Goal: Task Accomplishment & Management: Use online tool/utility

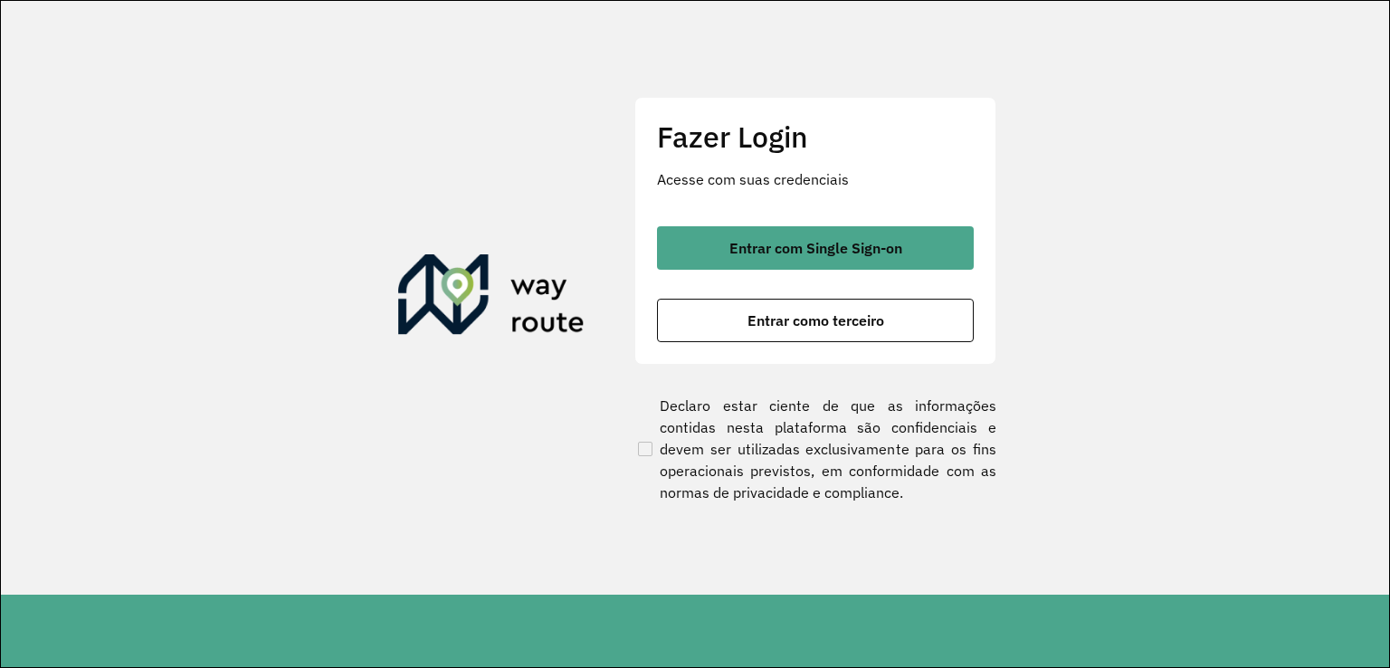
click at [744, 327] on button "Entrar como terceiro" at bounding box center [815, 320] width 317 height 43
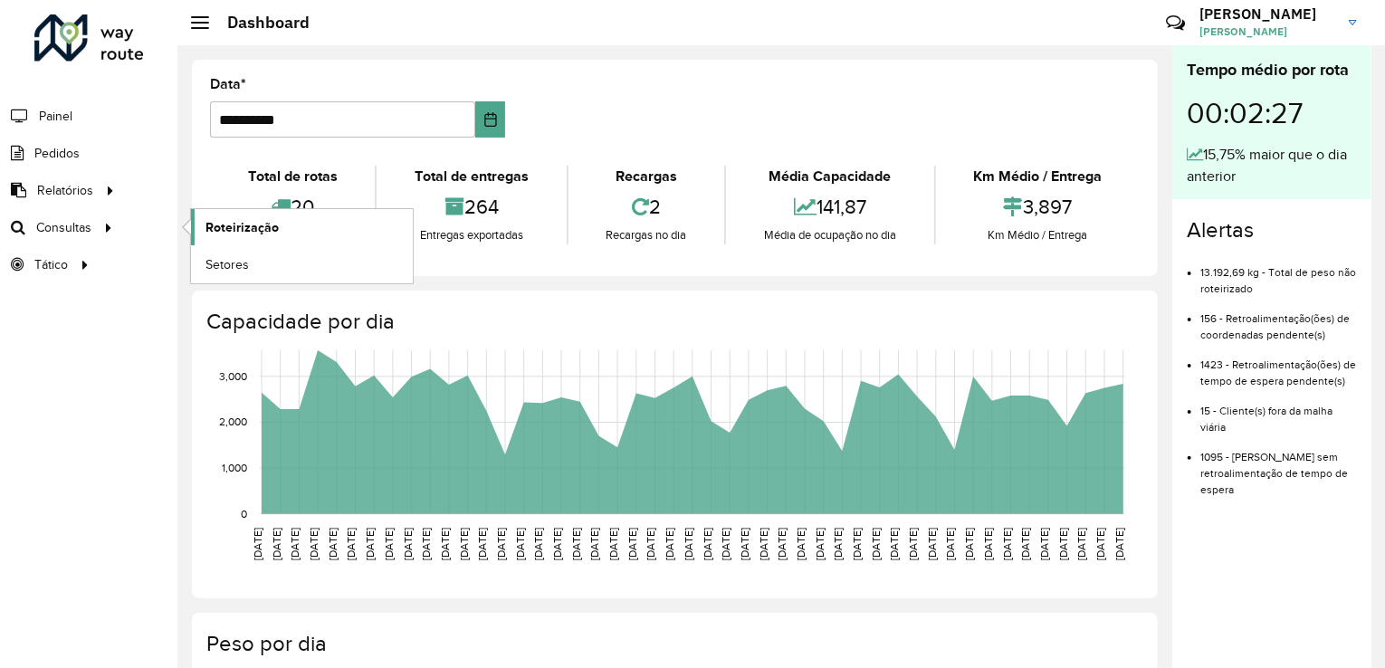
click at [279, 223] on link "Roteirização" at bounding box center [302, 227] width 222 height 36
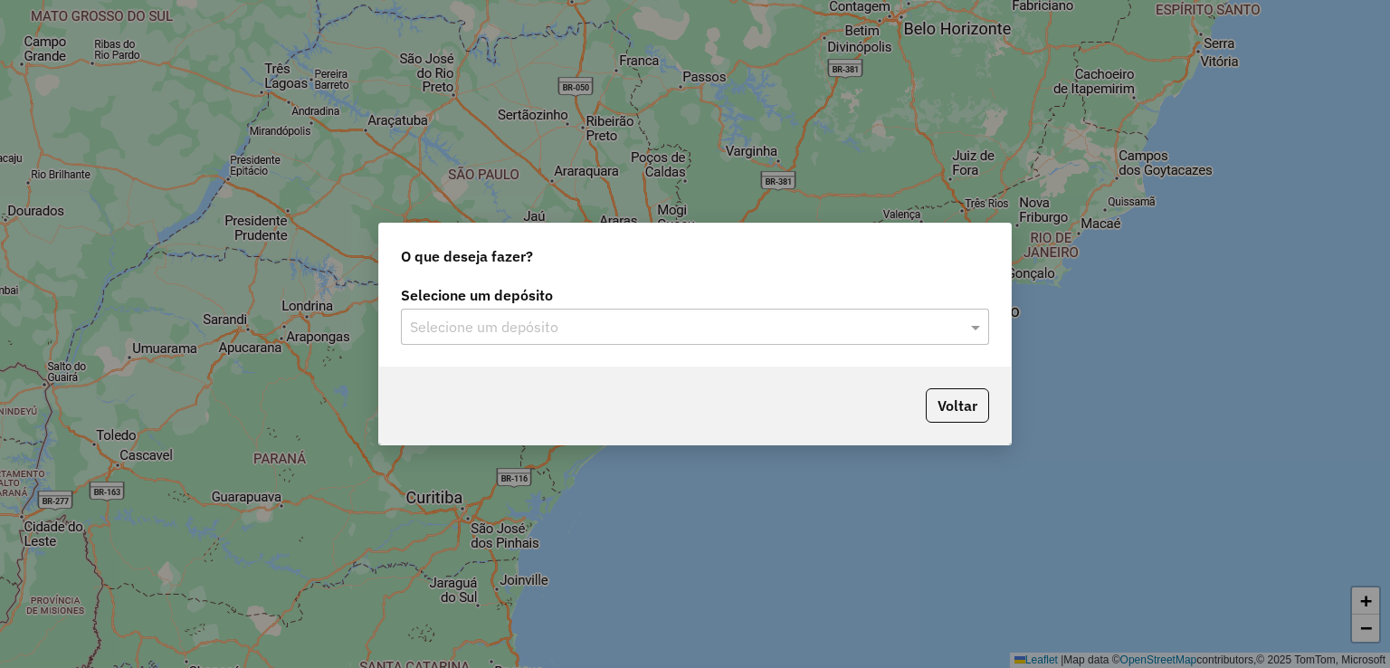
click at [641, 327] on input "text" at bounding box center [677, 328] width 534 height 22
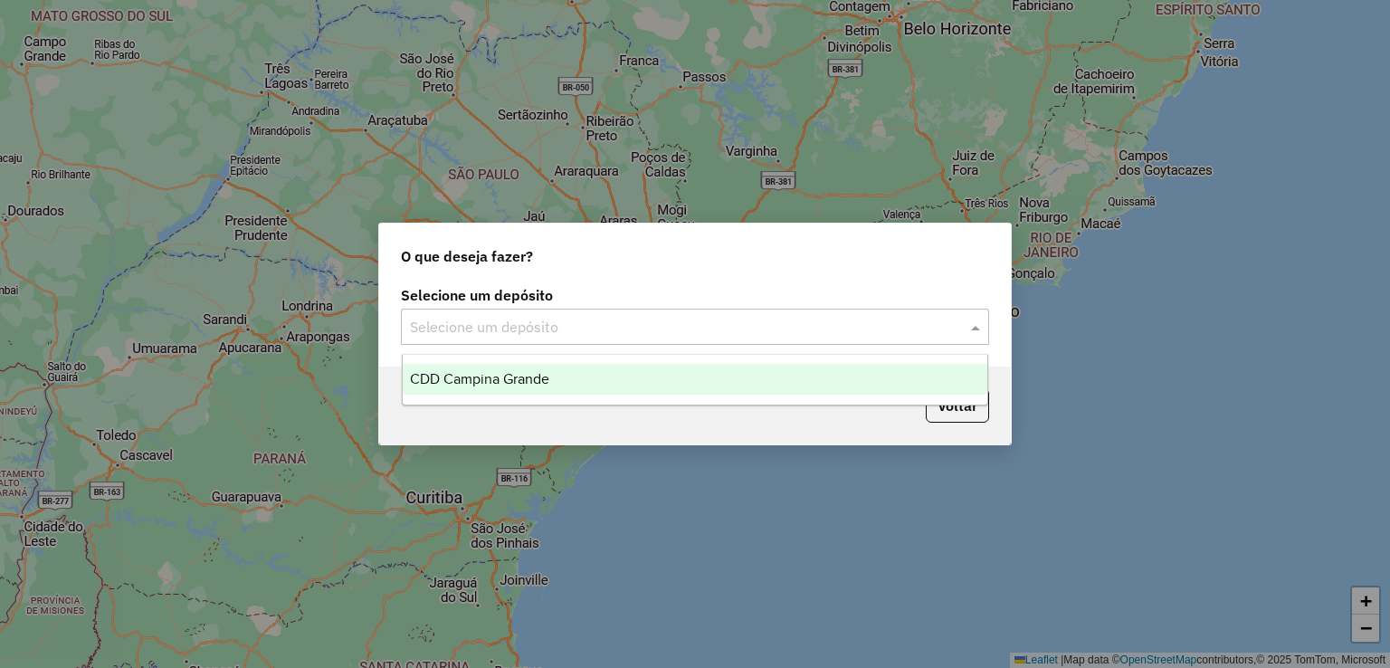
click at [534, 381] on span "CDD Campina Grande" at bounding box center [479, 378] width 139 height 15
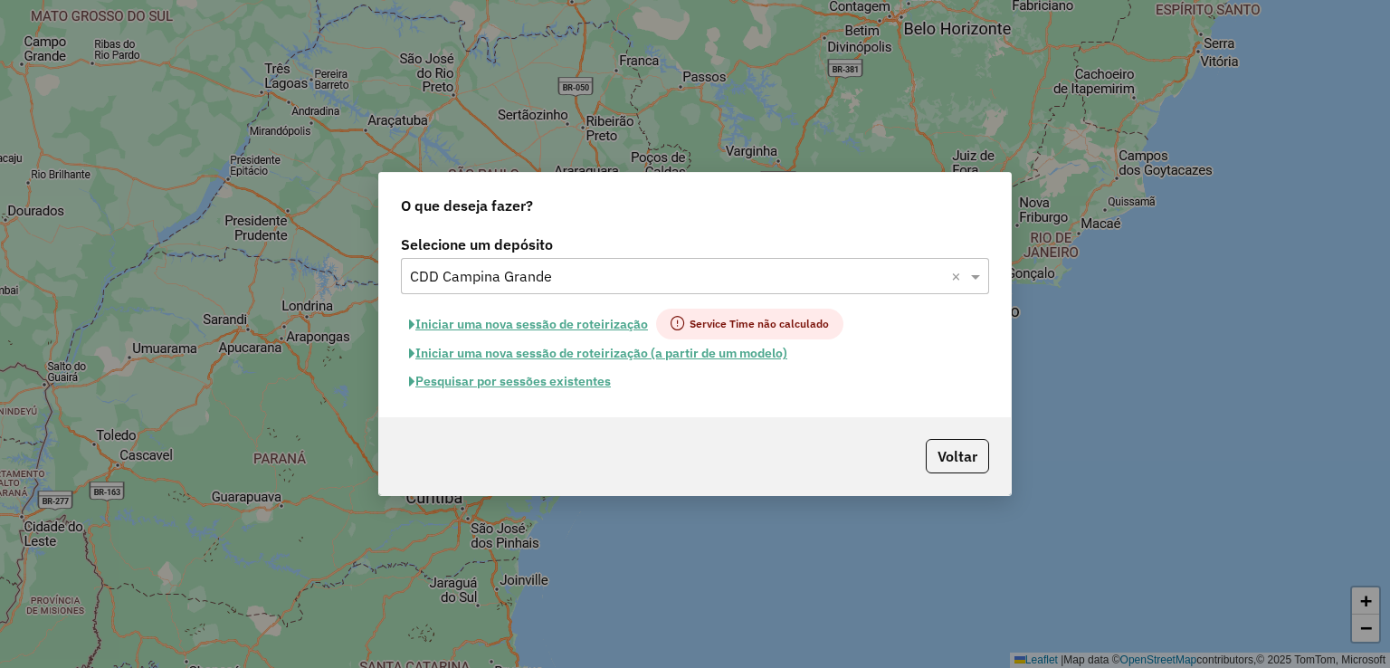
click at [556, 333] on button "Iniciar uma nova sessão de roteirização" at bounding box center [528, 324] width 255 height 31
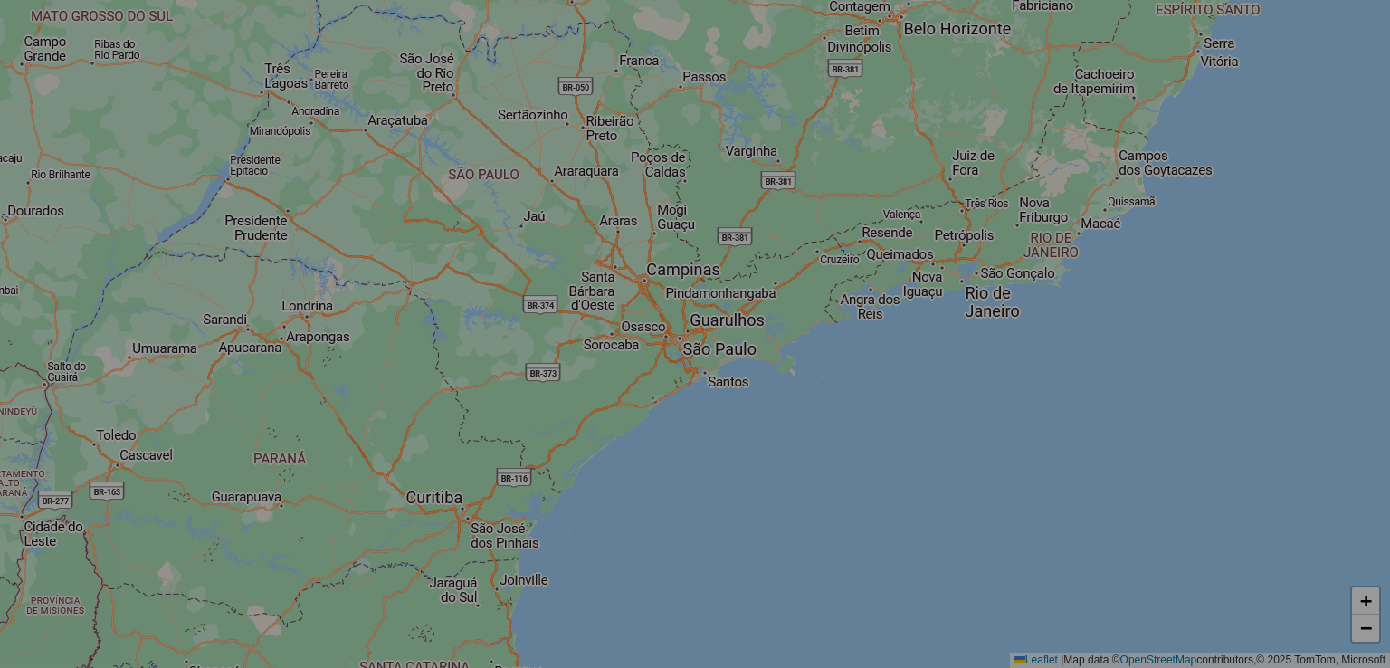
select select "*"
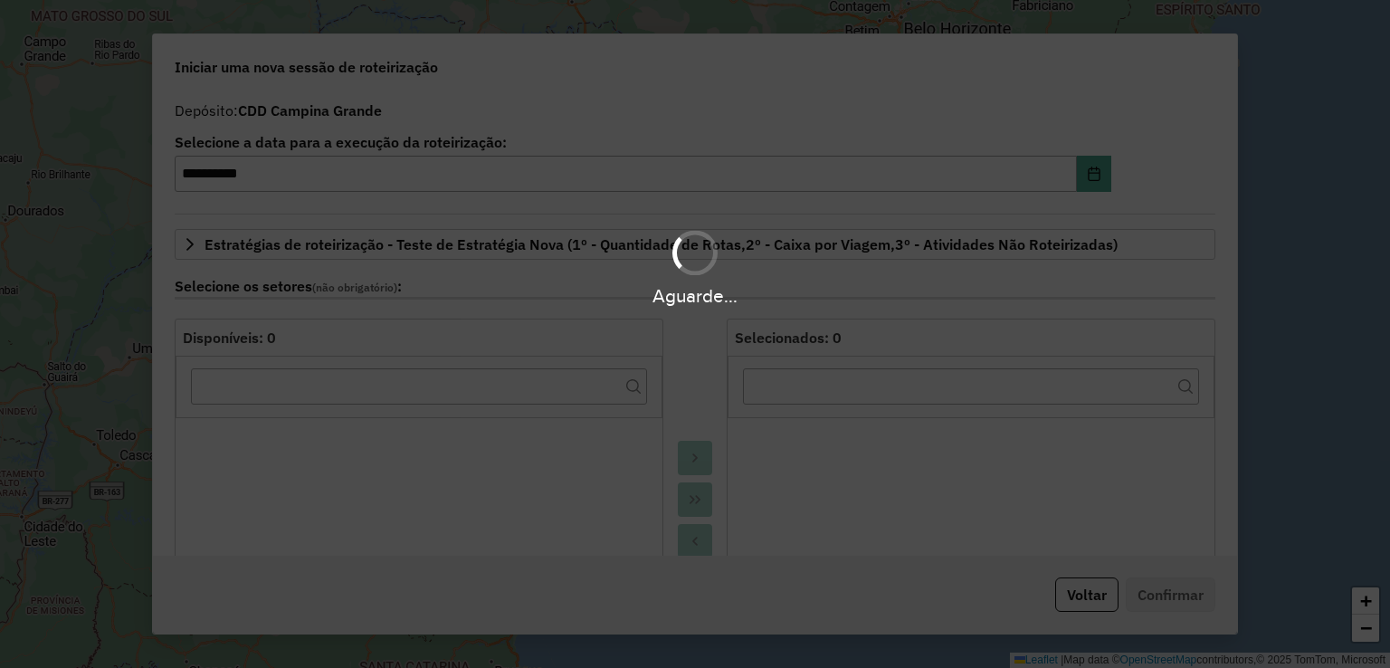
click at [590, 271] on div "Aguarde..." at bounding box center [695, 267] width 1390 height 86
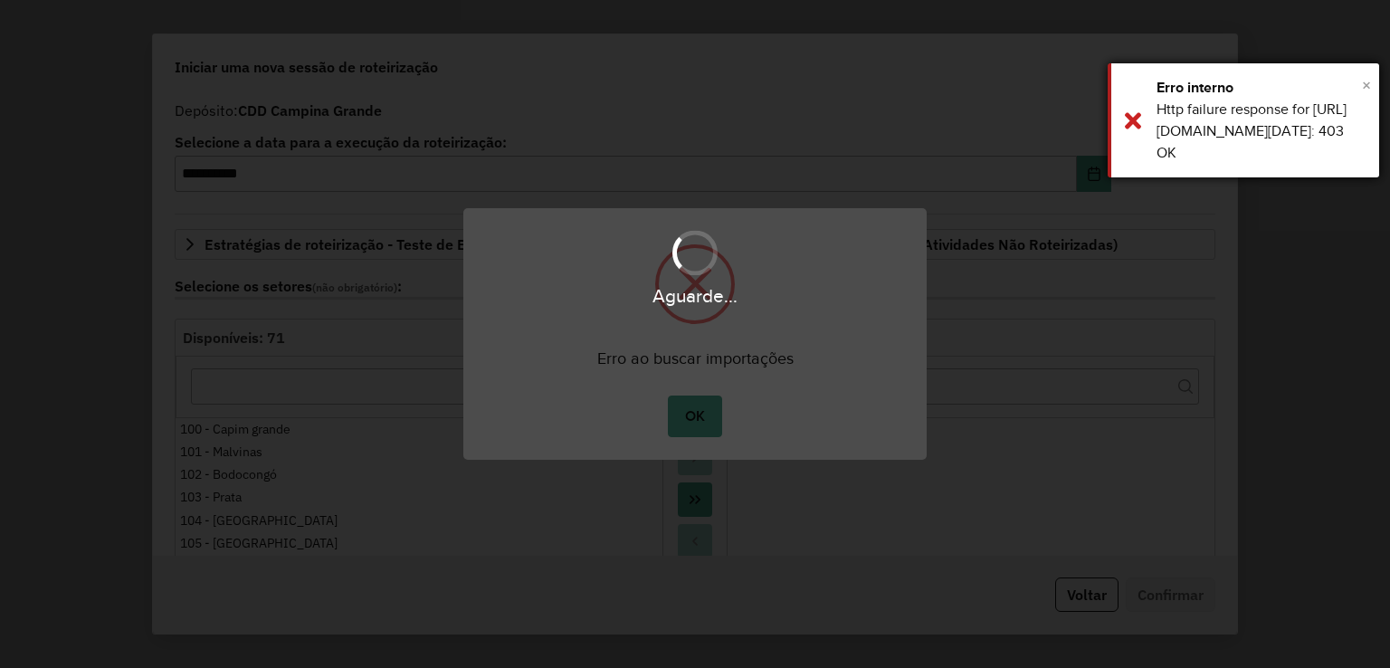
click at [1370, 86] on span "×" at bounding box center [1366, 85] width 9 height 20
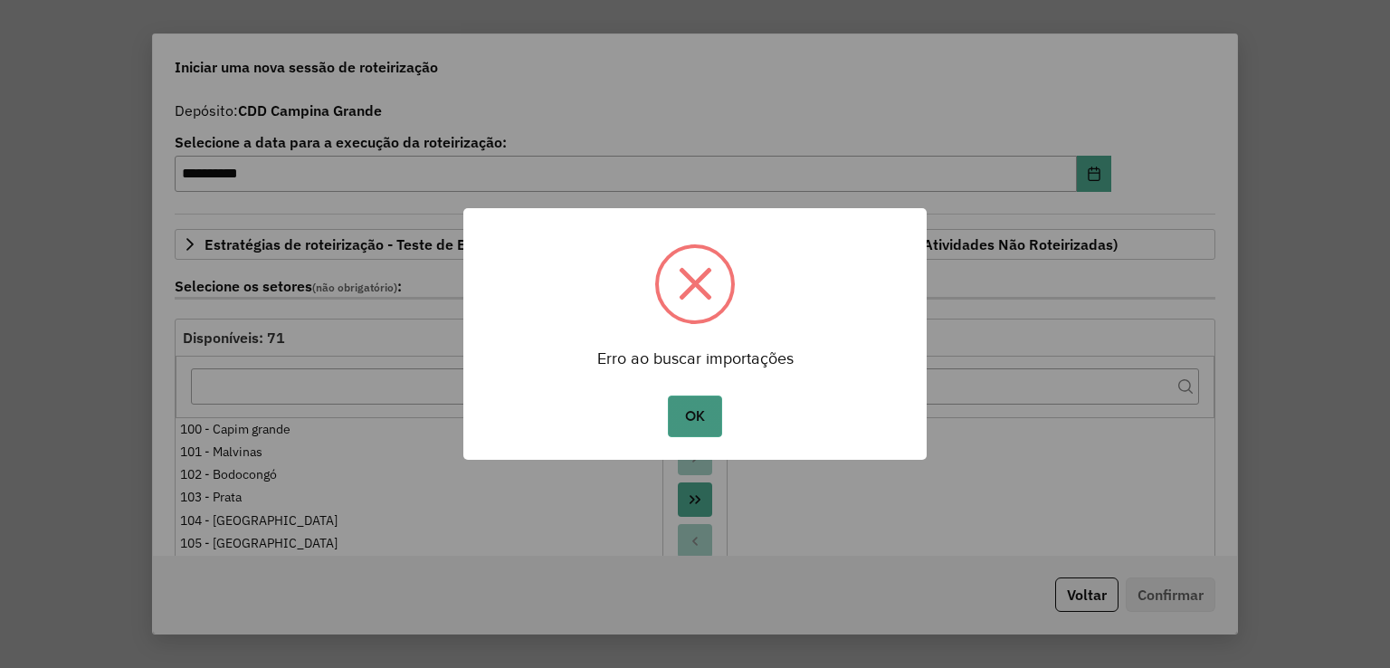
click at [679, 411] on button "OK" at bounding box center [694, 417] width 53 height 42
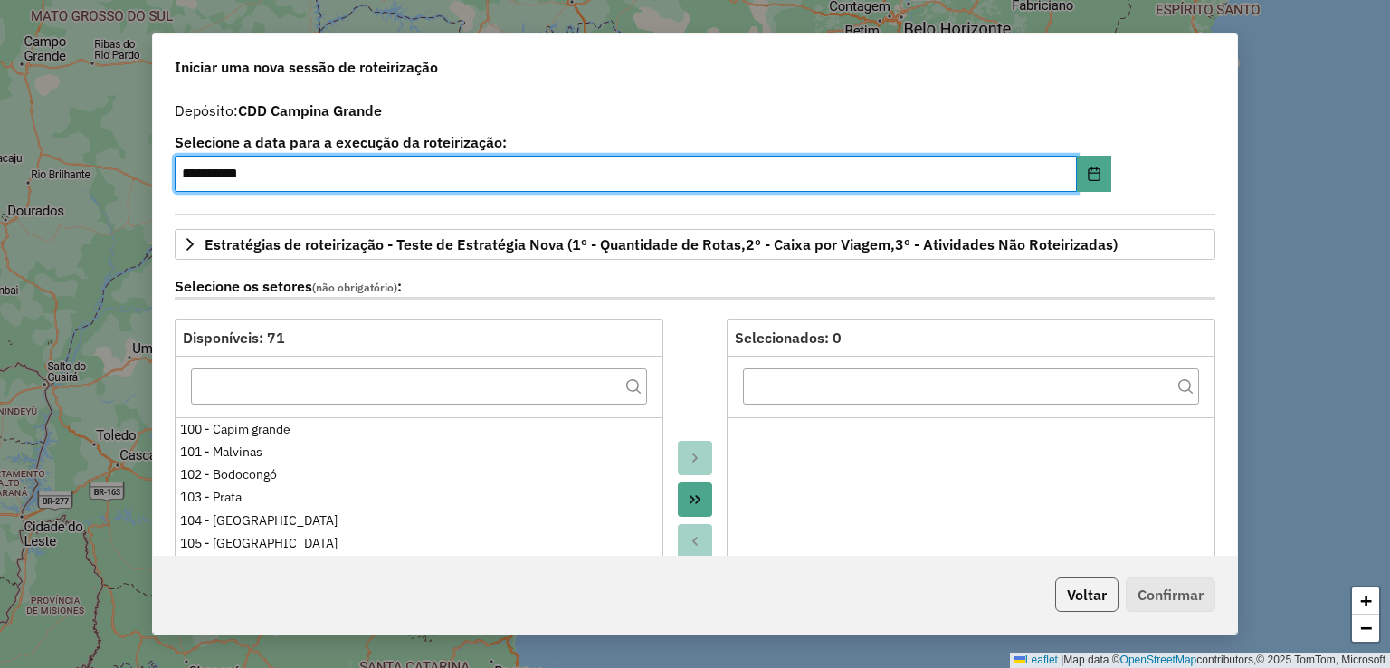
click at [1079, 598] on button "Voltar" at bounding box center [1086, 594] width 63 height 34
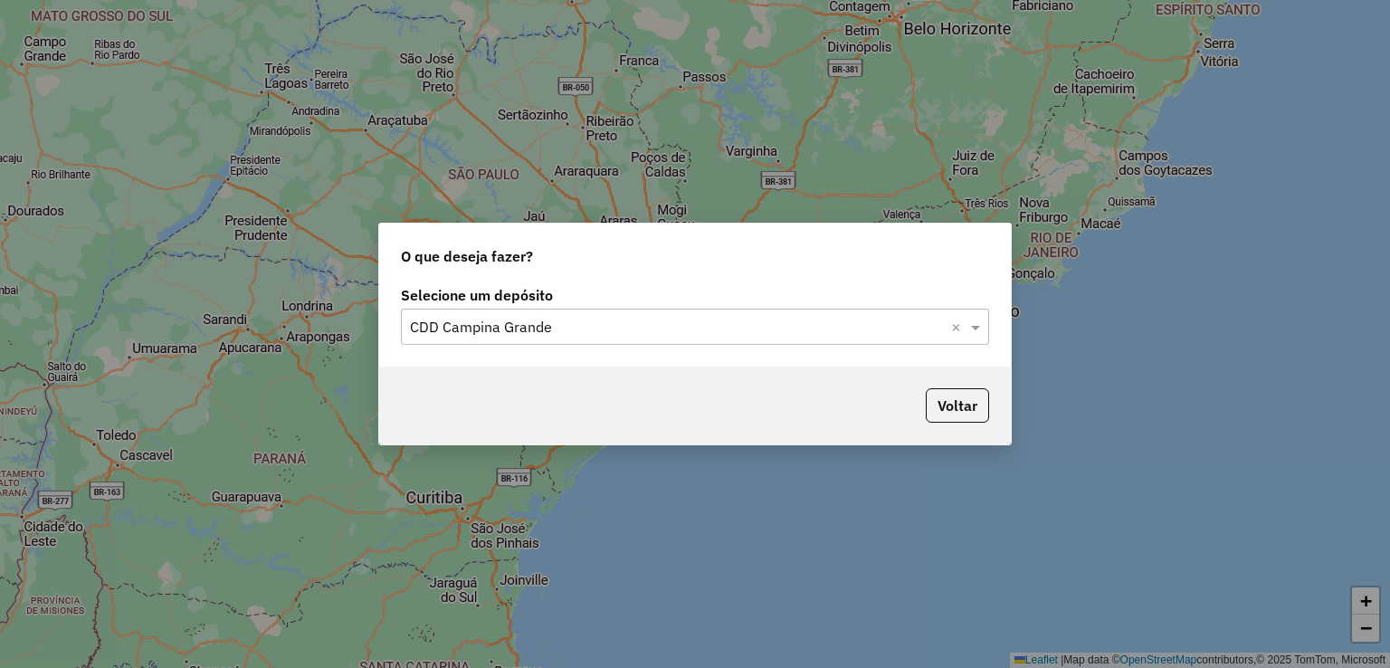
click at [816, 319] on input "text" at bounding box center [677, 328] width 534 height 22
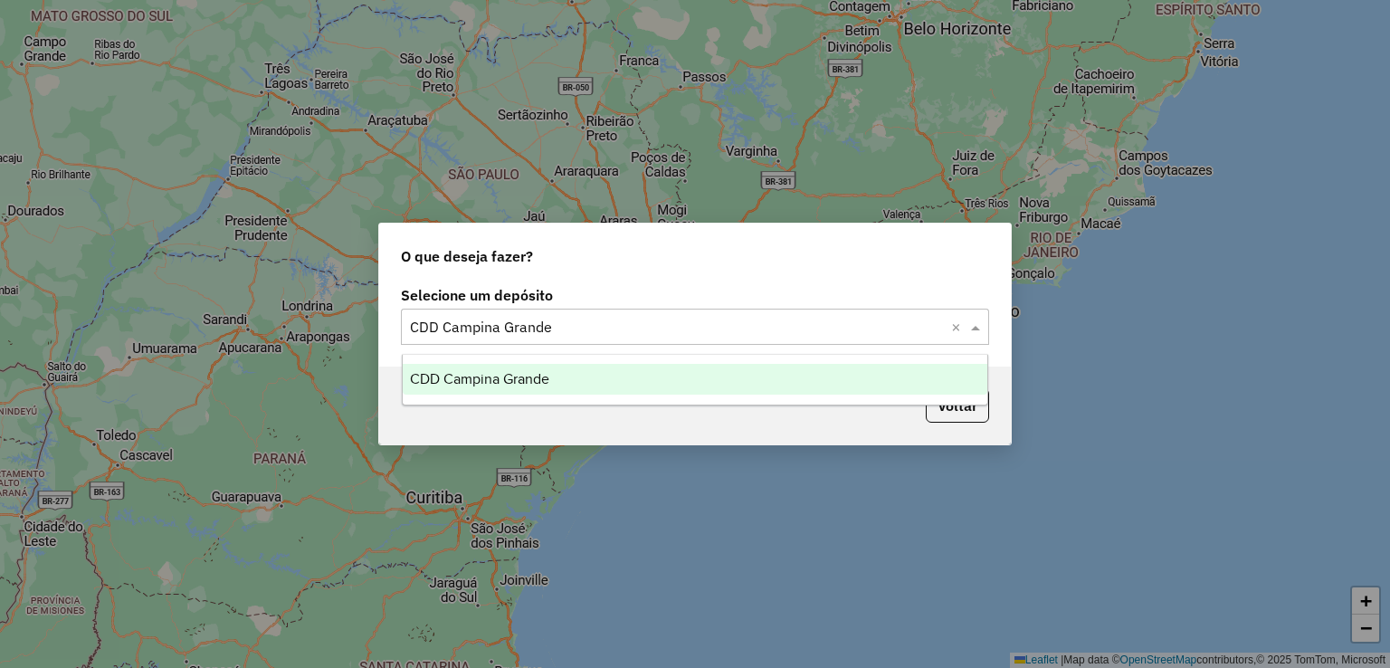
click at [762, 214] on div "O que deseja fazer? Selecione um depósito Selecione um depósito × CDD Campina G…" at bounding box center [695, 334] width 1390 height 668
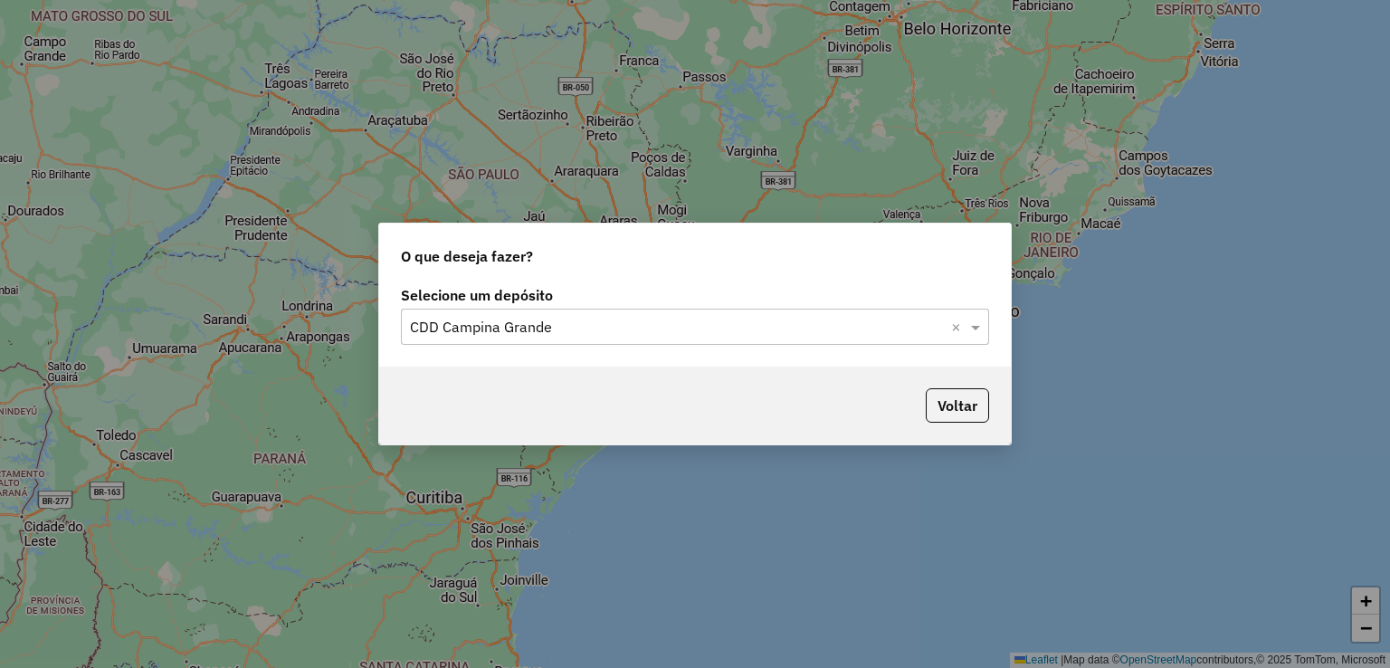
click at [754, 326] on input "text" at bounding box center [677, 328] width 534 height 22
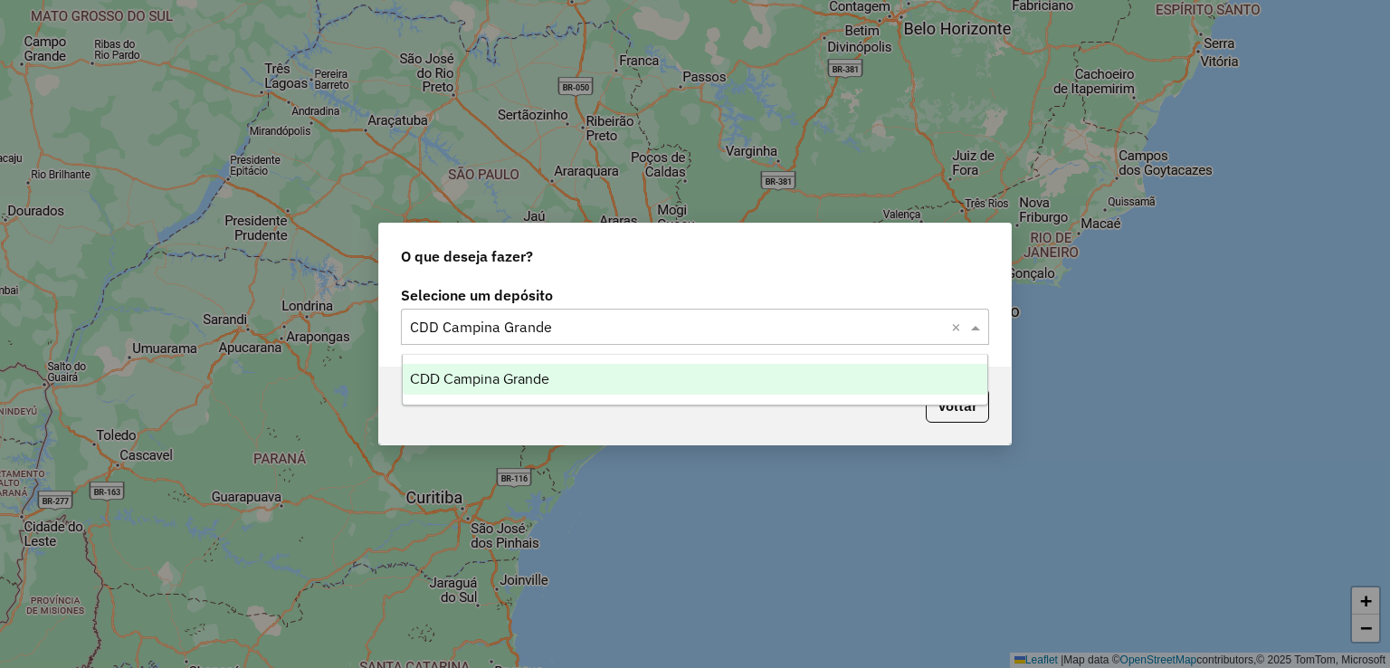
click at [565, 394] on div "CDD Campina Grande" at bounding box center [696, 379] width 586 height 31
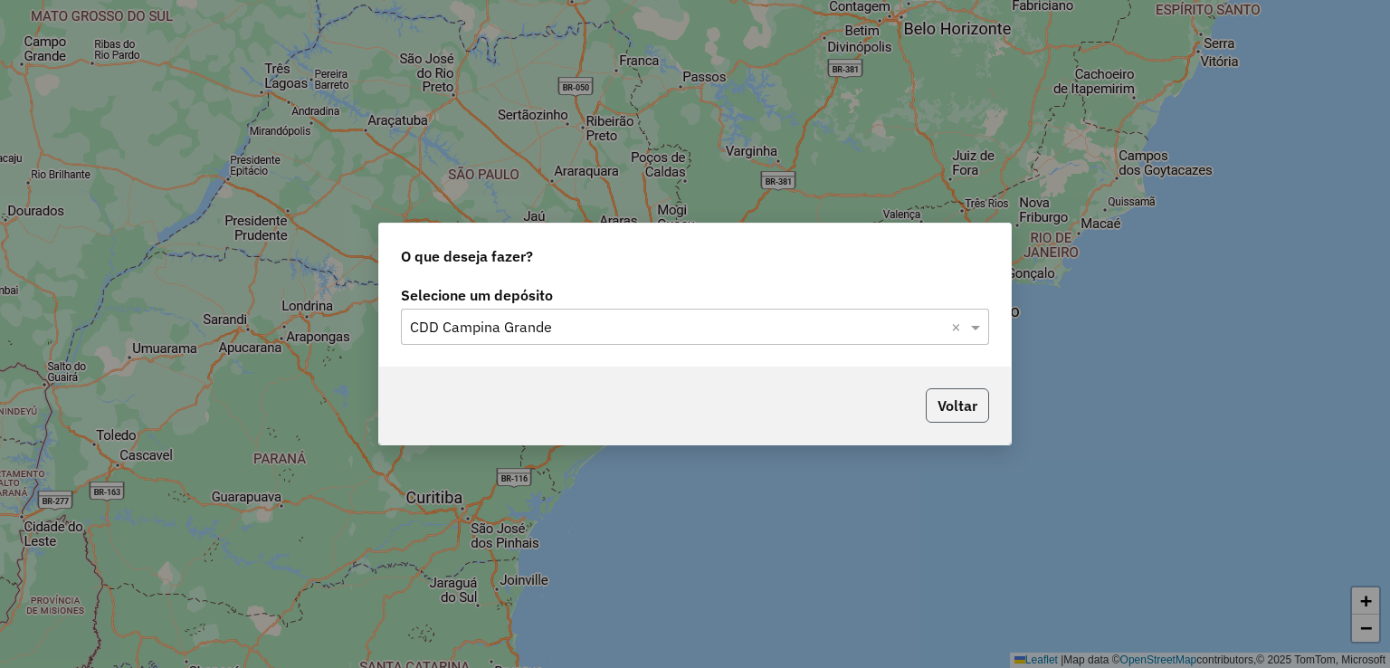
click at [943, 396] on button "Voltar" at bounding box center [957, 405] width 63 height 34
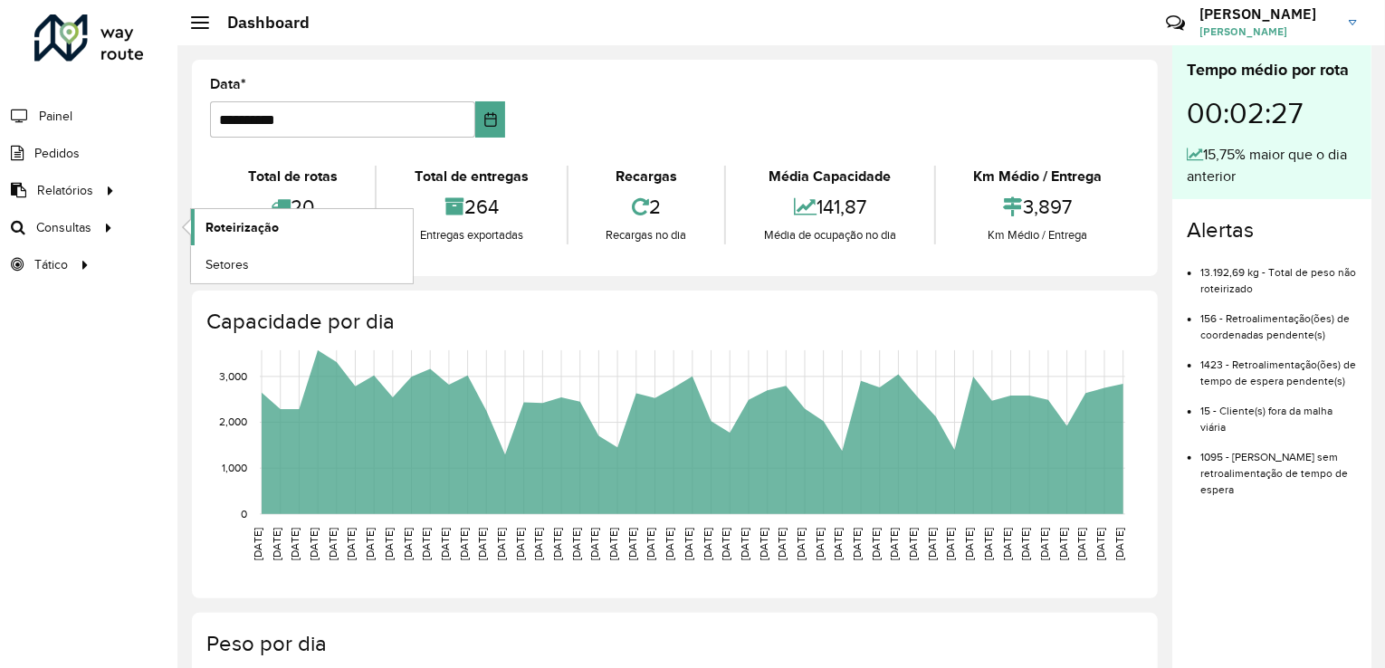
click at [223, 233] on span "Roteirização" at bounding box center [241, 227] width 73 height 19
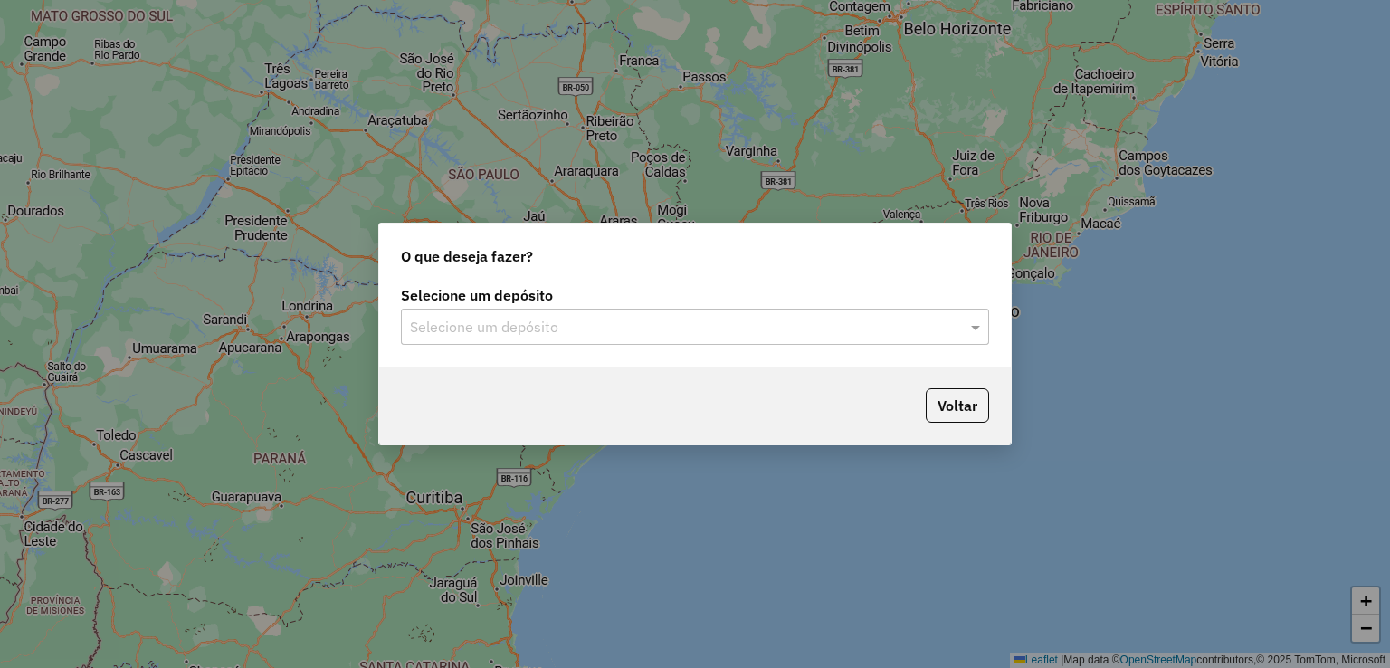
click at [681, 320] on input "text" at bounding box center [677, 328] width 534 height 22
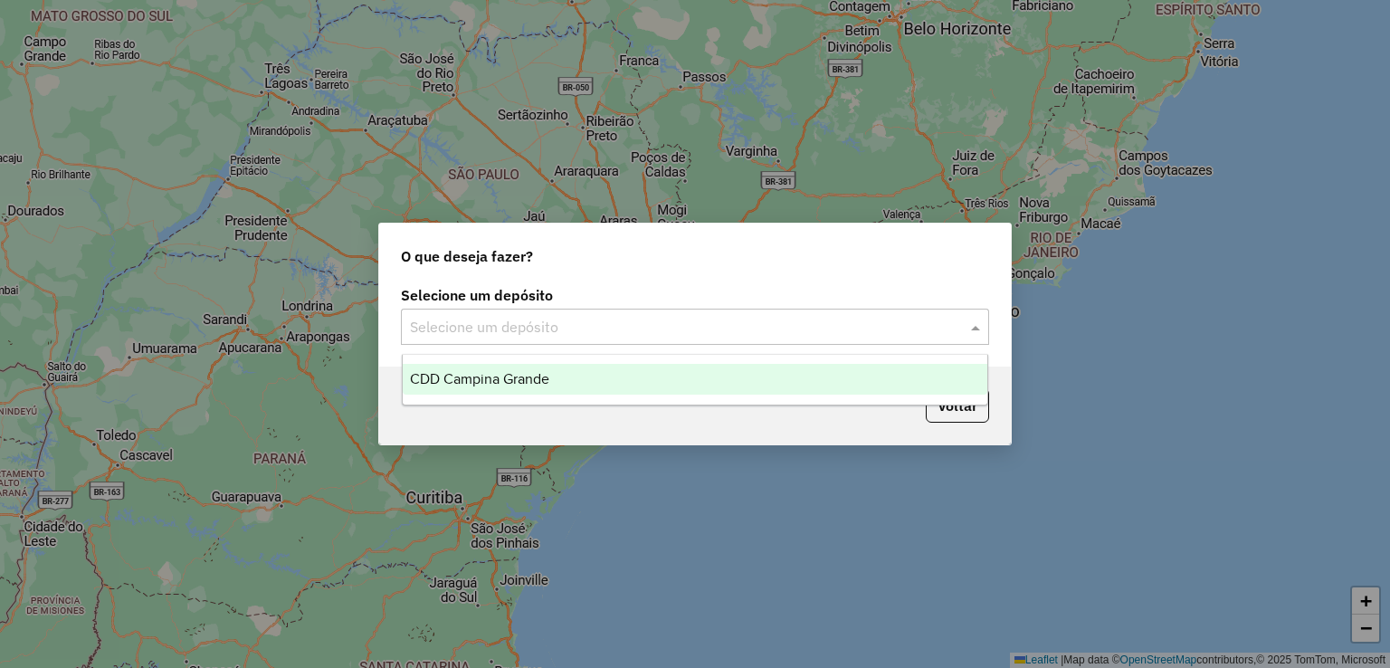
click at [525, 377] on span "CDD Campina Grande" at bounding box center [479, 378] width 139 height 15
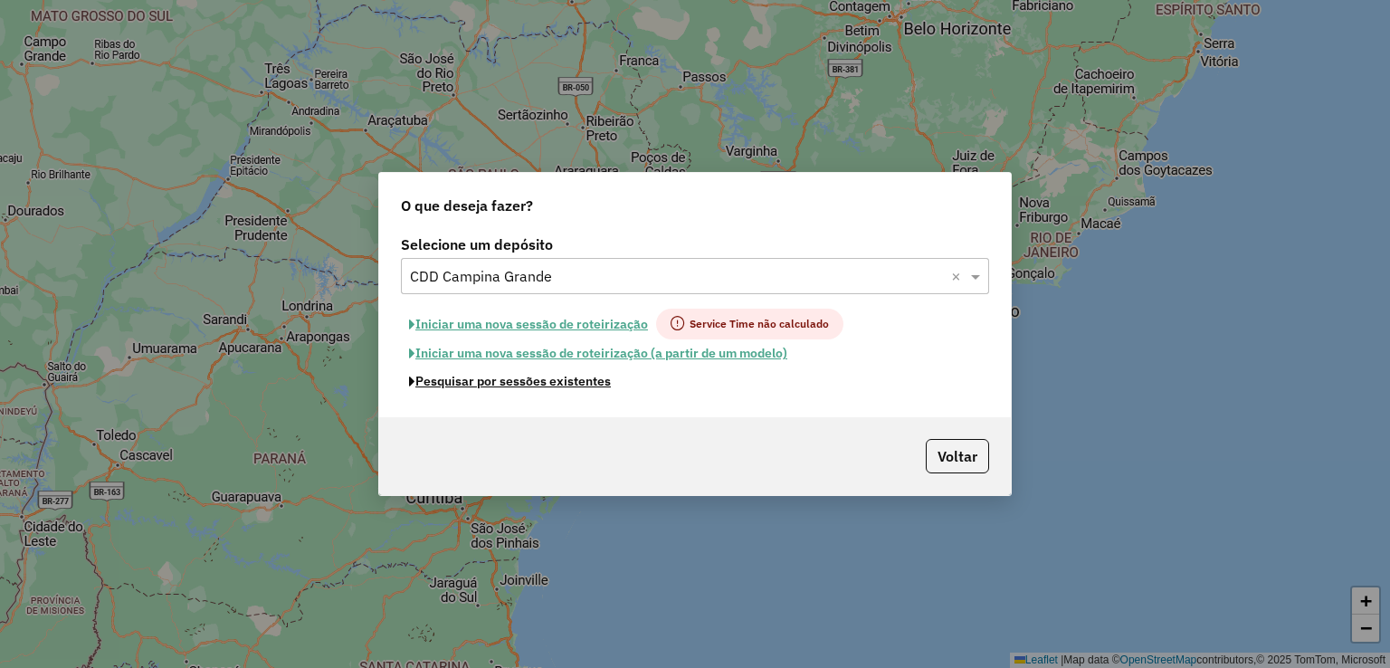
click at [573, 381] on button "Pesquisar por sessões existentes" at bounding box center [510, 381] width 218 height 28
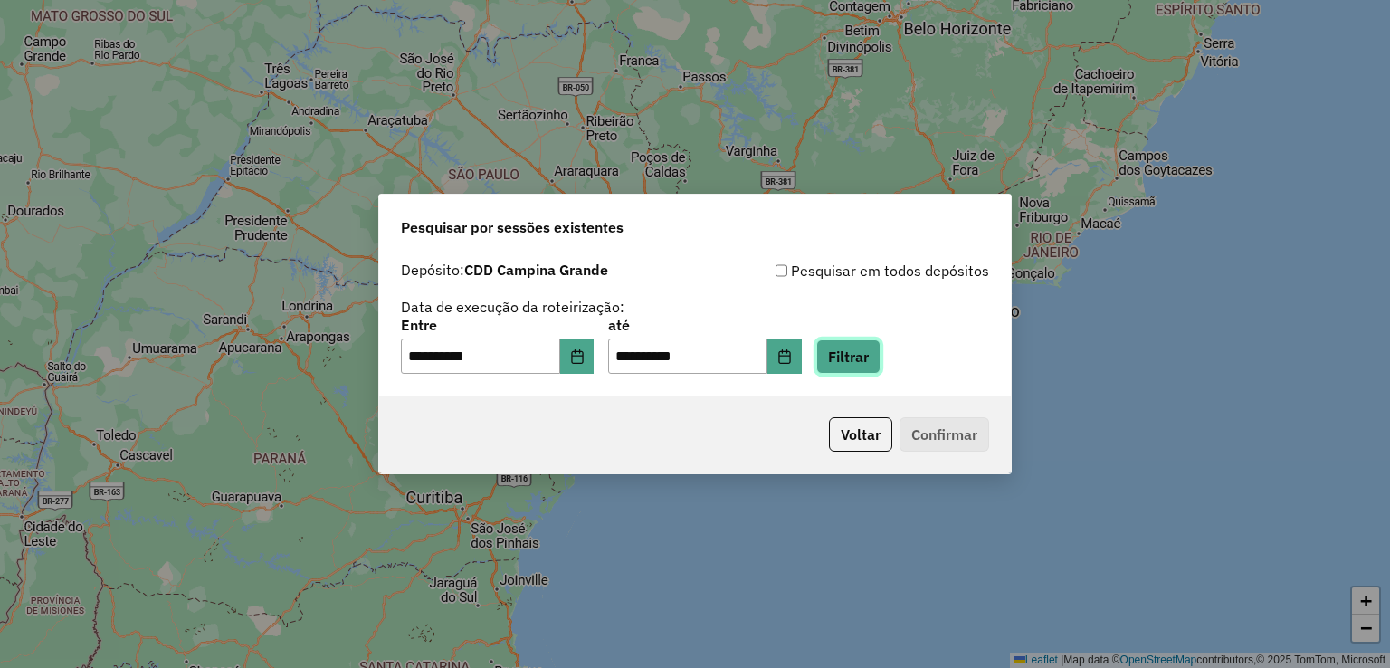
click at [862, 361] on button "Filtrar" at bounding box center [848, 356] width 64 height 34
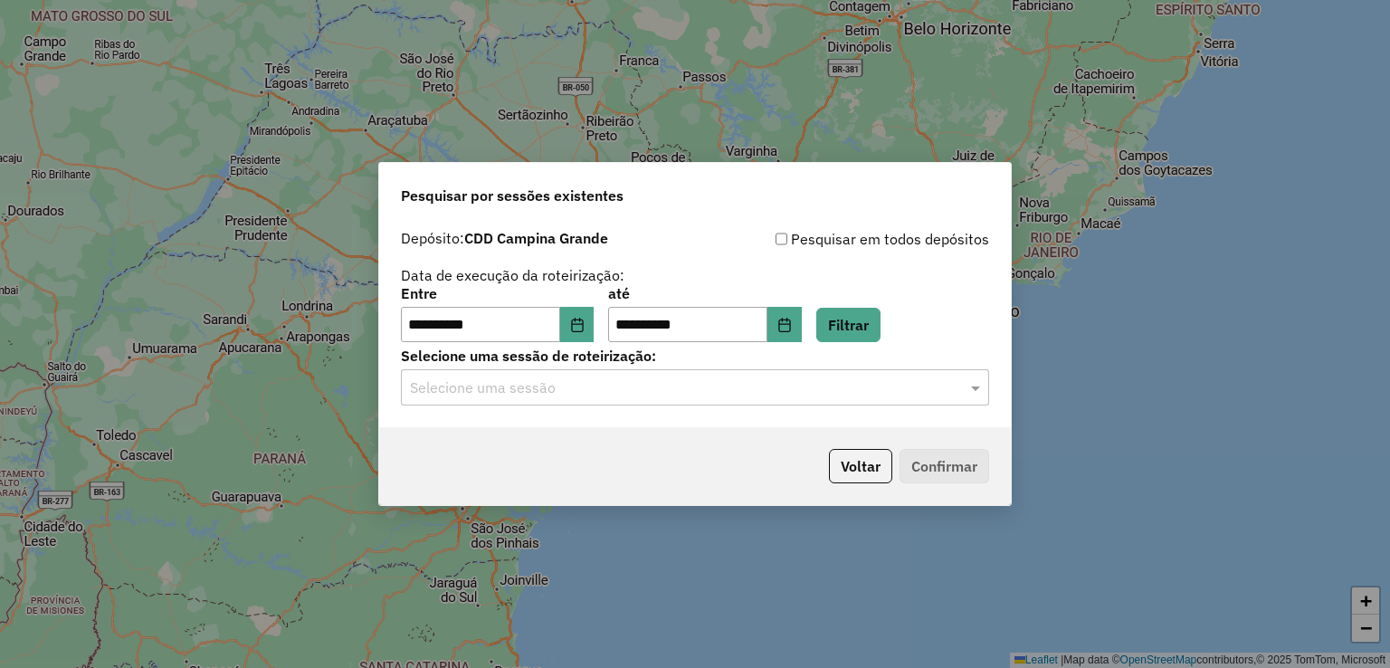
click at [605, 388] on input "text" at bounding box center [677, 388] width 534 height 22
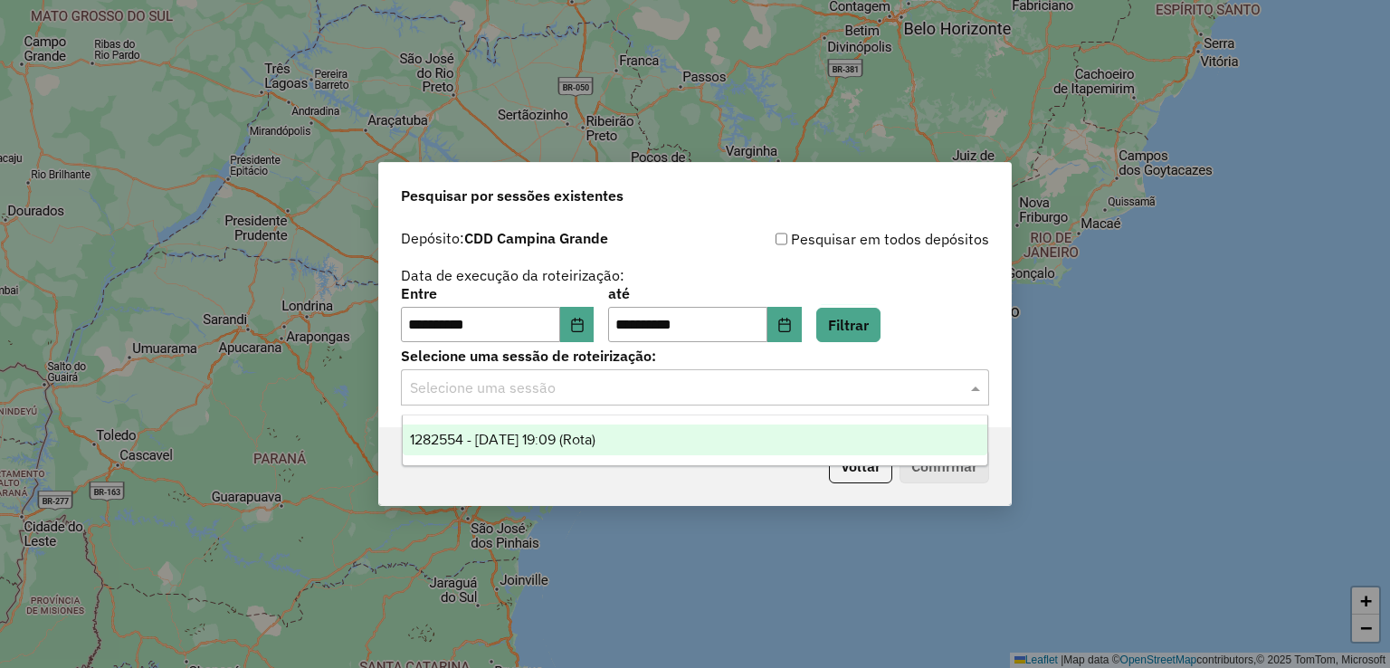
click at [586, 440] on span "1282554 - 25/09/2025 19:09 (Rota)" at bounding box center [503, 439] width 186 height 15
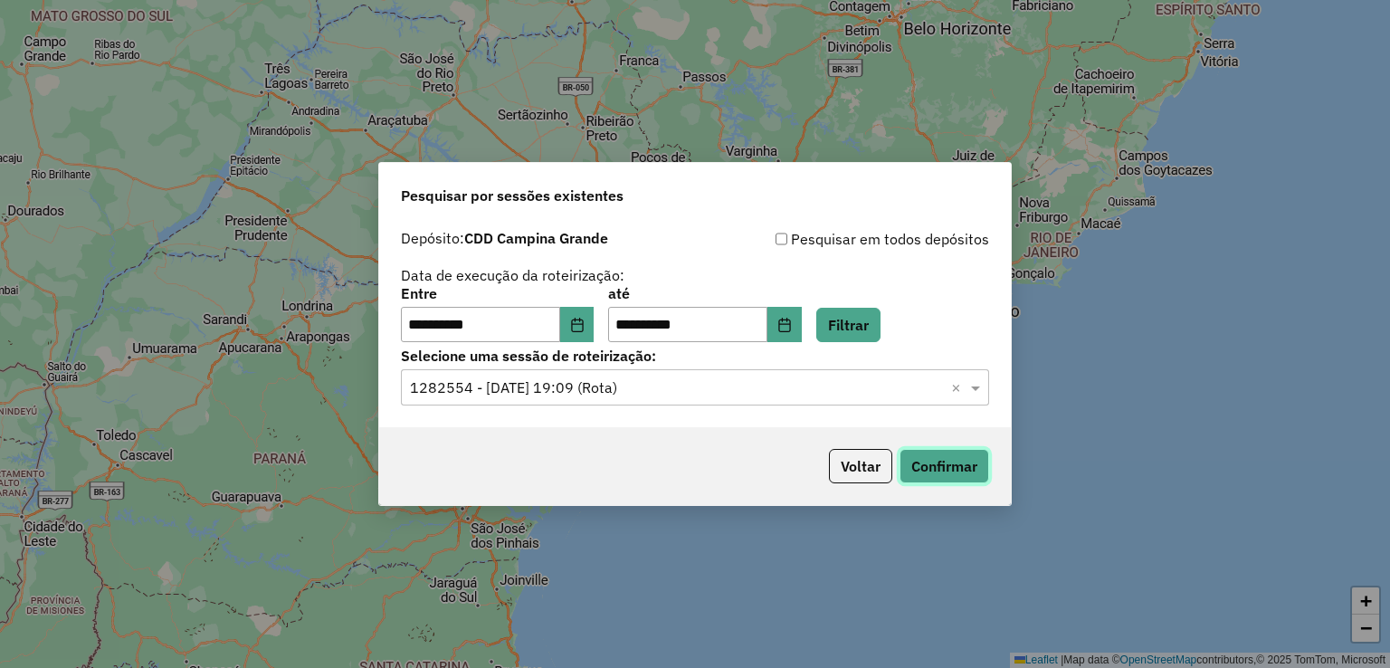
click at [952, 475] on button "Confirmar" at bounding box center [945, 466] width 90 height 34
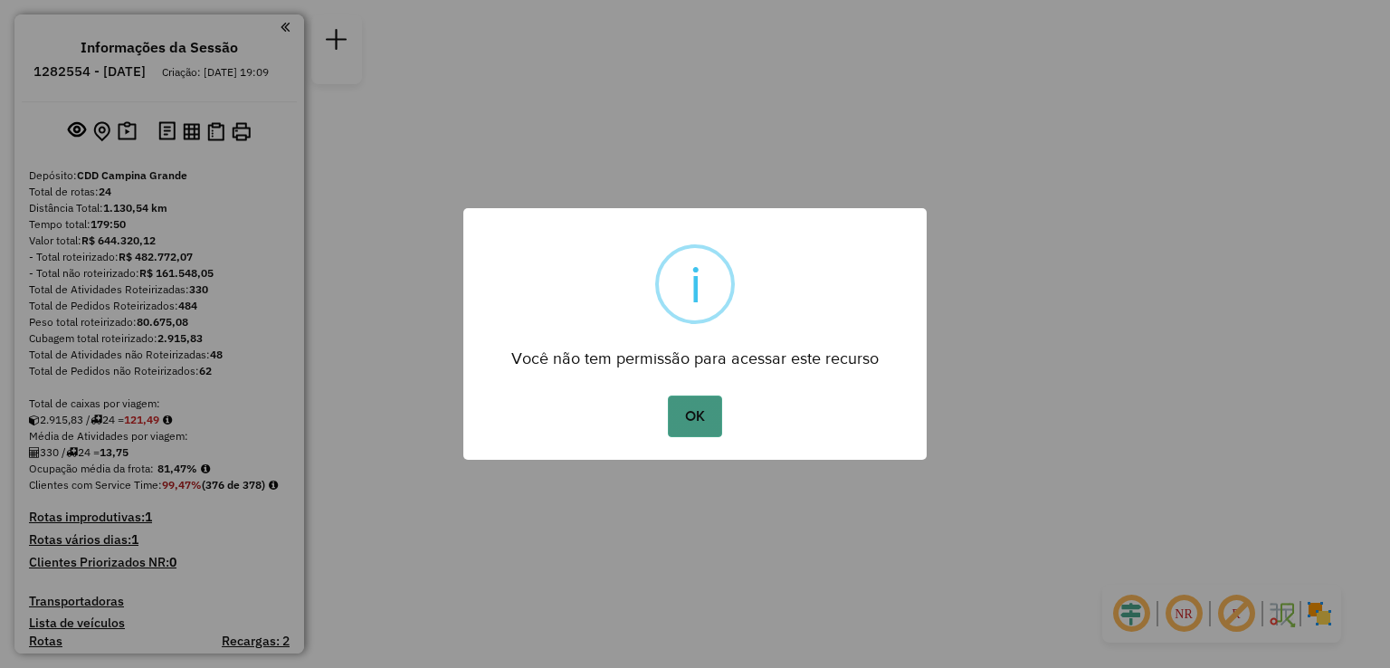
click at [691, 419] on button "OK" at bounding box center [694, 417] width 53 height 42
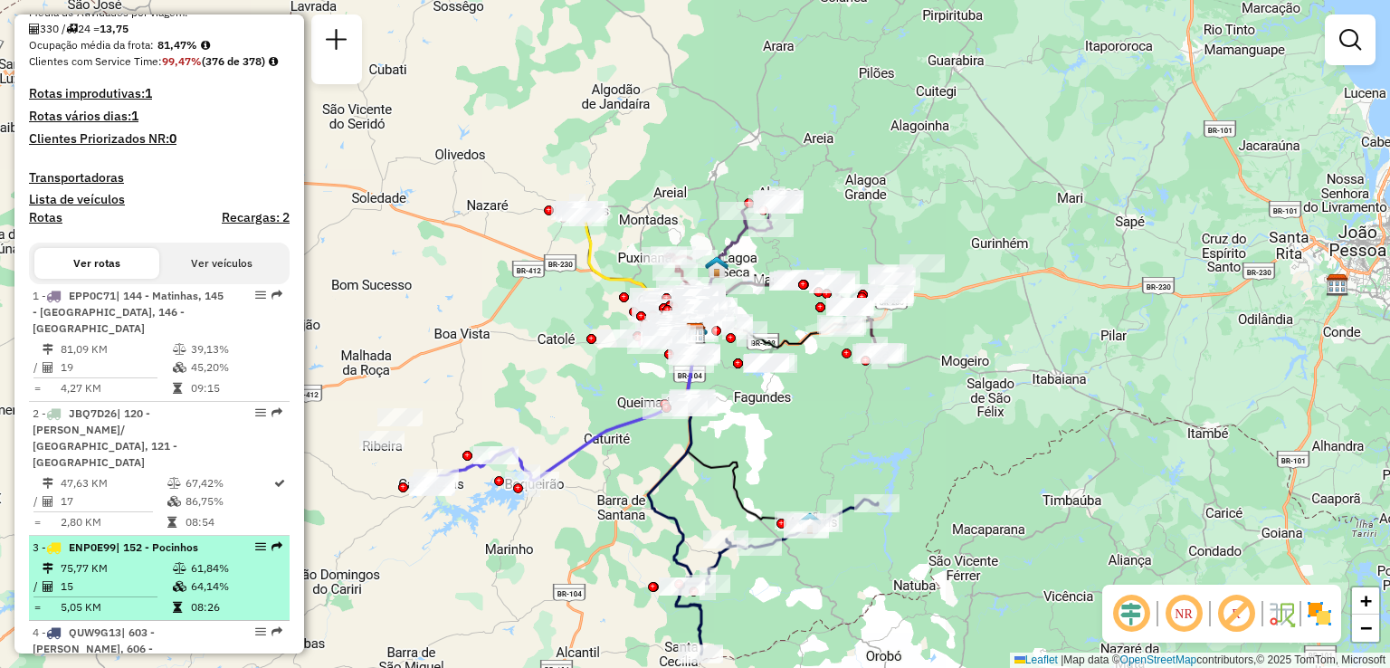
scroll to position [634, 0]
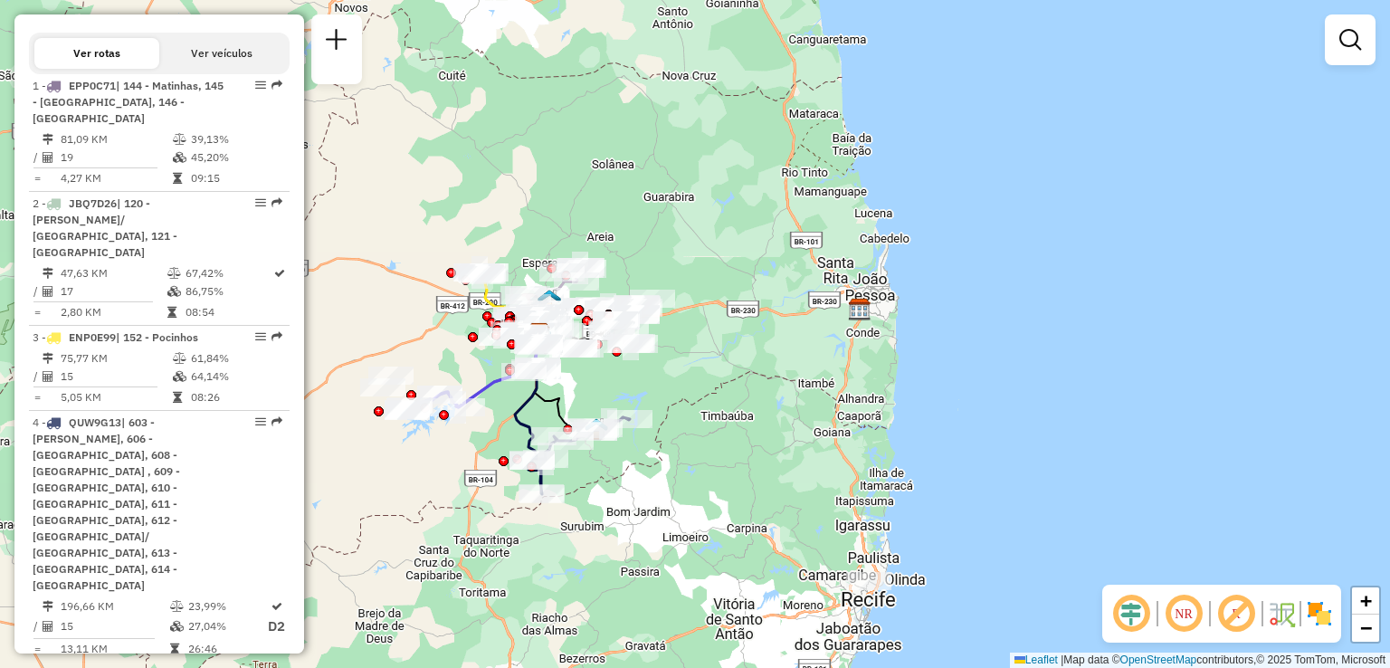
click at [1187, 620] on em at bounding box center [1183, 613] width 43 height 43
click at [1180, 607] on em at bounding box center [1183, 613] width 43 height 43
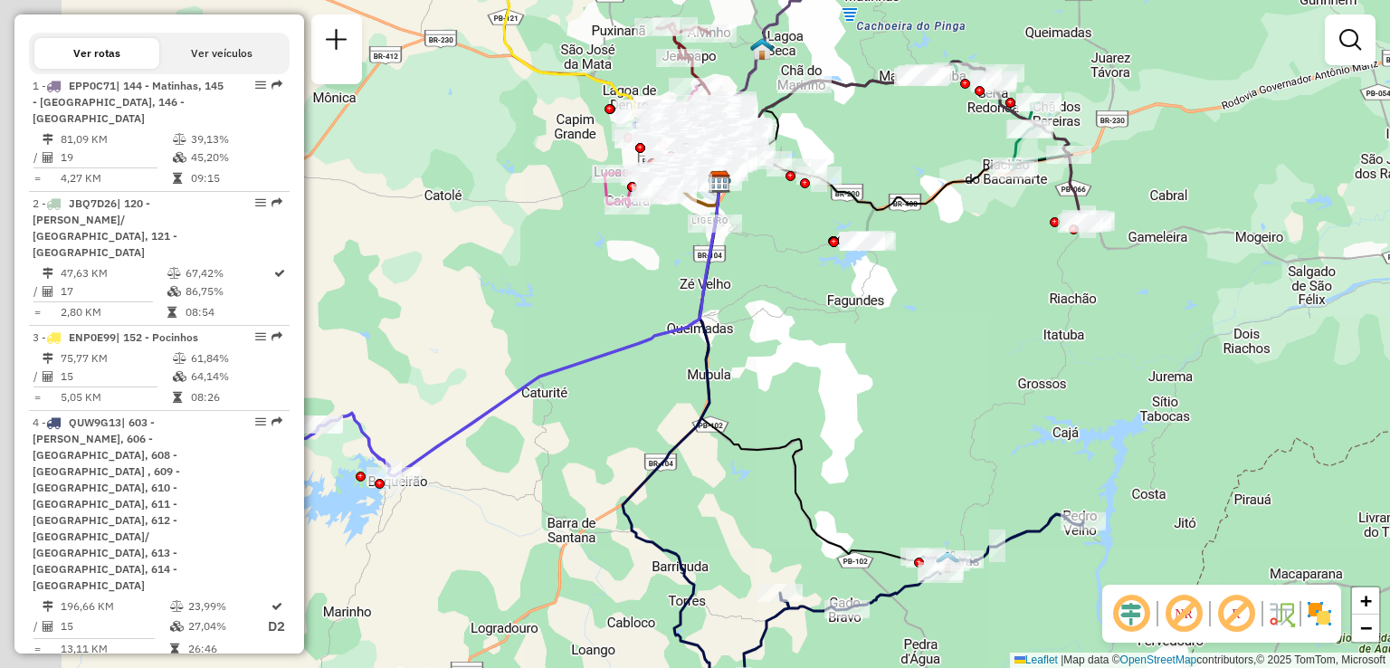
drag, startPoint x: 459, startPoint y: 386, endPoint x: 595, endPoint y: 389, distance: 135.8
click at [595, 389] on div "Janela de atendimento Grade de atendimento Capacidade Transportadoras Veículos …" at bounding box center [695, 334] width 1390 height 668
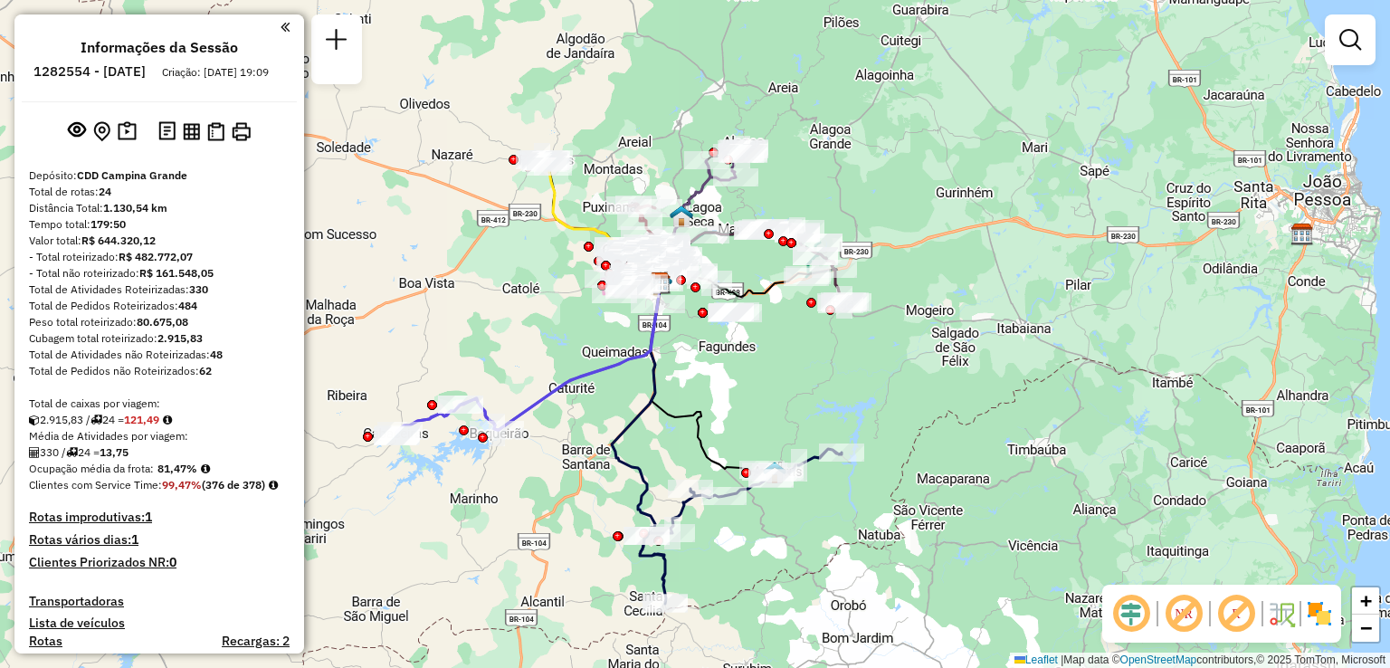
scroll to position [362, 0]
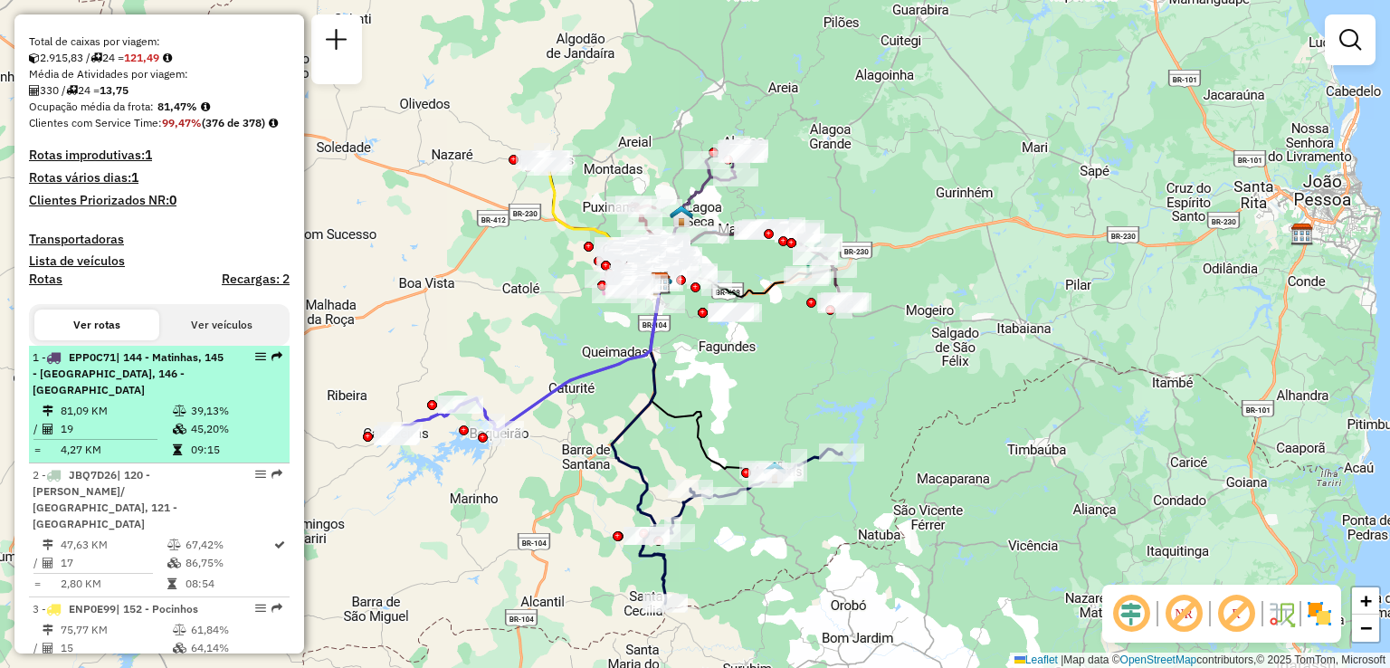
click at [179, 420] on td at bounding box center [181, 411] width 18 height 18
select select "**********"
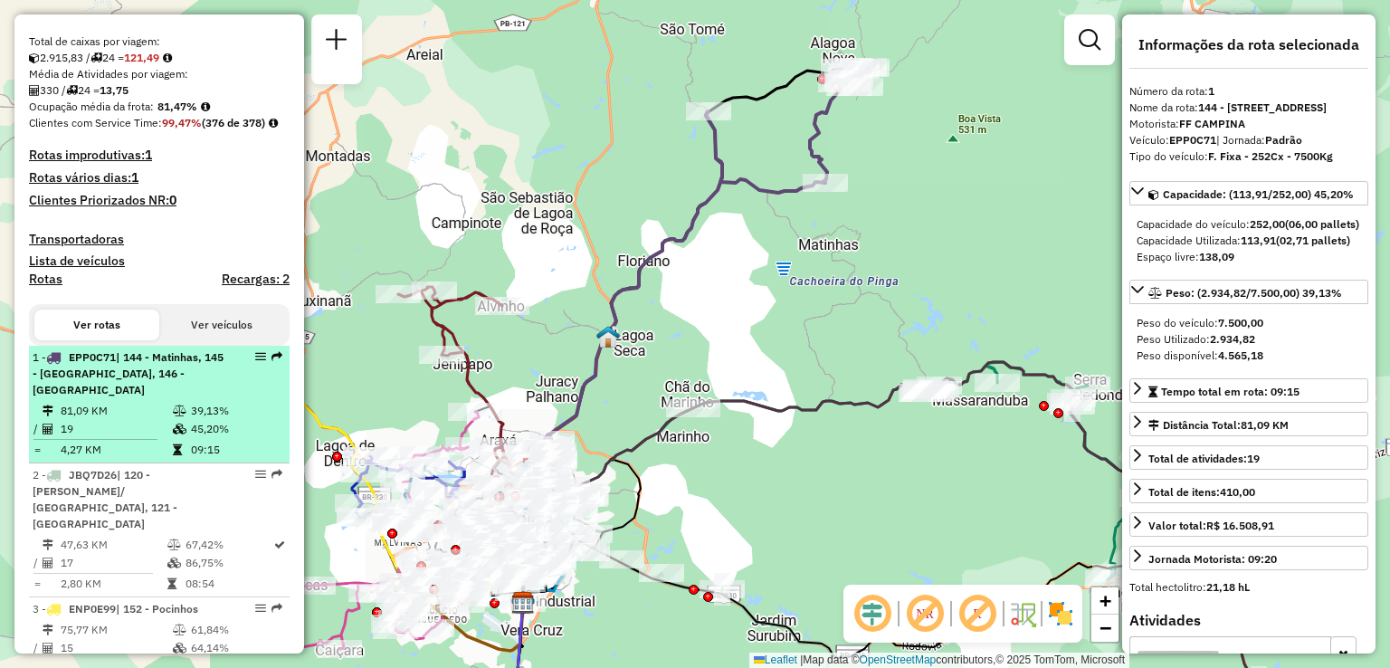
drag, startPoint x: 248, startPoint y: 393, endPoint x: 214, endPoint y: 402, distance: 34.7
click at [214, 398] on div "1 - EPP0C71 | 144 - Matinhas, 145 - [GEOGRAPHIC_DATA], 146 - [GEOGRAPHIC_DATA]" at bounding box center [129, 373] width 192 height 49
drag, startPoint x: 251, startPoint y: 398, endPoint x: 257, endPoint y: 389, distance: 11.0
click at [235, 362] on div at bounding box center [255, 356] width 54 height 11
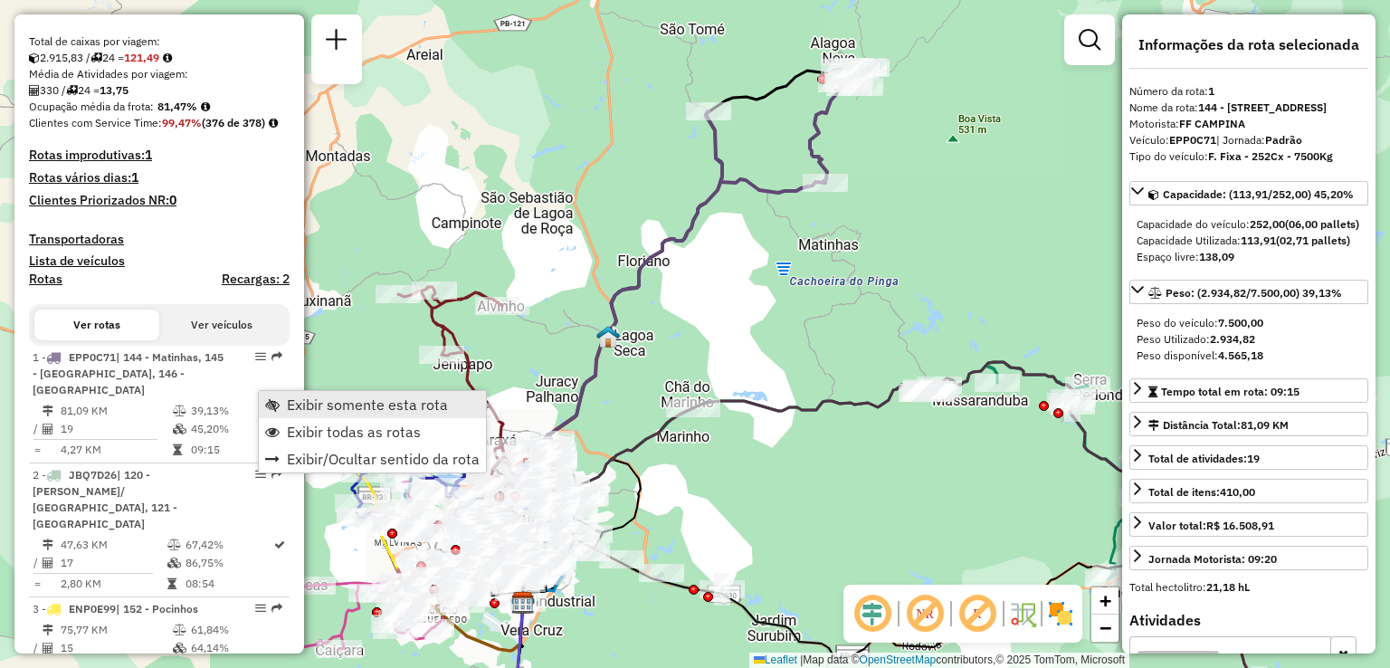
click at [326, 406] on span "Exibir somente esta rota" at bounding box center [367, 404] width 161 height 14
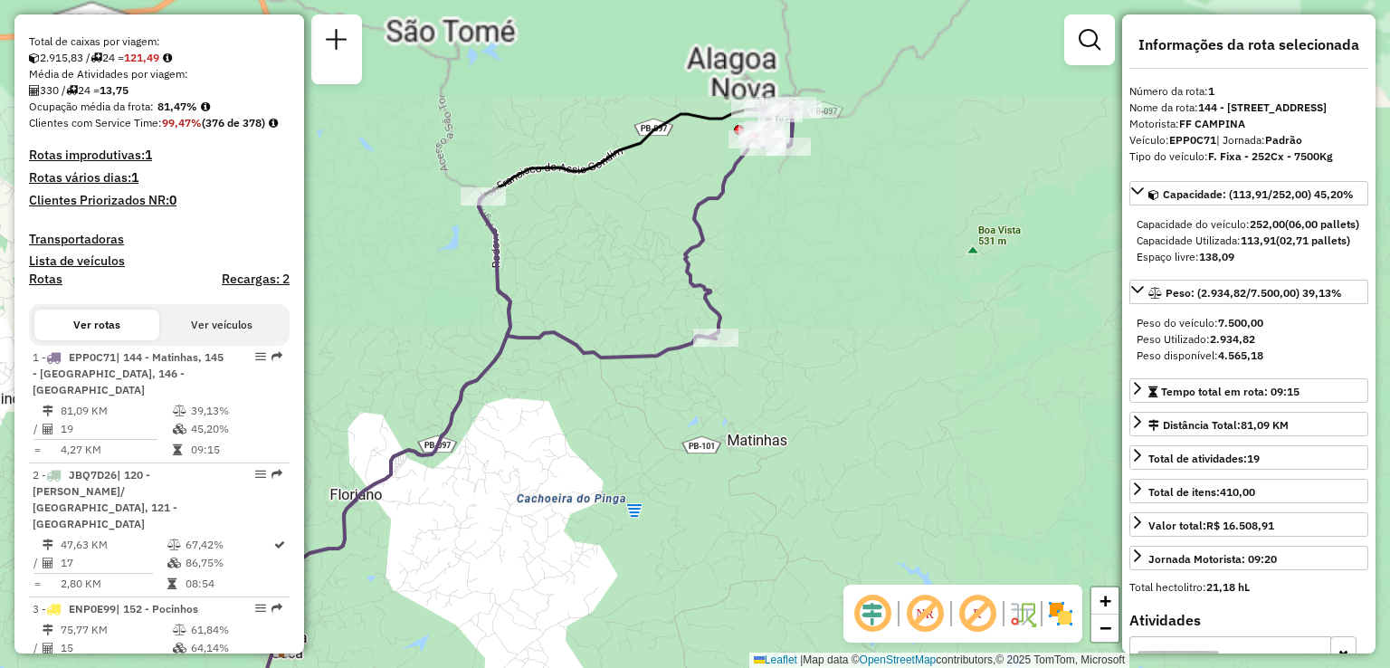
drag, startPoint x: 865, startPoint y: 140, endPoint x: 773, endPoint y: 274, distance: 162.7
click at [773, 274] on div "Janela de atendimento Grade de atendimento Capacidade Transportadoras Veículos …" at bounding box center [695, 334] width 1390 height 668
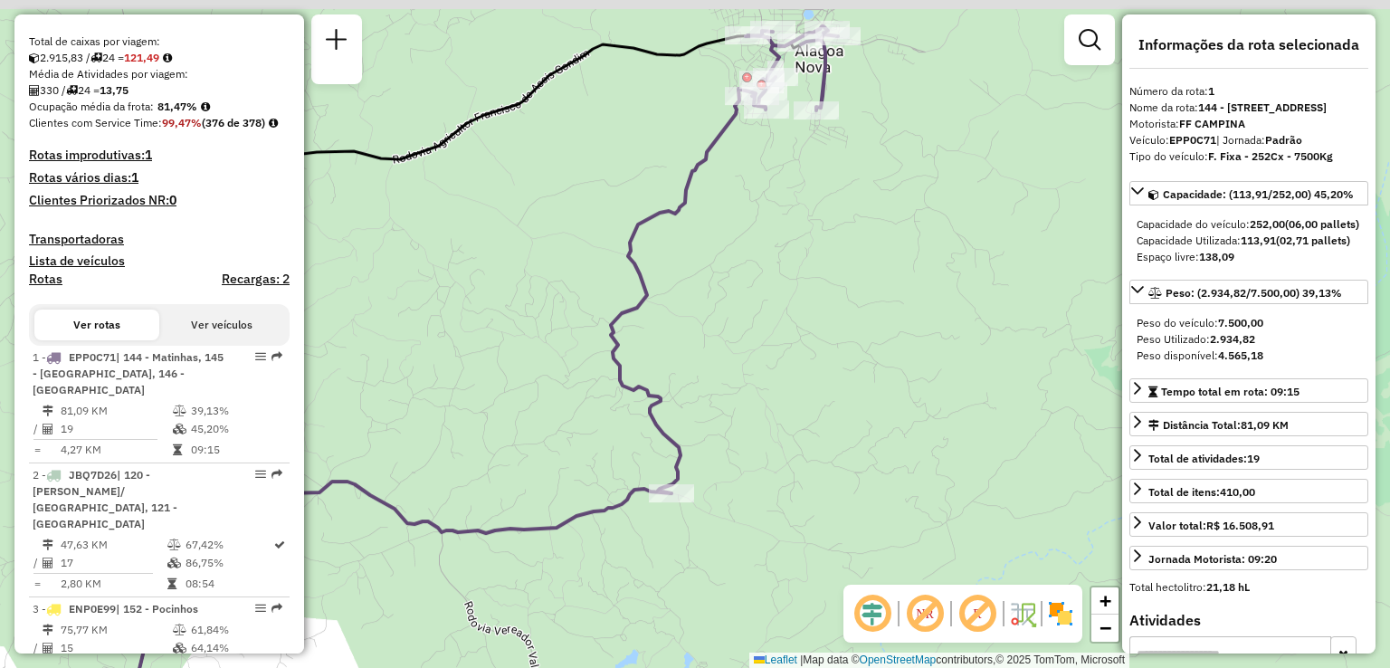
drag, startPoint x: 780, startPoint y: 288, endPoint x: 797, endPoint y: 308, distance: 26.3
click at [796, 308] on div "Janela de atendimento Grade de atendimento Capacidade Transportadoras Veículos …" at bounding box center [695, 334] width 1390 height 668
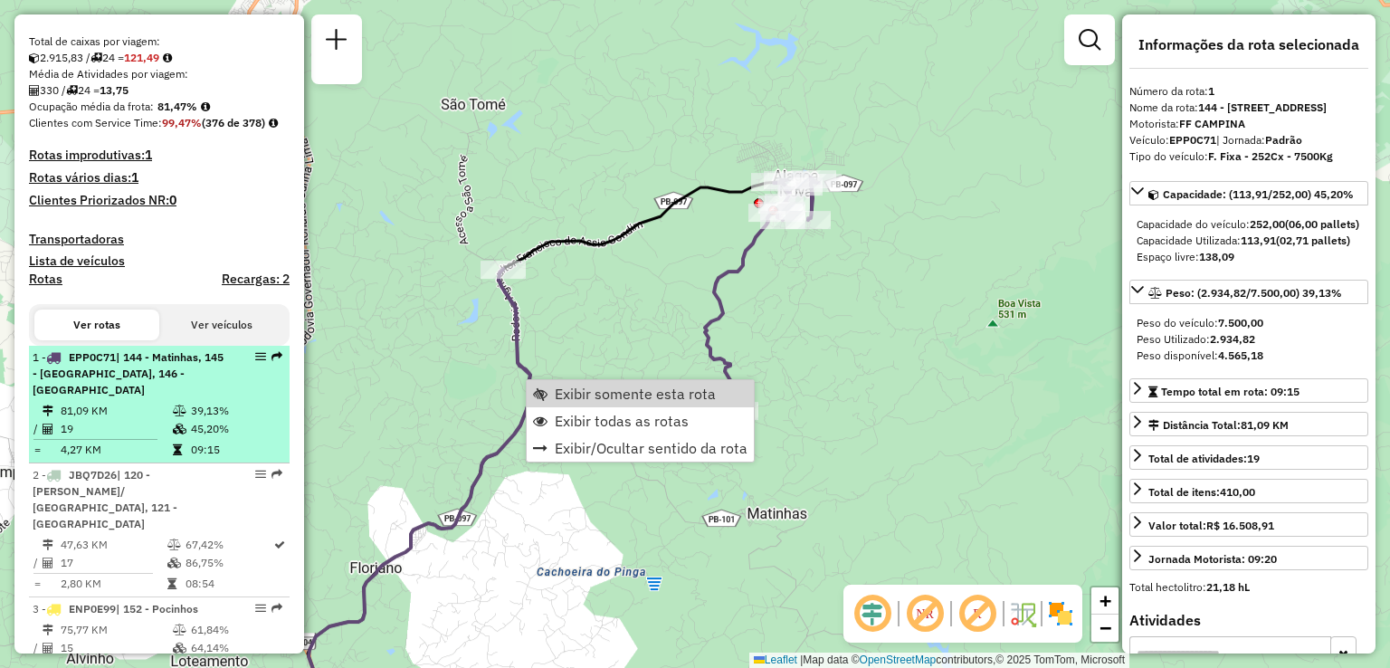
scroll to position [434, 0]
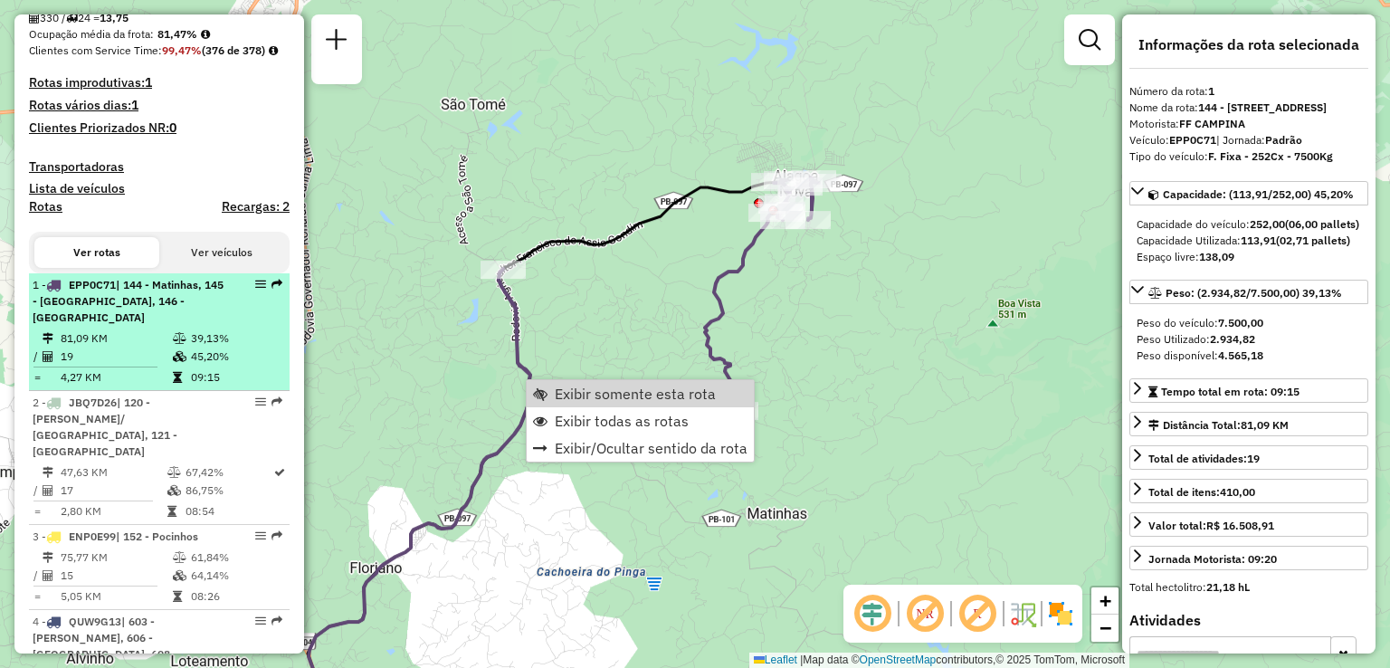
click at [606, 418] on span "Exibir todas as rotas" at bounding box center [622, 421] width 134 height 14
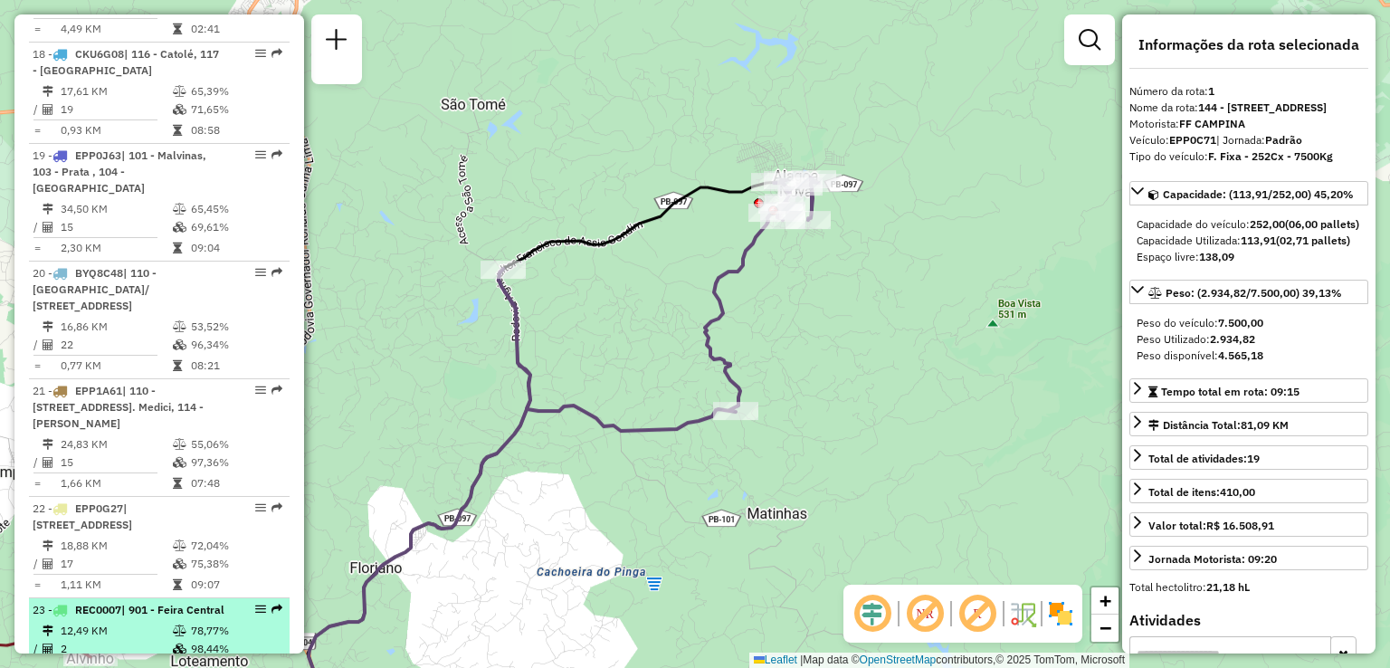
scroll to position [3176, 0]
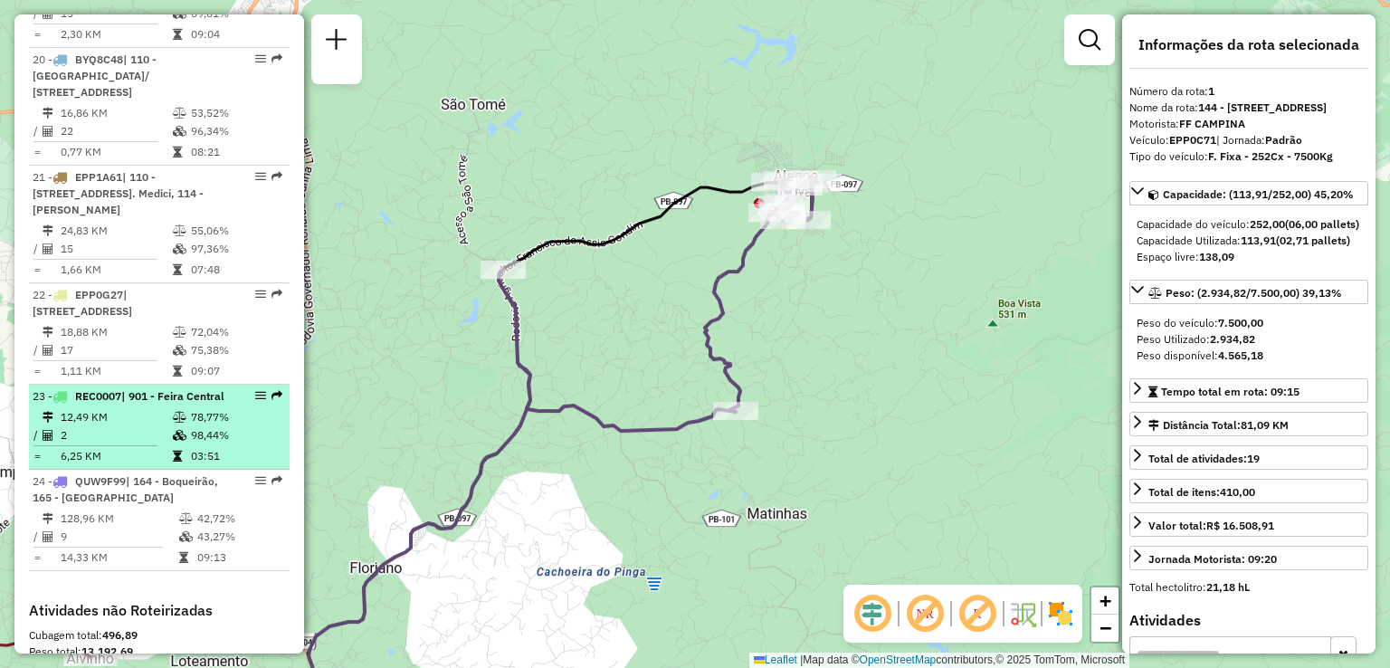
click at [118, 388] on div "23 - REC0007 | 901 - Feira Central" at bounding box center [129, 396] width 192 height 16
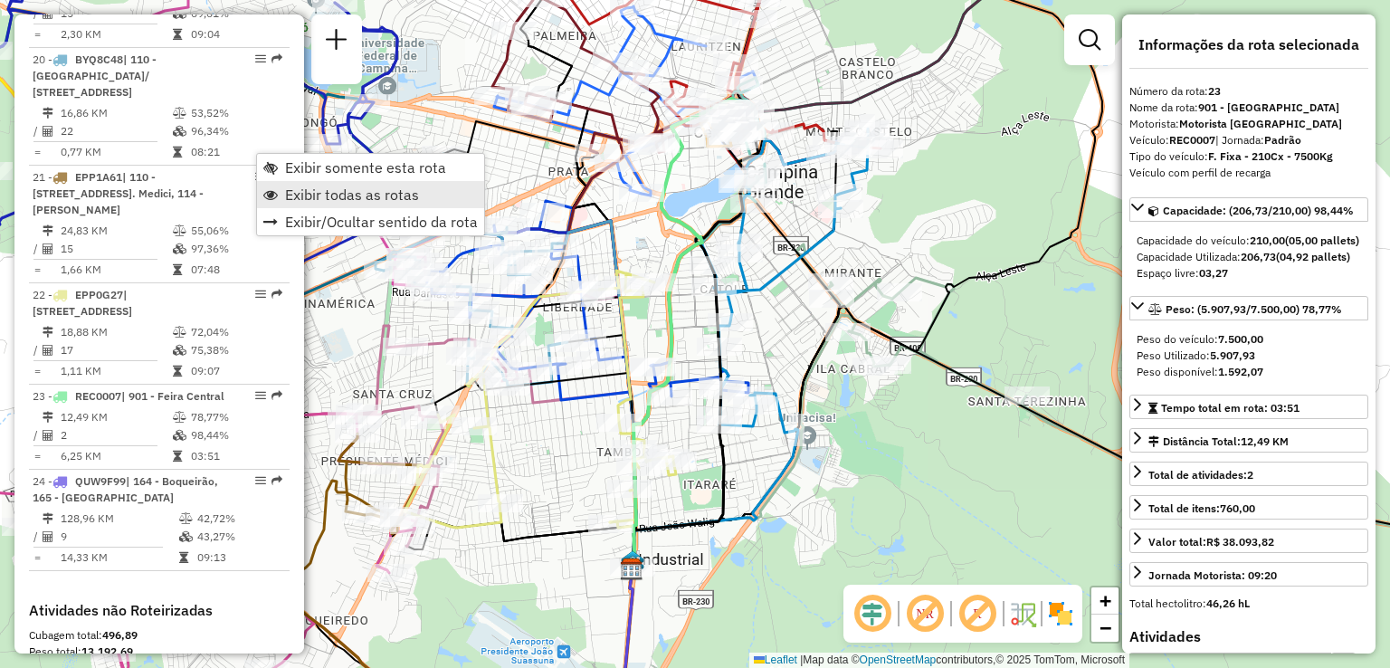
click at [302, 188] on span "Exibir todas as rotas" at bounding box center [352, 194] width 134 height 14
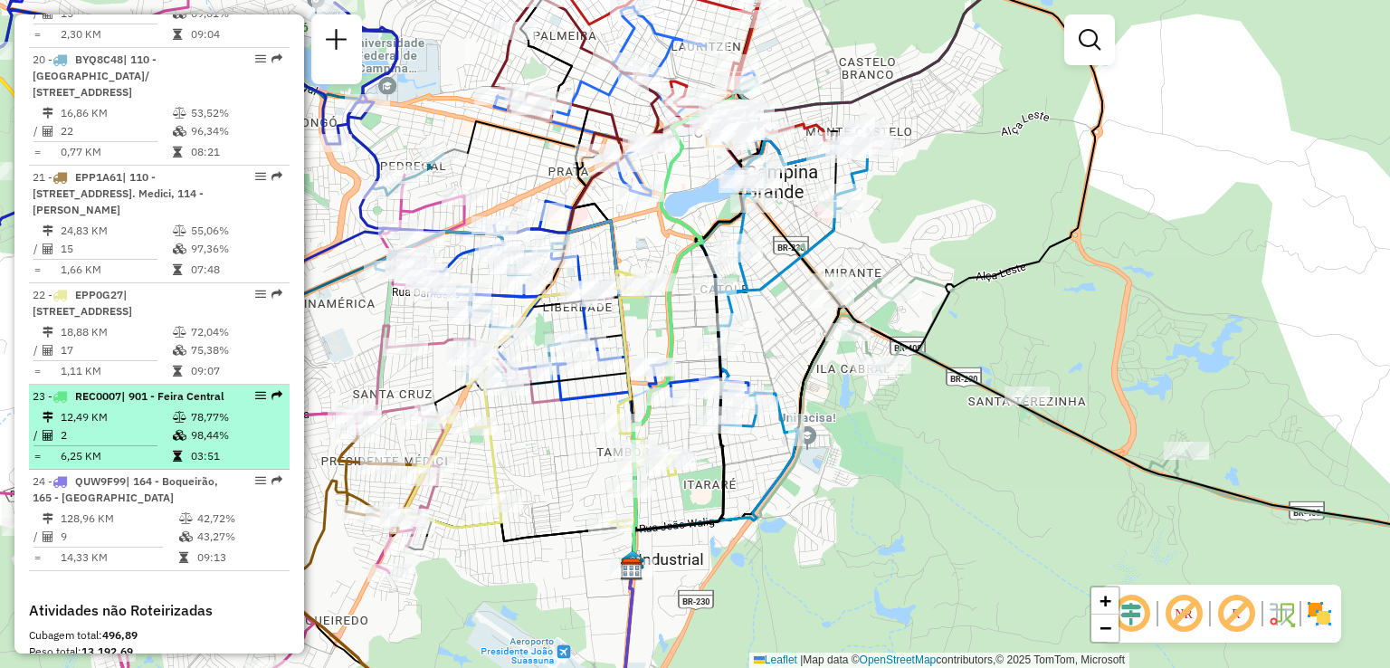
select select "**********"
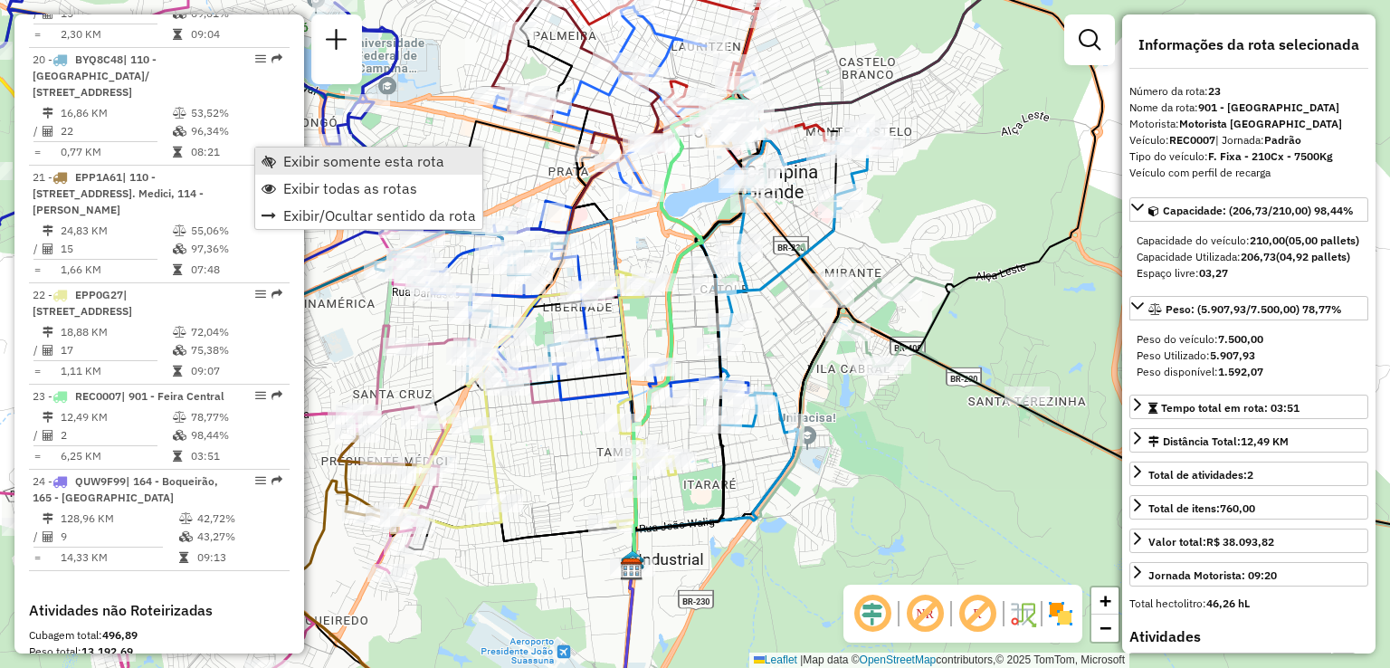
click at [308, 167] on span "Exibir somente esta rota" at bounding box center [363, 161] width 161 height 14
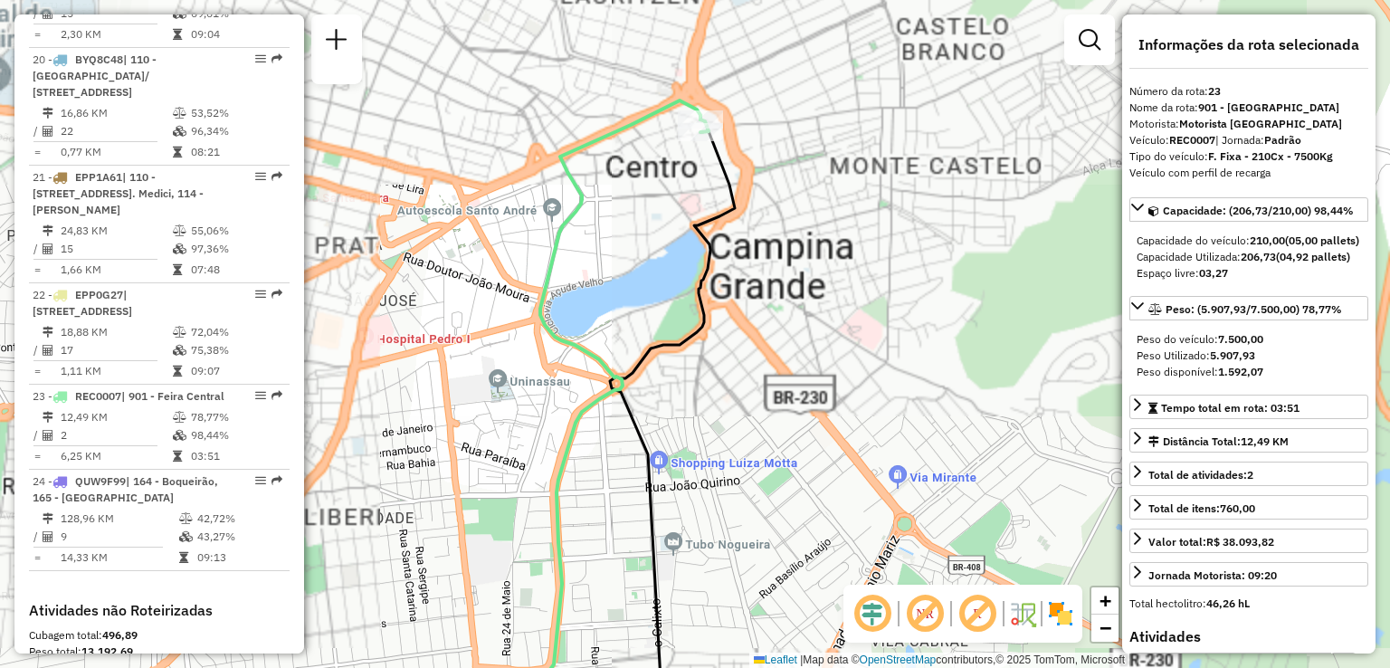
drag, startPoint x: 691, startPoint y: 118, endPoint x: 677, endPoint y: 167, distance: 51.8
click at [677, 169] on div "Janela de atendimento Grade de atendimento Capacidade Transportadoras Veículos …" at bounding box center [695, 334] width 1390 height 668
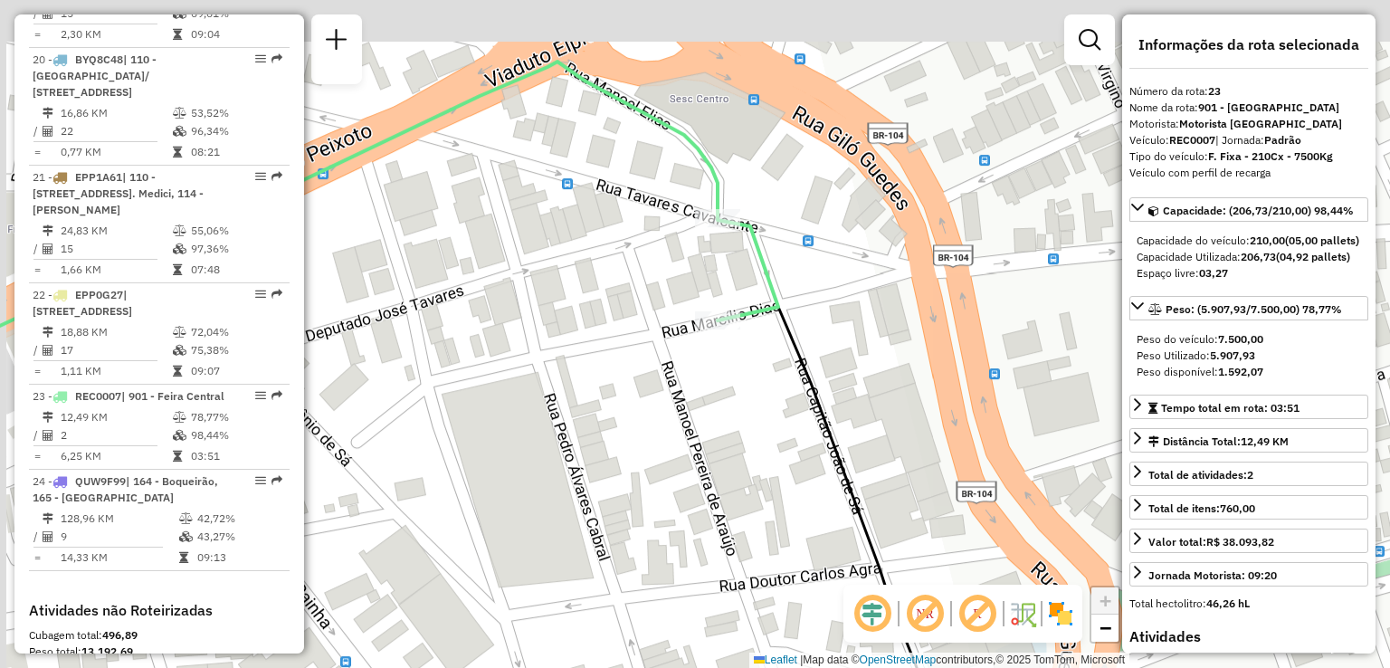
drag, startPoint x: 734, startPoint y: 342, endPoint x: 742, endPoint y: 411, distance: 69.3
click at [742, 411] on div "Janela de atendimento Grade de atendimento Capacidade Transportadoras Veículos …" at bounding box center [695, 334] width 1390 height 668
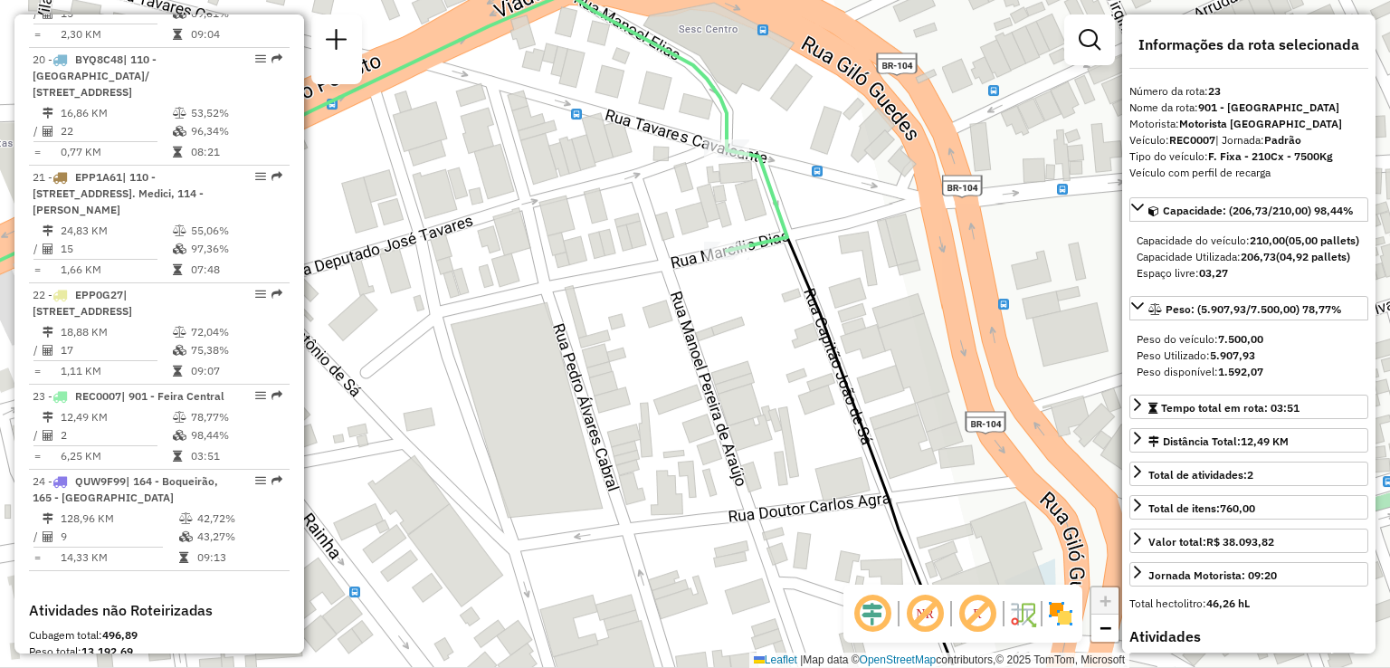
drag, startPoint x: 739, startPoint y: 460, endPoint x: 748, endPoint y: 393, distance: 67.7
click at [748, 393] on div "Janela de atendimento Grade de atendimento Capacidade Transportadoras Veículos …" at bounding box center [695, 334] width 1390 height 668
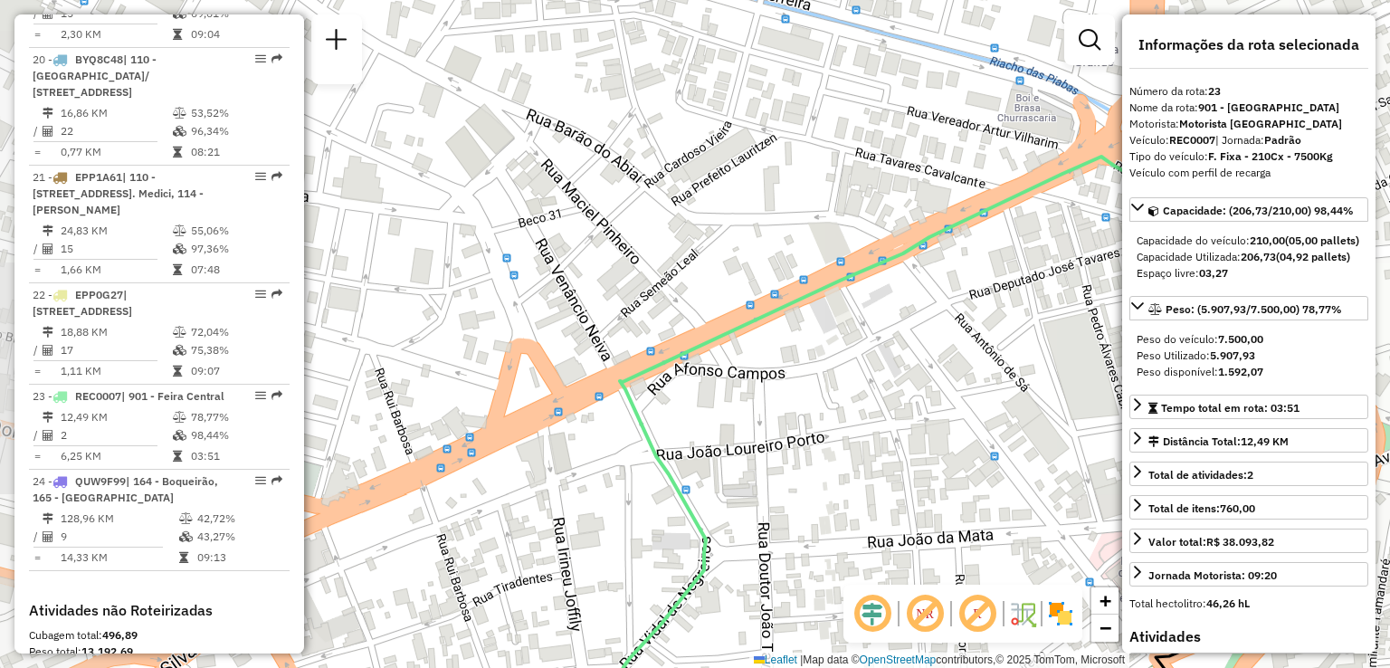
drag, startPoint x: 562, startPoint y: 315, endPoint x: 1011, endPoint y: 276, distance: 450.6
click at [1010, 278] on div "Janela de atendimento Grade de atendimento Capacidade Transportadoras Veículos …" at bounding box center [695, 334] width 1390 height 668
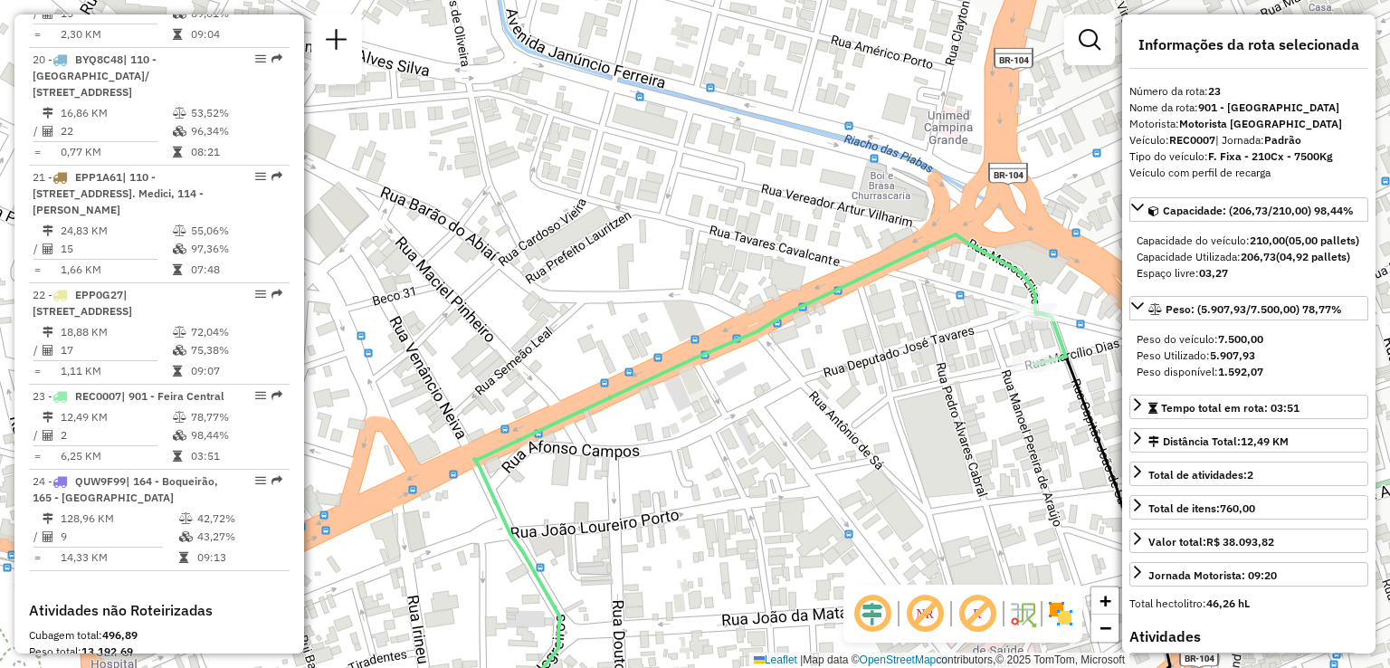
drag, startPoint x: 825, startPoint y: 377, endPoint x: 675, endPoint y: 456, distance: 169.6
click at [675, 456] on div "Janela de atendimento Grade de atendimento Capacidade Transportadoras Veículos …" at bounding box center [695, 334] width 1390 height 668
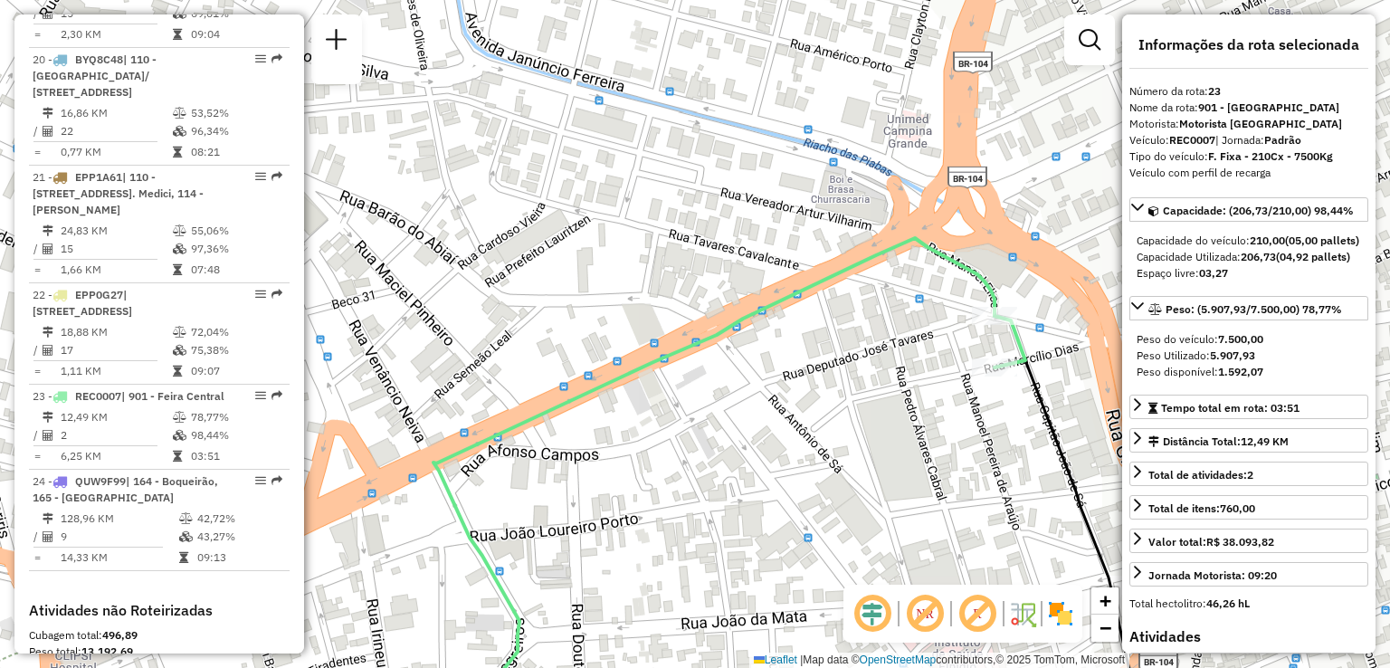
drag, startPoint x: 880, startPoint y: 342, endPoint x: 839, endPoint y: 346, distance: 40.9
click at [839, 346] on div "Janela de atendimento Grade de atendimento Capacidade Transportadoras Veículos …" at bounding box center [695, 334] width 1390 height 668
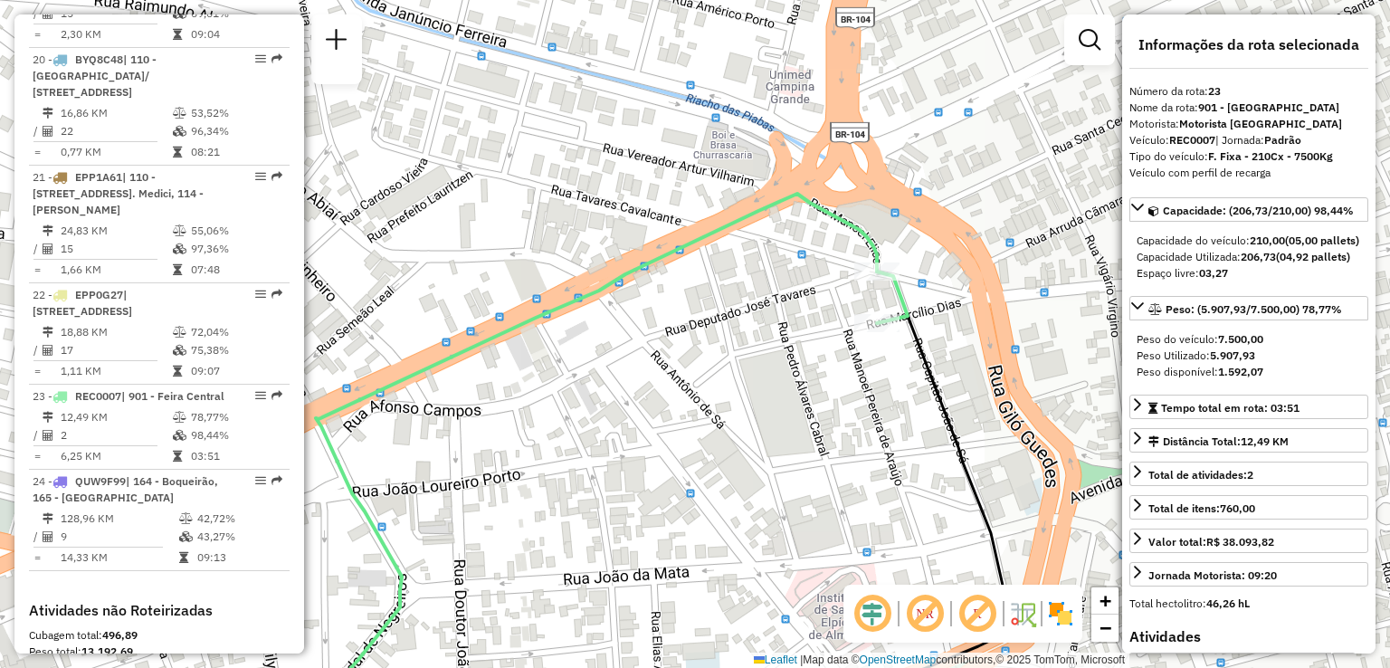
drag, startPoint x: 909, startPoint y: 433, endPoint x: 791, endPoint y: 388, distance: 125.7
click at [791, 388] on div "Janela de atendimento Grade de atendimento Capacidade Transportadoras Veículos …" at bounding box center [695, 334] width 1390 height 668
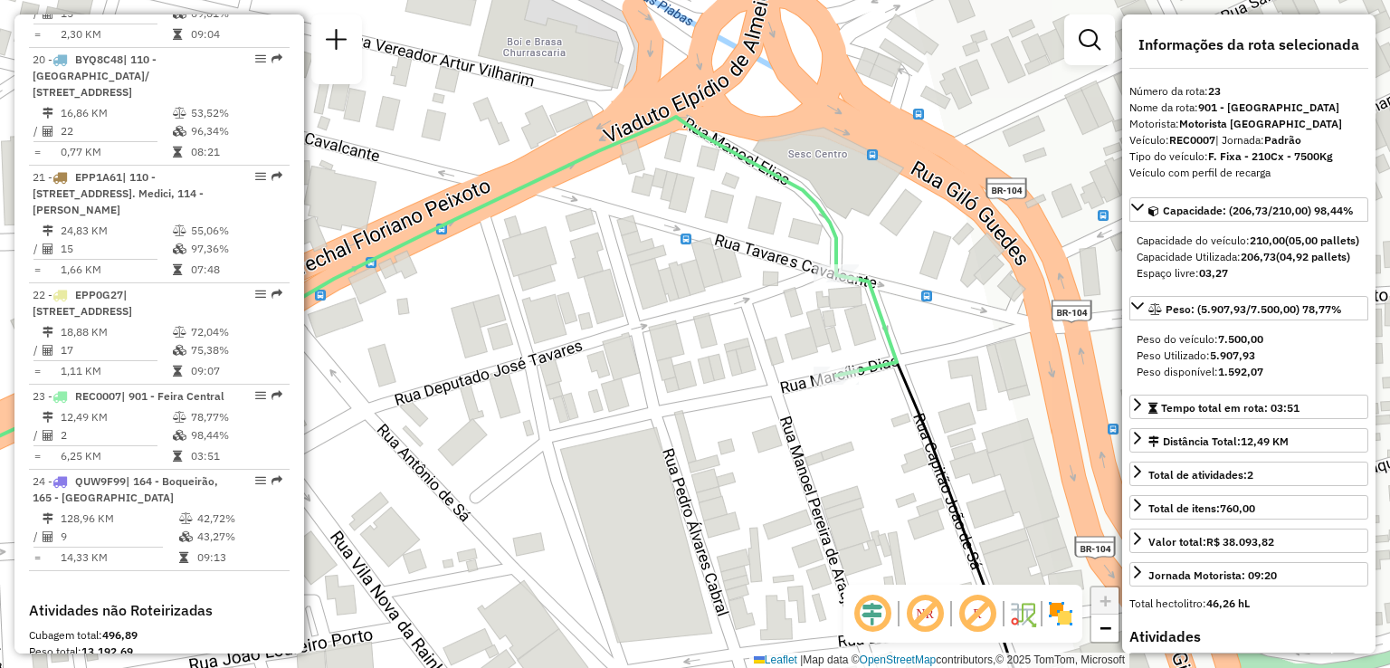
drag, startPoint x: 930, startPoint y: 279, endPoint x: 900, endPoint y: 320, distance: 51.8
click at [900, 320] on div "Janela de atendimento Grade de atendimento Capacidade Transportadoras Veículos …" at bounding box center [695, 334] width 1390 height 668
drag, startPoint x: 1035, startPoint y: 544, endPoint x: 1031, endPoint y: 529, distance: 15.2
click at [1033, 542] on div "Janela de atendimento Grade de atendimento Capacidade Transportadoras Veículos …" at bounding box center [695, 334] width 1390 height 668
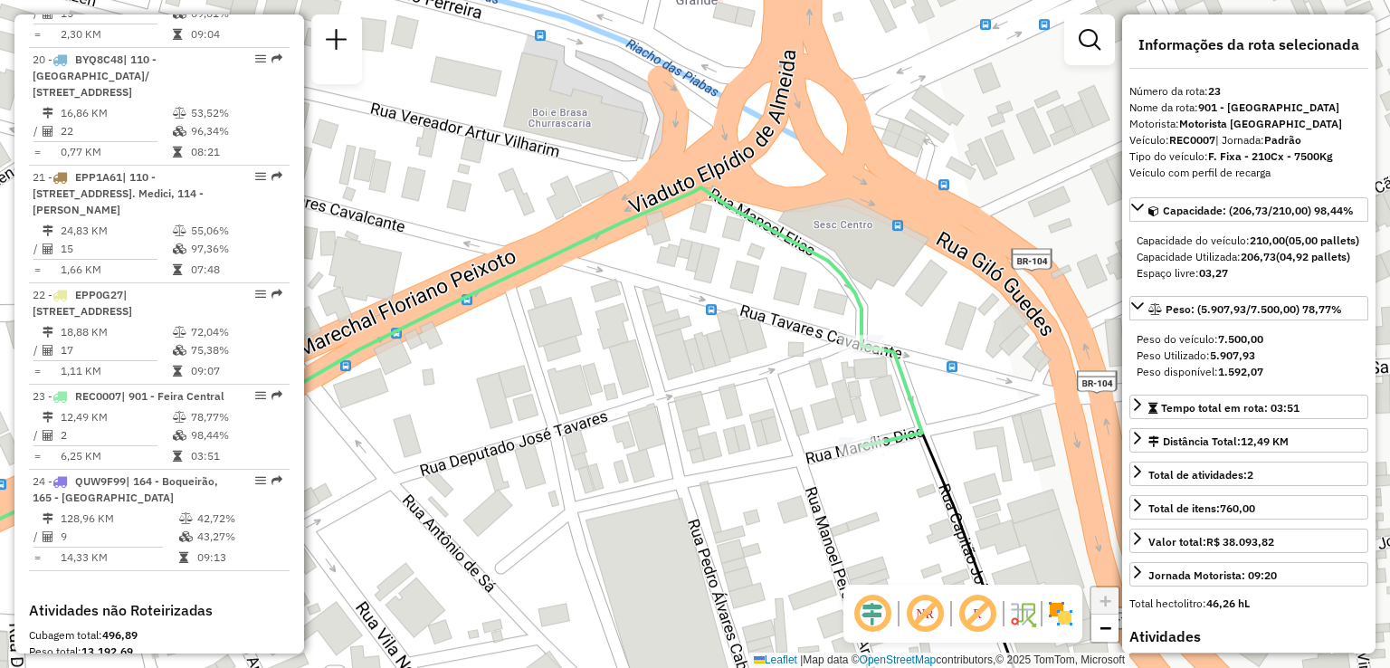
drag, startPoint x: 646, startPoint y: 463, endPoint x: 659, endPoint y: 508, distance: 46.1
click at [659, 508] on div "Janela de atendimento Grade de atendimento Capacidade Transportadoras Veículos …" at bounding box center [695, 334] width 1390 height 668
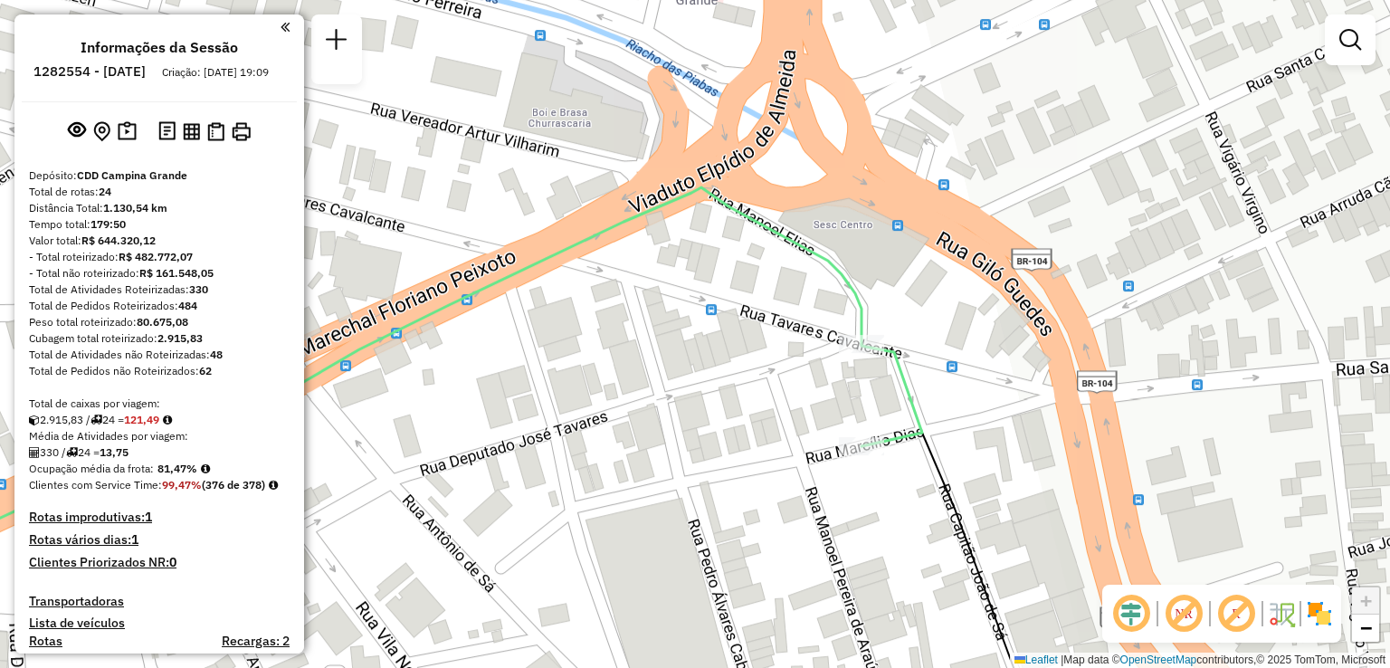
scroll to position [362, 0]
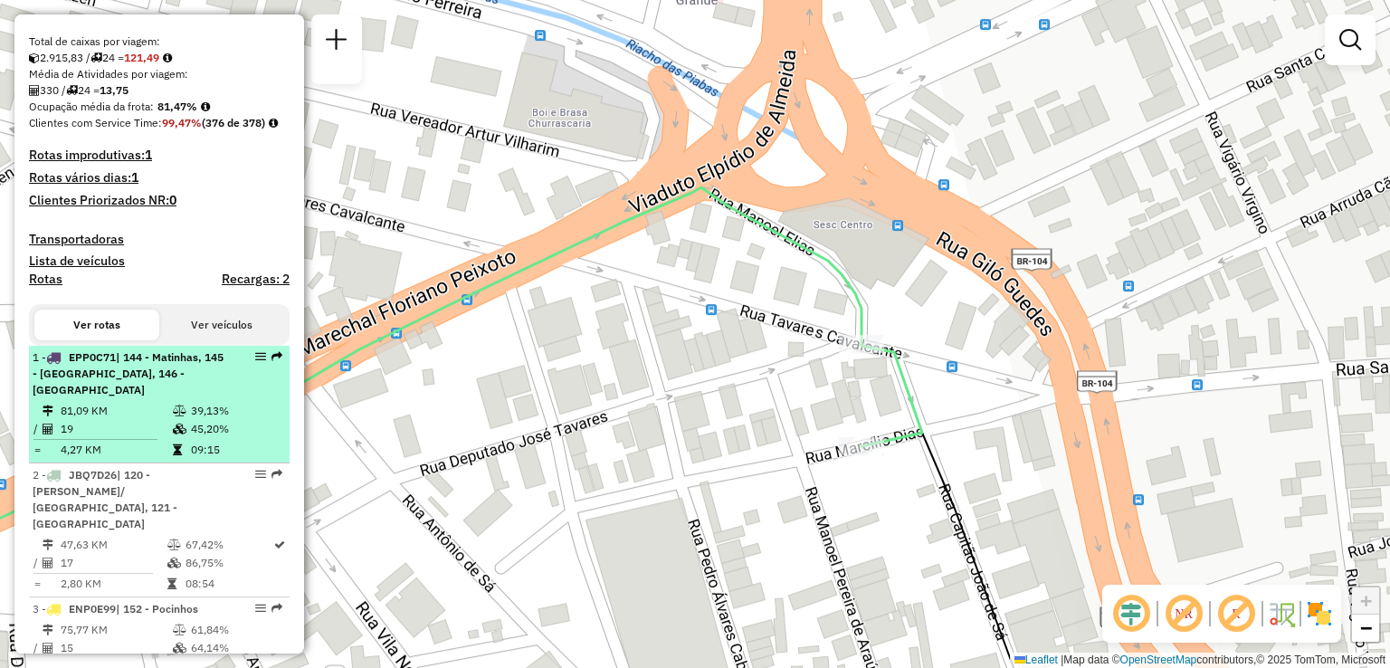
click at [249, 362] on div at bounding box center [255, 356] width 54 height 11
select select "**********"
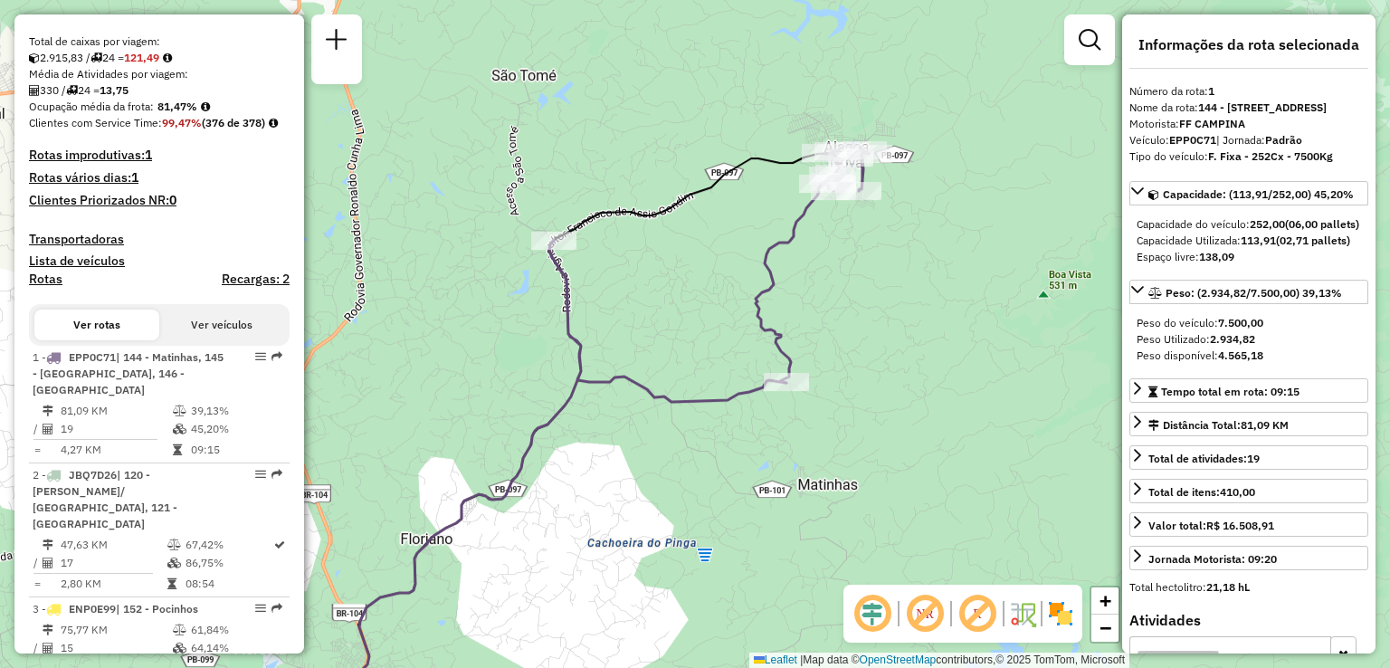
drag, startPoint x: 789, startPoint y: 111, endPoint x: 750, endPoint y: 235, distance: 130.0
click at [750, 235] on div "Janela de atendimento Grade de atendimento Capacidade Transportadoras Veículos …" at bounding box center [695, 334] width 1390 height 668
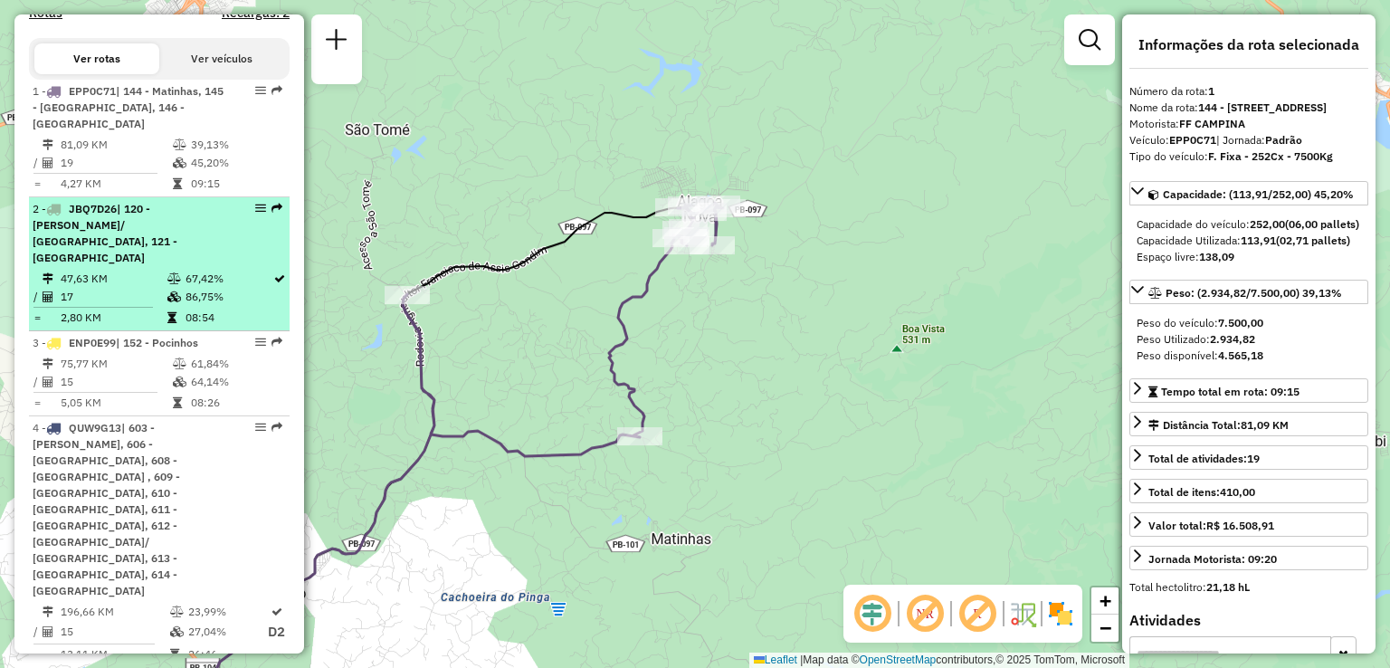
scroll to position [634, 0]
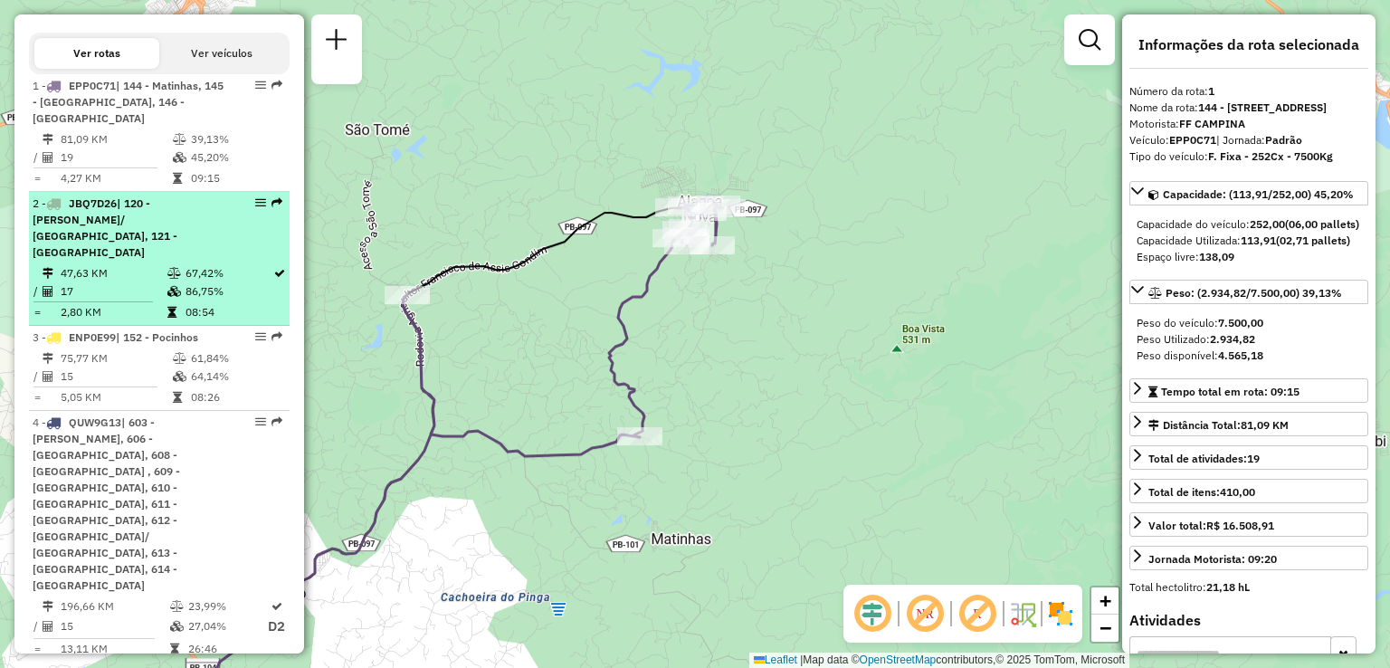
click at [173, 234] on span "| 120 - [PERSON_NAME]/ [GEOGRAPHIC_DATA], 121 - [GEOGRAPHIC_DATA]" at bounding box center [105, 227] width 145 height 62
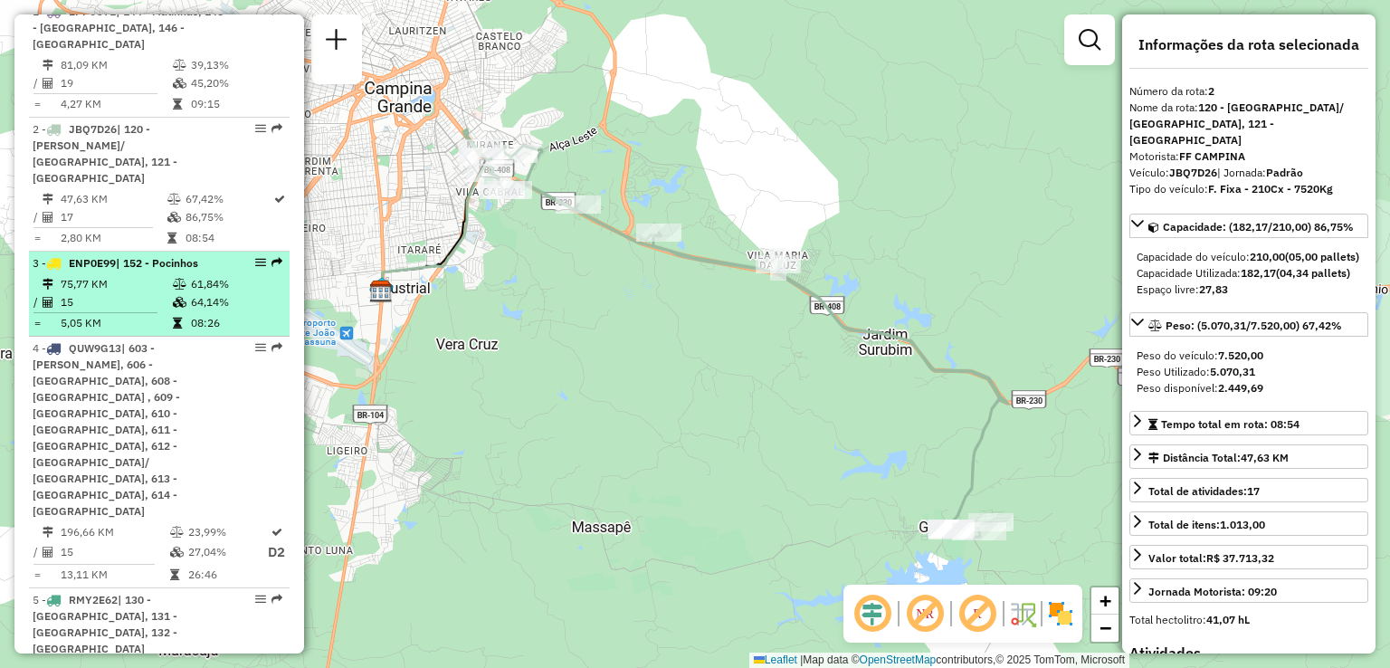
scroll to position [724, 0]
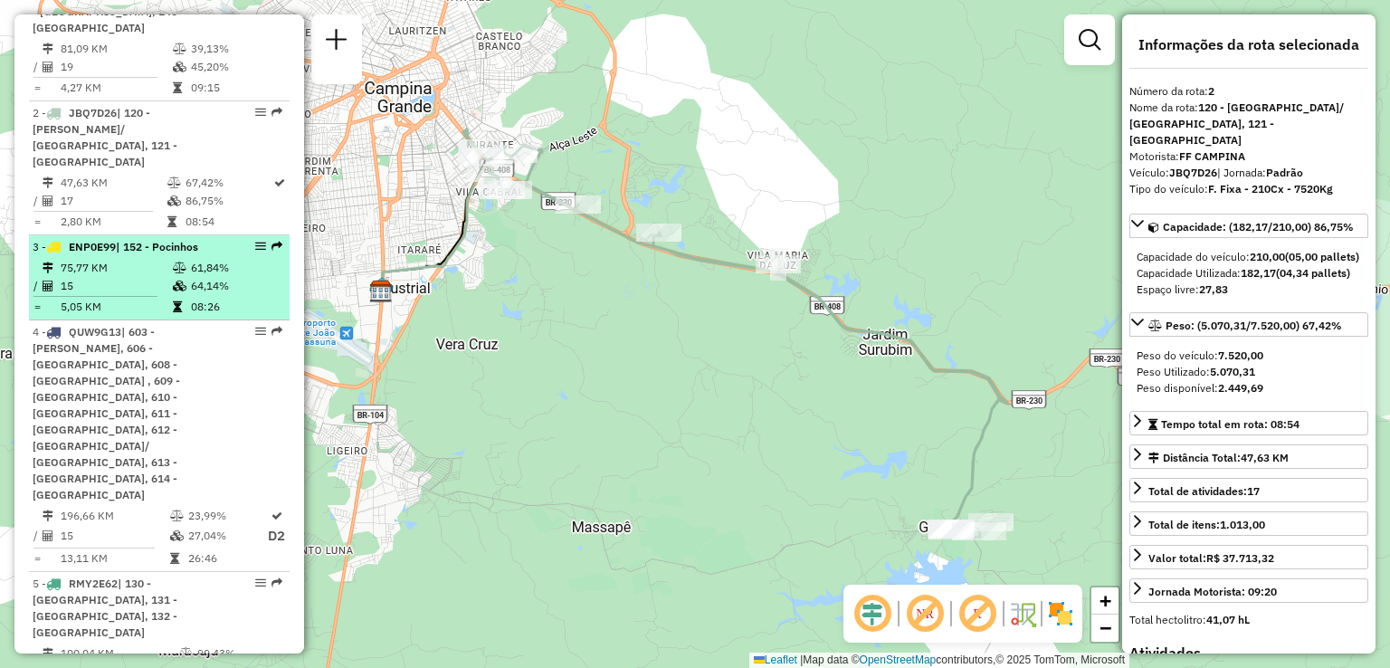
click at [180, 259] on td at bounding box center [181, 268] width 18 height 18
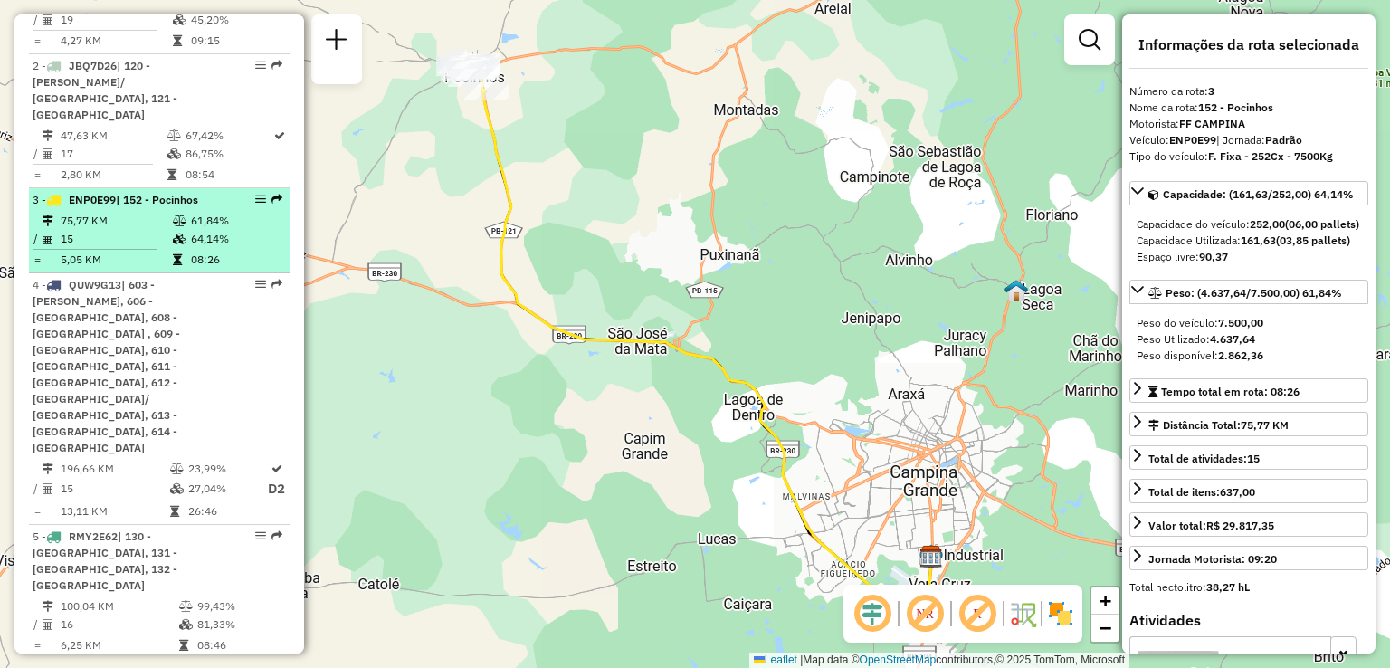
scroll to position [815, 0]
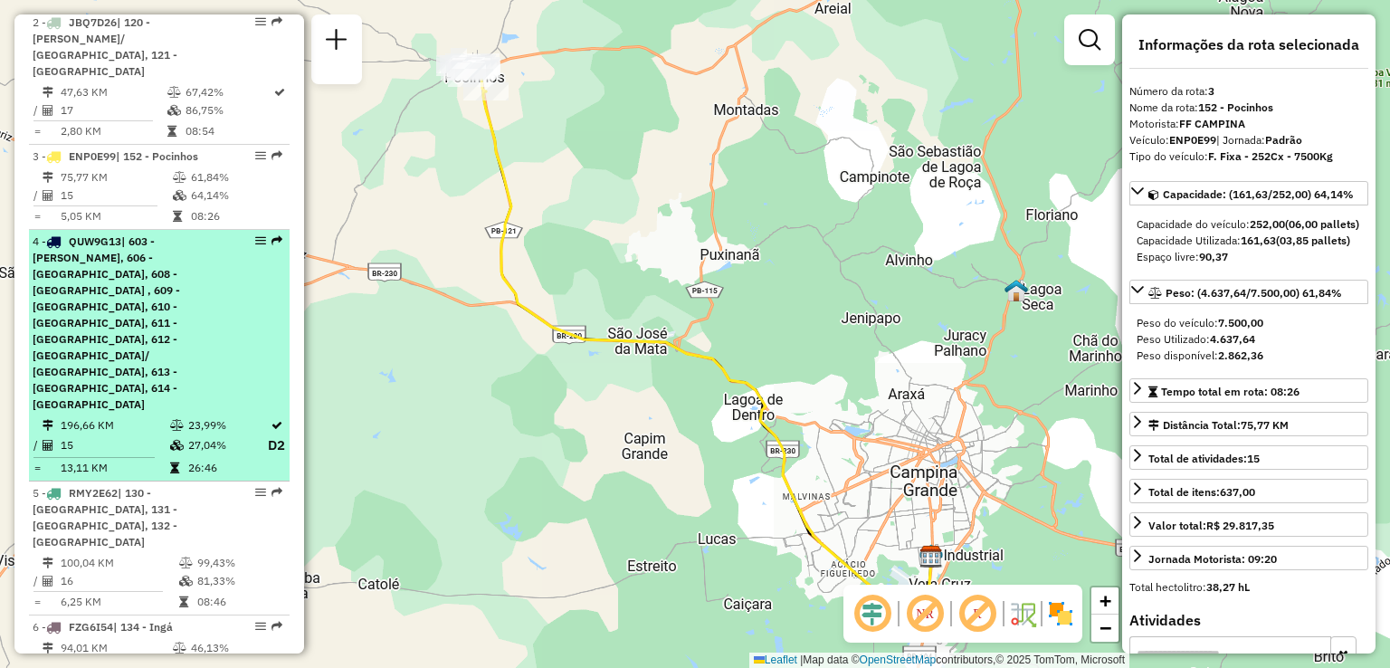
click at [180, 251] on span "| 603 - [PERSON_NAME], 606 - [GEOGRAPHIC_DATA], 608 - [GEOGRAPHIC_DATA] , 609 -…" at bounding box center [107, 322] width 148 height 176
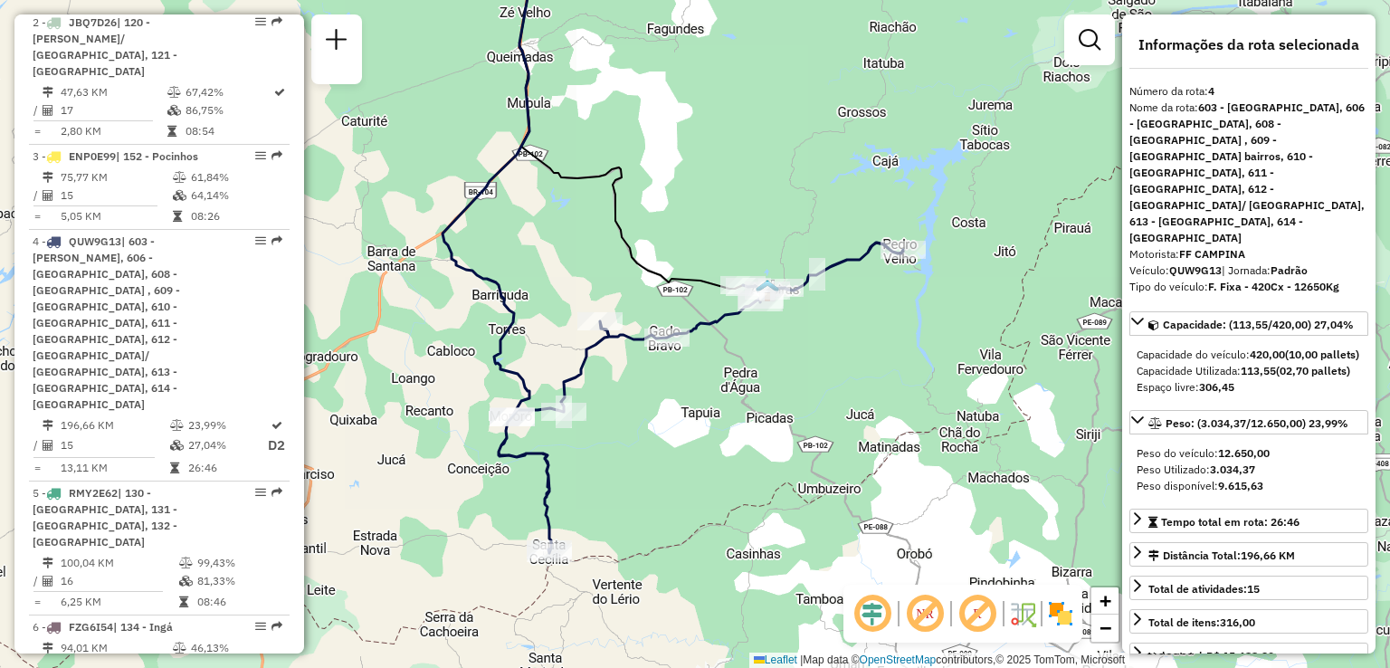
drag, startPoint x: 604, startPoint y: 401, endPoint x: 582, endPoint y: 298, distance: 105.4
click at [582, 298] on div "Janela de atendimento Grade de atendimento Capacidade Transportadoras Veículos …" at bounding box center [695, 334] width 1390 height 668
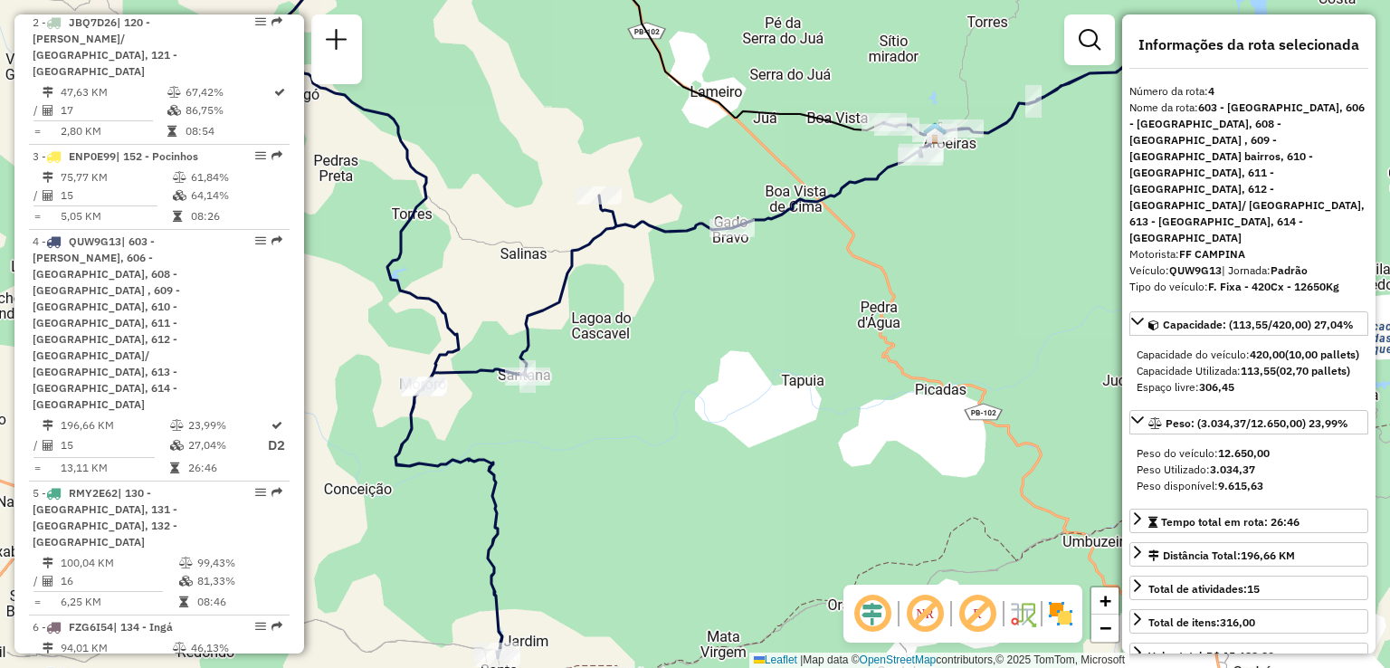
drag, startPoint x: 602, startPoint y: 442, endPoint x: 604, endPoint y: 367, distance: 75.1
click at [604, 367] on div "Janela de atendimento Grade de atendimento Capacidade Transportadoras Veículos …" at bounding box center [695, 334] width 1390 height 668
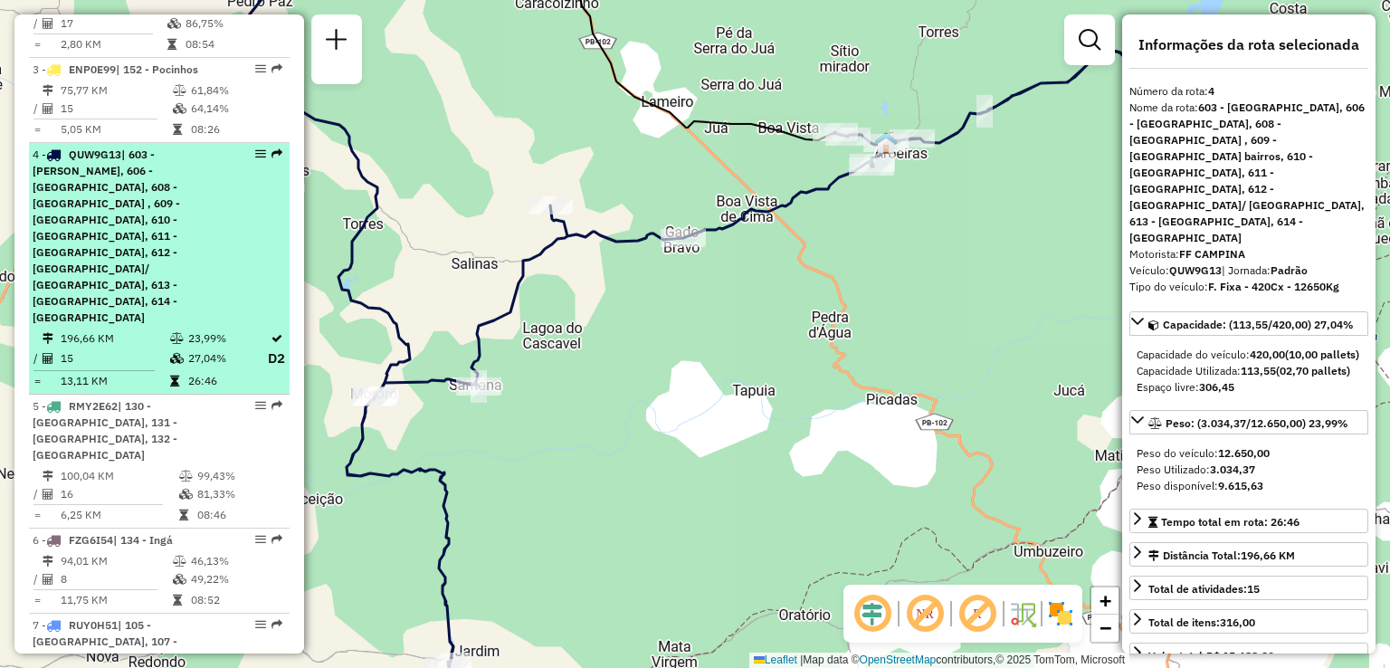
scroll to position [905, 0]
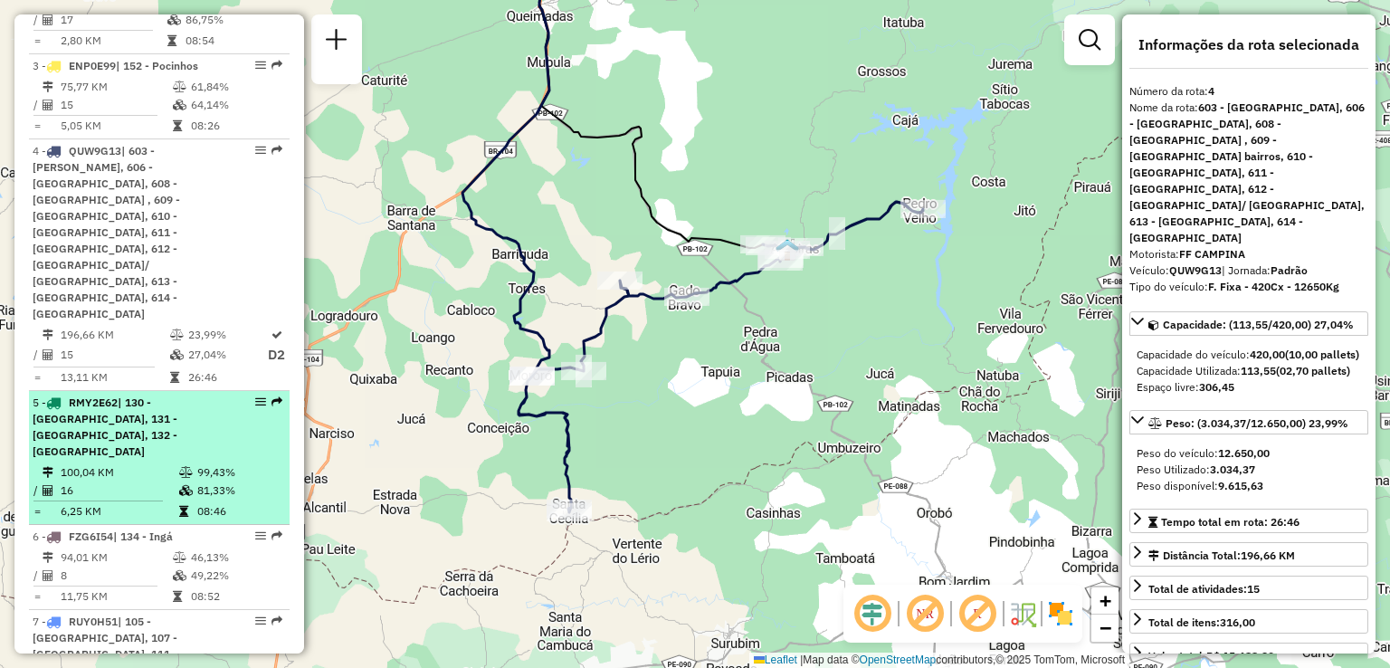
click at [195, 395] on div "5 - RMY2E62 | 130 - [GEOGRAPHIC_DATA], 131 - [GEOGRAPHIC_DATA], 132 - [GEOGRAPH…" at bounding box center [129, 427] width 192 height 65
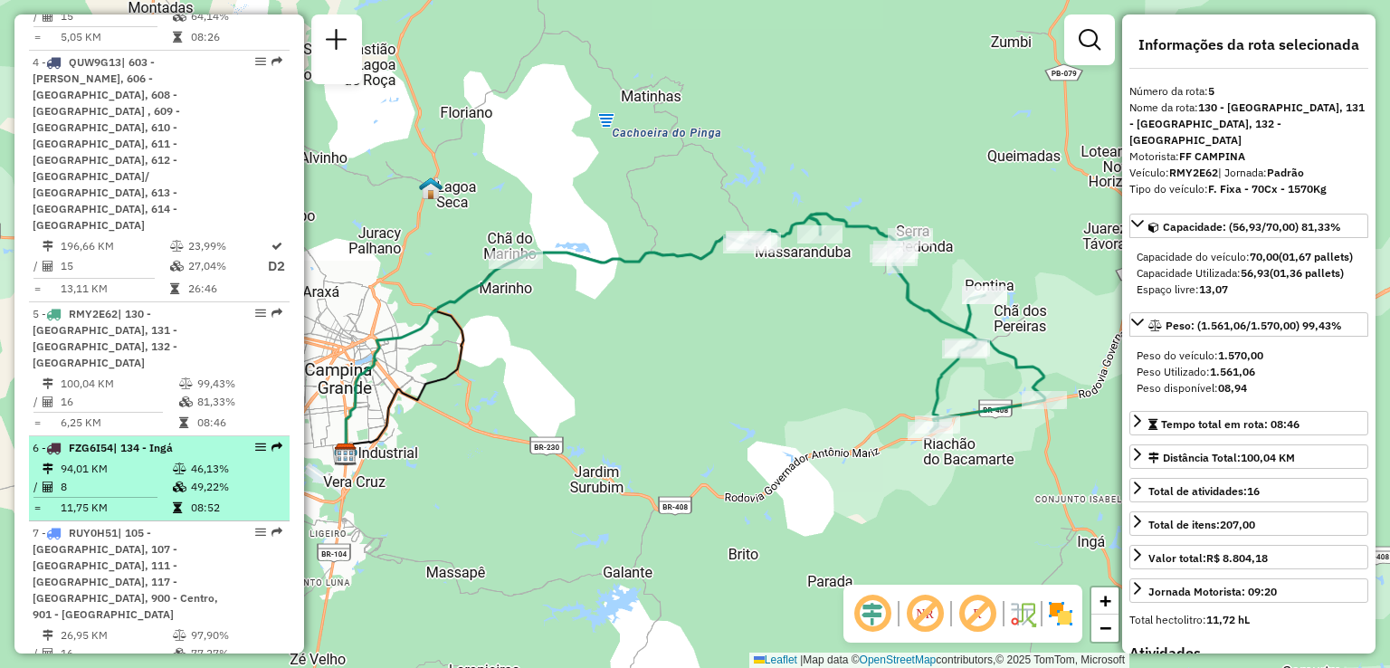
scroll to position [996, 0]
click at [133, 476] on td "8" at bounding box center [116, 485] width 112 height 18
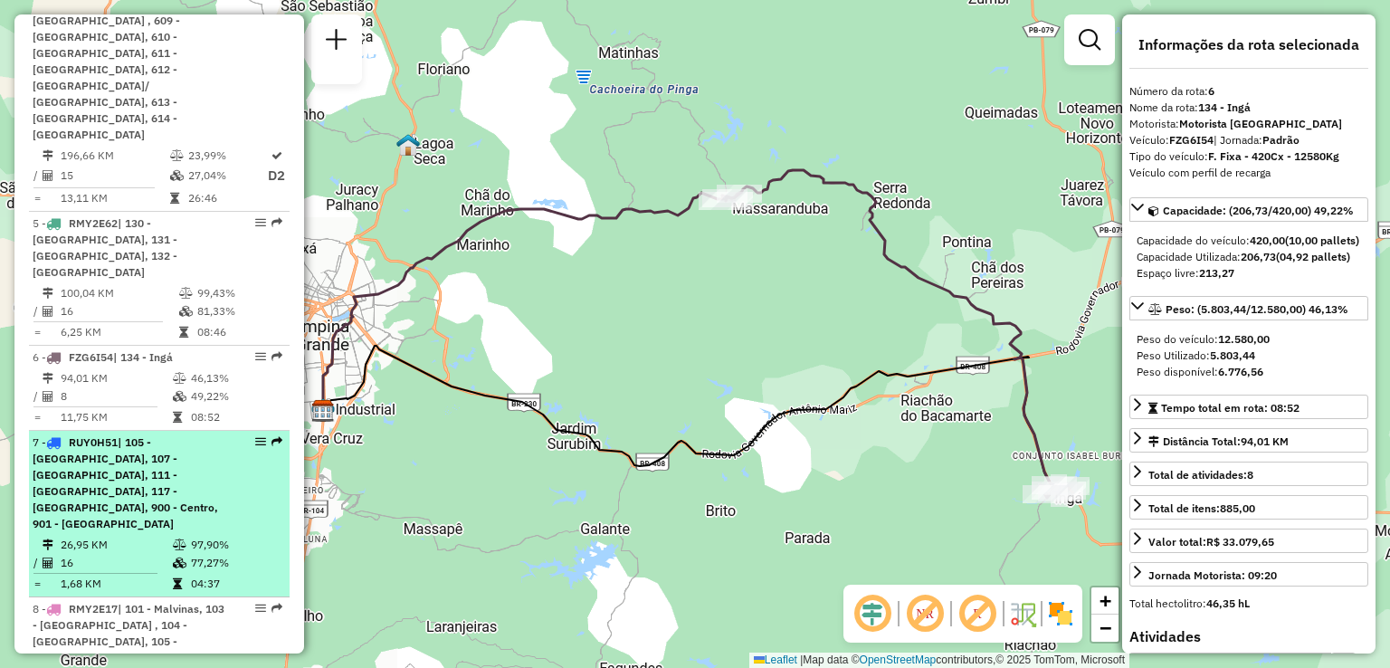
scroll to position [1086, 0]
click at [136, 434] on span "| 105 - [GEOGRAPHIC_DATA], 107 - [GEOGRAPHIC_DATA], 111 - [GEOGRAPHIC_DATA], 11…" at bounding box center [126, 481] width 186 height 95
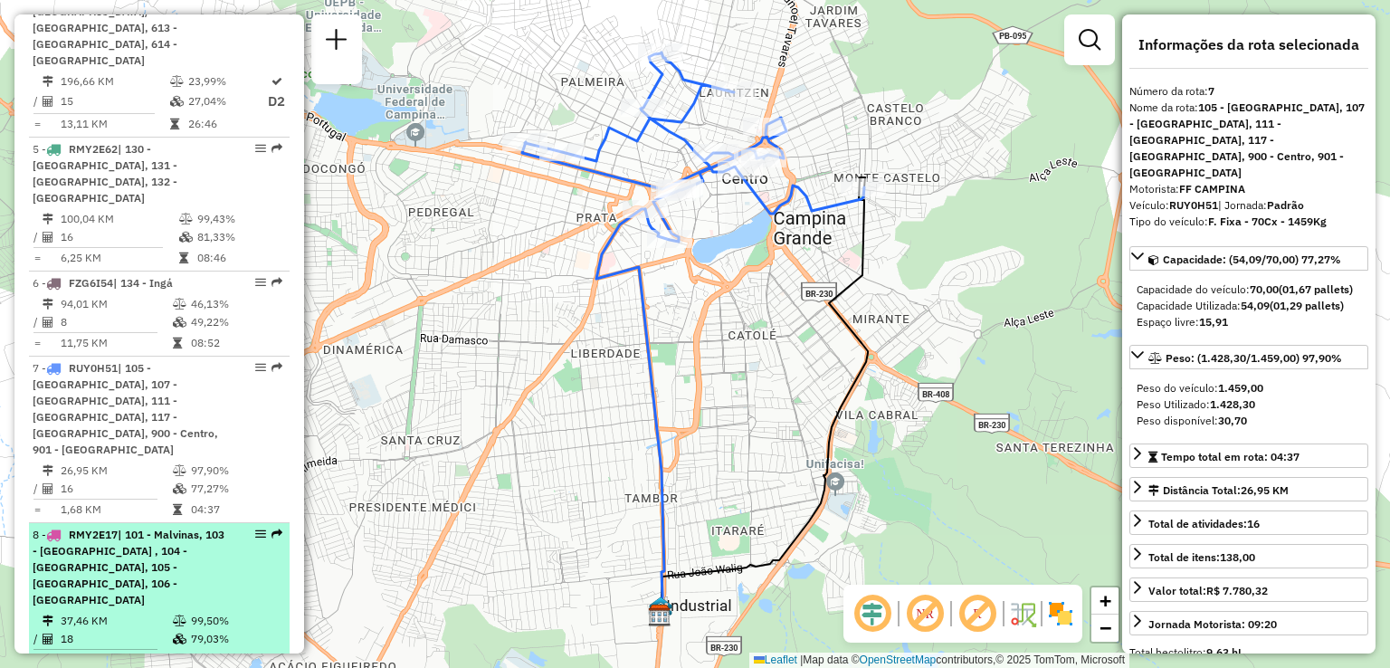
scroll to position [1267, 0]
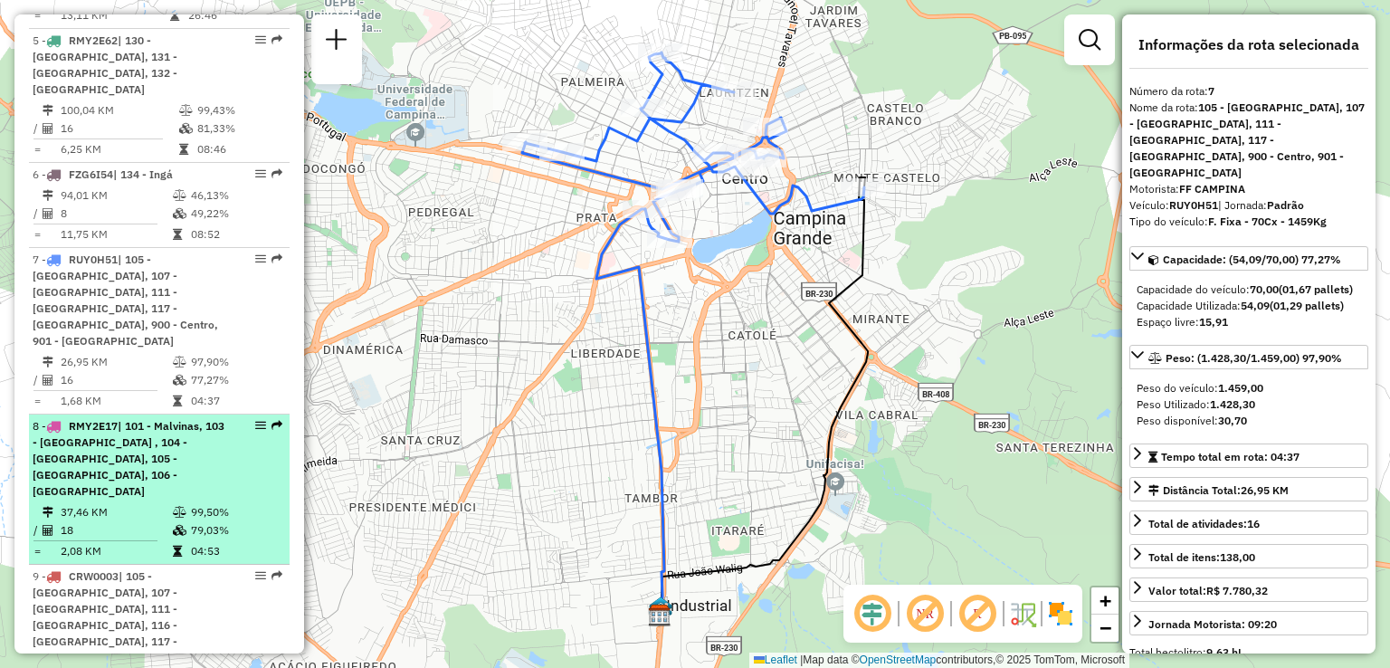
click at [123, 419] on span "| 101 - Malvinas, 103 - [GEOGRAPHIC_DATA] , 104 - [GEOGRAPHIC_DATA], 105 - [GEO…" at bounding box center [129, 458] width 192 height 79
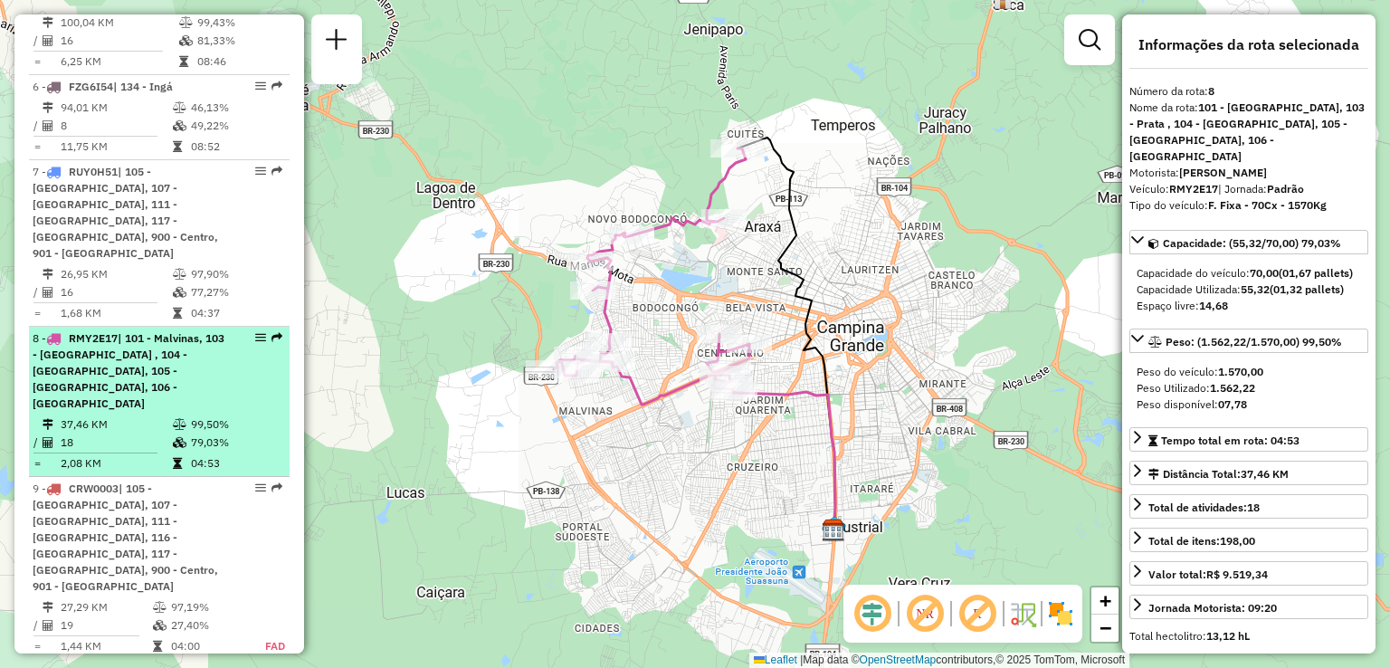
scroll to position [1358, 0]
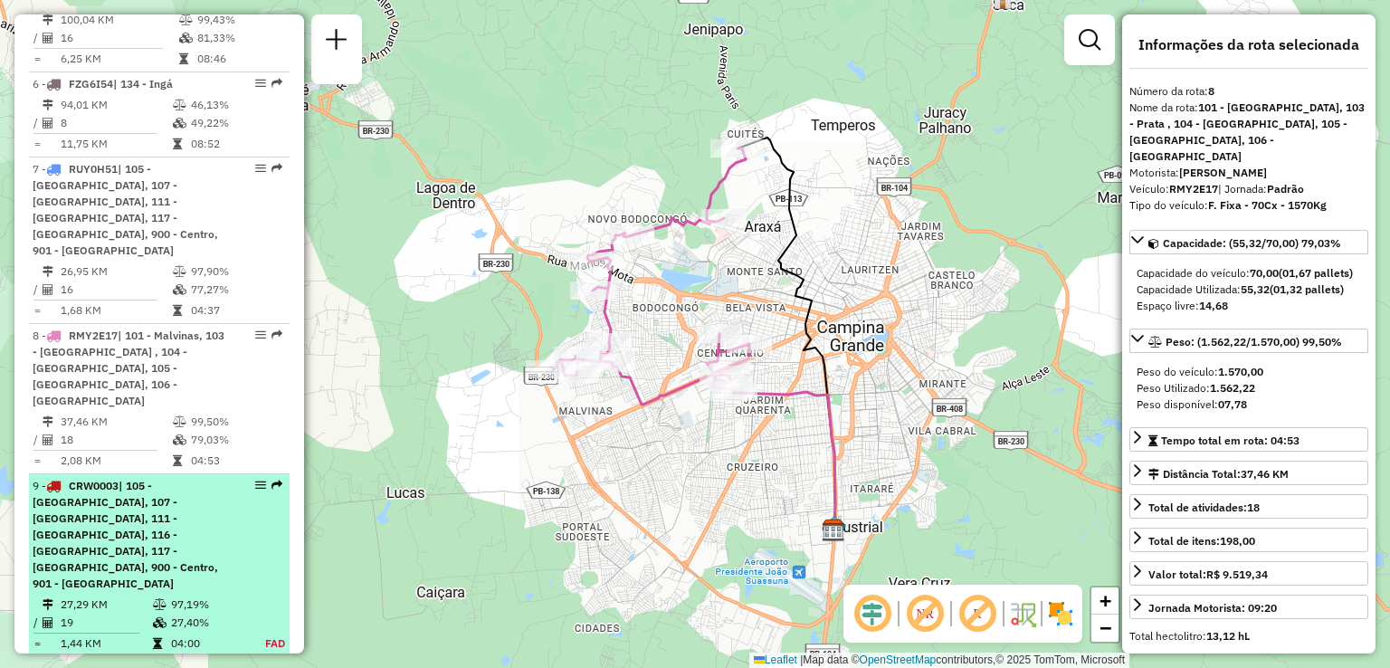
click at [170, 479] on span "| 105 - [GEOGRAPHIC_DATA], 107 - [GEOGRAPHIC_DATA], 111 - [GEOGRAPHIC_DATA], 11…" at bounding box center [126, 534] width 186 height 111
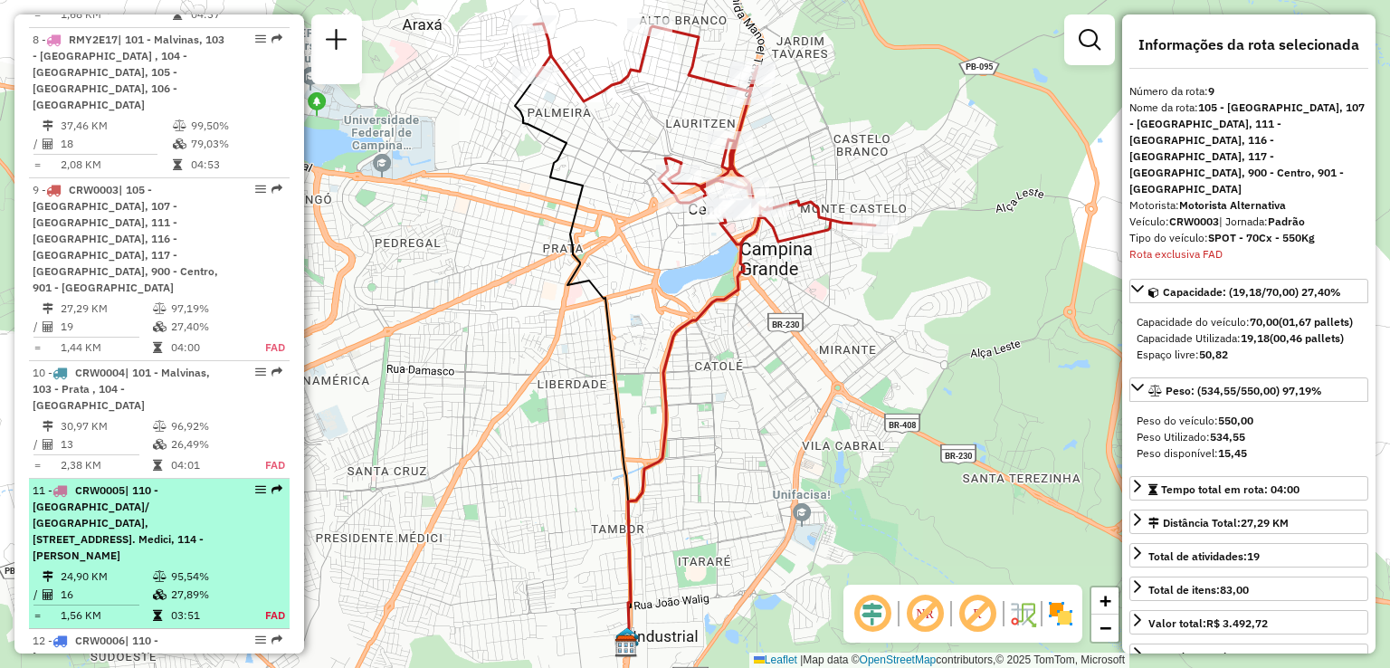
scroll to position [1744, 0]
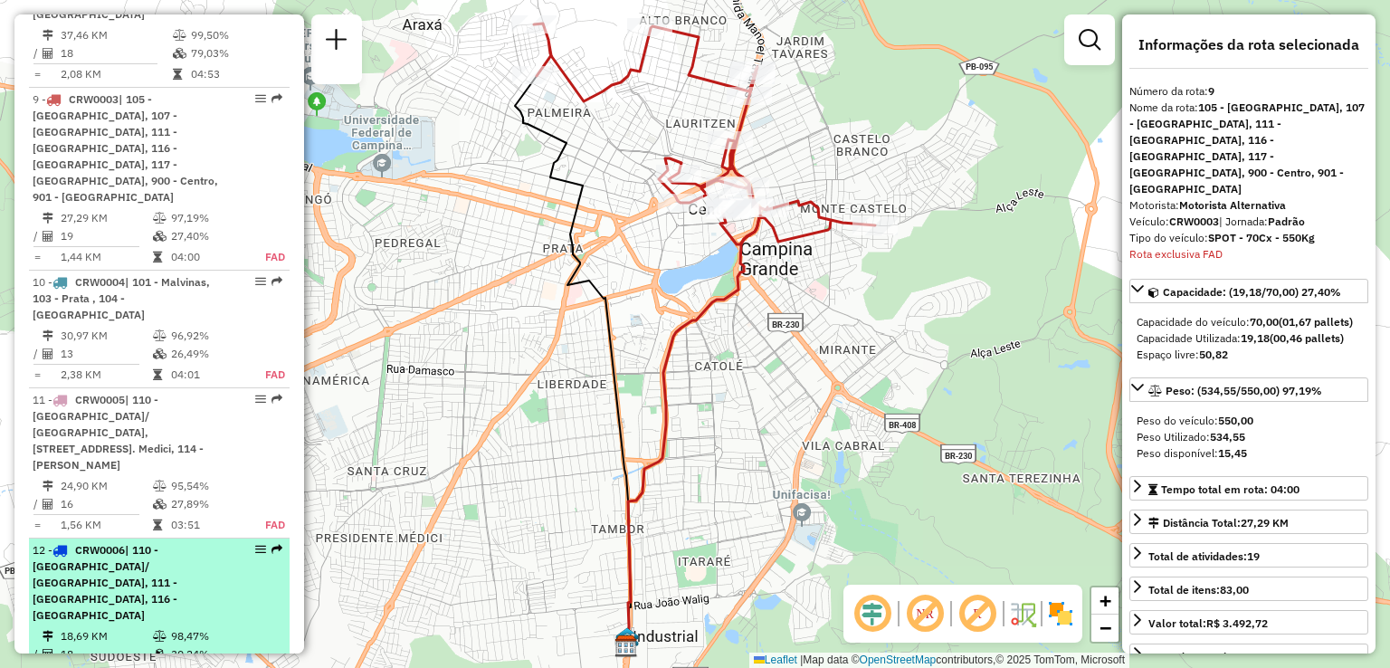
click at [170, 543] on span "| 110 - [GEOGRAPHIC_DATA]/ [GEOGRAPHIC_DATA], 111 - [GEOGRAPHIC_DATA], 116 - [G…" at bounding box center [105, 582] width 145 height 79
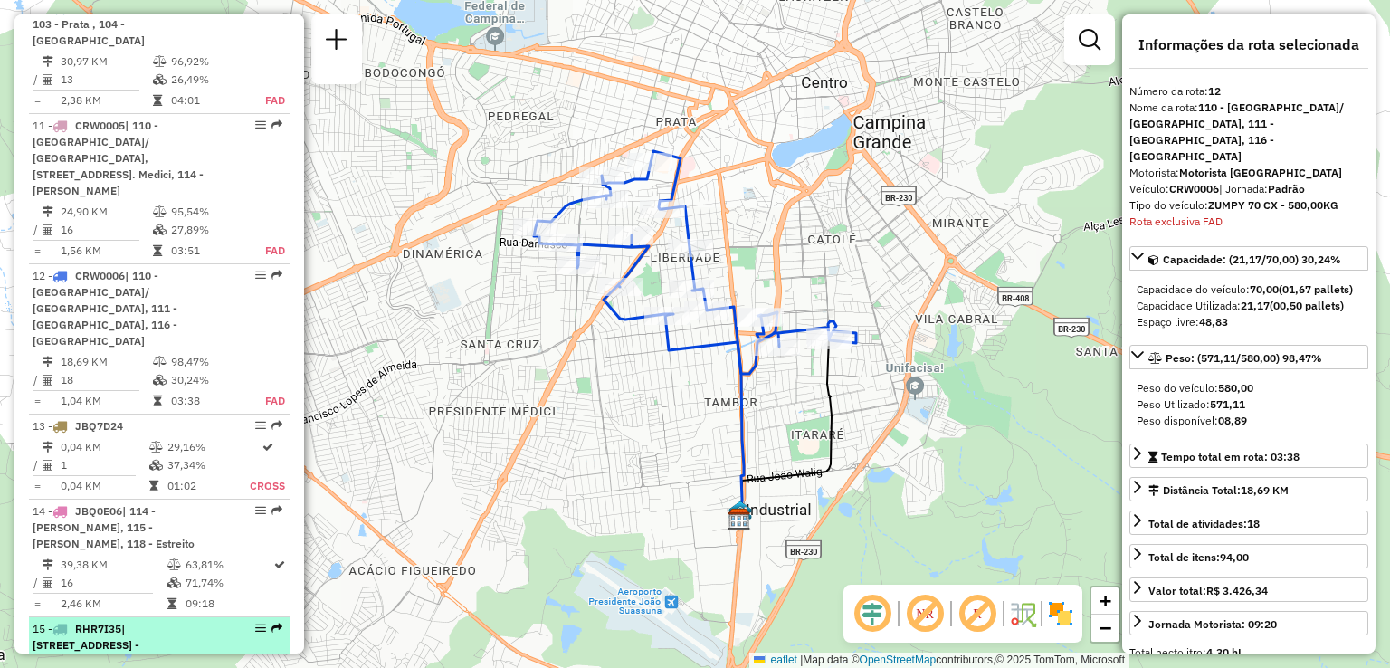
scroll to position [2054, 0]
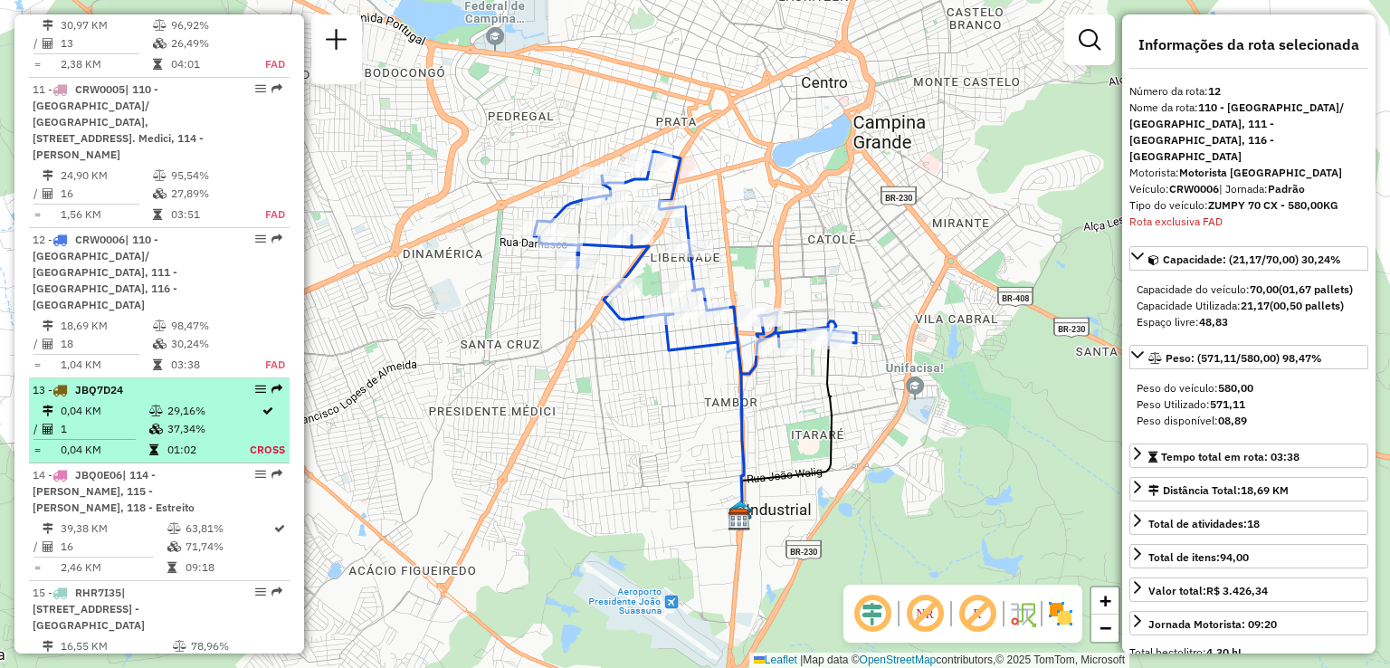
click at [150, 420] on td at bounding box center [157, 429] width 18 height 18
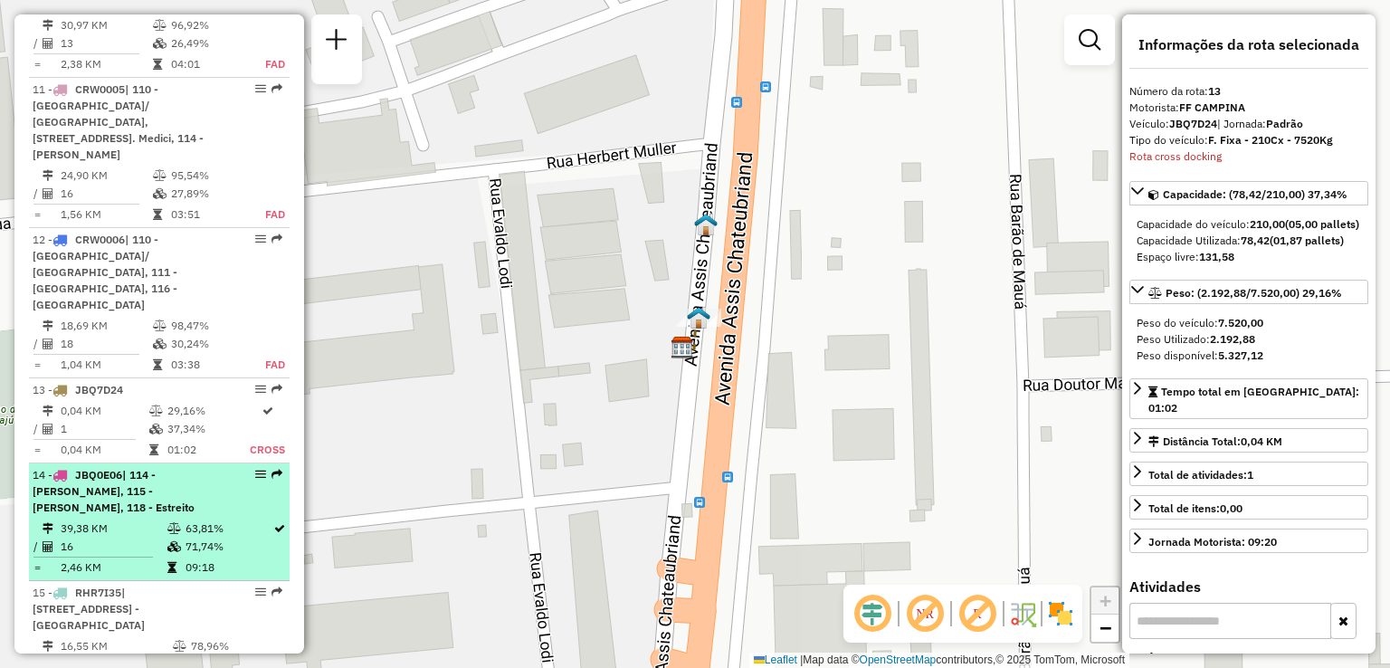
click at [154, 468] on span "| 114 - [PERSON_NAME], 115 - [PERSON_NAME], 118 - Estreito" at bounding box center [114, 491] width 162 height 46
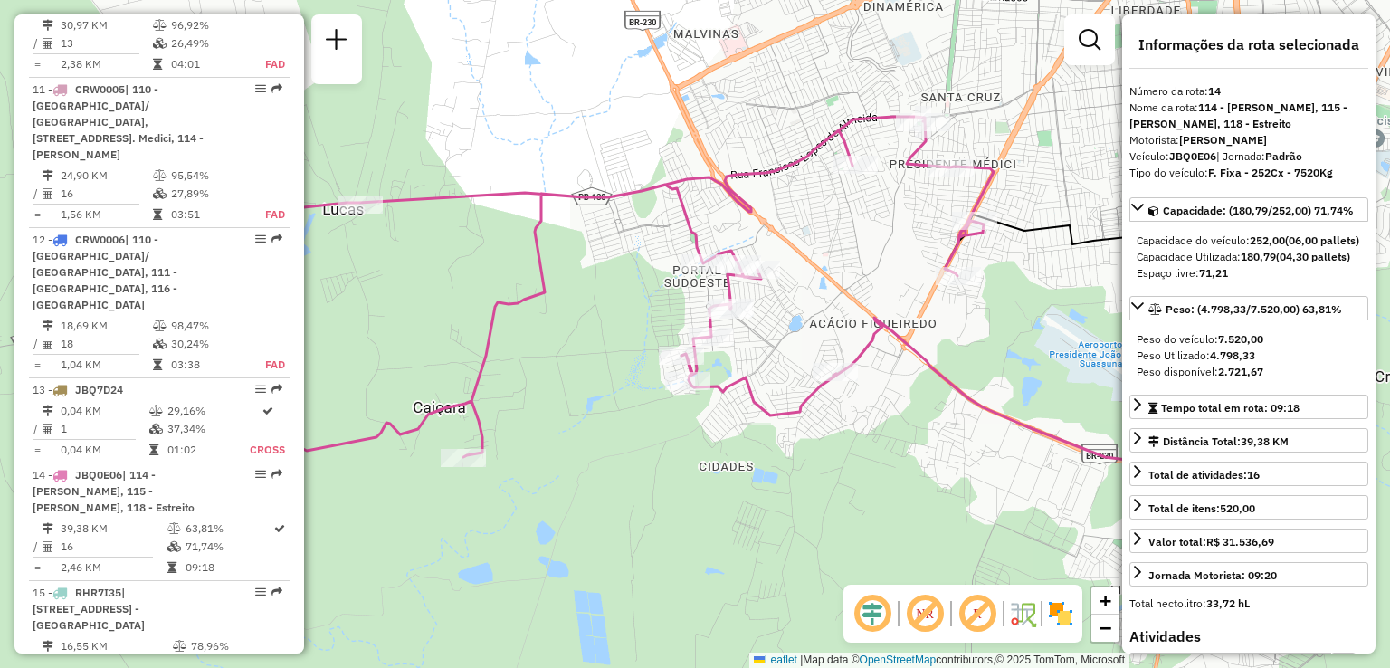
drag, startPoint x: 558, startPoint y: 417, endPoint x: 594, endPoint y: 424, distance: 36.0
click at [594, 424] on div "Janela de atendimento Grade de atendimento Capacidade Transportadoras Veículos …" at bounding box center [695, 334] width 1390 height 668
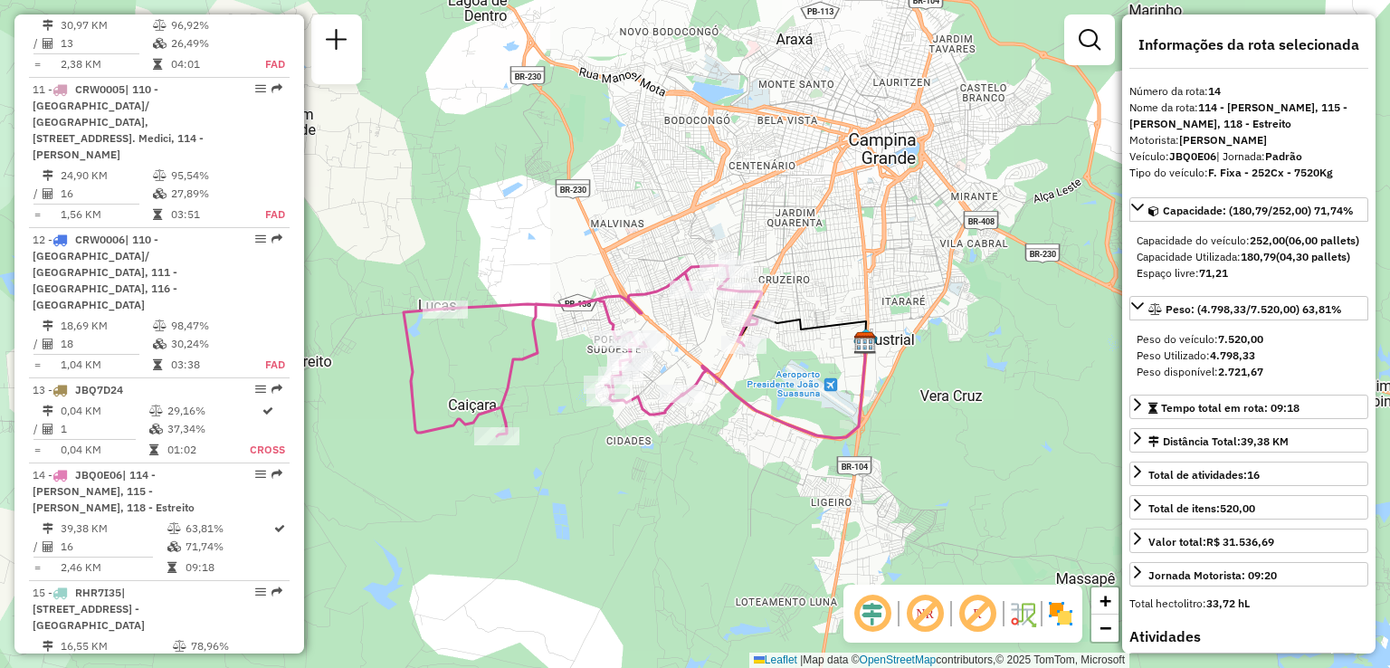
drag, startPoint x: 637, startPoint y: 463, endPoint x: 602, endPoint y: 457, distance: 35.9
click at [602, 457] on div "Janela de atendimento Grade de atendimento Capacidade Transportadoras Veículos …" at bounding box center [695, 334] width 1390 height 668
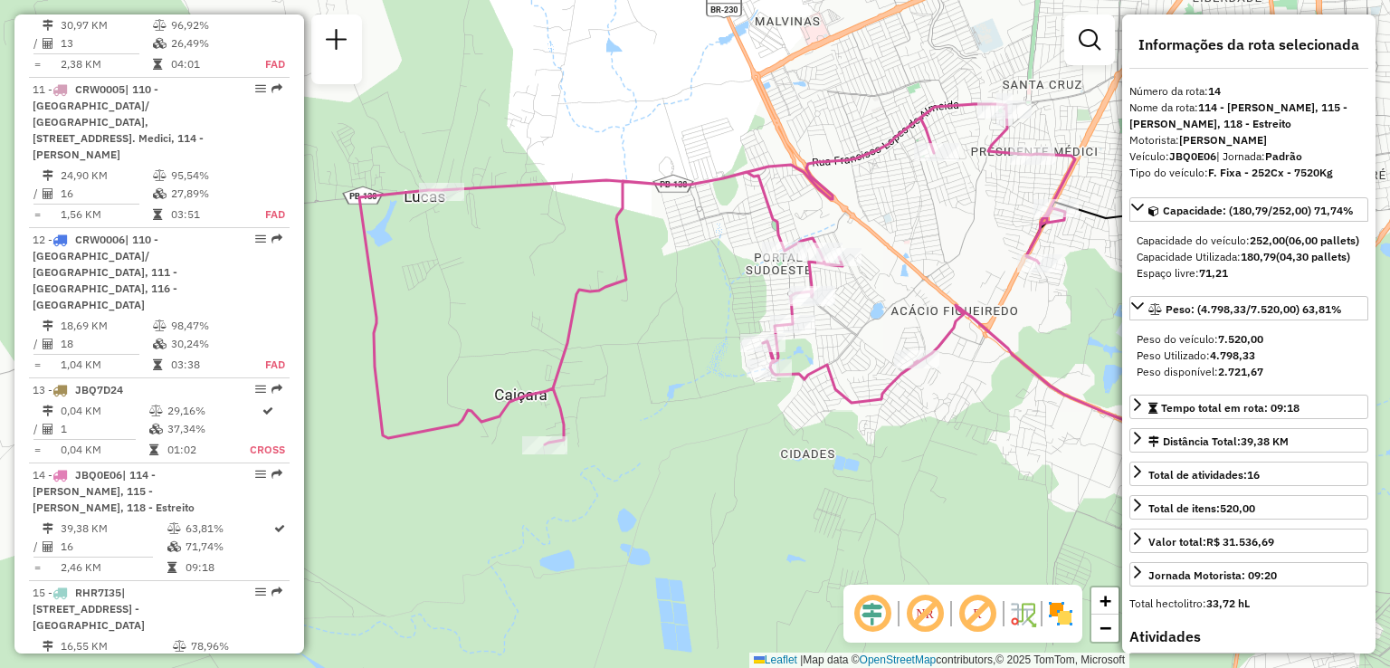
drag, startPoint x: 466, startPoint y: 384, endPoint x: 608, endPoint y: 400, distance: 143.0
click at [608, 400] on div "Janela de atendimento Grade de atendimento Capacidade Transportadoras Veículos …" at bounding box center [695, 334] width 1390 height 668
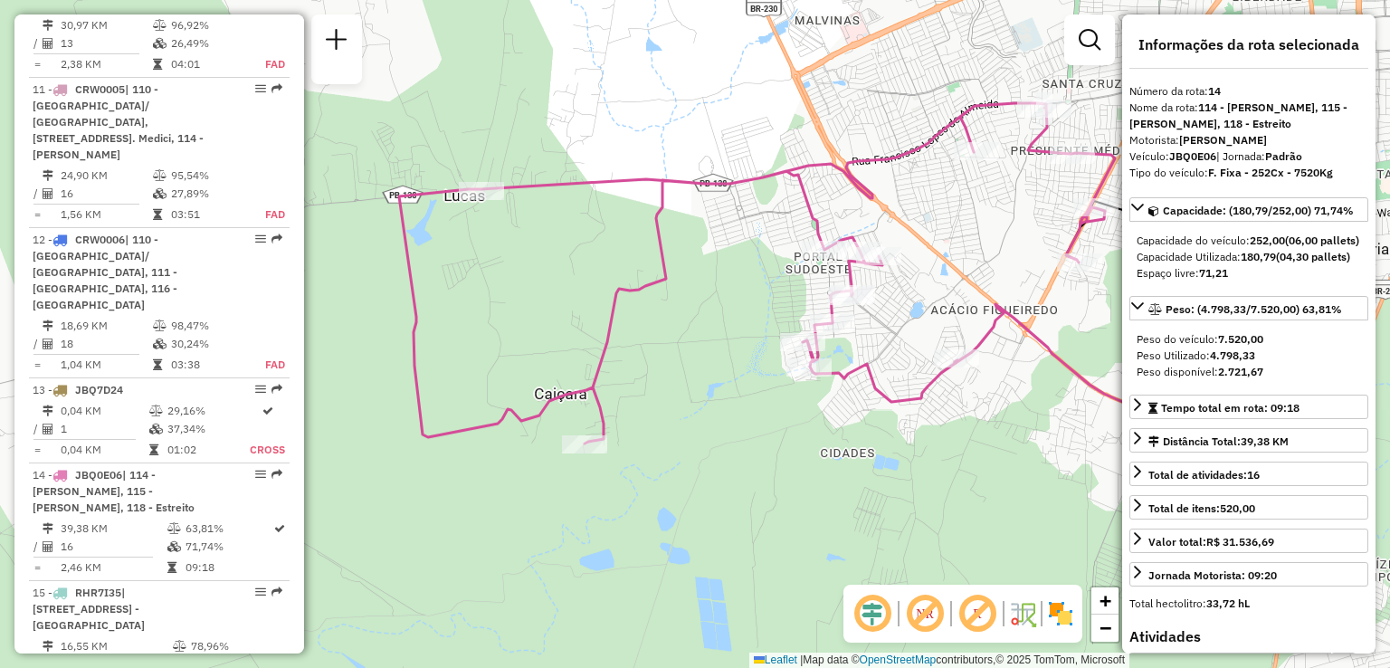
drag, startPoint x: 478, startPoint y: 357, endPoint x: 648, endPoint y: 339, distance: 171.1
click at [648, 339] on div "Janela de atendimento Grade de atendimento Capacidade Transportadoras Veículos …" at bounding box center [695, 334] width 1390 height 668
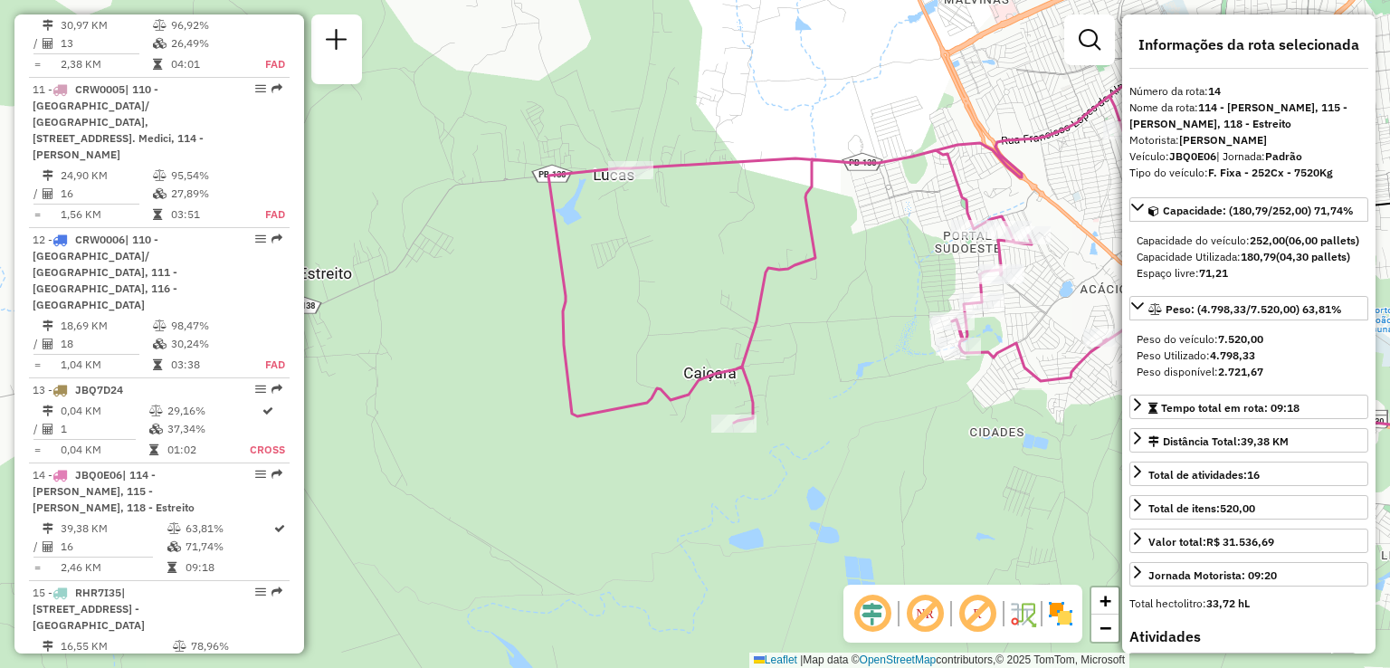
drag, startPoint x: 428, startPoint y: 340, endPoint x: 472, endPoint y: 334, distance: 44.8
click at [472, 334] on div "Janela de atendimento Grade de atendimento Capacidade Transportadoras Veículos …" at bounding box center [695, 334] width 1390 height 668
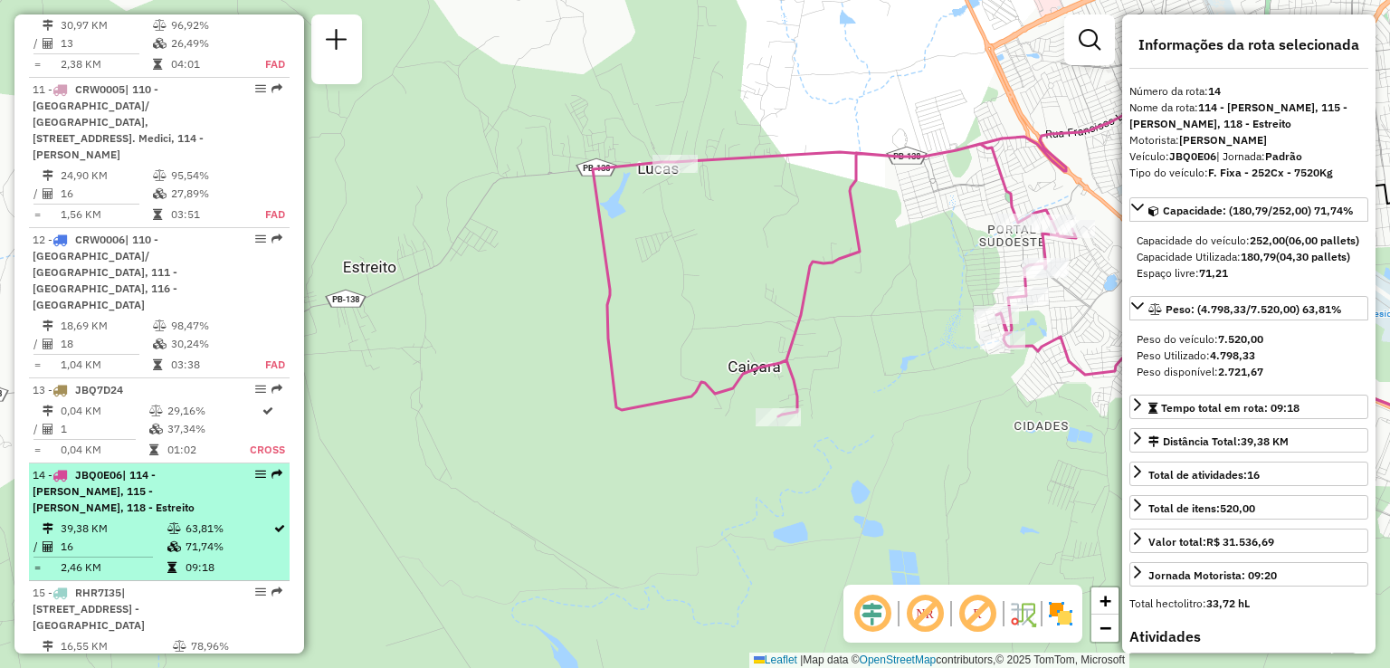
click at [181, 468] on span "| 114 - [PERSON_NAME], 115 - [PERSON_NAME], 118 - Estreito" at bounding box center [114, 491] width 162 height 46
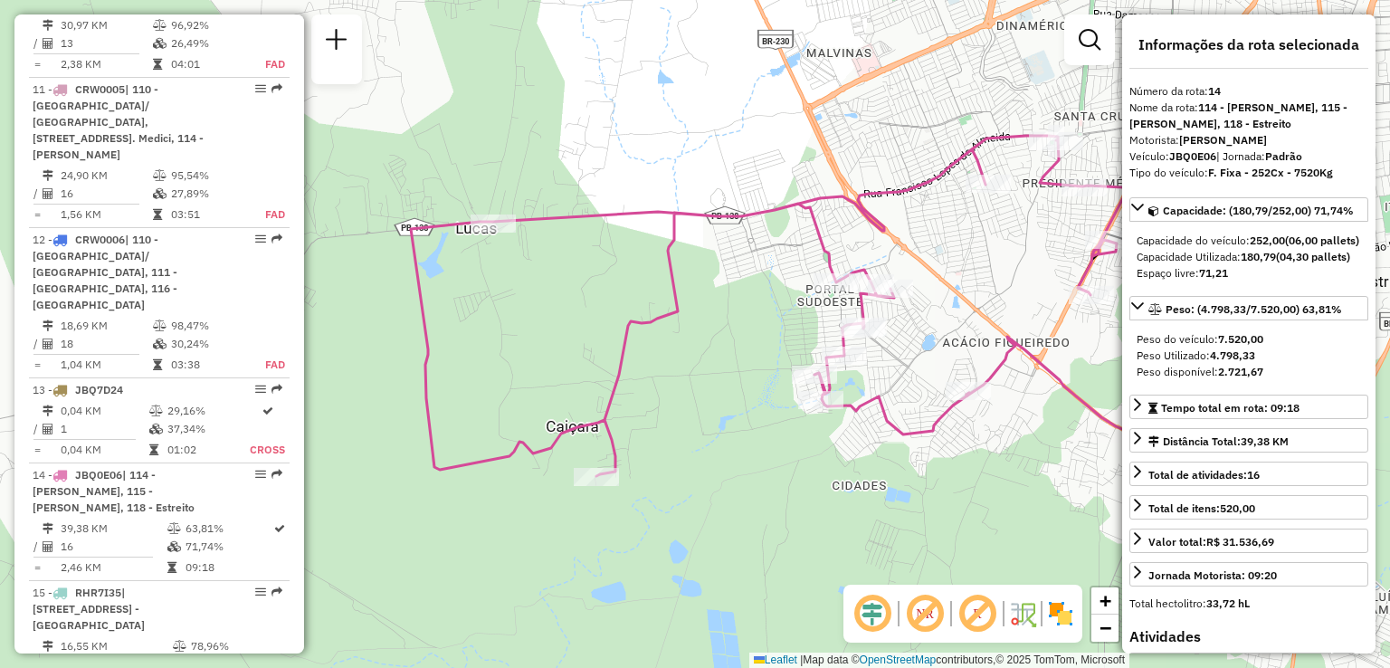
drag, startPoint x: 426, startPoint y: 341, endPoint x: 605, endPoint y: 316, distance: 180.1
click at [605, 316] on div "Janela de atendimento Grade de atendimento Capacidade Transportadoras Veículos …" at bounding box center [695, 334] width 1390 height 668
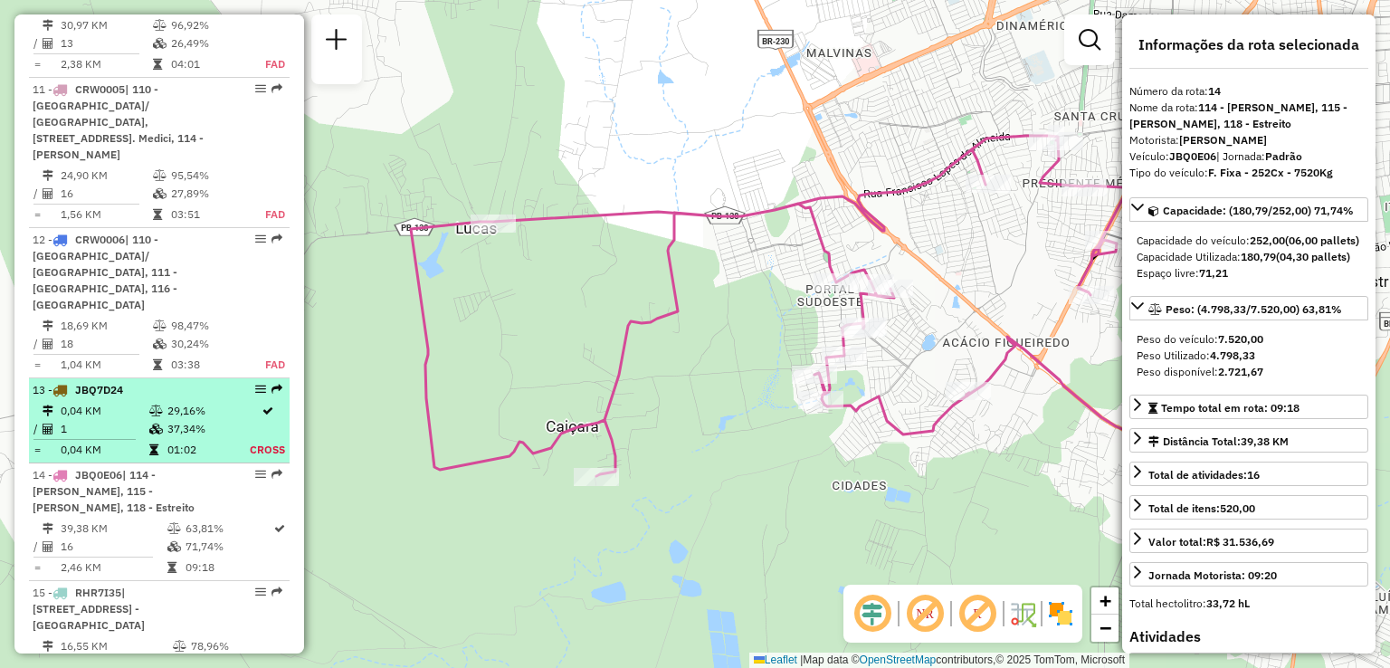
click at [103, 378] on li "13 - JBQ7D24 0,04 KM 29,16% / 1 37,34% = 0,04 KM 01:02 Cross" at bounding box center [159, 420] width 261 height 85
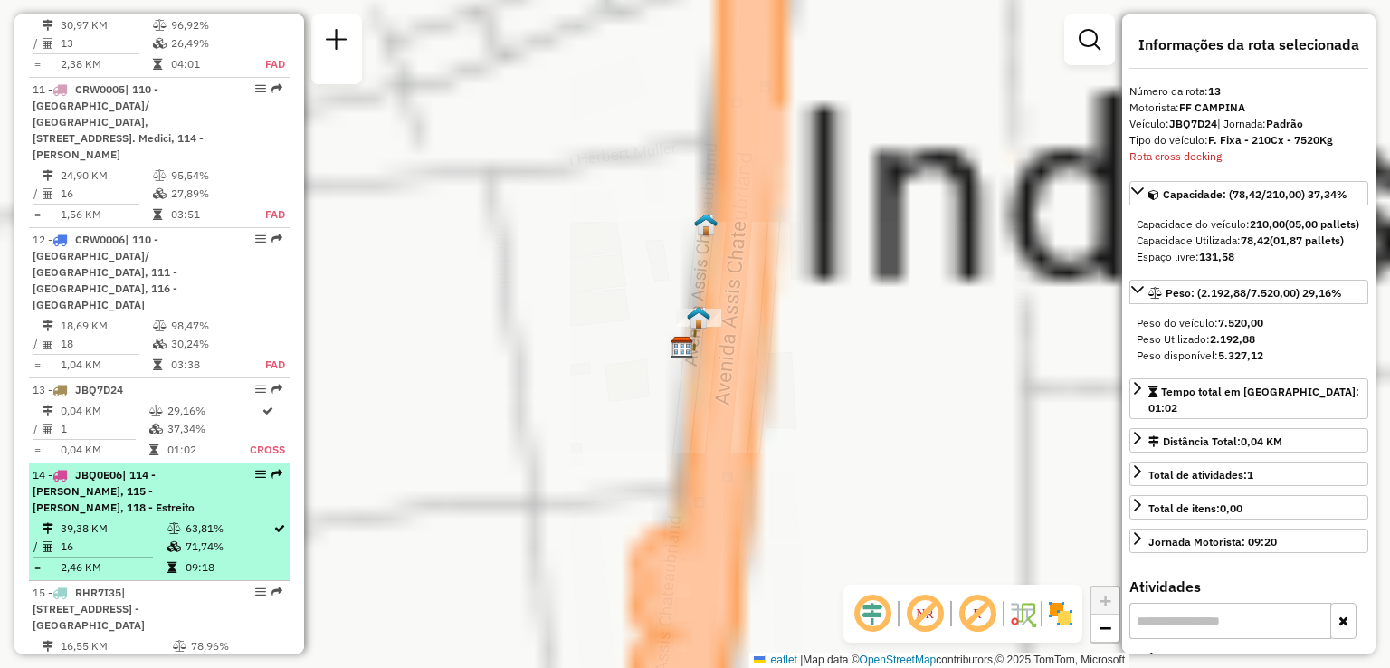
click at [143, 467] on div "14 - JBQ0E06 | 114 - [PERSON_NAME], [STREET_ADDRESS][PERSON_NAME]" at bounding box center [129, 491] width 192 height 49
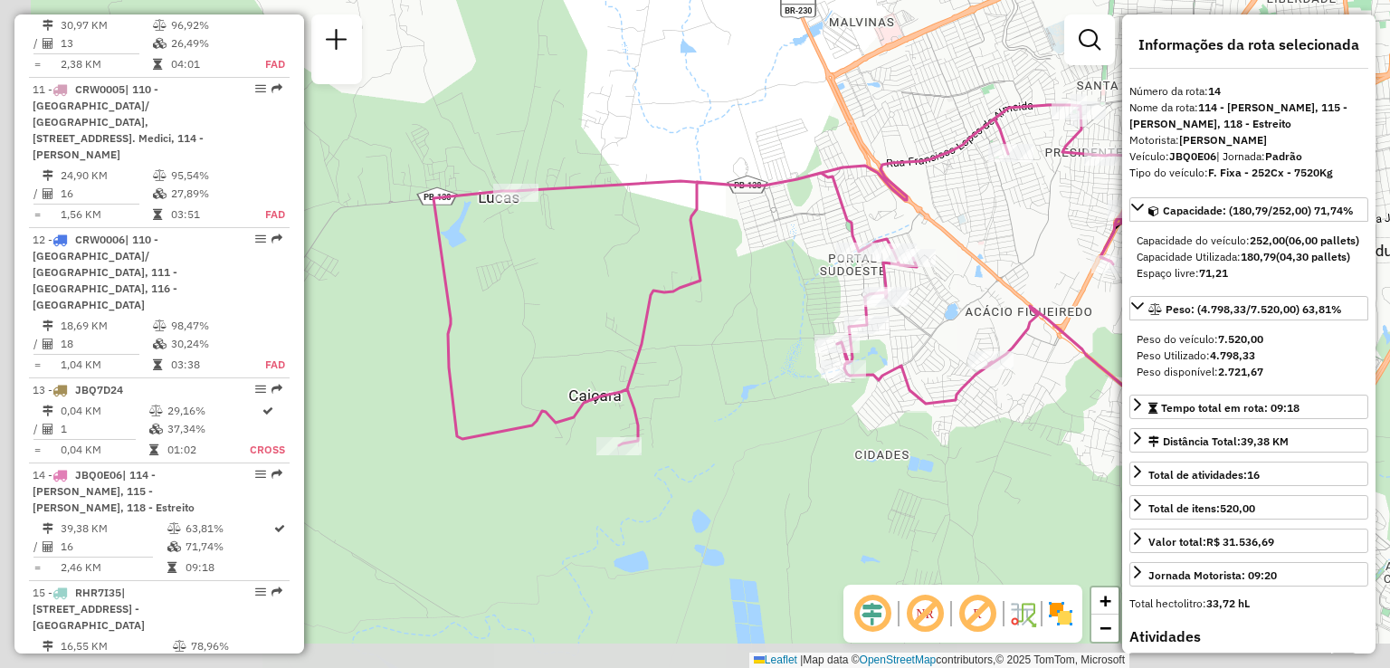
drag, startPoint x: 561, startPoint y: 377, endPoint x: 760, endPoint y: 321, distance: 206.9
click at [760, 321] on div "Janela de atendimento Grade de atendimento Capacidade Transportadoras Veículos …" at bounding box center [695, 334] width 1390 height 668
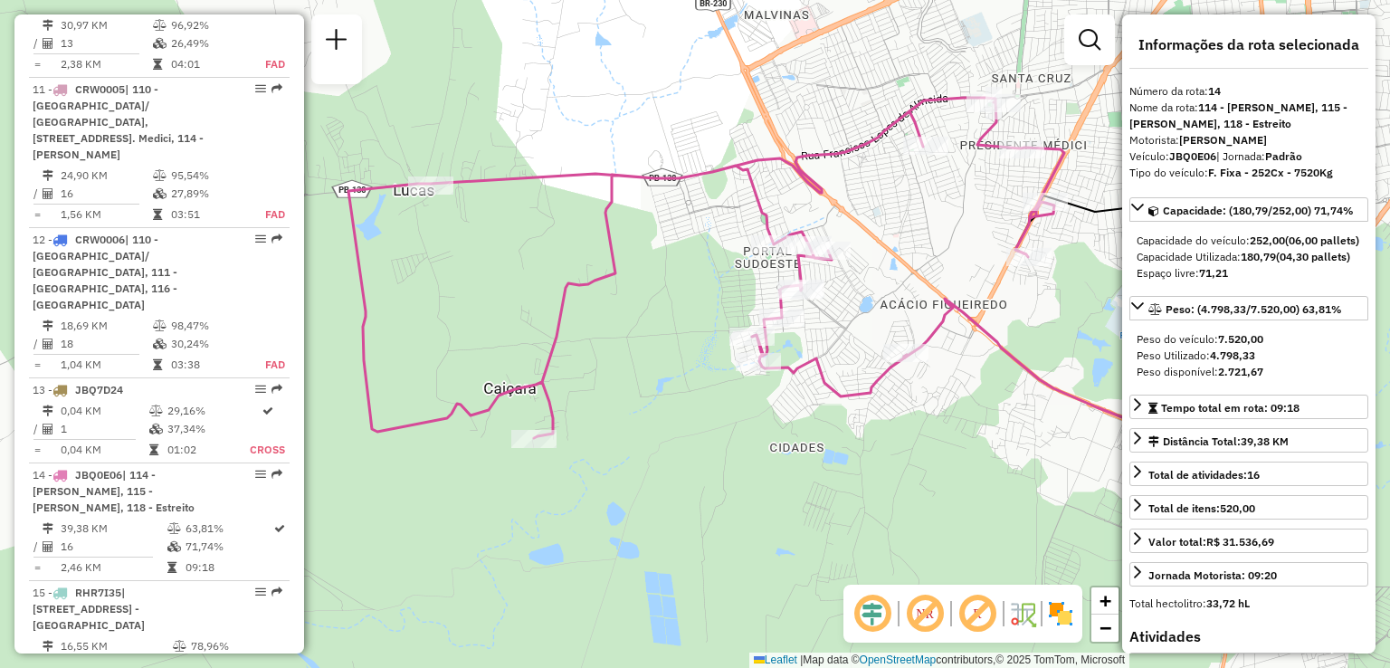
drag, startPoint x: 732, startPoint y: 331, endPoint x: 657, endPoint y: 324, distance: 75.5
click at [657, 324] on div "Janela de atendimento Grade de atendimento Capacidade Transportadoras Veículos …" at bounding box center [695, 334] width 1390 height 668
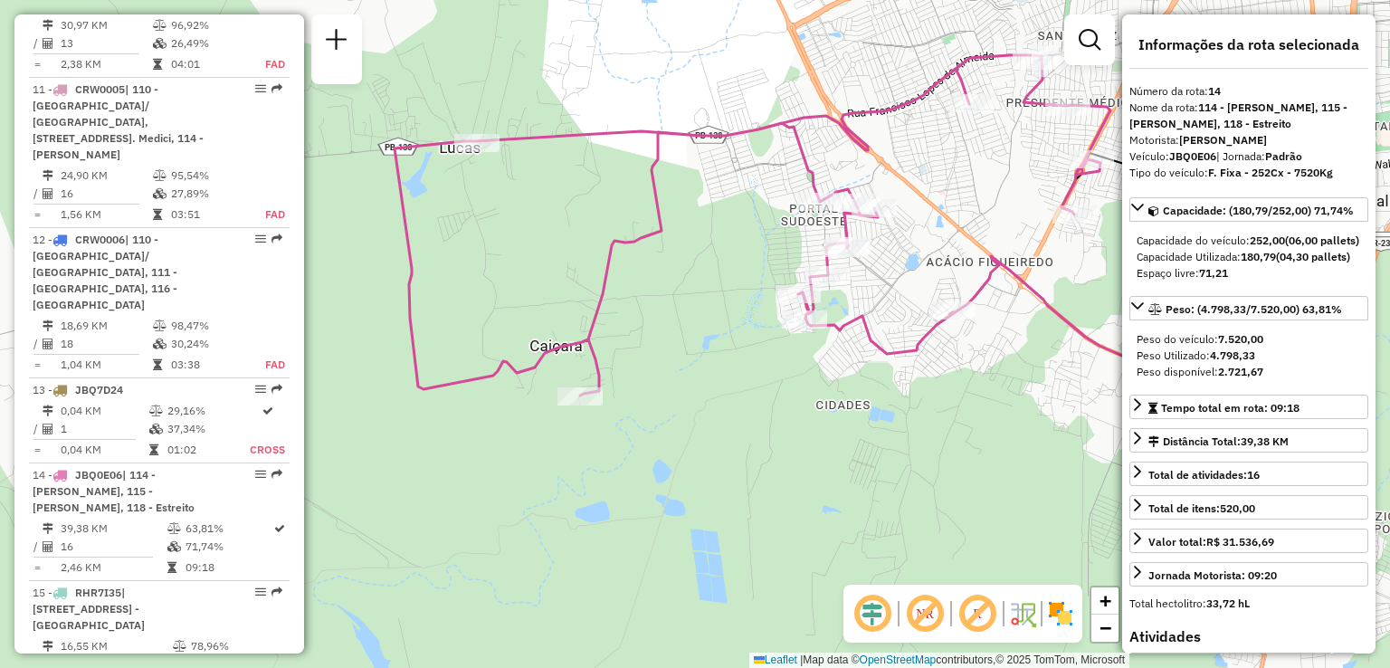
click at [948, 333] on div "Janela de atendimento Grade de atendimento Capacidade Transportadoras Veículos …" at bounding box center [695, 334] width 1390 height 668
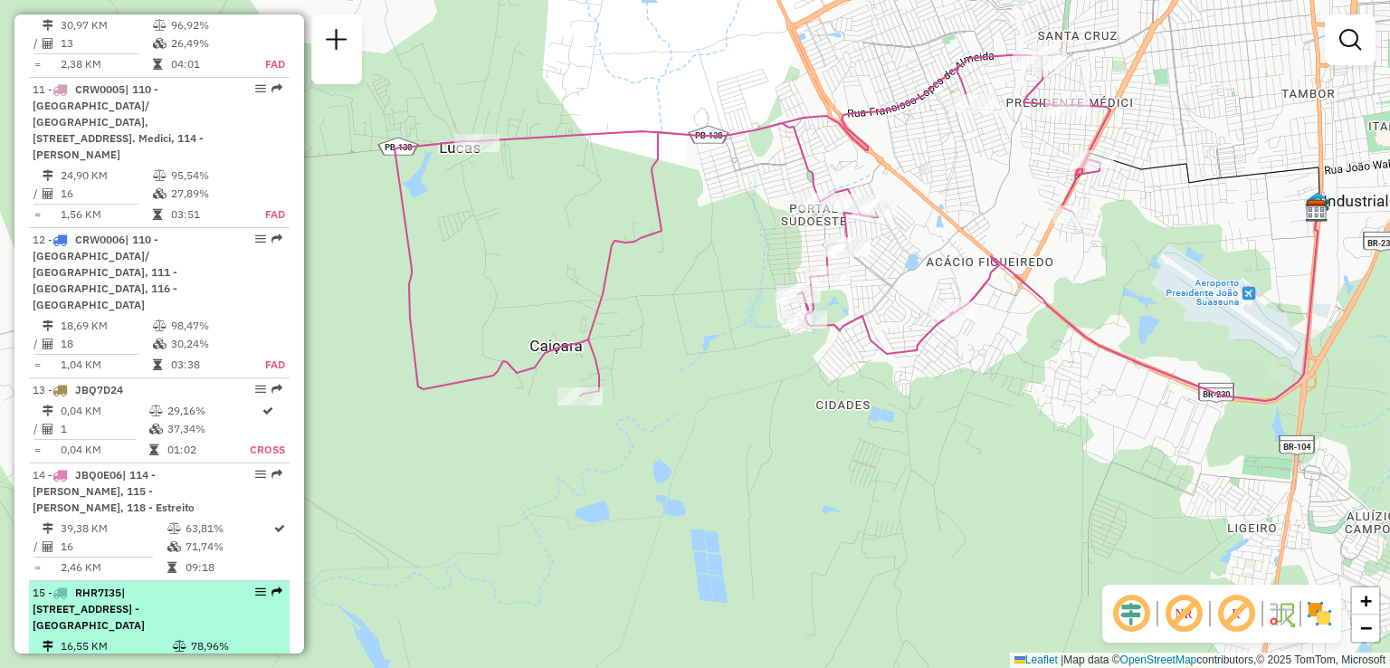
click at [143, 585] on div "15 - RHR7I35 | 107 - [GEOGRAPHIC_DATA], 117 - [GEOGRAPHIC_DATA], 900 - Centro, …" at bounding box center [129, 609] width 192 height 49
select select "**********"
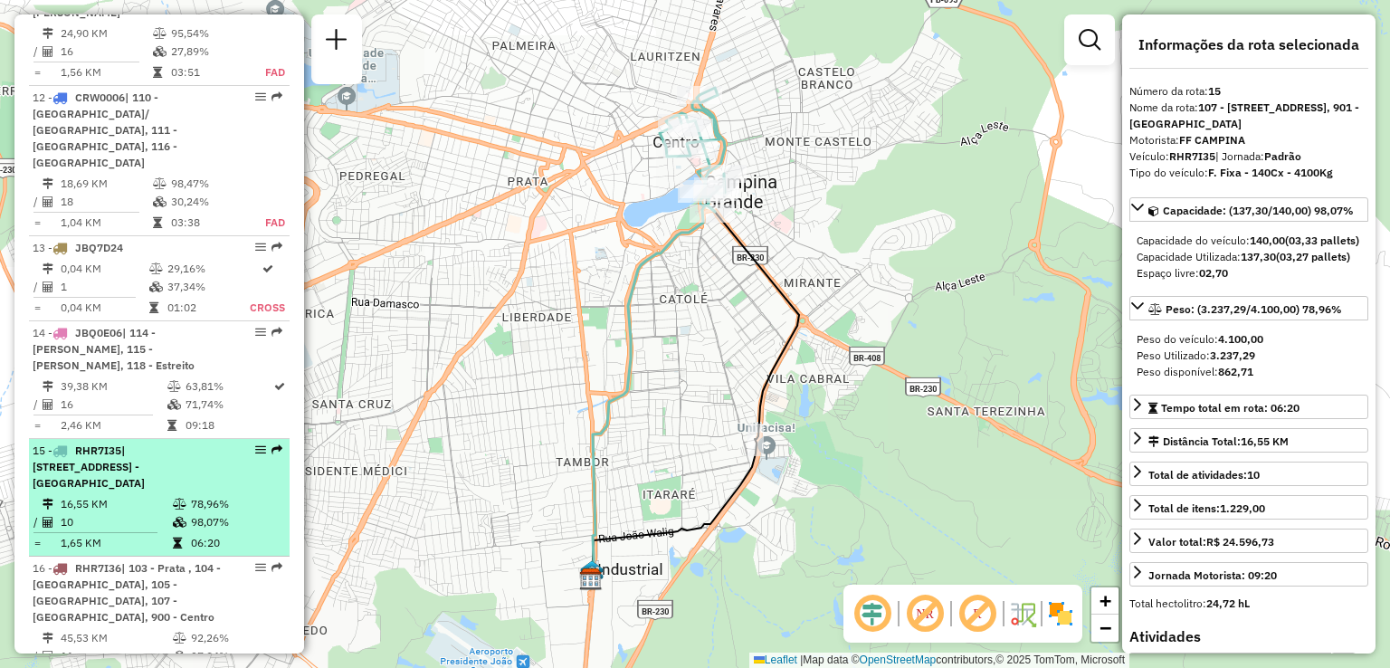
scroll to position [2235, 0]
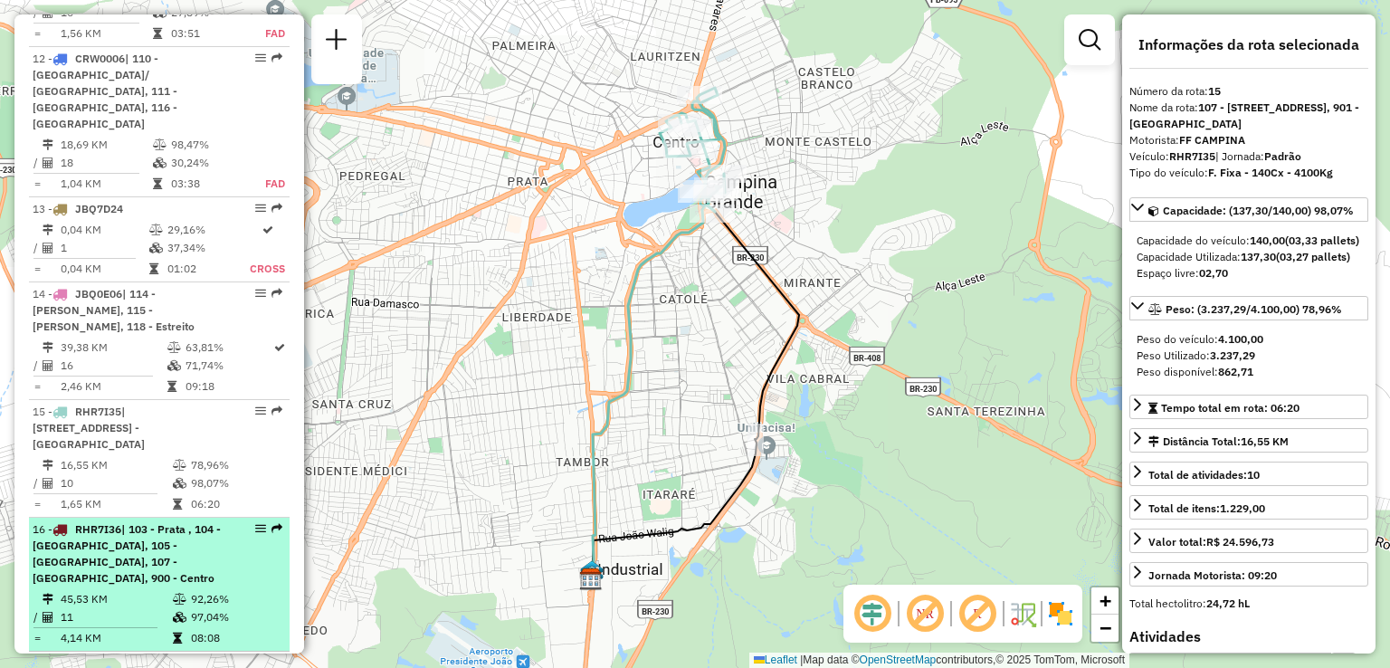
click at [143, 522] on span "| 103 - Prata , 104 - [GEOGRAPHIC_DATA], 105 - [GEOGRAPHIC_DATA], 107 - [GEOGRA…" at bounding box center [127, 553] width 188 height 62
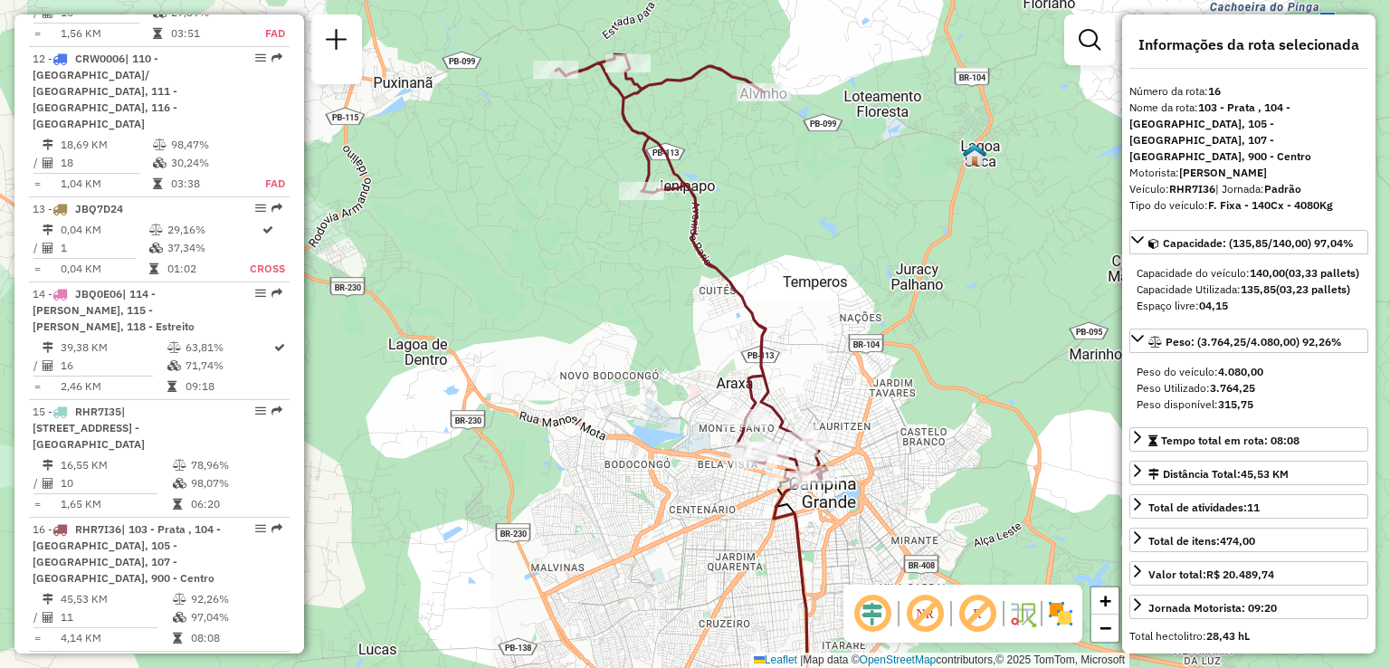
drag, startPoint x: 626, startPoint y: 271, endPoint x: 634, endPoint y: 311, distance: 41.4
click at [626, 310] on div "Janela de atendimento Grade de atendimento Capacidade Transportadoras Veículos …" at bounding box center [695, 334] width 1390 height 668
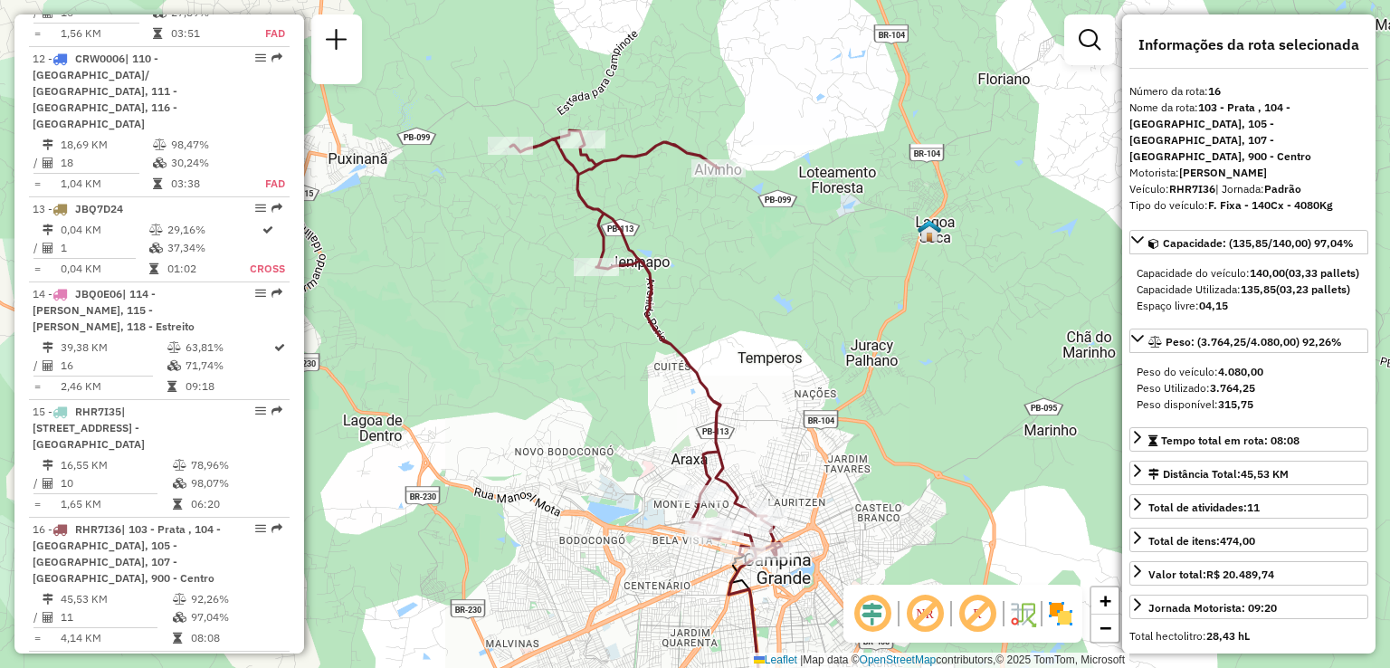
drag, startPoint x: 634, startPoint y: 320, endPoint x: 617, endPoint y: 383, distance: 64.5
click at [617, 390] on div "Janela de atendimento Grade de atendimento Capacidade Transportadoras Veículos …" at bounding box center [695, 334] width 1390 height 668
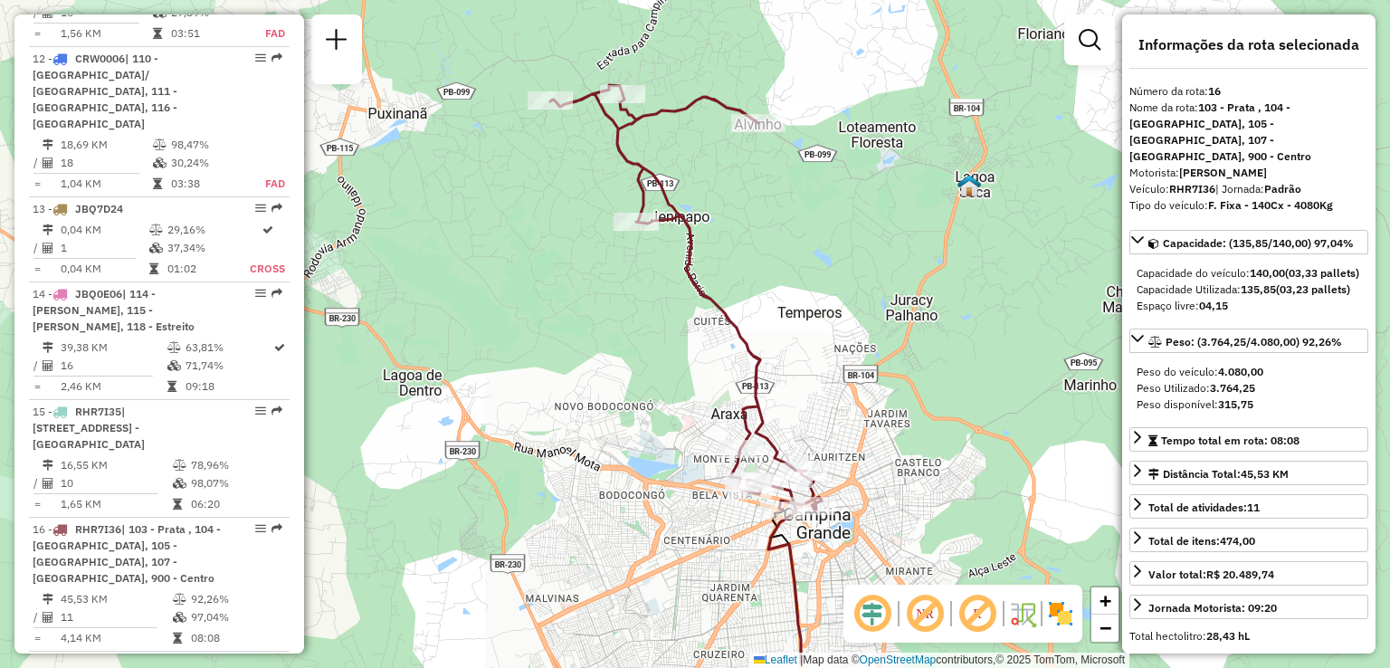
drag, startPoint x: 389, startPoint y: 413, endPoint x: 382, endPoint y: 381, distance: 32.5
click at [382, 381] on div "Janela de atendimento Grade de atendimento Capacidade Transportadoras Veículos …" at bounding box center [695, 334] width 1390 height 668
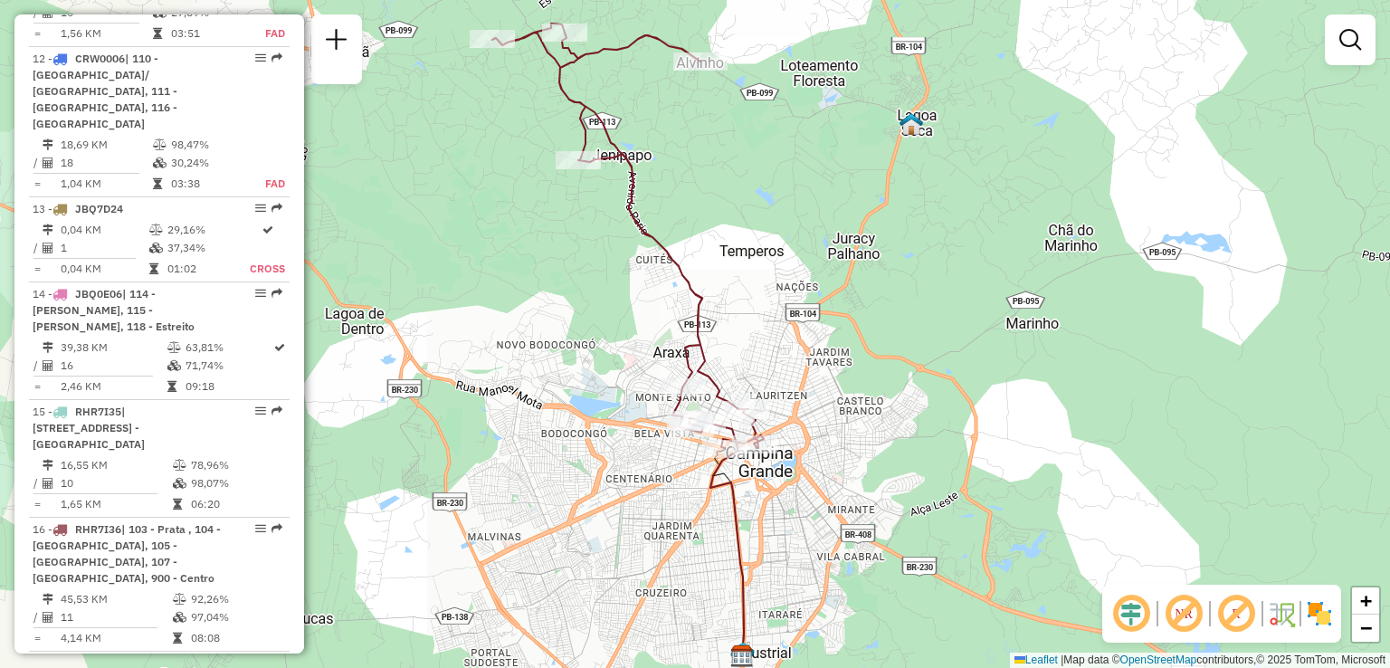
drag, startPoint x: 584, startPoint y: 382, endPoint x: 532, endPoint y: 335, distance: 69.8
click at [532, 335] on div "Janela de atendimento Grade de atendimento Capacidade Transportadoras Veículos …" at bounding box center [695, 334] width 1390 height 668
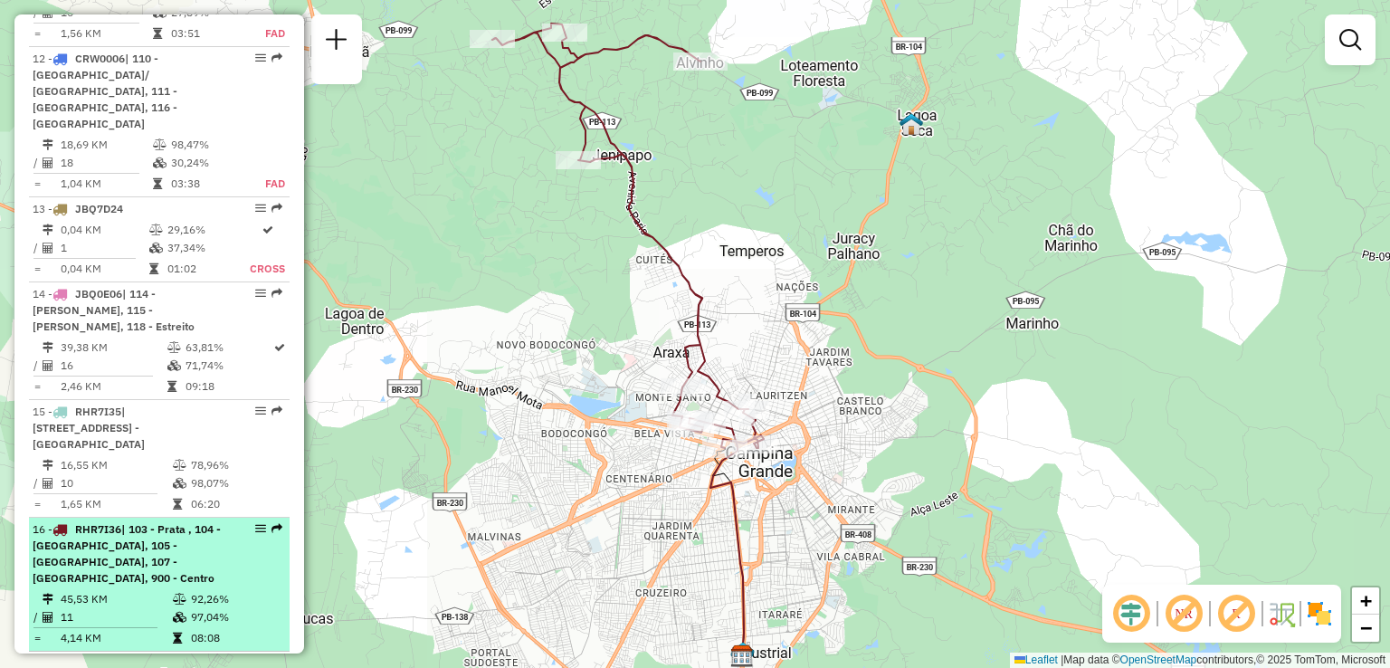
click at [185, 522] on span "| 103 - Prata , 104 - [GEOGRAPHIC_DATA], 105 - [GEOGRAPHIC_DATA], 107 - [GEOGRA…" at bounding box center [127, 553] width 188 height 62
select select "**********"
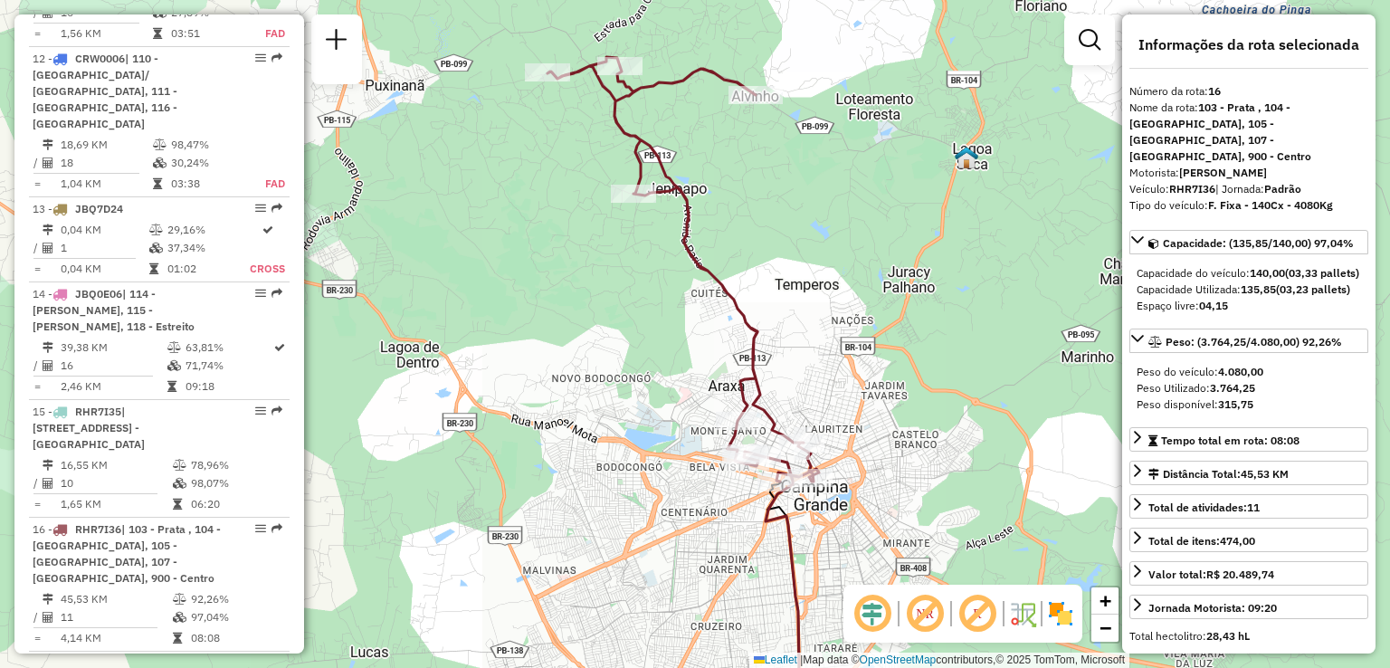
drag, startPoint x: 608, startPoint y: 242, endPoint x: 580, endPoint y: 303, distance: 67.6
click at [584, 297] on div "Janela de atendimento Grade de atendimento Capacidade Transportadoras Veículos …" at bounding box center [695, 334] width 1390 height 668
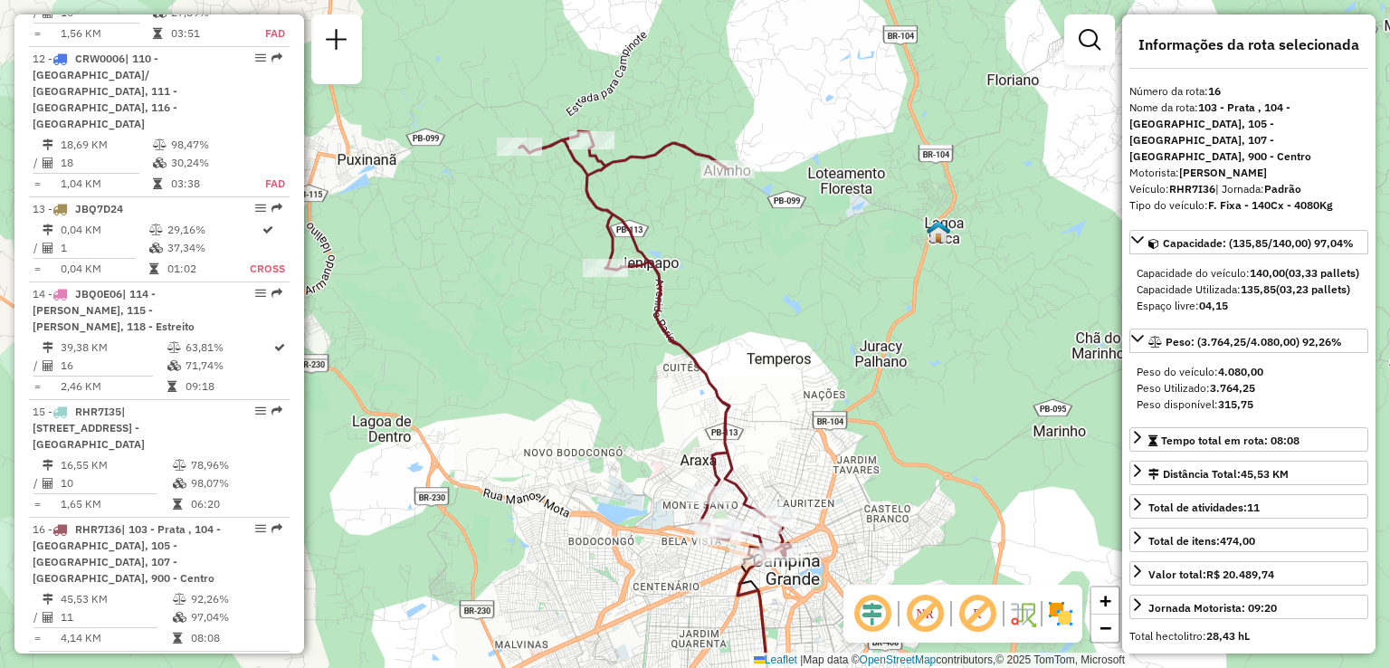
drag, startPoint x: 580, startPoint y: 303, endPoint x: 568, endPoint y: 350, distance: 48.5
click at [568, 350] on div "Janela de atendimento Grade de atendimento Capacidade Transportadoras Veículos …" at bounding box center [695, 334] width 1390 height 668
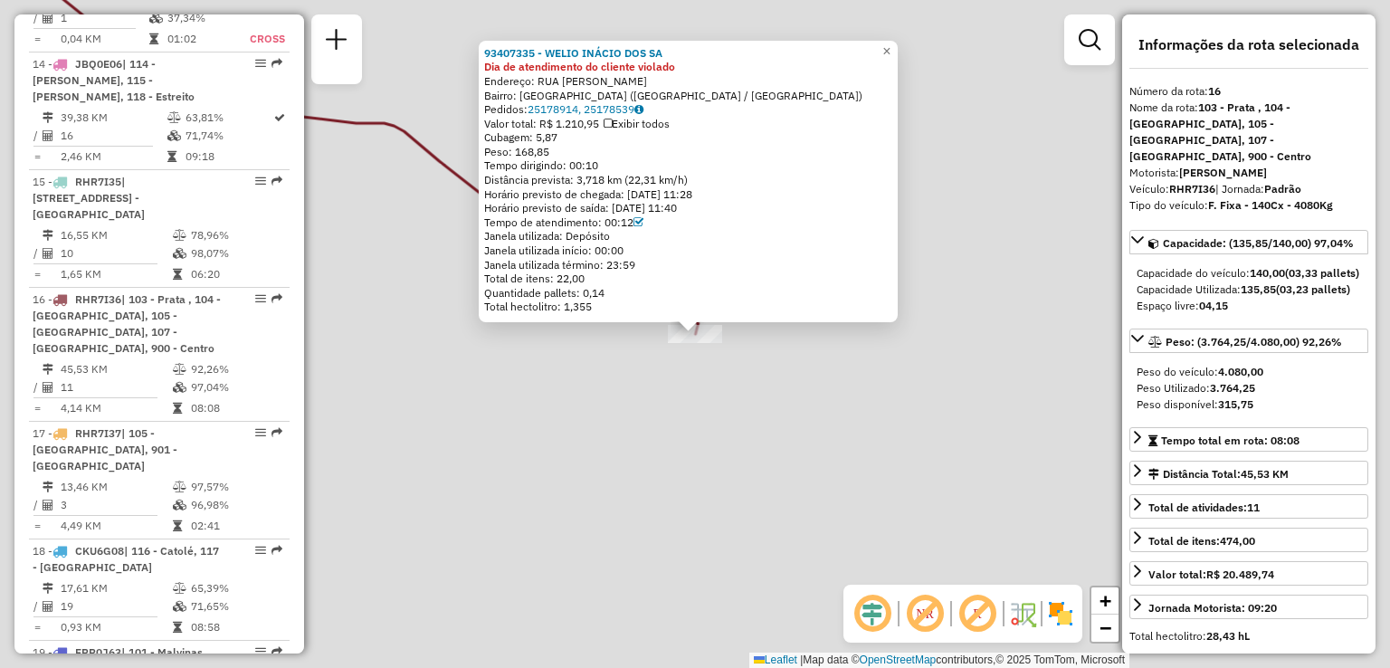
scroll to position [2491, 0]
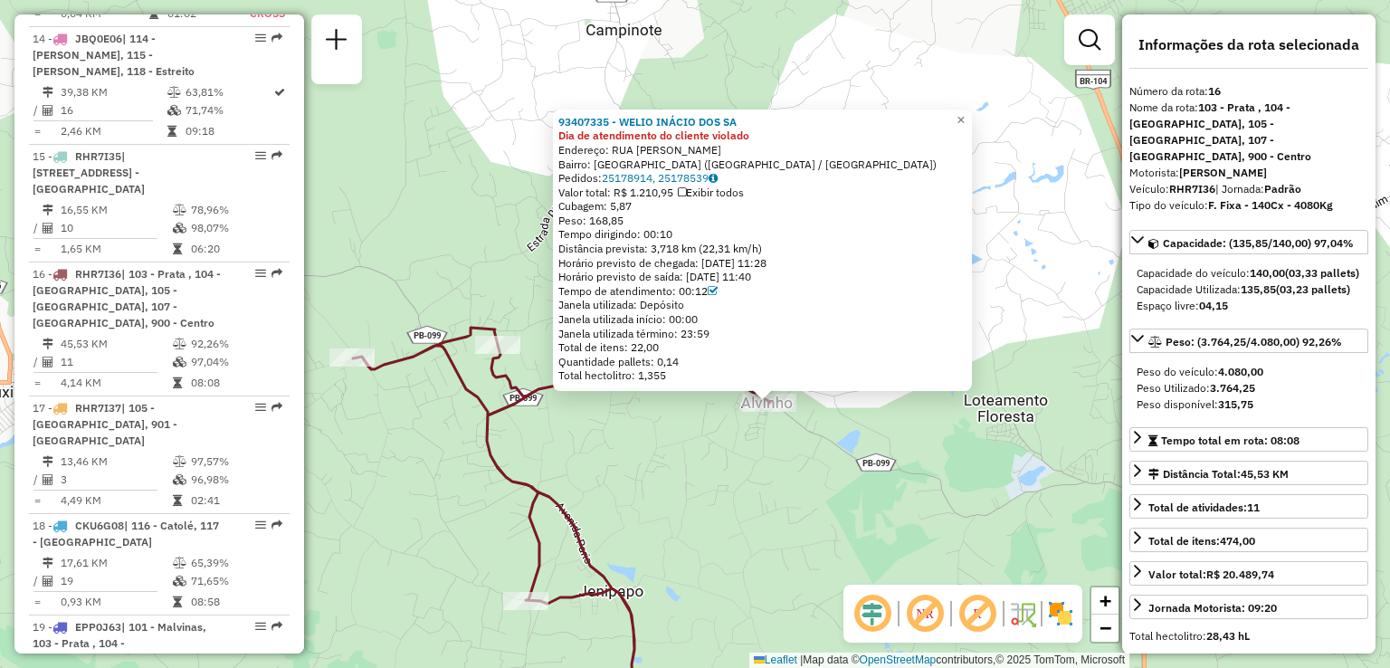
drag, startPoint x: 484, startPoint y: 508, endPoint x: 689, endPoint y: 476, distance: 207.0
click at [689, 476] on div "93407335 - WELIO INÁCIO DOS SA Dia de atendimento do cliente violado Endereço: …" at bounding box center [695, 334] width 1390 height 668
click at [650, 439] on div "93407335 - WELIO INÁCIO DOS SA Dia de atendimento do cliente violado Endereço: …" at bounding box center [695, 334] width 1390 height 668
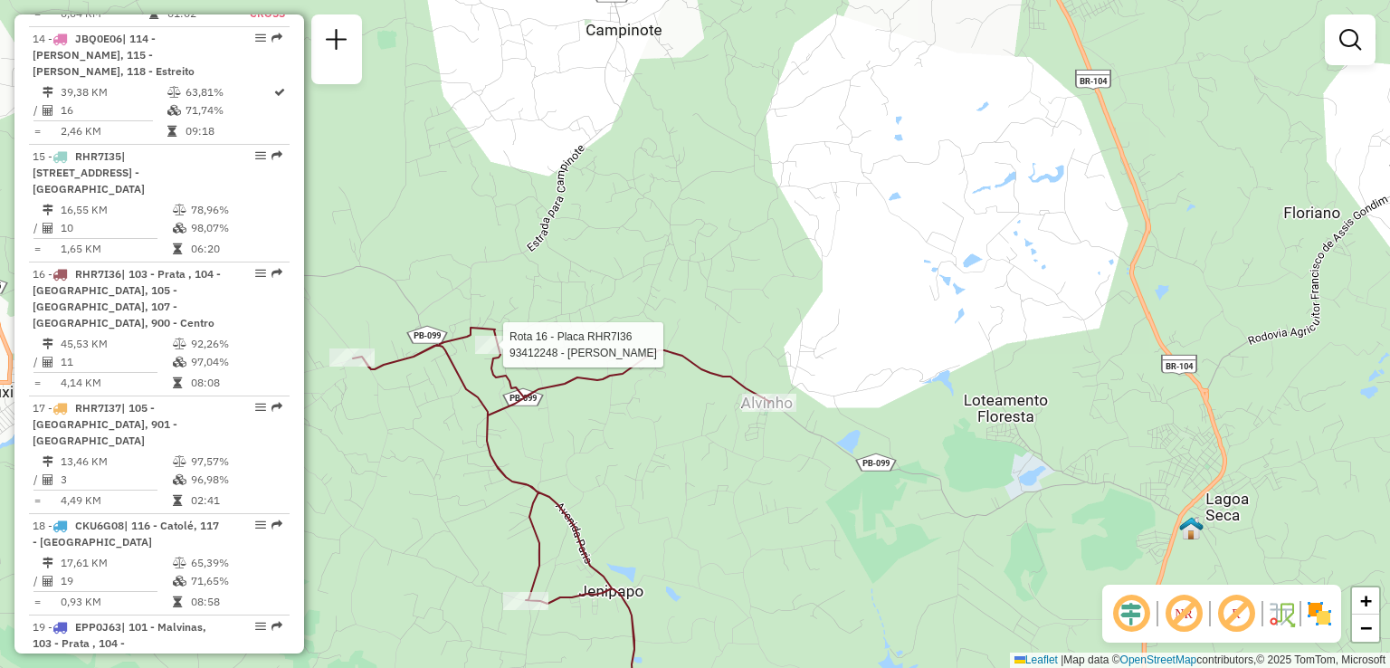
select select "**********"
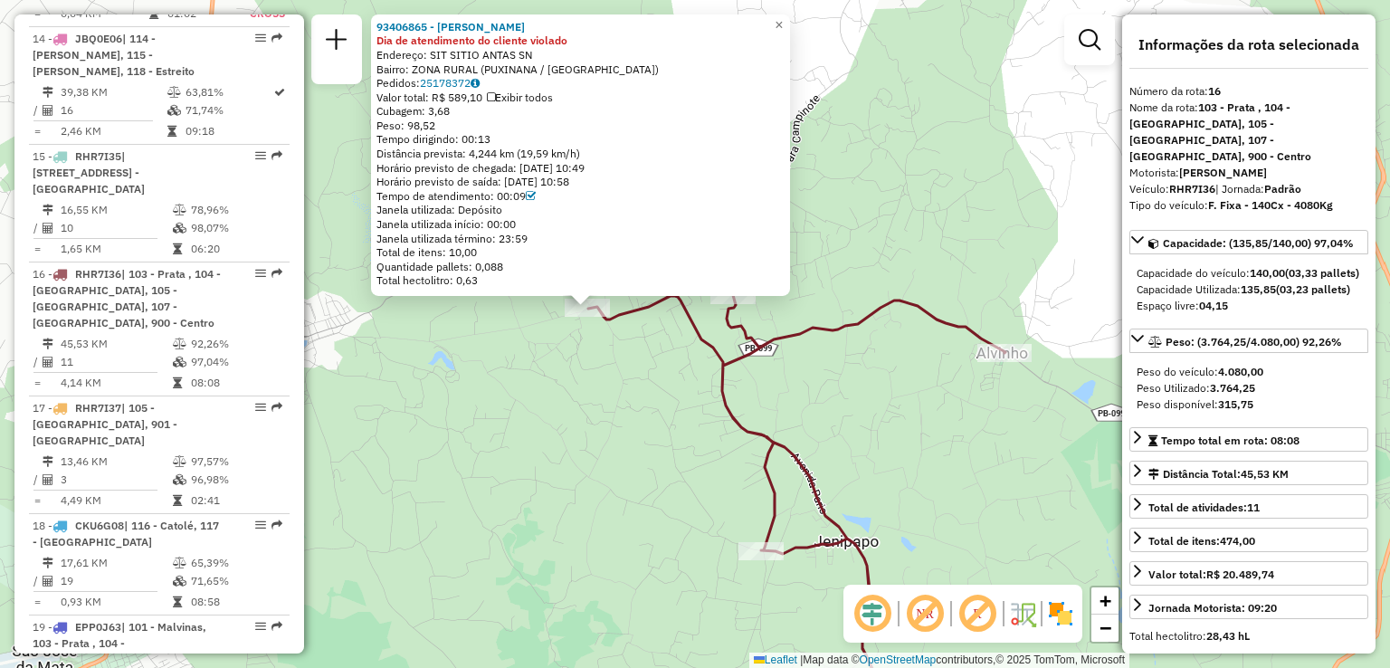
drag, startPoint x: 797, startPoint y: 515, endPoint x: 690, endPoint y: 488, distance: 111.1
click at [690, 488] on div "93406865 - [PERSON_NAME] de atendimento do cliente violado Endereço: SIT SITIO …" at bounding box center [695, 334] width 1390 height 668
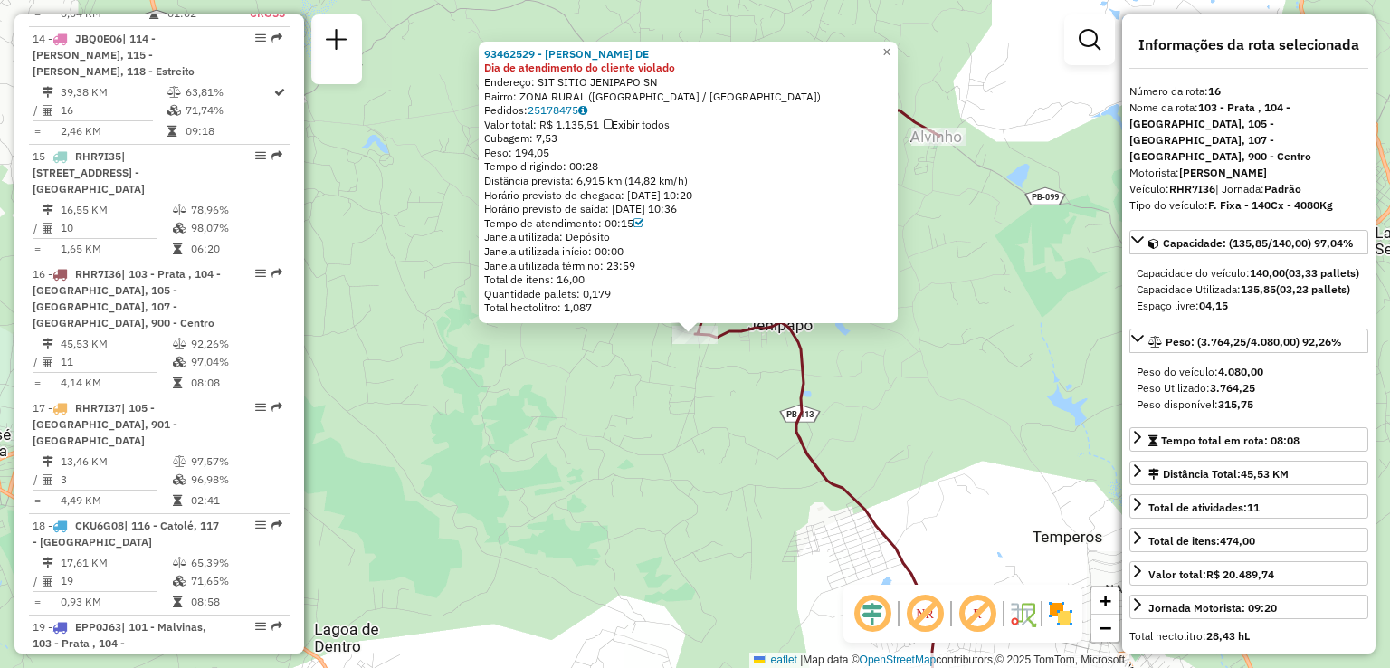
click at [746, 522] on div "93462529 - [PERSON_NAME] DE Dia de atendimento do cliente violado Endereço: SIT…" at bounding box center [695, 334] width 1390 height 668
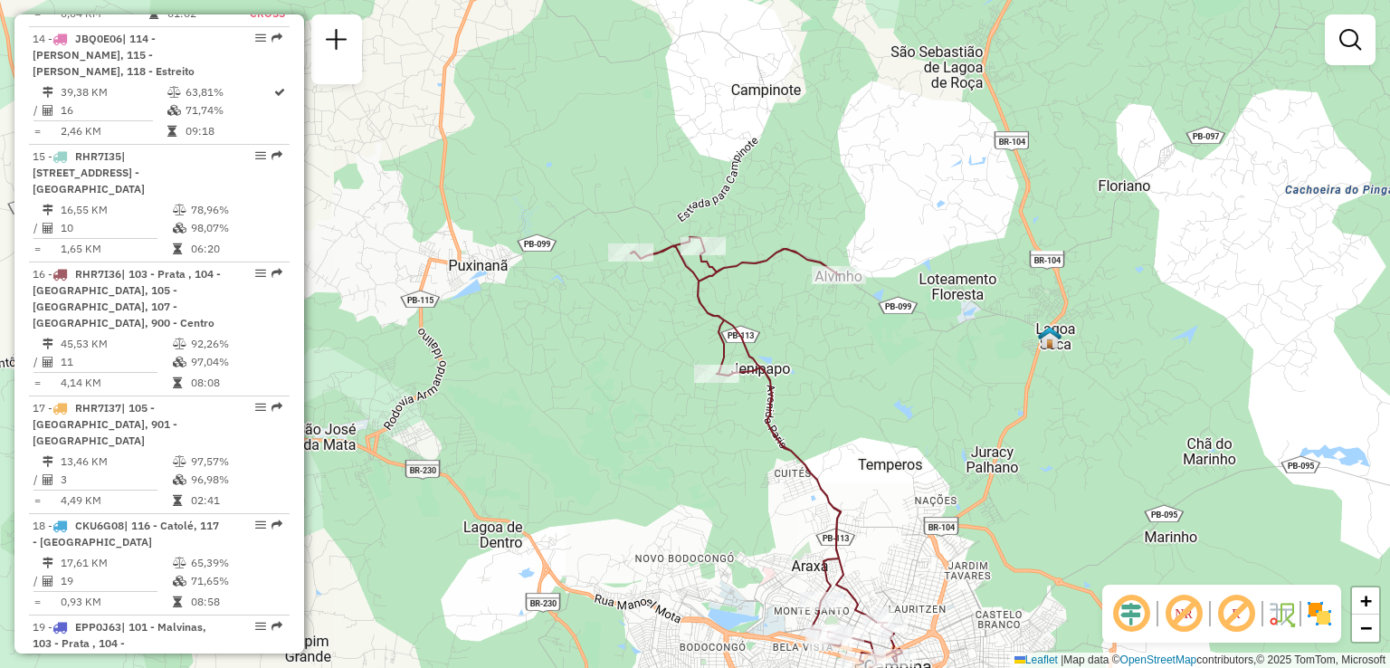
drag, startPoint x: 746, startPoint y: 558, endPoint x: 738, endPoint y: 509, distance: 49.5
click at [738, 509] on div "Janela de atendimento Grade de atendimento Capacidade Transportadoras Veículos …" at bounding box center [695, 334] width 1390 height 668
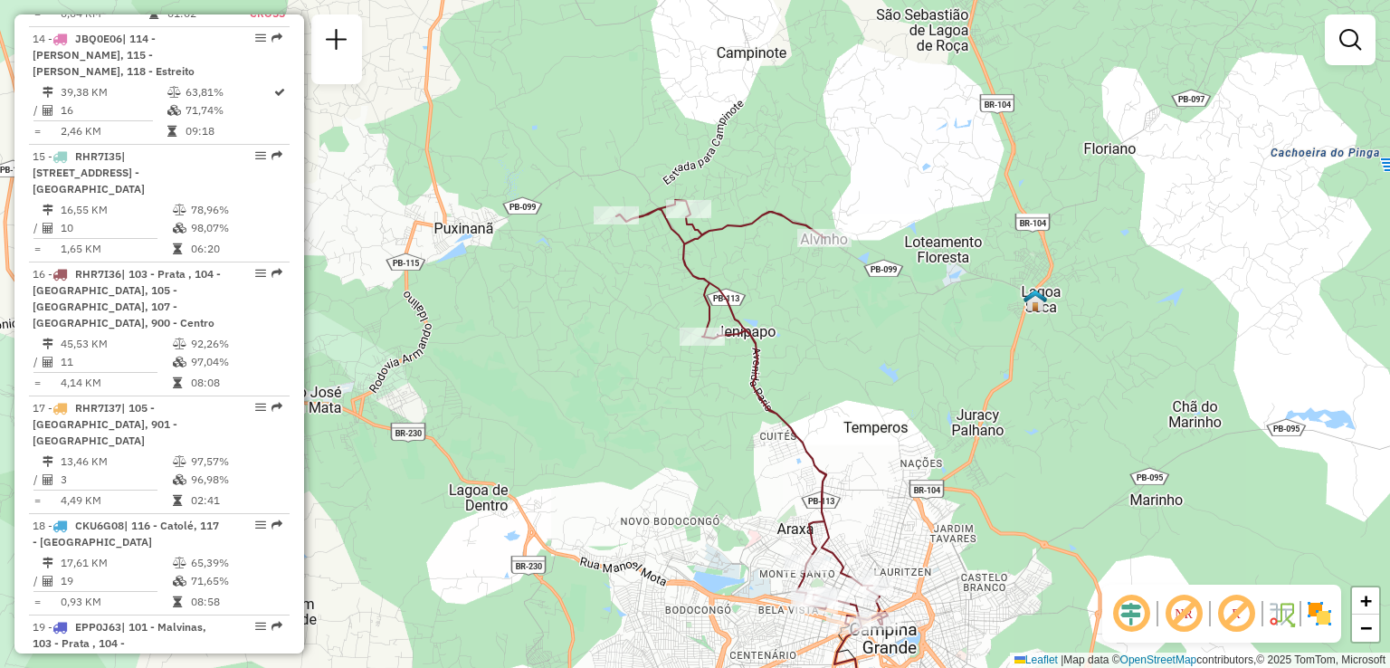
drag, startPoint x: 757, startPoint y: 541, endPoint x: 742, endPoint y: 504, distance: 39.8
click at [742, 504] on div "Janela de atendimento Grade de atendimento Capacidade Transportadoras Veículos …" at bounding box center [695, 334] width 1390 height 668
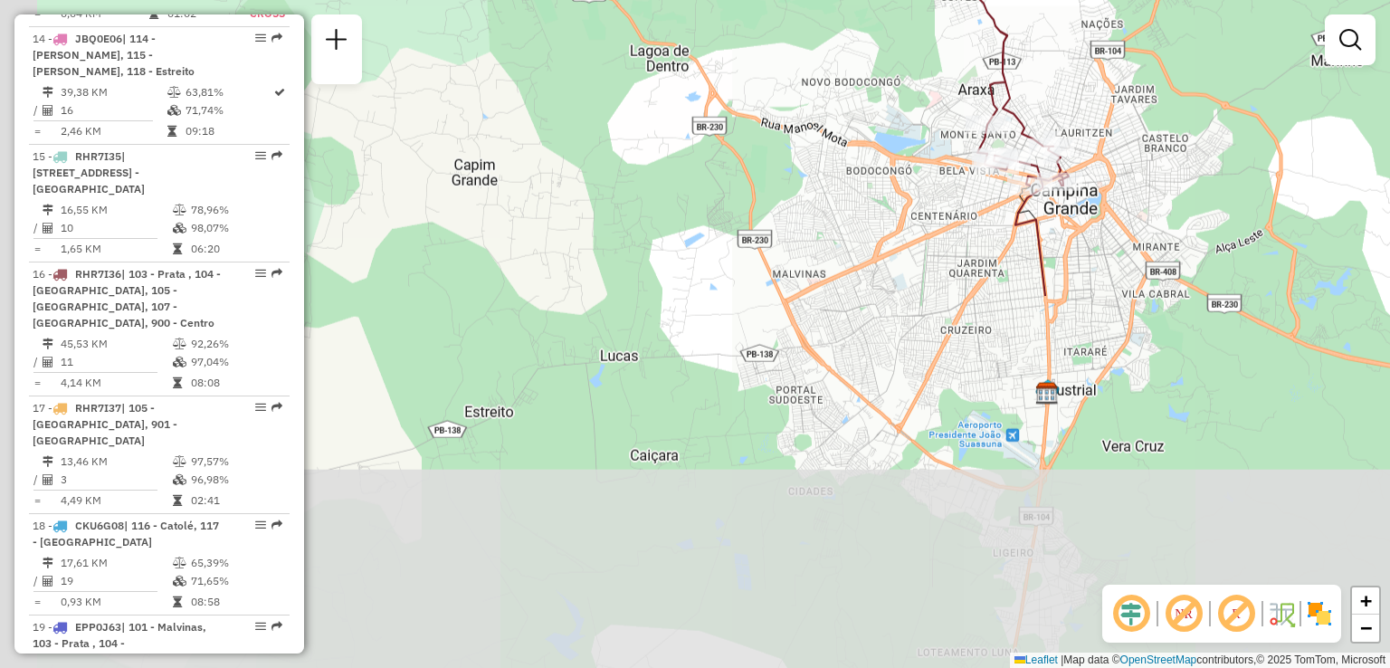
drag, startPoint x: 691, startPoint y: 529, endPoint x: 876, endPoint y: 76, distance: 489.6
click at [876, 76] on div "Janela de atendimento Grade de atendimento Capacidade Transportadoras Veículos …" at bounding box center [695, 334] width 1390 height 668
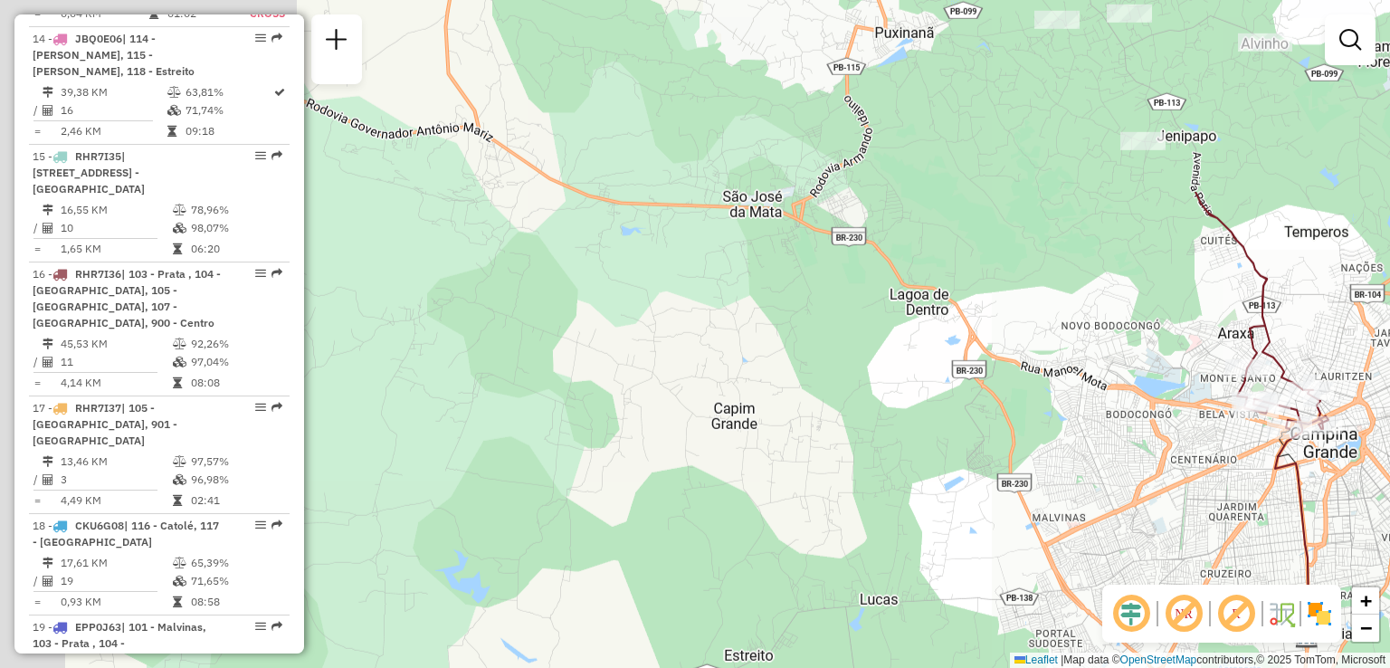
drag, startPoint x: 822, startPoint y: 215, endPoint x: 1057, endPoint y: 392, distance: 294.1
click at [1057, 392] on div "Janela de atendimento Grade de atendimento Capacidade Transportadoras Veículos …" at bounding box center [695, 334] width 1390 height 668
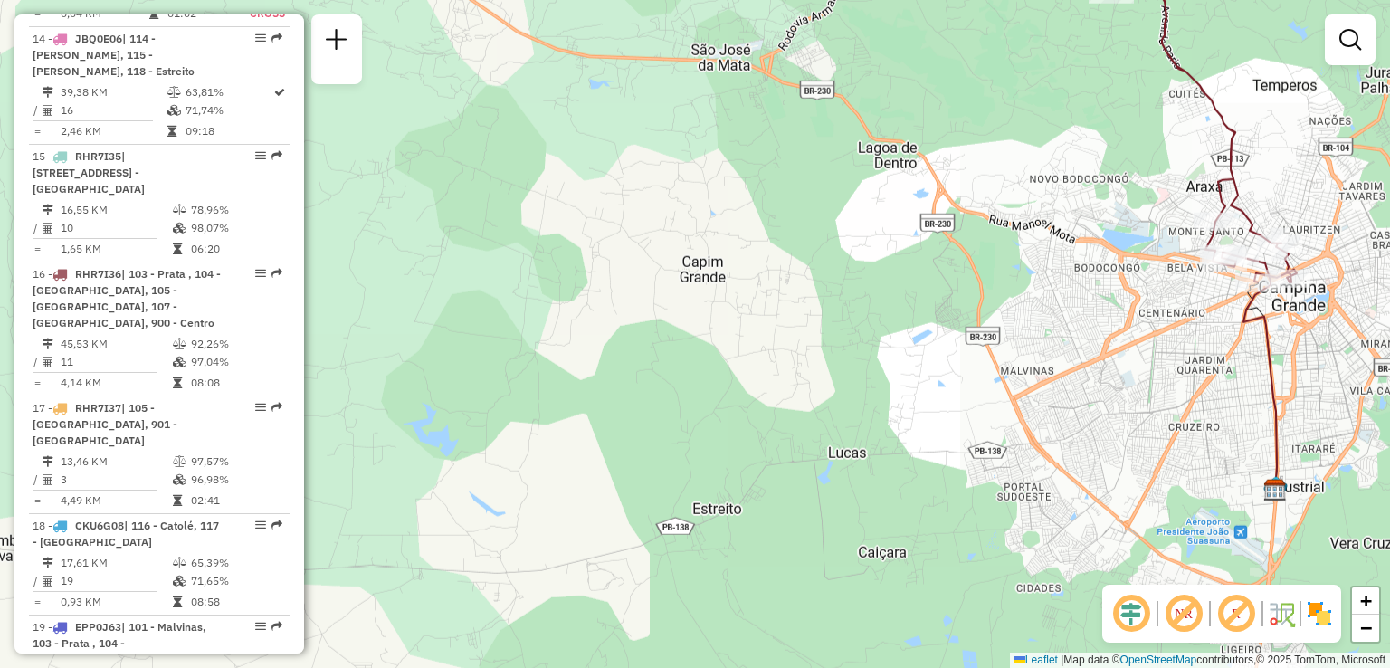
drag, startPoint x: 924, startPoint y: 490, endPoint x: 907, endPoint y: 435, distance: 57.0
click at [908, 435] on div "Janela de atendimento Grade de atendimento Capacidade Transportadoras Veículos …" at bounding box center [695, 334] width 1390 height 668
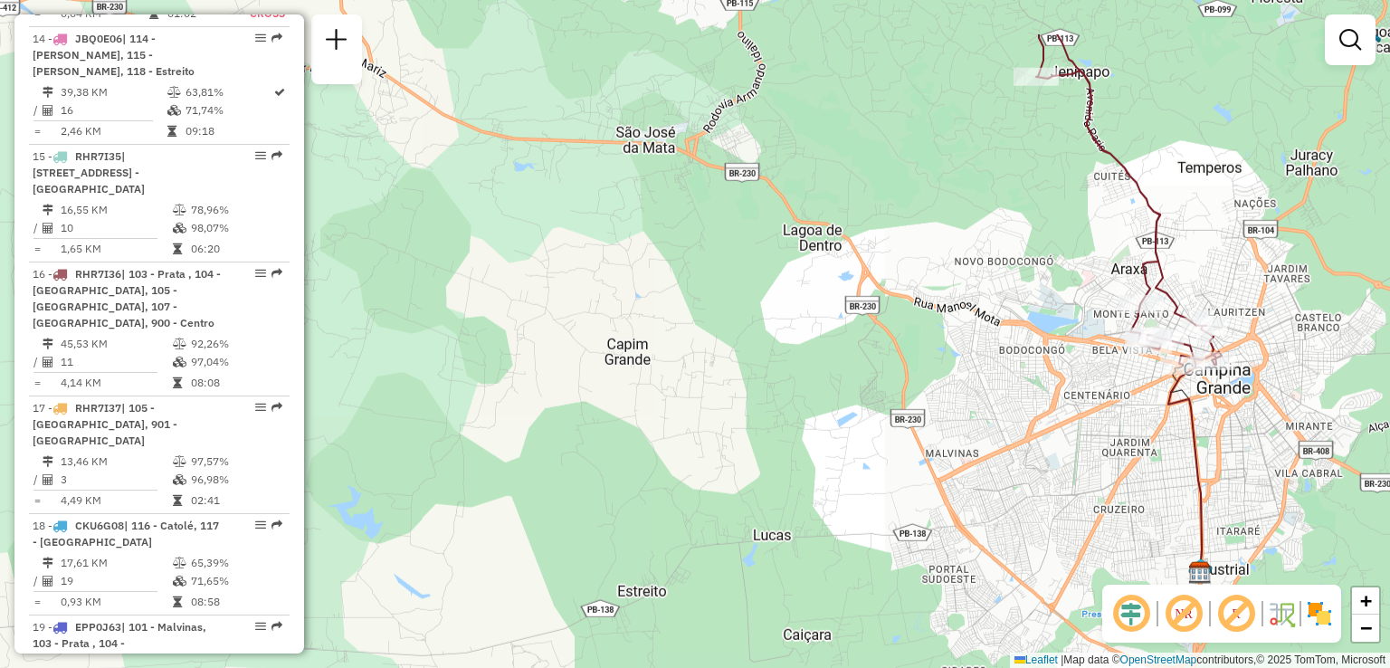
drag, startPoint x: 988, startPoint y: 119, endPoint x: 914, endPoint y: 229, distance: 132.3
click at [914, 229] on div "Janela de atendimento Grade de atendimento Capacidade Transportadoras Veículos …" at bounding box center [695, 334] width 1390 height 668
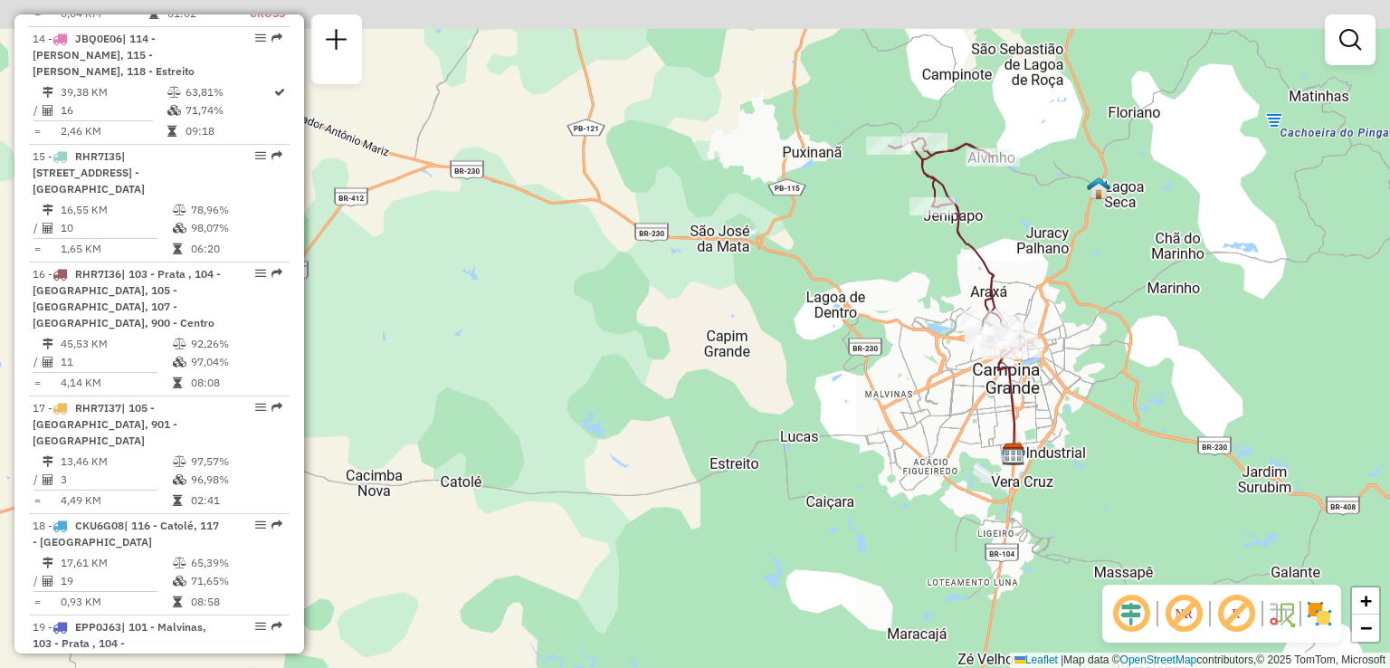
click at [917, 253] on div "Janela de atendimento Grade de atendimento Capacidade Transportadoras Veículos …" at bounding box center [695, 334] width 1390 height 668
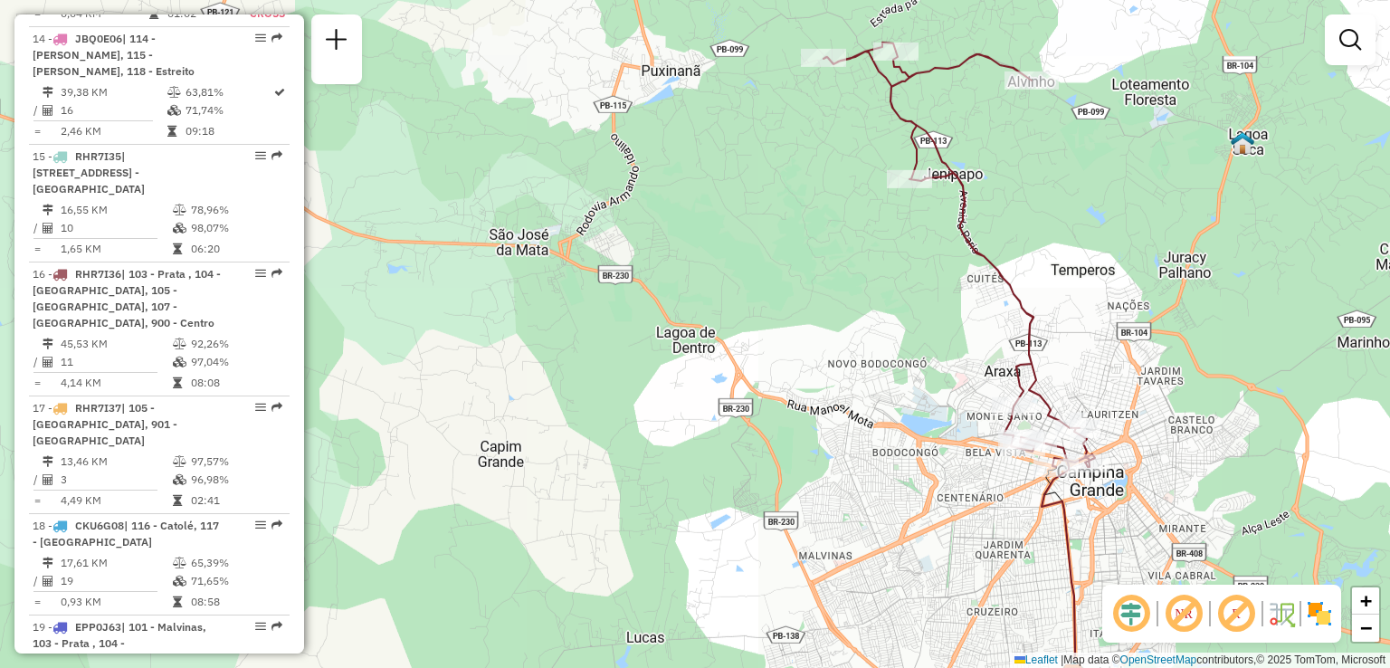
drag, startPoint x: 958, startPoint y: 240, endPoint x: 941, endPoint y: 260, distance: 25.7
click at [941, 260] on div "Janela de atendimento Grade de atendimento Capacidade Transportadoras Veículos …" at bounding box center [695, 334] width 1390 height 668
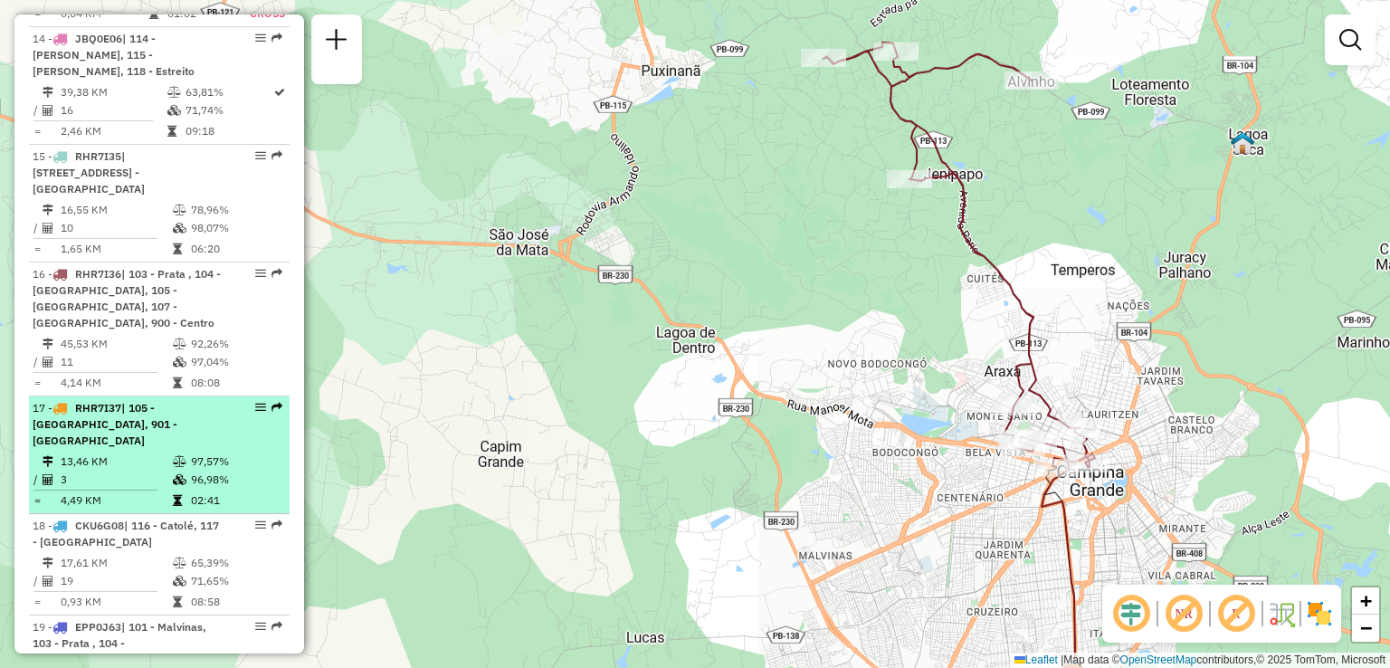
click at [138, 471] on td "3" at bounding box center [116, 480] width 112 height 18
select select "**********"
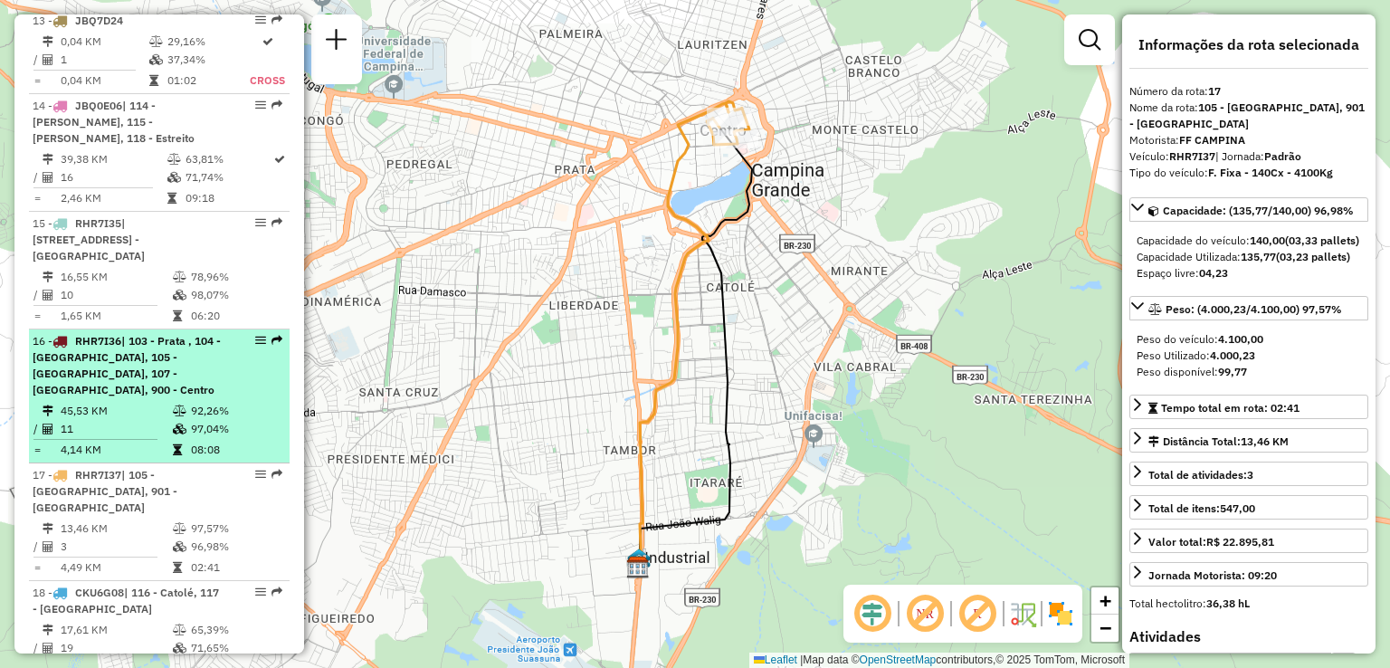
scroll to position [2400, 0]
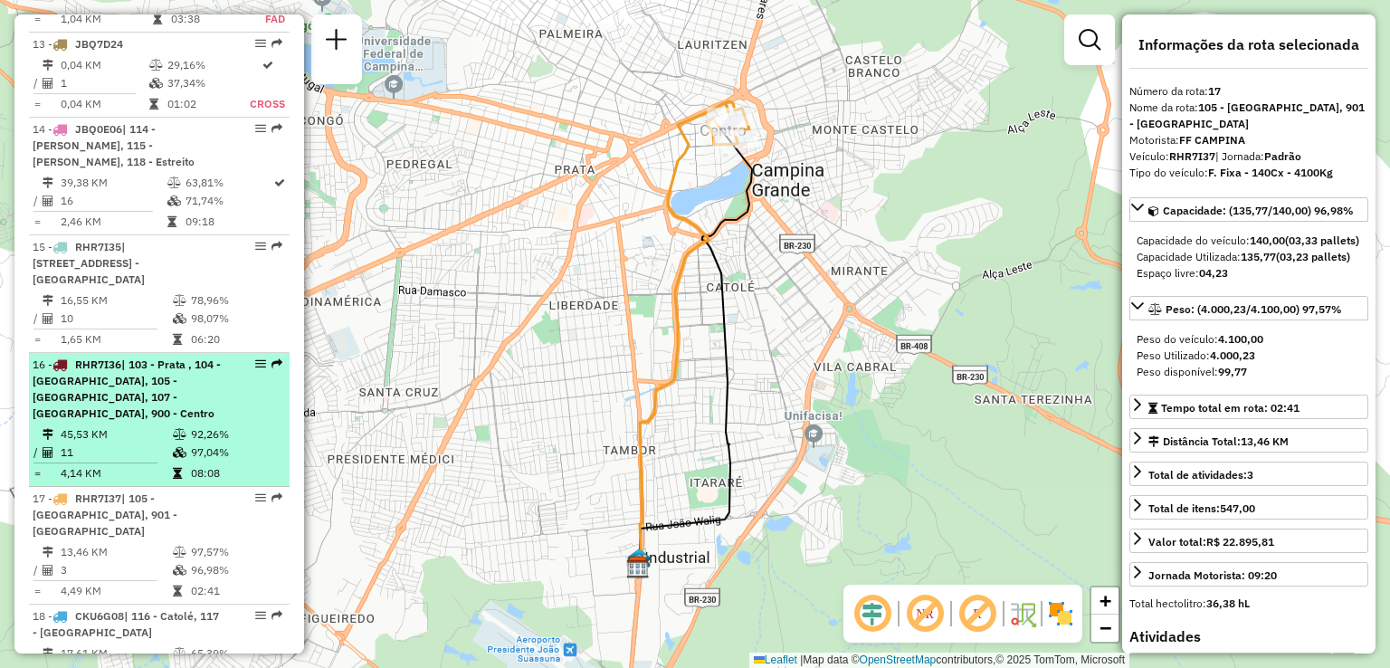
click at [137, 357] on span "| 103 - Prata , 104 - [GEOGRAPHIC_DATA], 105 - [GEOGRAPHIC_DATA], 107 - [GEOGRA…" at bounding box center [127, 388] width 188 height 62
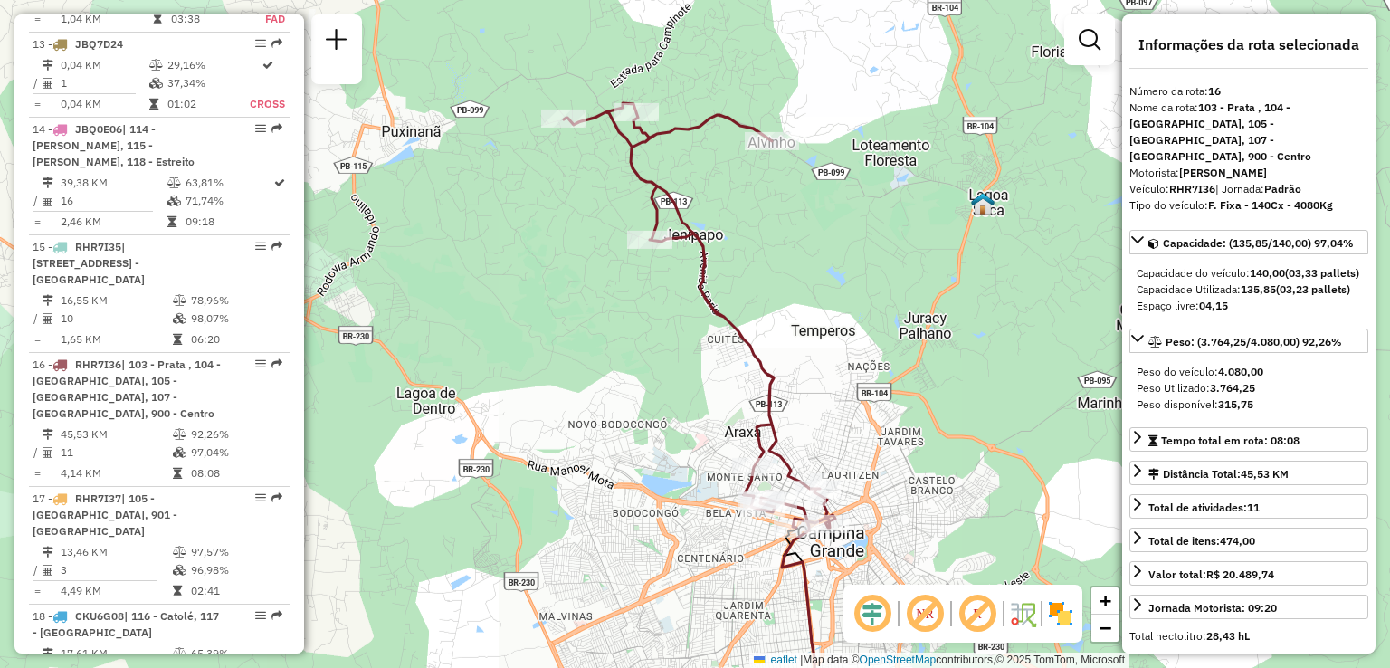
drag, startPoint x: 674, startPoint y: 291, endPoint x: 679, endPoint y: 345, distance: 53.6
click at [679, 345] on div "Janela de atendimento Grade de atendimento Capacidade Transportadoras Veículos …" at bounding box center [695, 334] width 1390 height 668
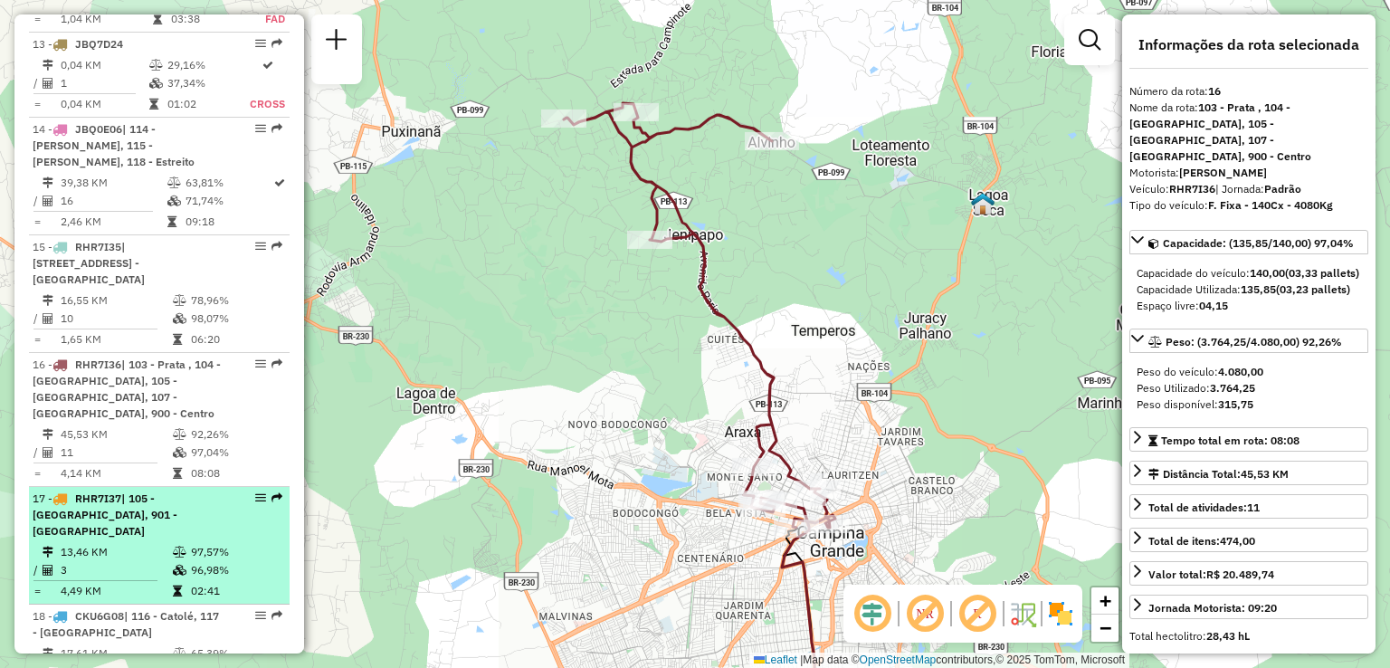
click at [137, 561] on td "3" at bounding box center [116, 570] width 112 height 18
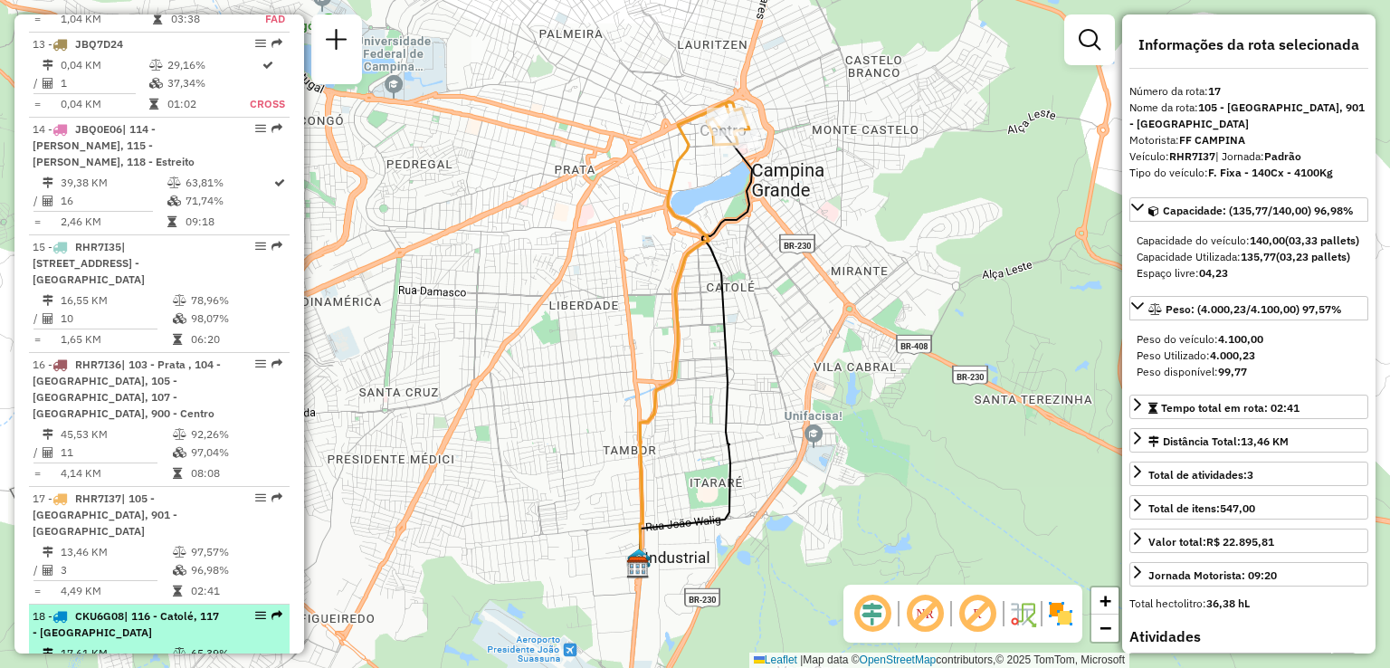
click at [134, 609] on span "| 116 - Catolé, 117 - [GEOGRAPHIC_DATA]" at bounding box center [126, 624] width 186 height 30
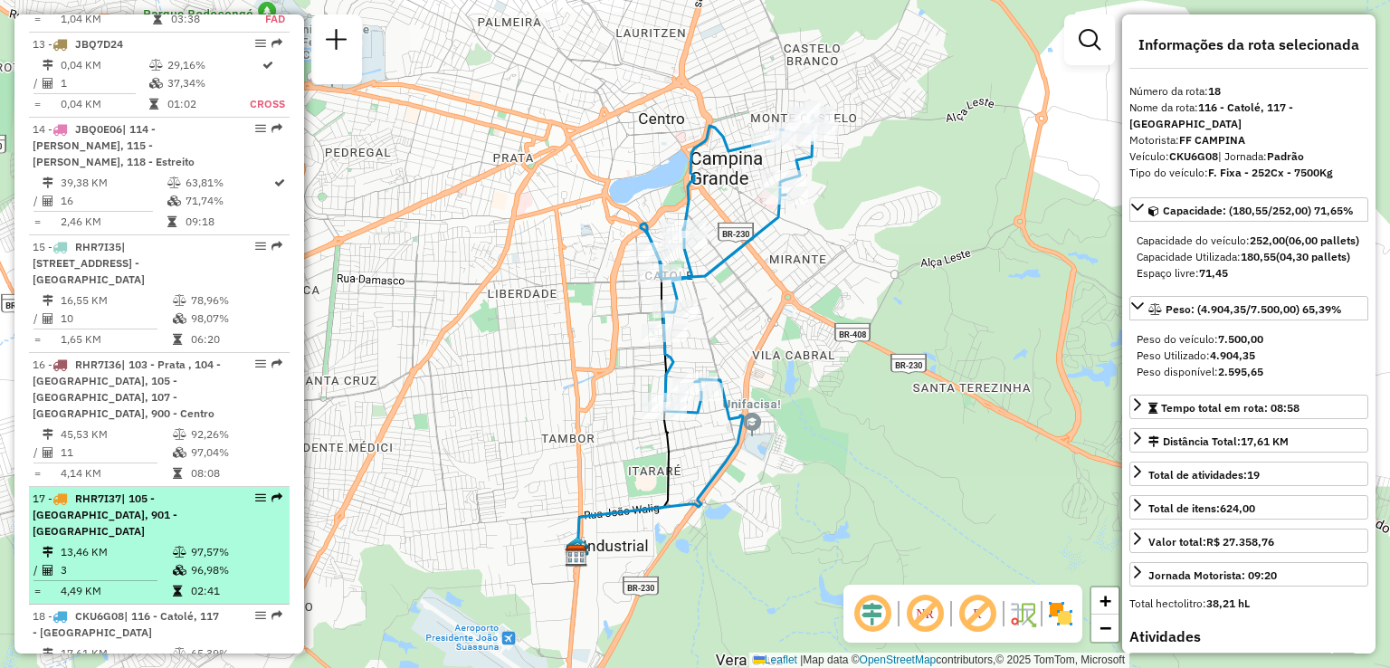
click at [160, 491] on span "| 105 - [GEOGRAPHIC_DATA], 901 - [GEOGRAPHIC_DATA]" at bounding box center [105, 514] width 145 height 46
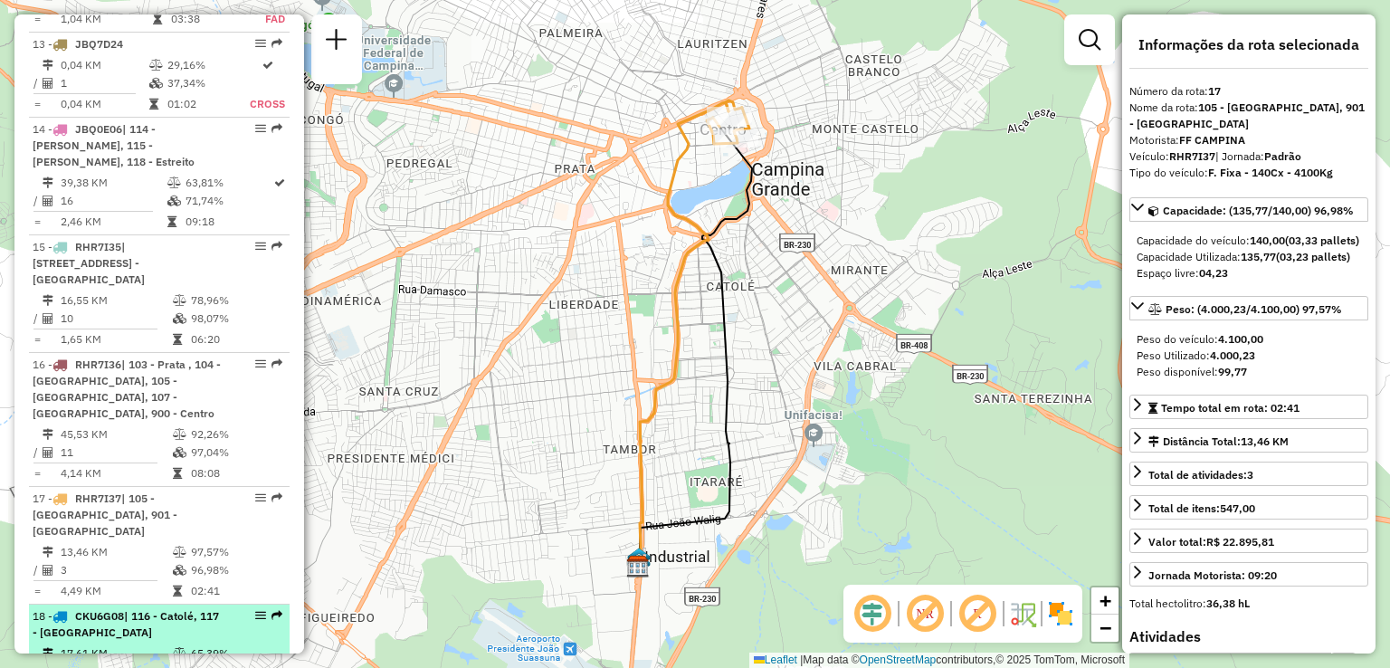
click at [151, 608] on div "18 - CKU6G08 | 116 - Catolé, 117 - [GEOGRAPHIC_DATA]" at bounding box center [129, 624] width 192 height 33
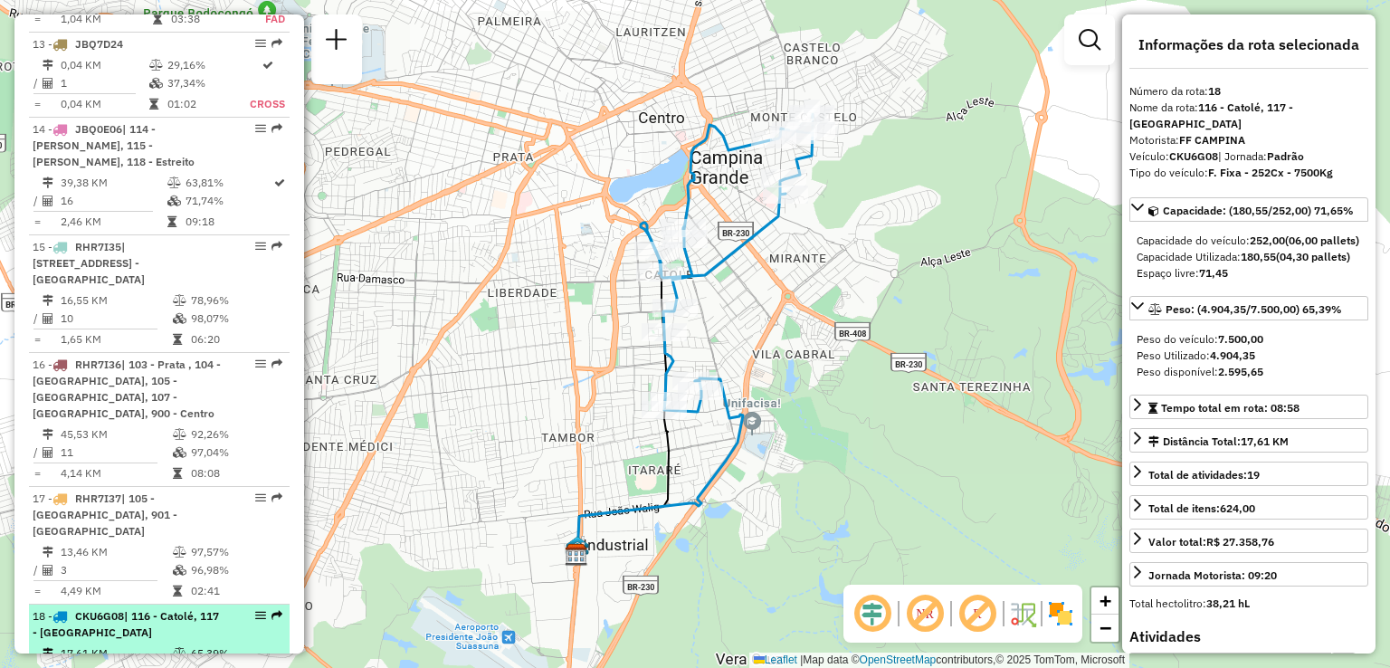
click at [83, 608] on div "18 - CKU6G08 | 116 - Catolé, 117 - [GEOGRAPHIC_DATA]" at bounding box center [129, 624] width 192 height 33
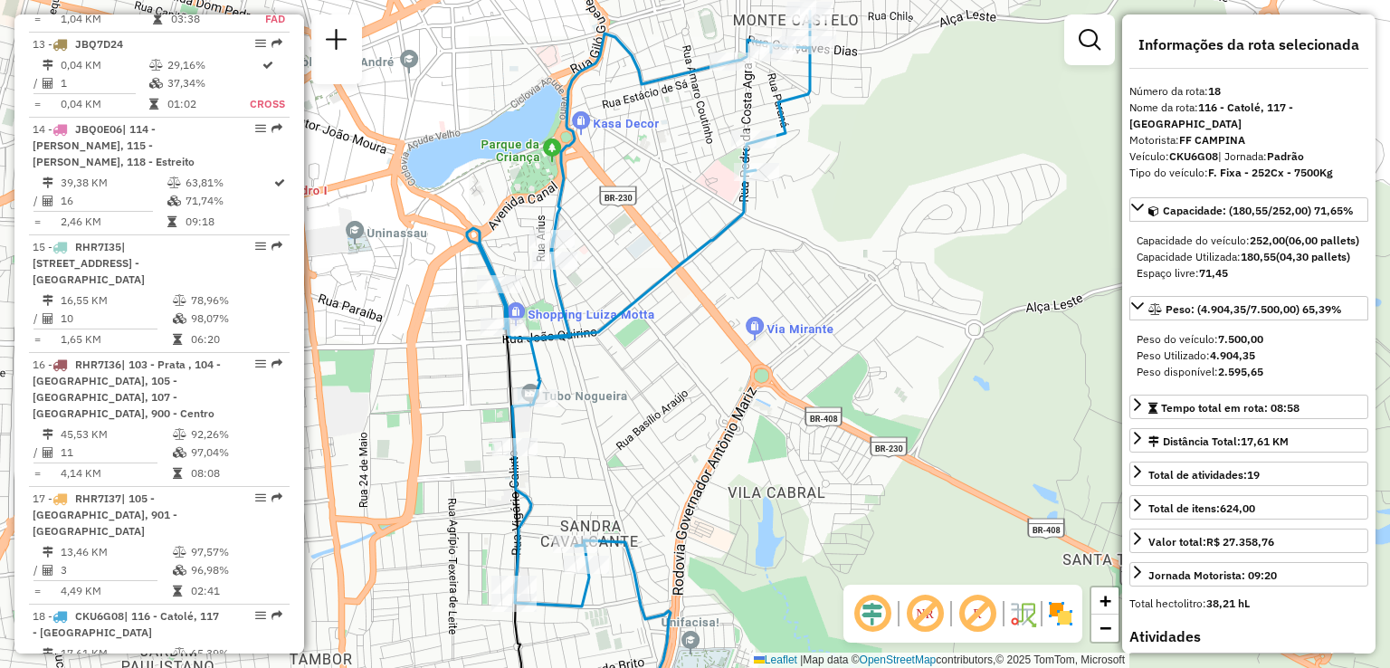
drag, startPoint x: 729, startPoint y: 295, endPoint x: 728, endPoint y: 305, distance: 10.1
click at [728, 305] on div "Janela de atendimento Grade de atendimento Capacidade Transportadoras Veículos …" at bounding box center [695, 334] width 1390 height 668
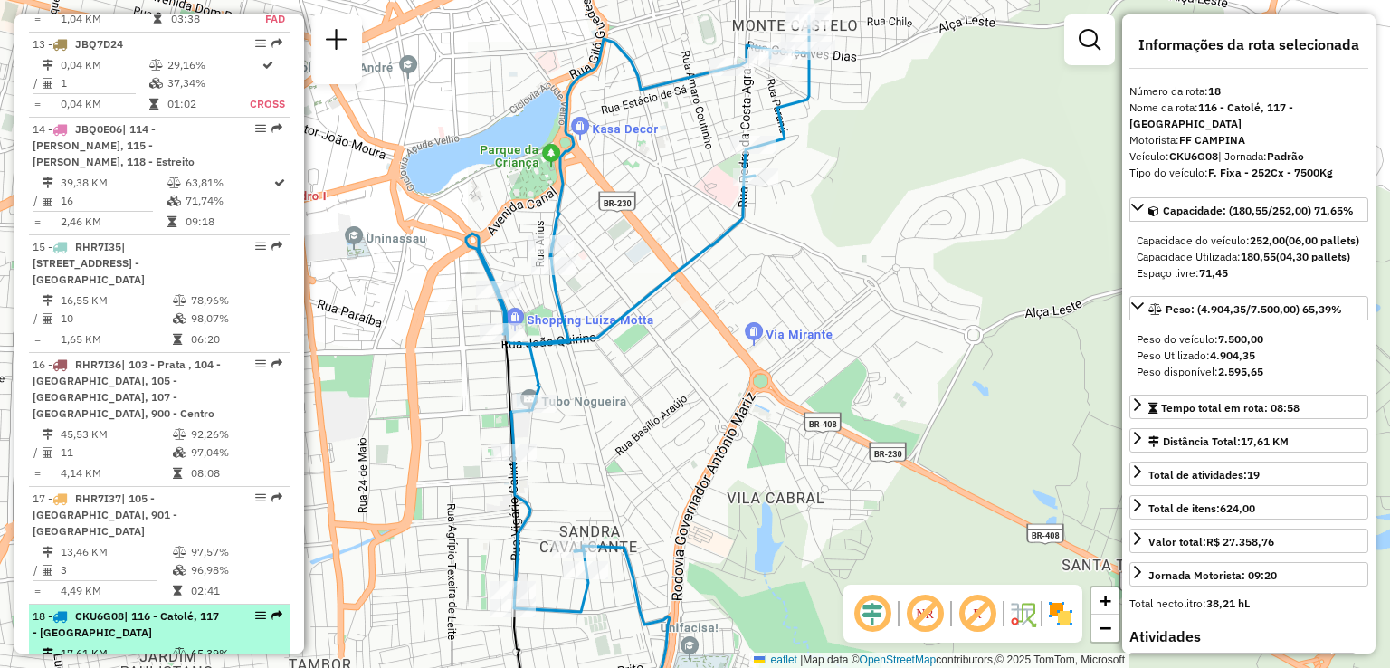
click at [167, 605] on li "18 - CKU6G08 | 116 - Catolé, 117 - [GEOGRAPHIC_DATA] 17,61 KM 65,39% / 19 71,65…" at bounding box center [159, 655] width 261 height 101
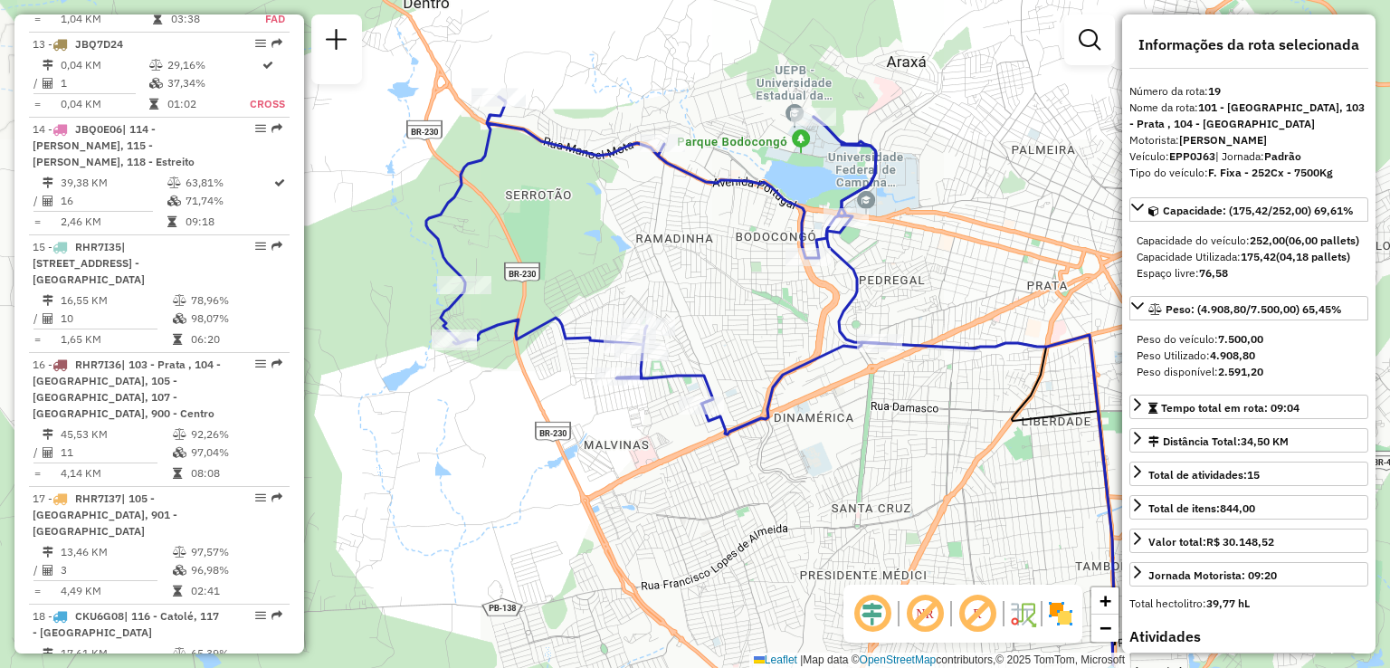
drag, startPoint x: 561, startPoint y: 383, endPoint x: 577, endPoint y: 517, distance: 134.8
click at [577, 517] on div "Janela de atendimento Grade de atendimento Capacidade Transportadoras Veículos …" at bounding box center [695, 334] width 1390 height 668
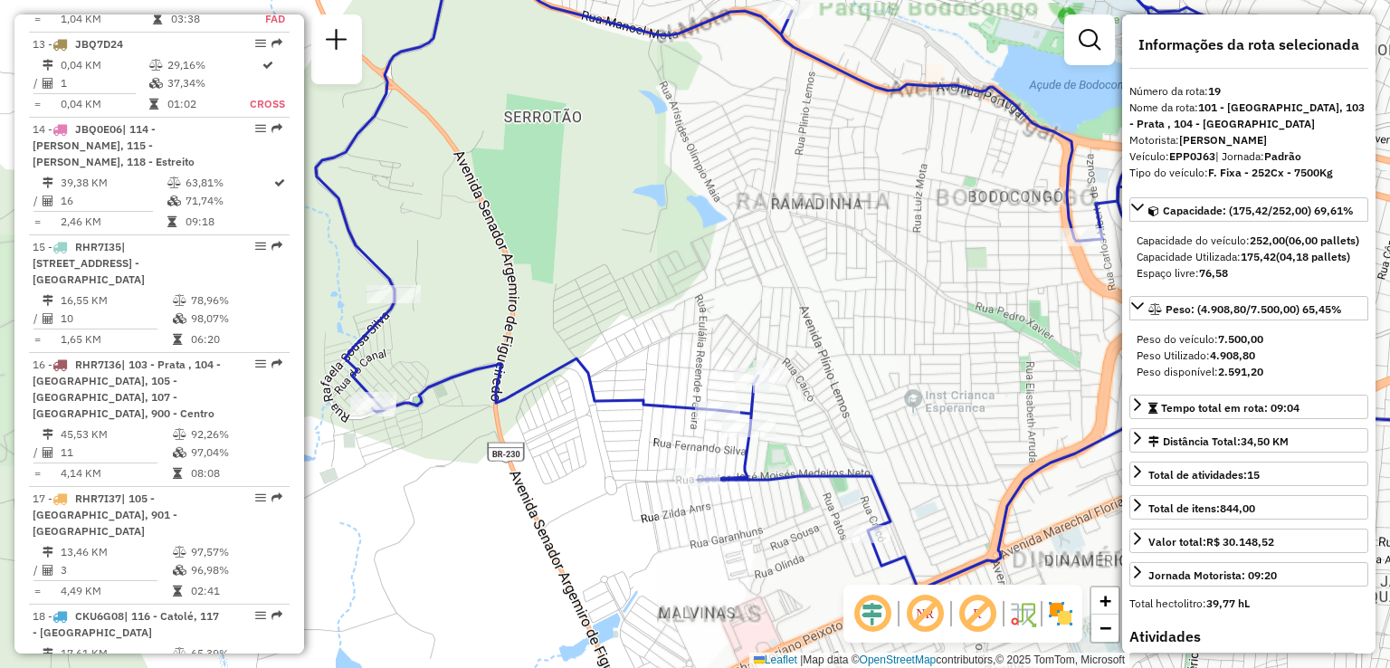
drag, startPoint x: 461, startPoint y: 181, endPoint x: 492, endPoint y: 225, distance: 54.5
click at [492, 225] on div "Janela de atendimento Grade de atendimento Capacidade Transportadoras Veículos …" at bounding box center [695, 334] width 1390 height 668
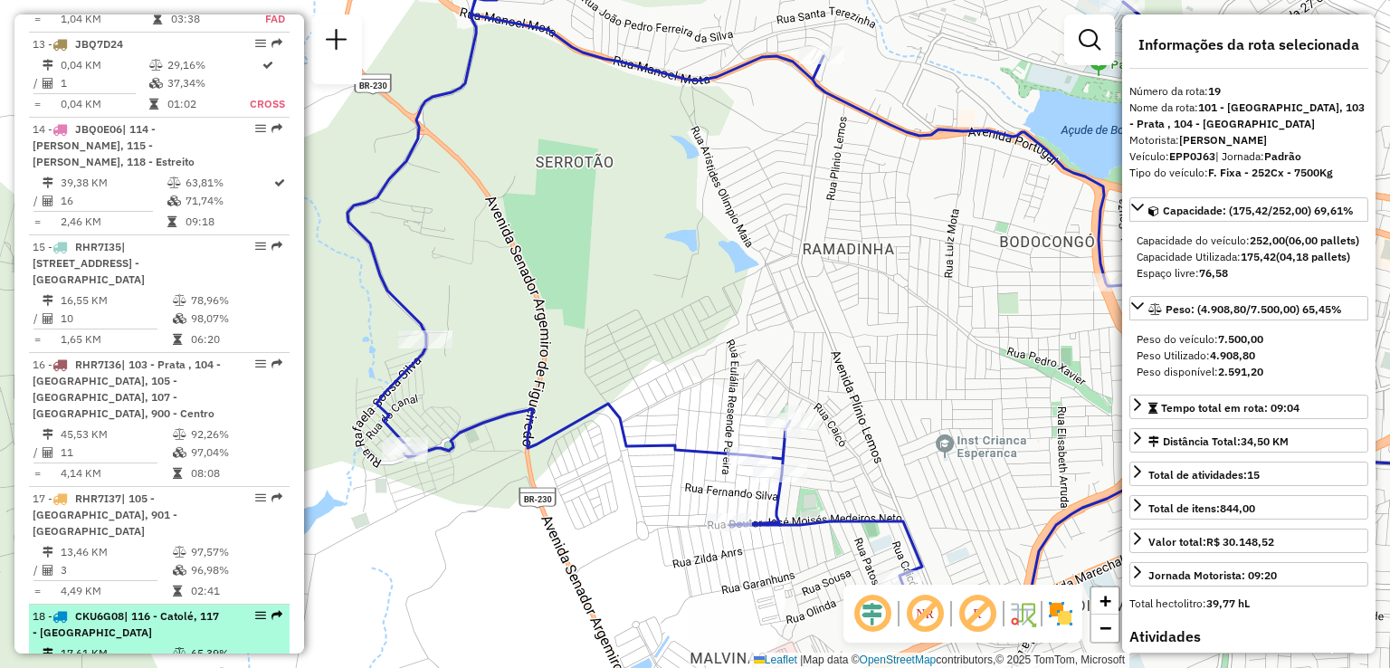
click at [153, 608] on div "18 - CKU6G08 | 116 - Catolé, 117 - [GEOGRAPHIC_DATA]" at bounding box center [129, 624] width 192 height 33
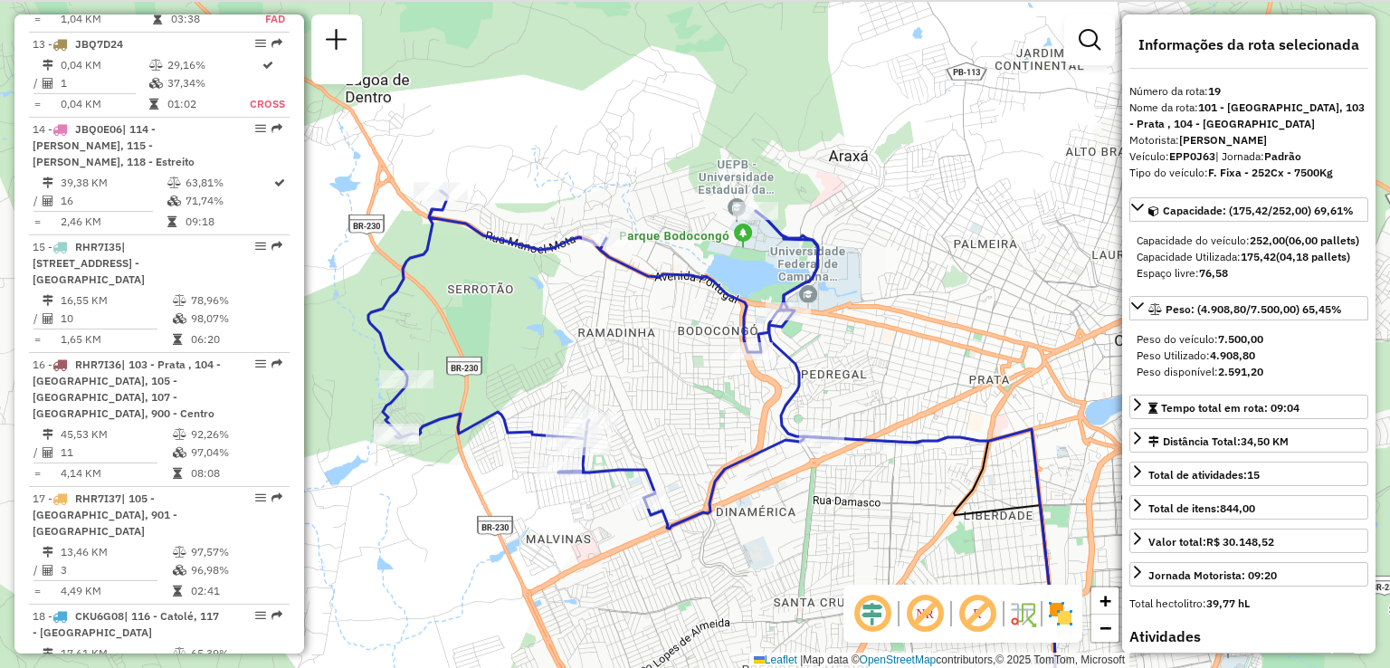
drag, startPoint x: 533, startPoint y: 206, endPoint x: 549, endPoint y: 364, distance: 158.3
click at [549, 364] on div "Janela de atendimento Grade de atendimento Capacidade Transportadoras Veículos …" at bounding box center [695, 334] width 1390 height 668
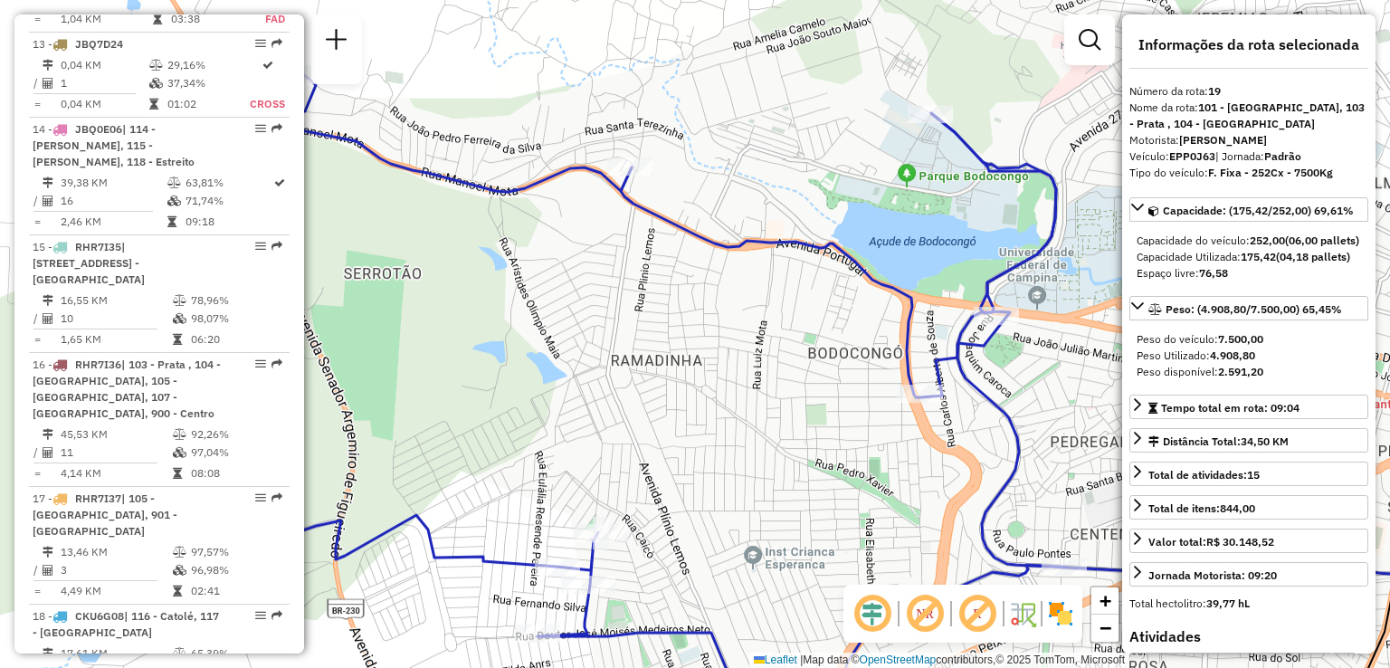
drag, startPoint x: 568, startPoint y: 425, endPoint x: 549, endPoint y: 388, distance: 41.7
click at [549, 388] on div "Janela de atendimento Grade de atendimento Capacidade Transportadoras Veículos …" at bounding box center [695, 334] width 1390 height 668
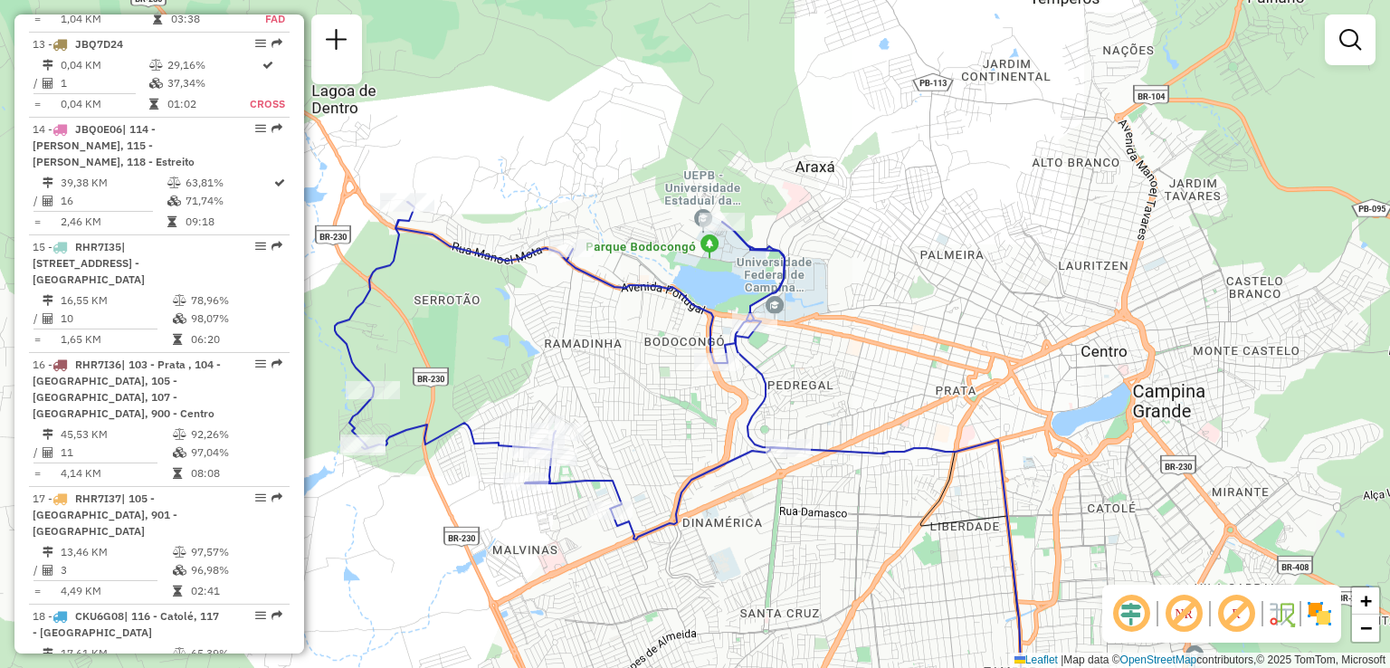
click at [649, 388] on div "Janela de atendimento Grade de atendimento Capacidade Transportadoras Veículos …" at bounding box center [695, 334] width 1390 height 668
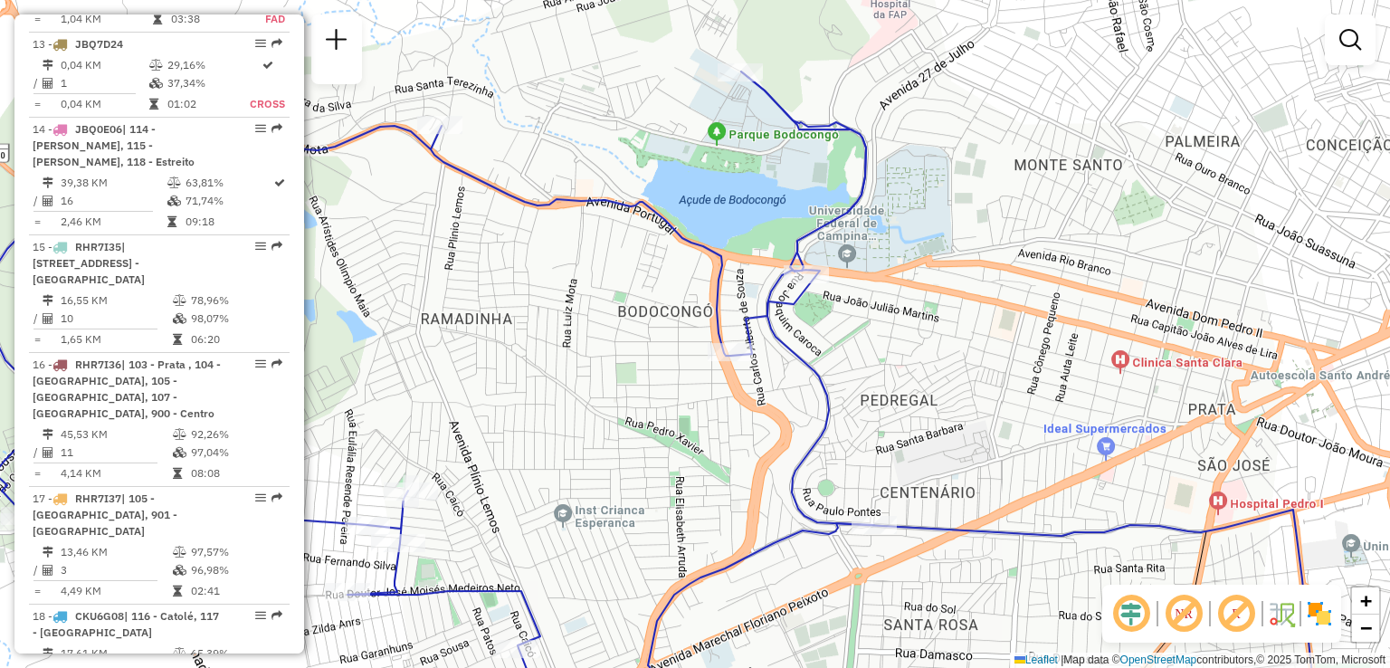
drag, startPoint x: 773, startPoint y: 377, endPoint x: 775, endPoint y: 424, distance: 46.2
click at [775, 424] on div "Janela de atendimento Grade de atendimento Capacidade Transportadoras Veículos …" at bounding box center [695, 334] width 1390 height 668
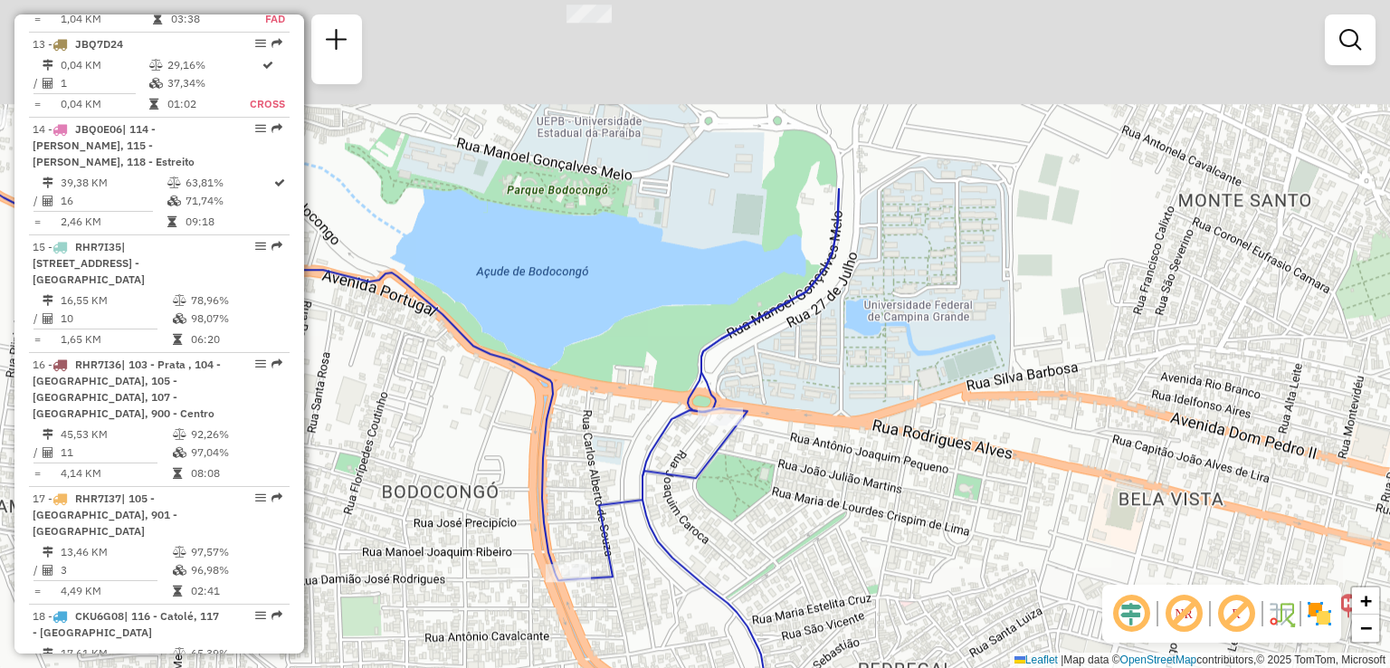
drag, startPoint x: 767, startPoint y: 347, endPoint x: 639, endPoint y: 624, distance: 306.1
click at [639, 624] on div "Janela de atendimento Grade de atendimento Capacidade Transportadoras Veículos …" at bounding box center [695, 334] width 1390 height 668
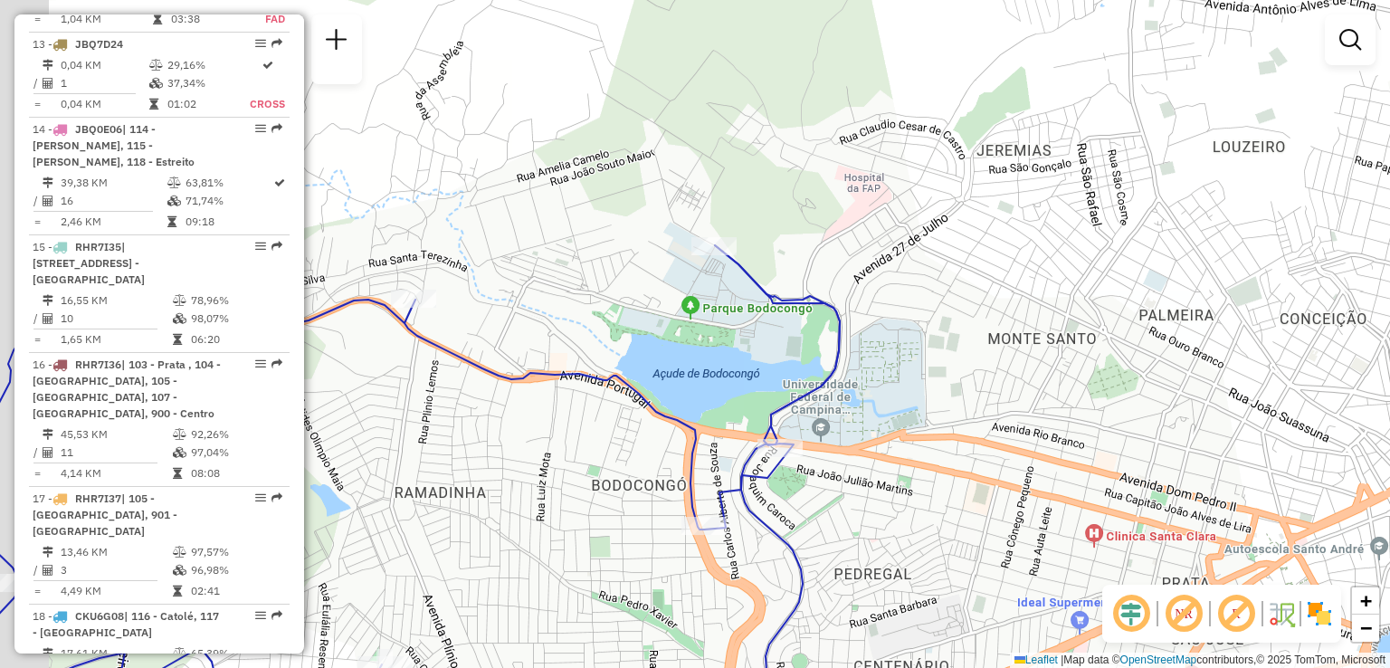
drag, startPoint x: 490, startPoint y: 491, endPoint x: 825, endPoint y: 504, distance: 336.0
click at [822, 504] on div "Janela de atendimento Grade de atendimento Capacidade Transportadoras Veículos …" at bounding box center [695, 334] width 1390 height 668
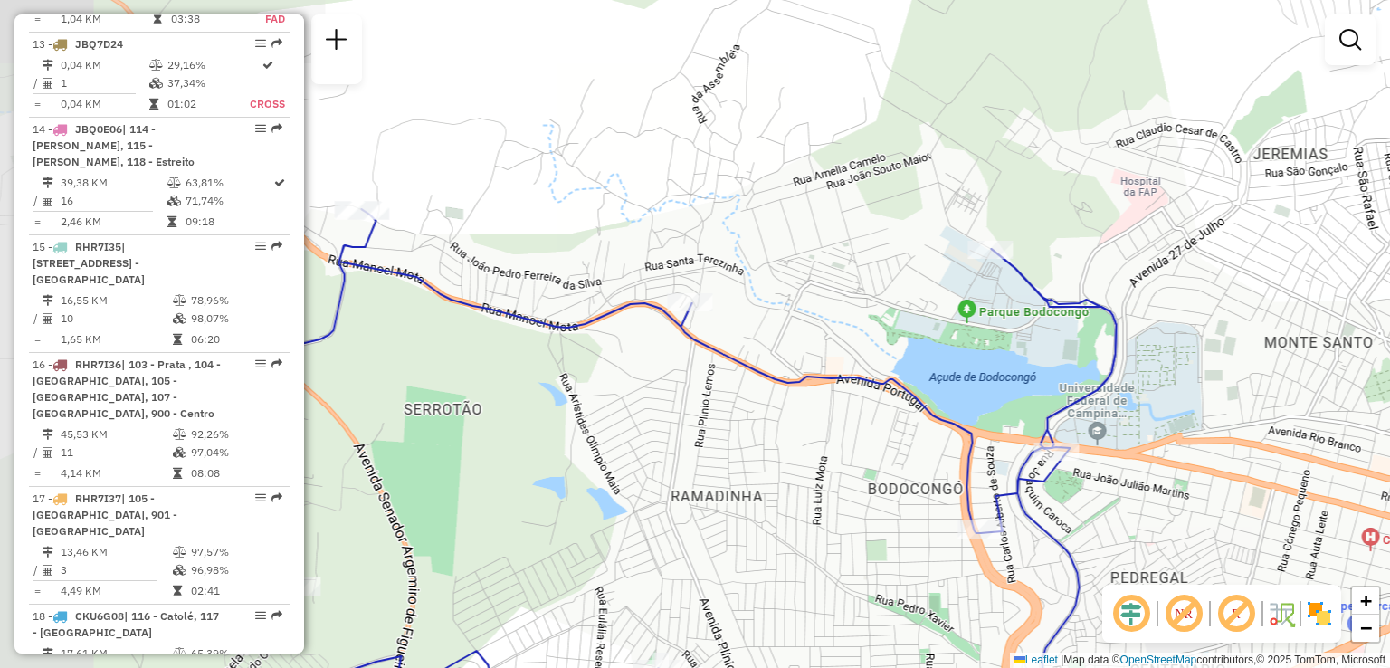
drag, startPoint x: 830, startPoint y: 506, endPoint x: 840, endPoint y: 502, distance: 10.6
click at [840, 502] on div "Janela de atendimento Grade de atendimento Capacidade Transportadoras Veículos …" at bounding box center [695, 334] width 1390 height 668
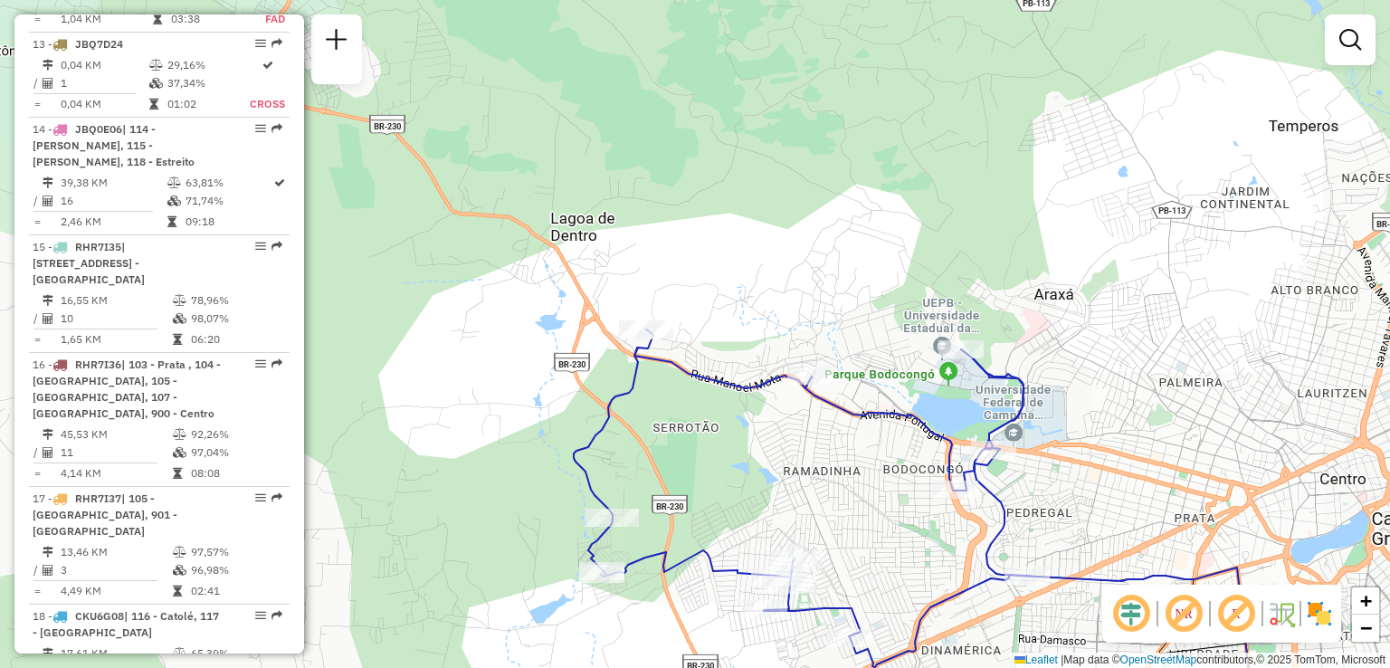
drag, startPoint x: 642, startPoint y: 484, endPoint x: 715, endPoint y: 459, distance: 77.6
click at [715, 459] on div "Janela de atendimento Grade de atendimento Capacidade Transportadoras Veículos …" at bounding box center [695, 334] width 1390 height 668
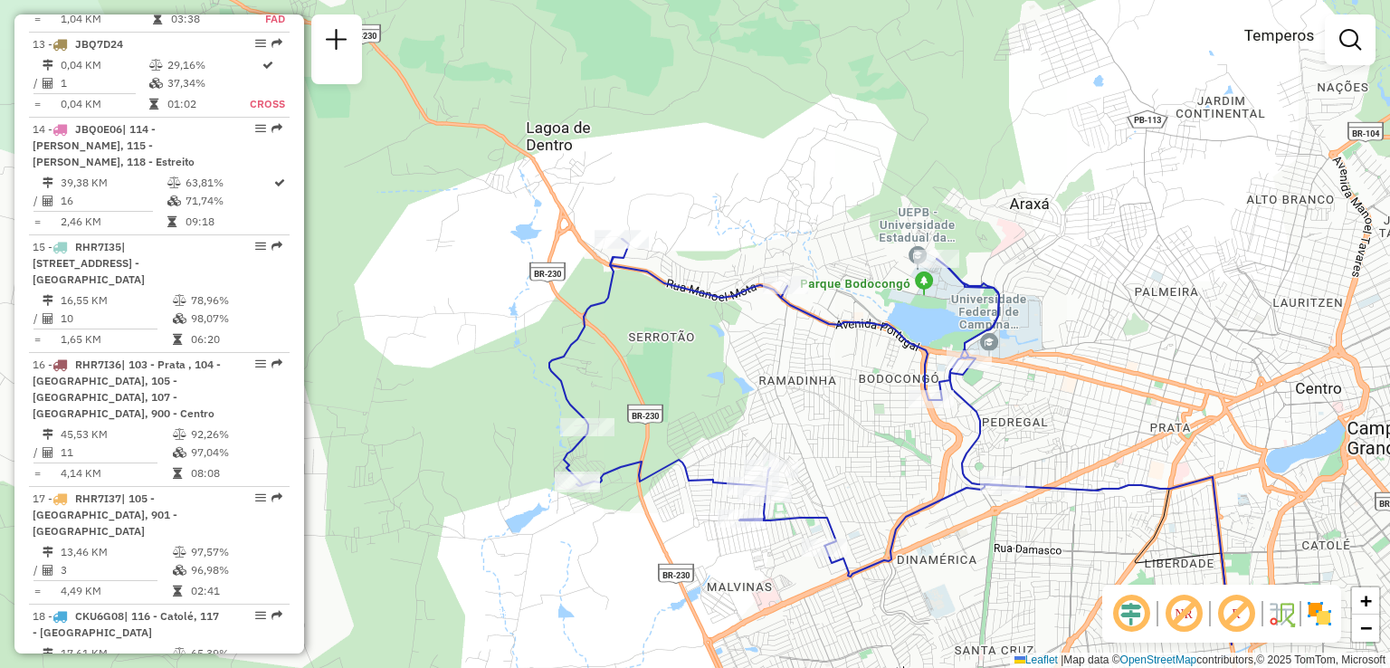
drag, startPoint x: 724, startPoint y: 497, endPoint x: 663, endPoint y: 298, distance: 208.1
click at [663, 298] on div "Janela de atendimento Grade de atendimento Capacidade Transportadoras Veículos …" at bounding box center [695, 334] width 1390 height 668
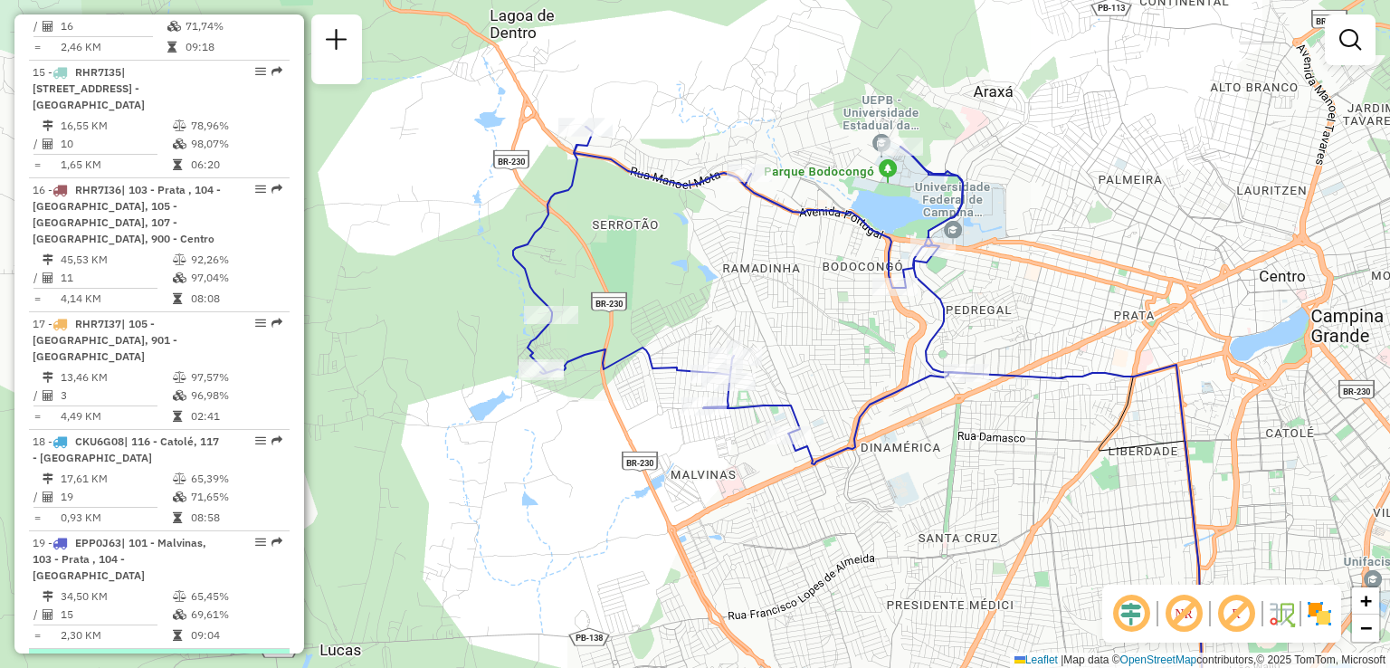
scroll to position [2581, 0]
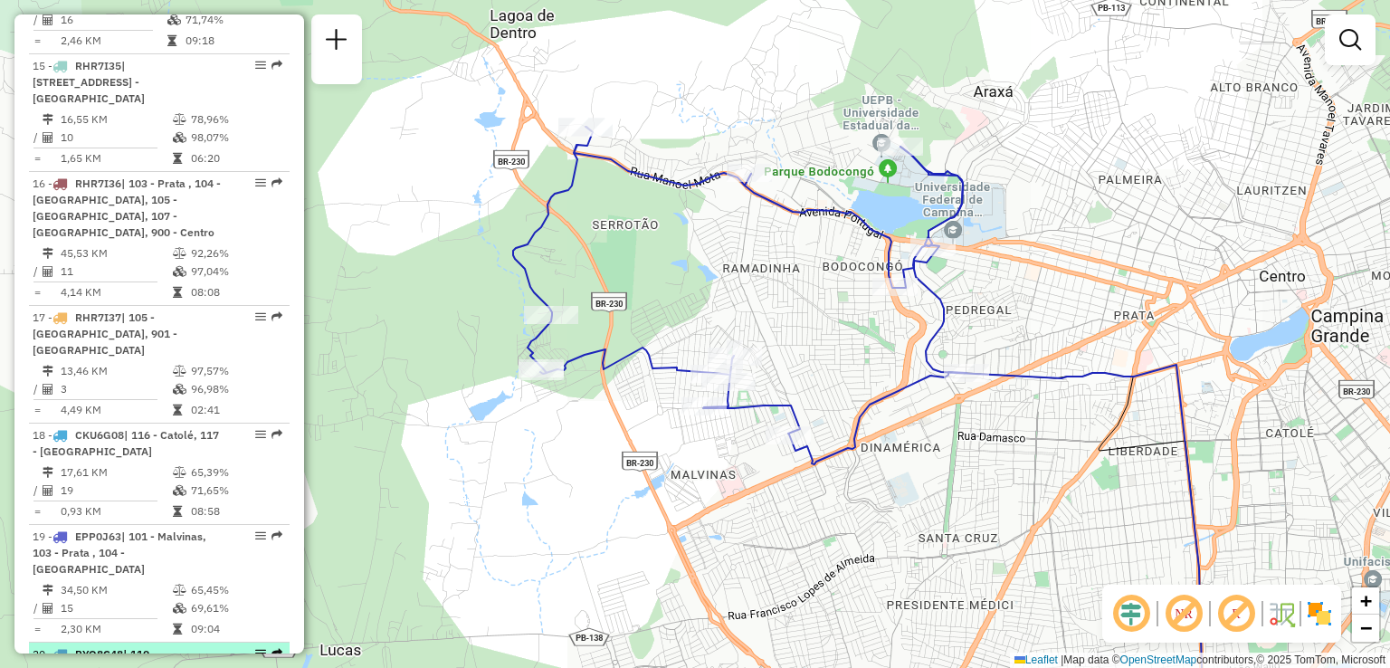
click at [115, 647] on span "| 110 - [GEOGRAPHIC_DATA]/ [STREET_ADDRESS]" at bounding box center [95, 670] width 124 height 46
select select "**********"
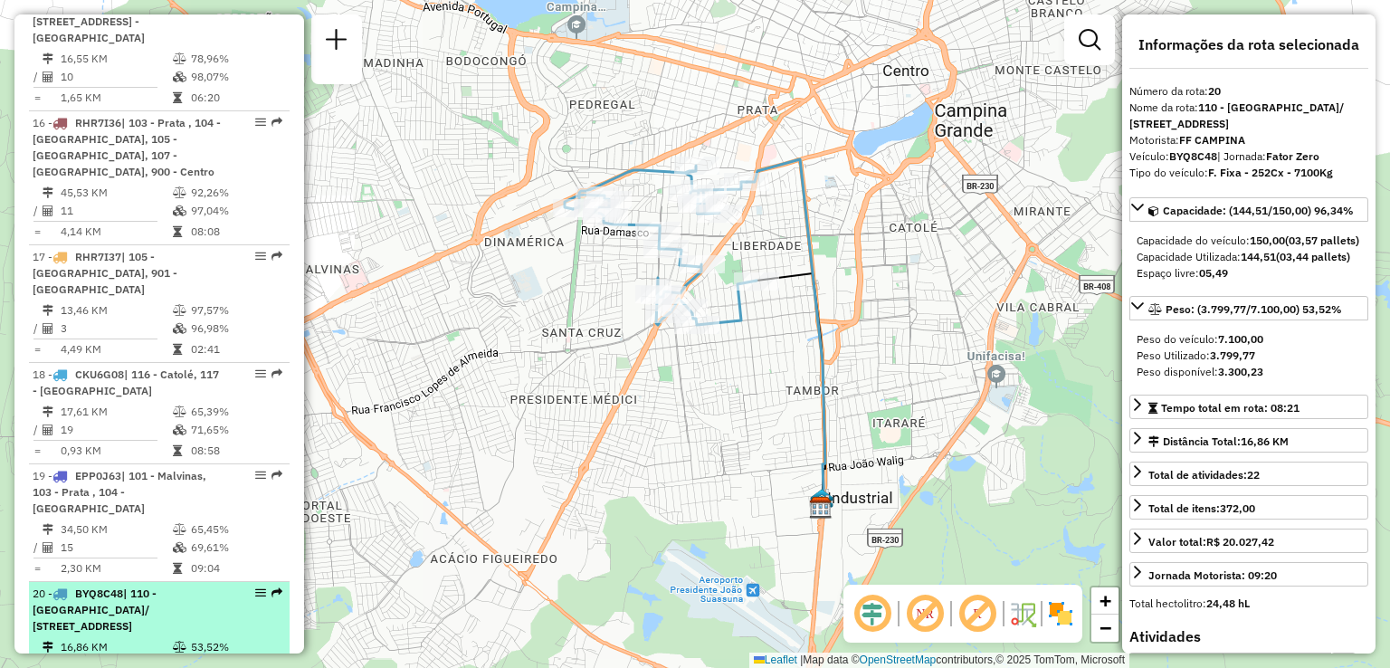
scroll to position [2672, 0]
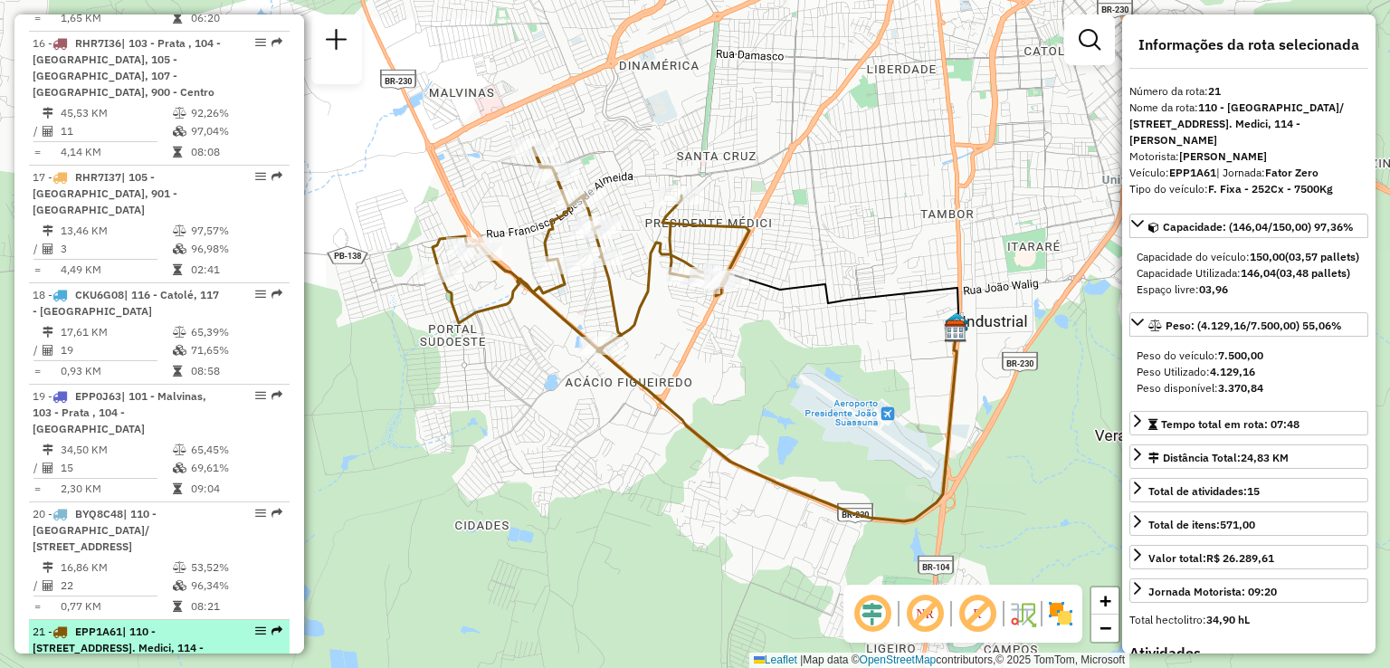
scroll to position [2762, 0]
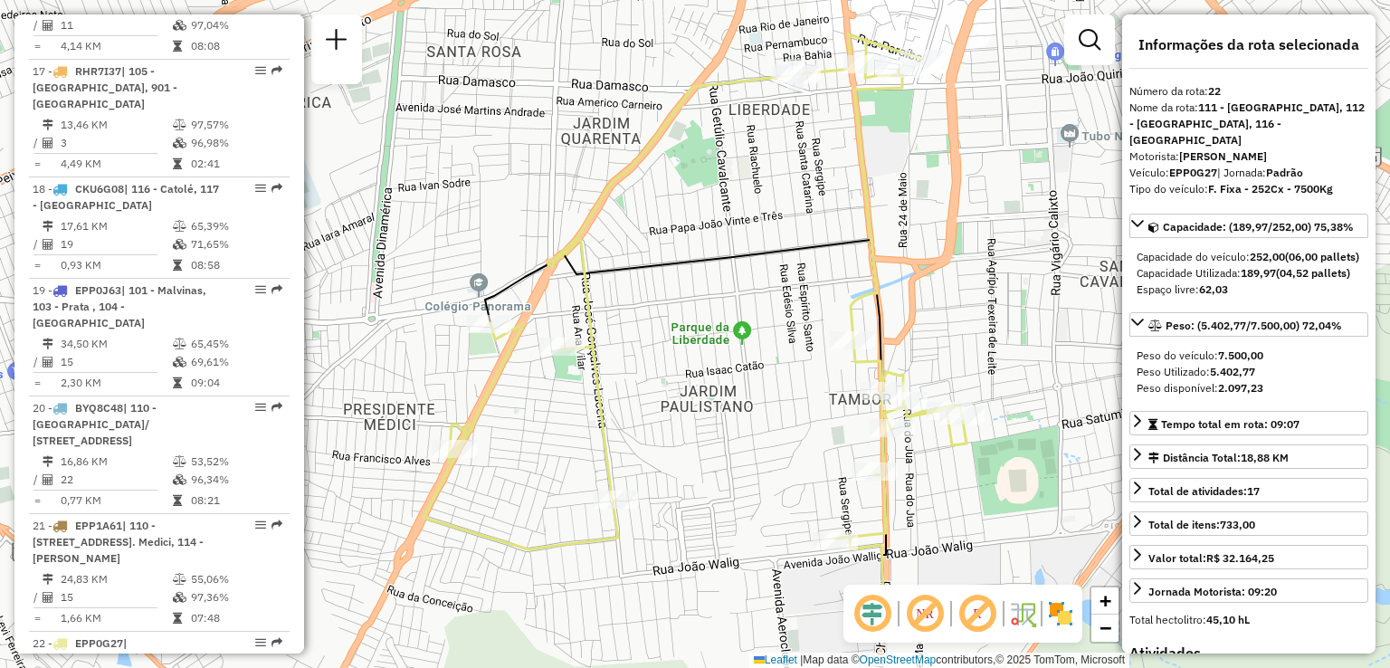
scroll to position [2853, 0]
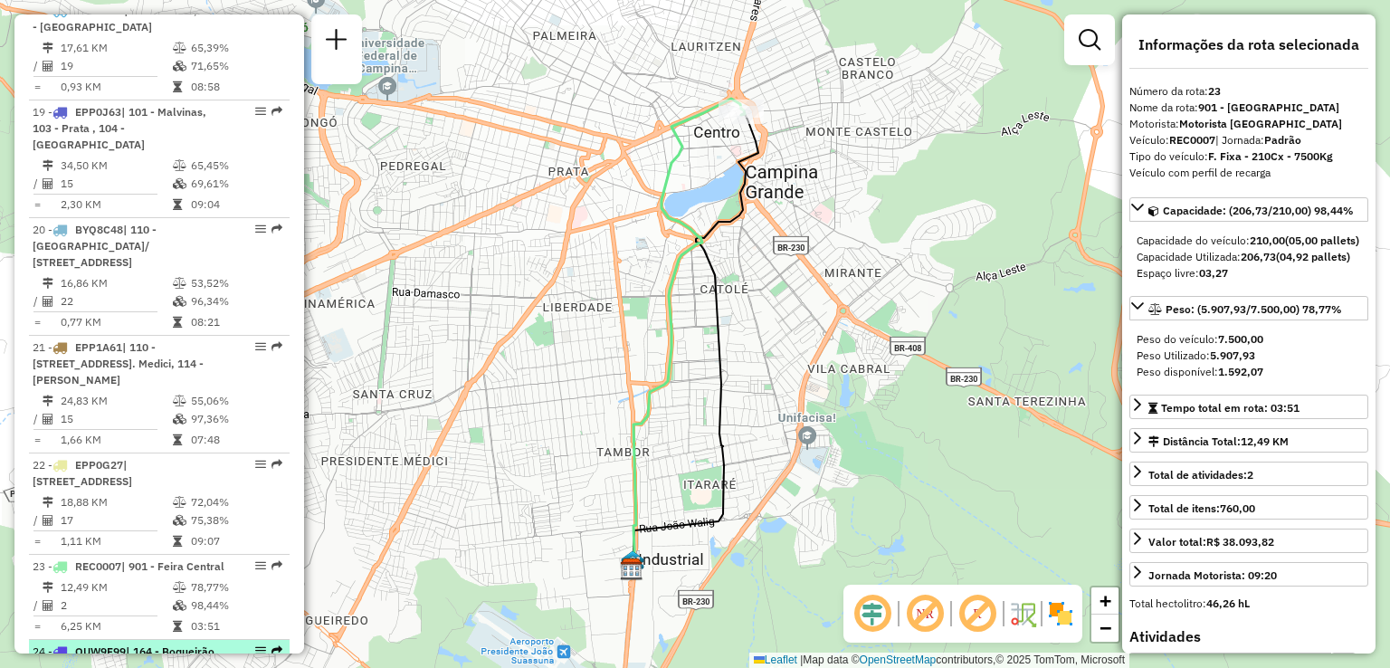
scroll to position [3034, 0]
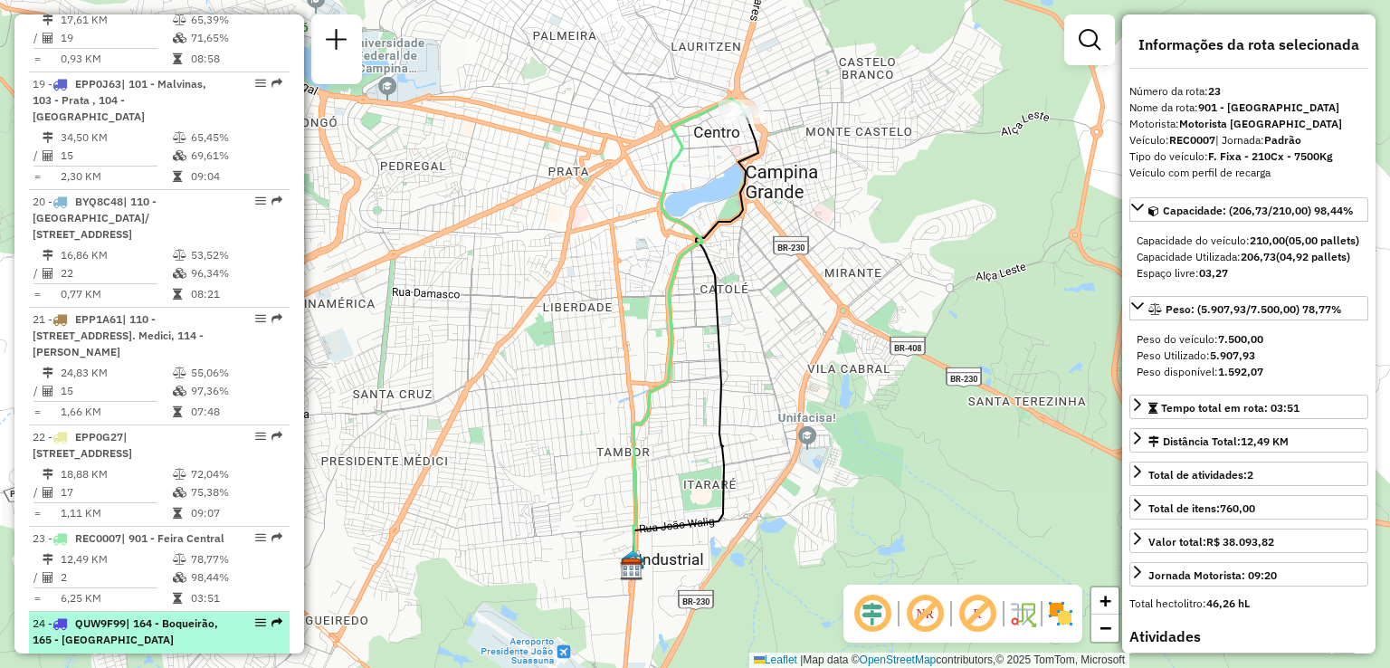
click at [127, 667] on td "9" at bounding box center [119, 679] width 119 height 18
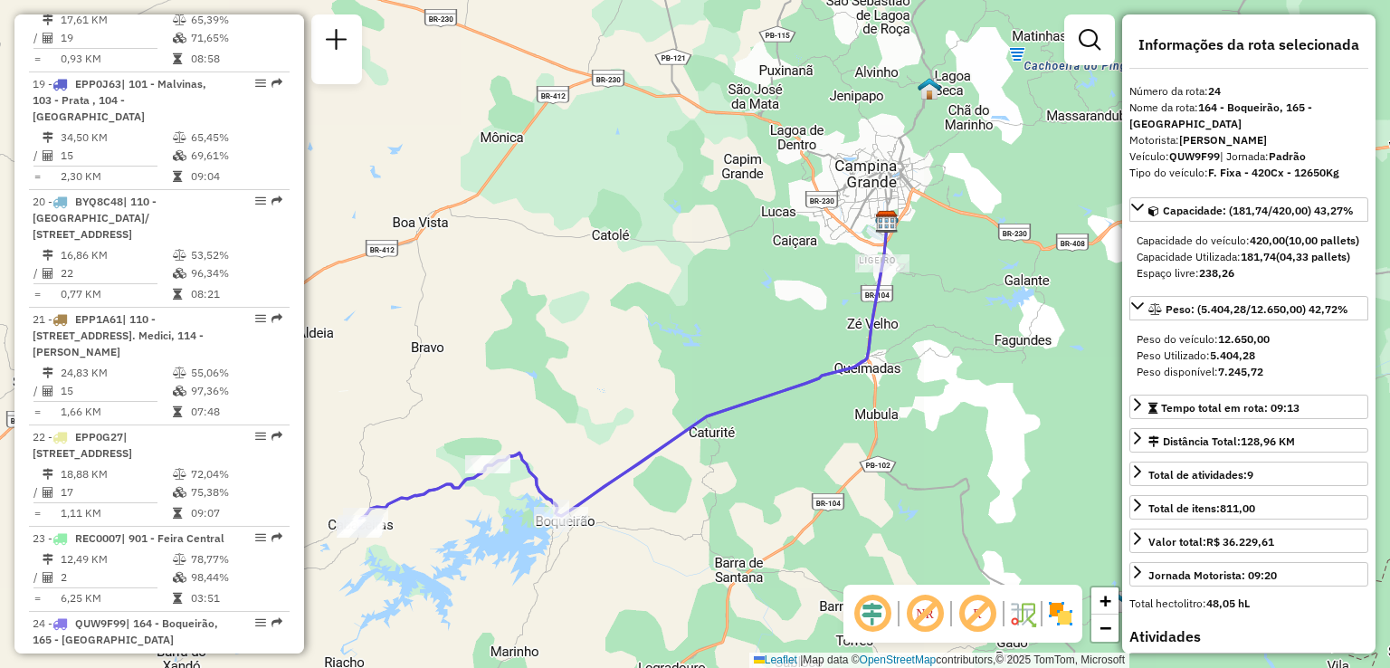
drag, startPoint x: 576, startPoint y: 407, endPoint x: 654, endPoint y: 367, distance: 88.2
click at [653, 369] on div "Janela de atendimento Grade de atendimento Capacidade Transportadoras Veículos …" at bounding box center [695, 334] width 1390 height 668
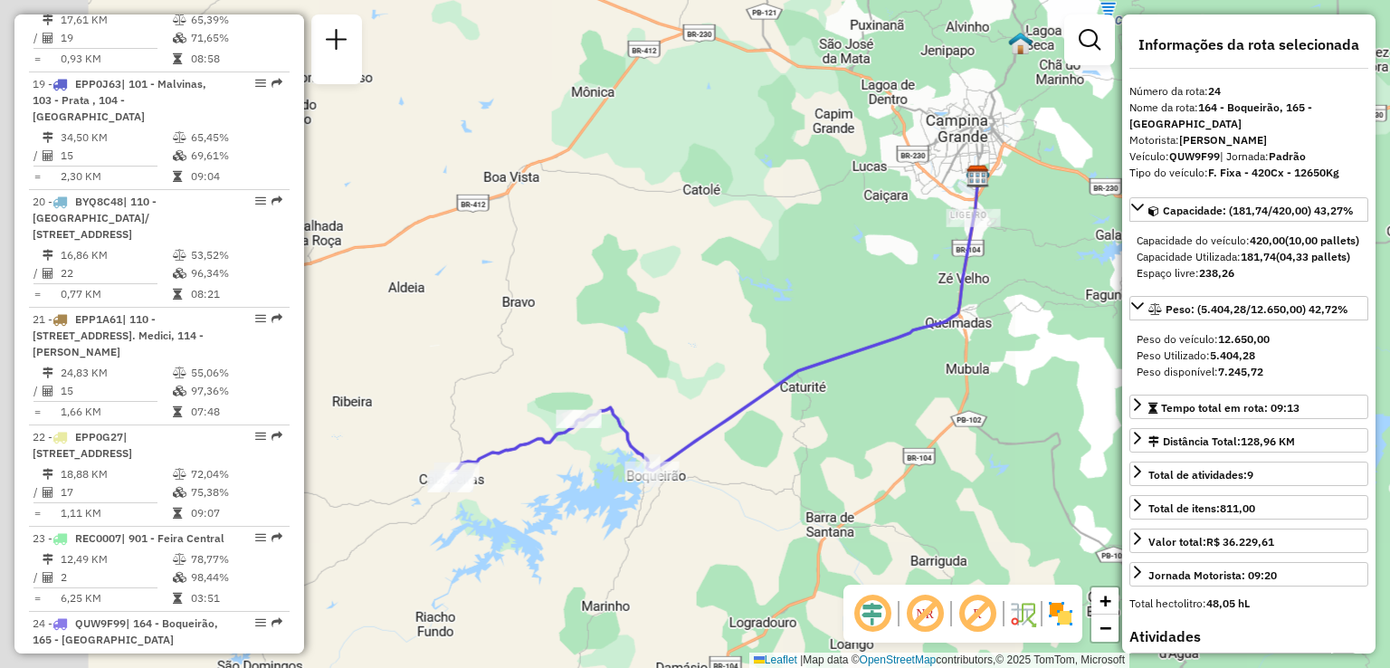
click at [669, 360] on div "Janela de atendimento Grade de atendimento Capacidade Transportadoras Veículos …" at bounding box center [695, 334] width 1390 height 668
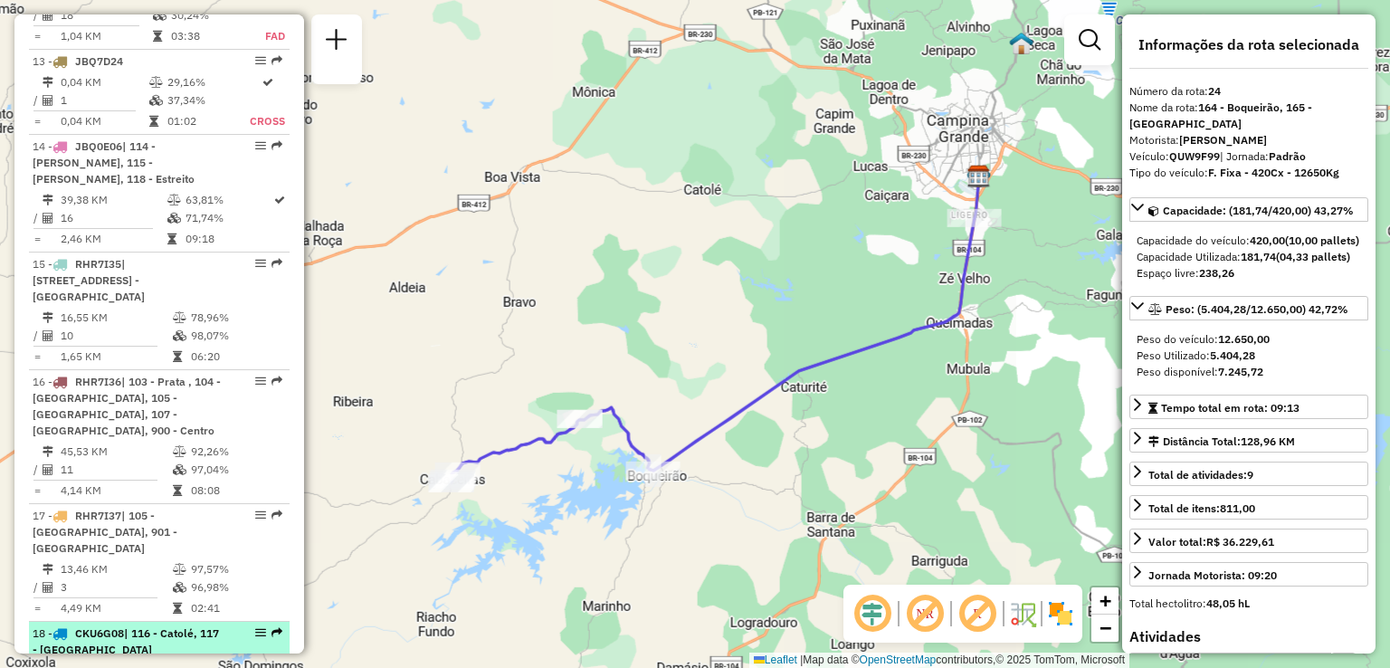
scroll to position [2400, 0]
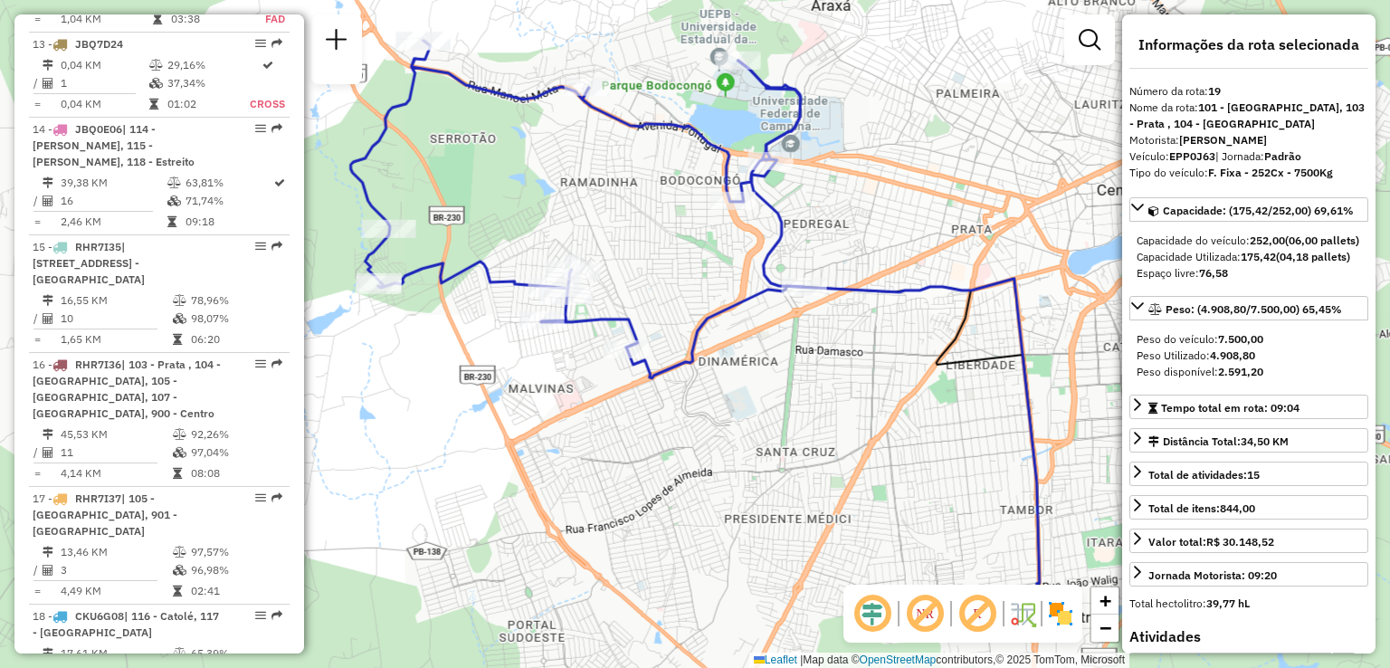
click at [1251, 111] on strong "101 - [GEOGRAPHIC_DATA], 103 - Prata , 104 - [GEOGRAPHIC_DATA]" at bounding box center [1247, 115] width 235 height 30
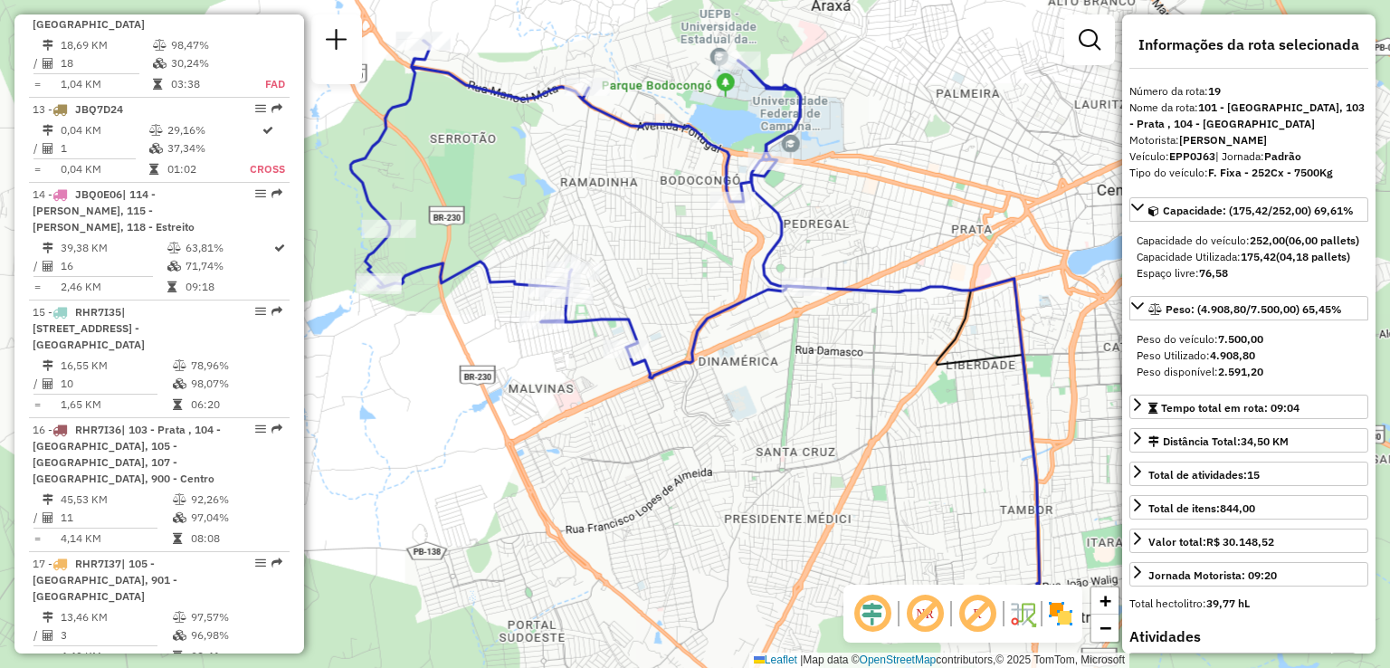
scroll to position [2310, 0]
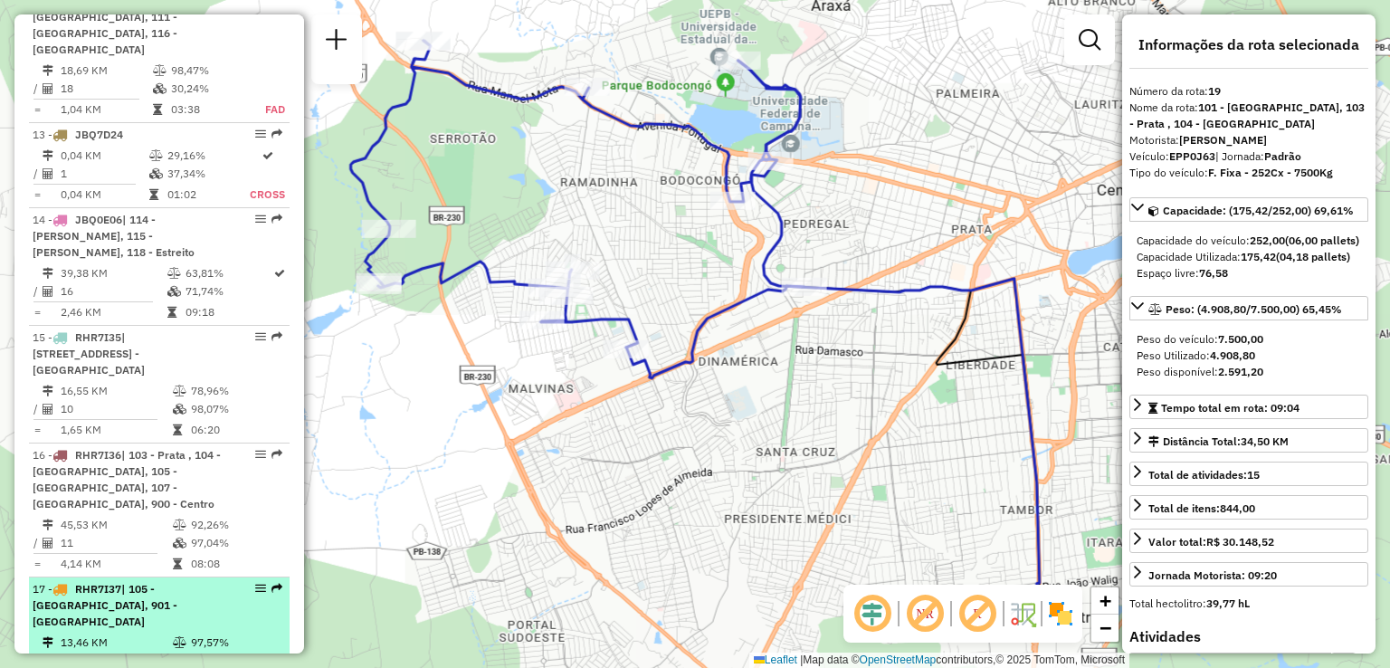
click at [157, 652] on td "3" at bounding box center [116, 661] width 112 height 18
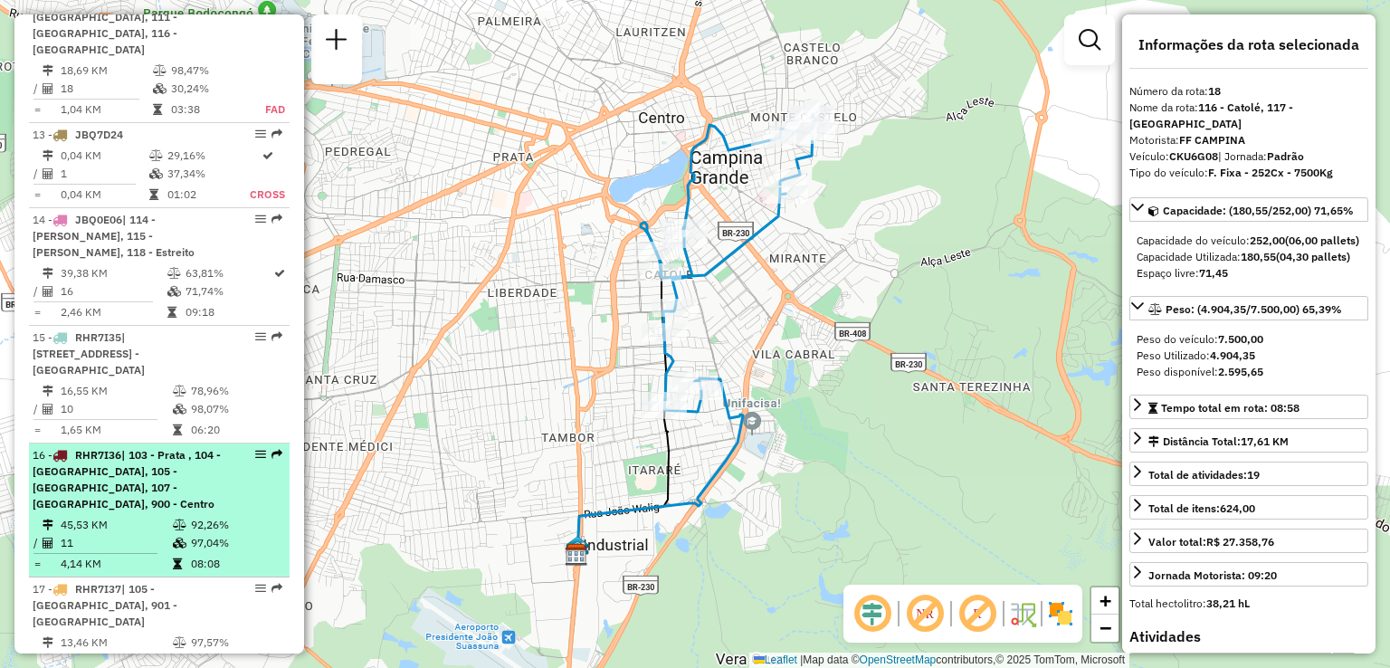
click at [135, 516] on td "45,53 KM" at bounding box center [116, 525] width 112 height 18
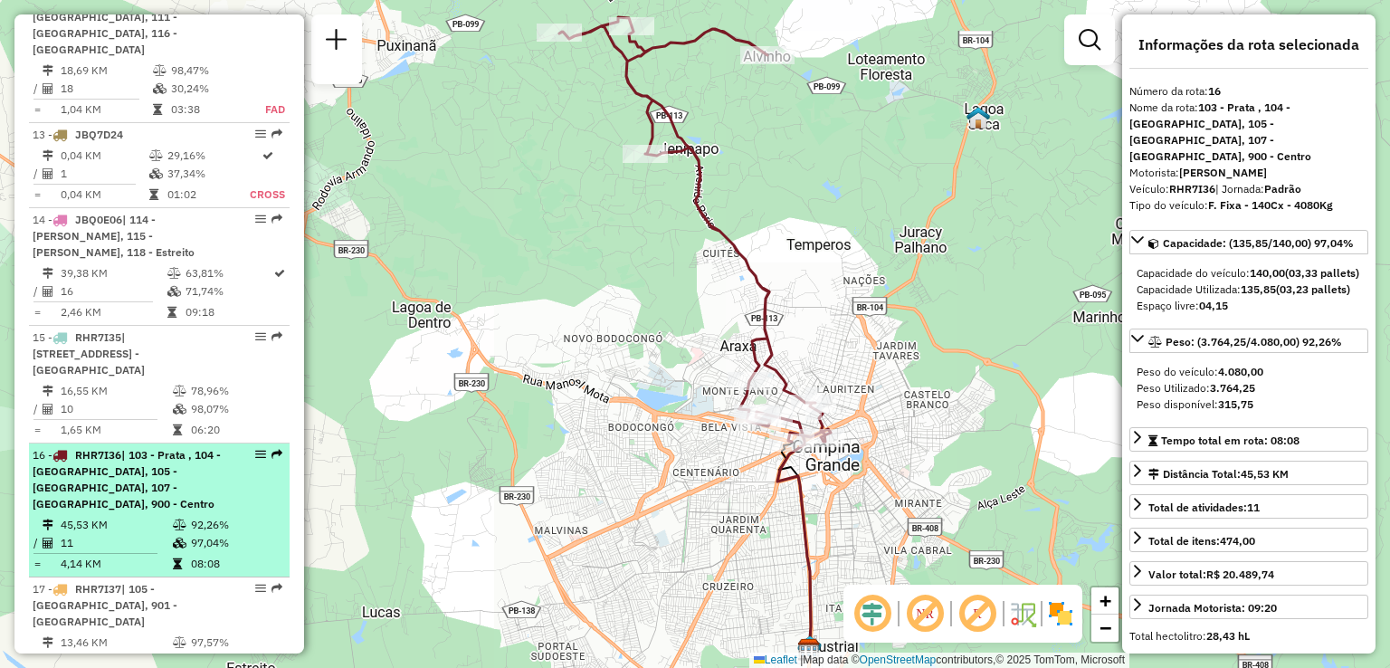
scroll to position [2129, 0]
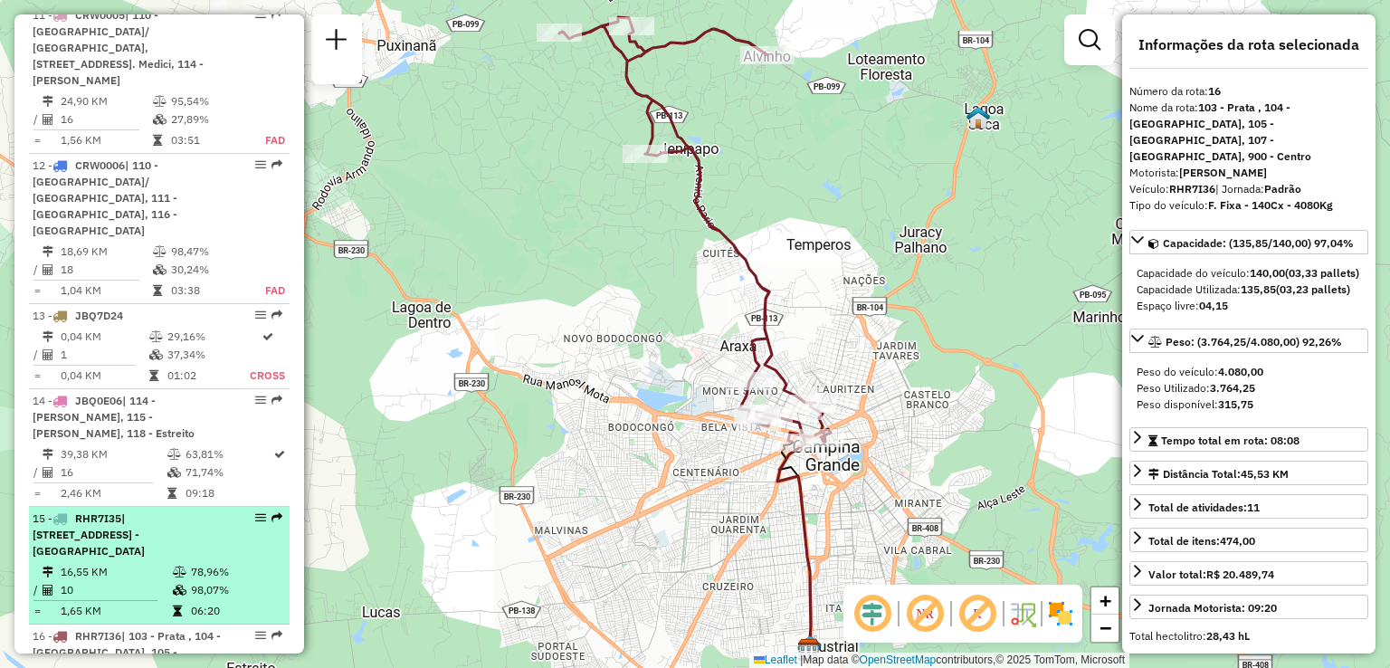
click at [148, 563] on td "16,55 KM" at bounding box center [116, 572] width 112 height 18
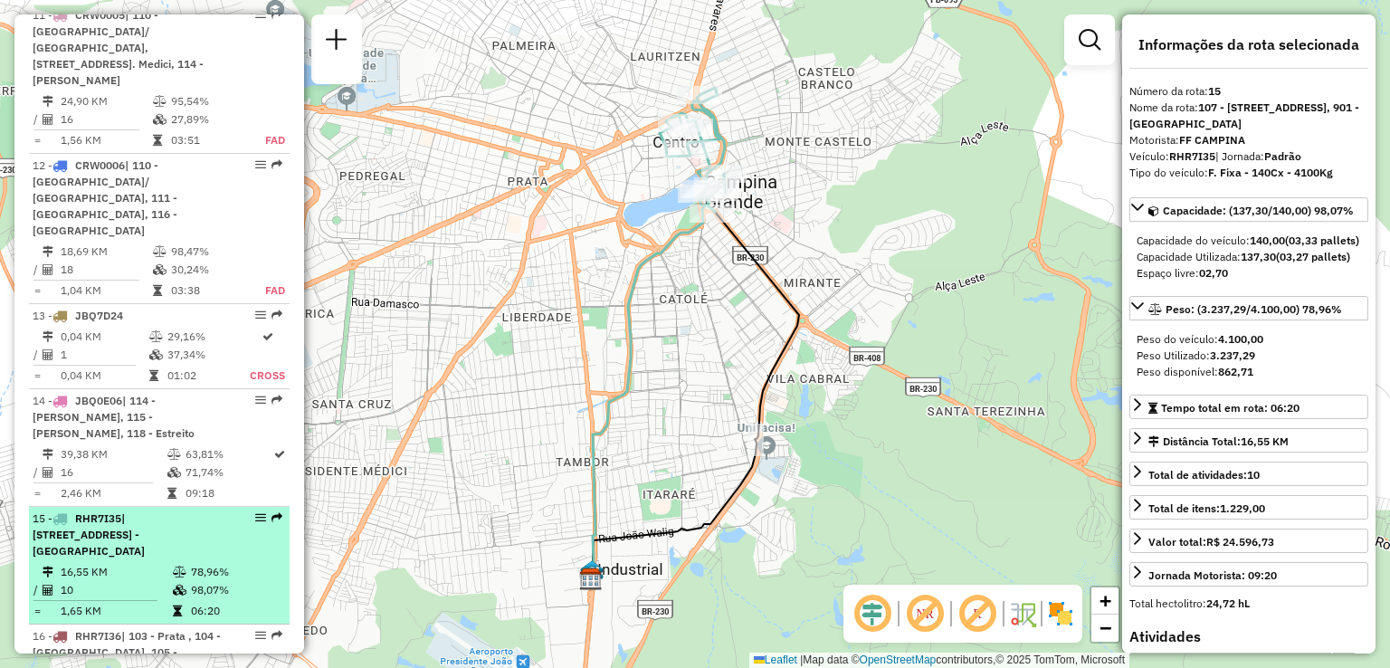
scroll to position [2038, 0]
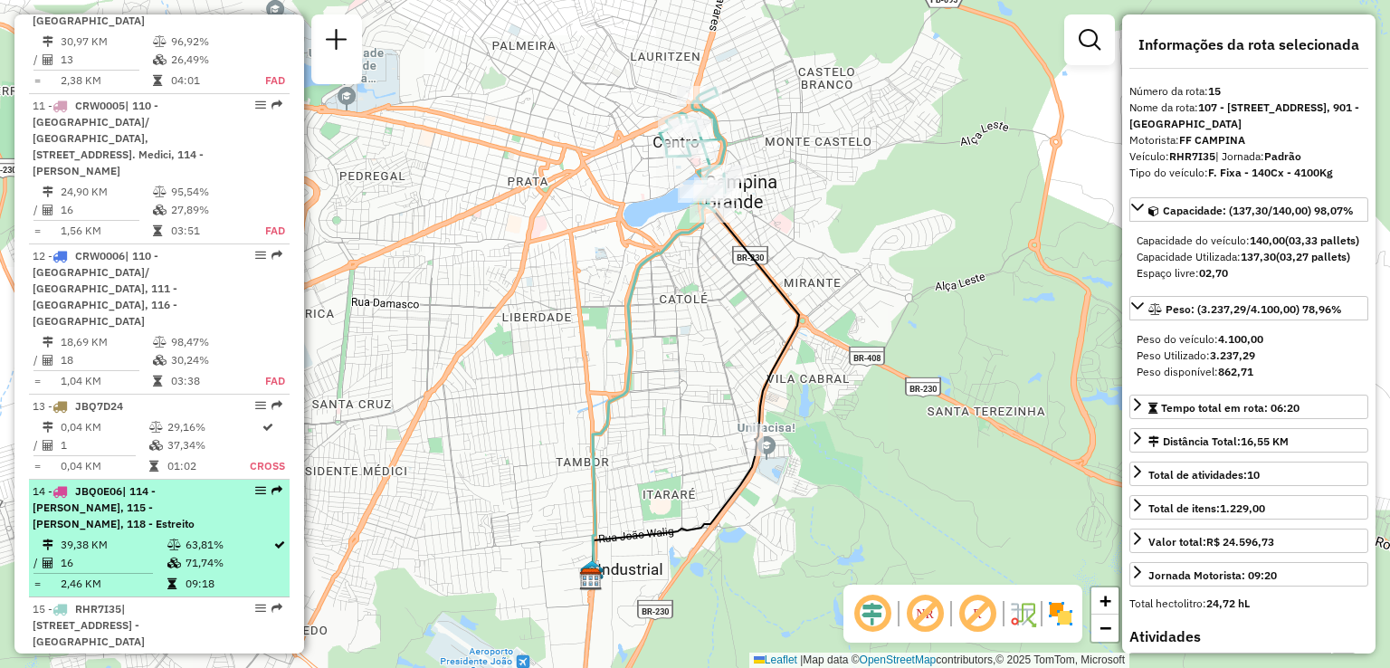
click at [139, 536] on td "39,38 KM" at bounding box center [113, 545] width 107 height 18
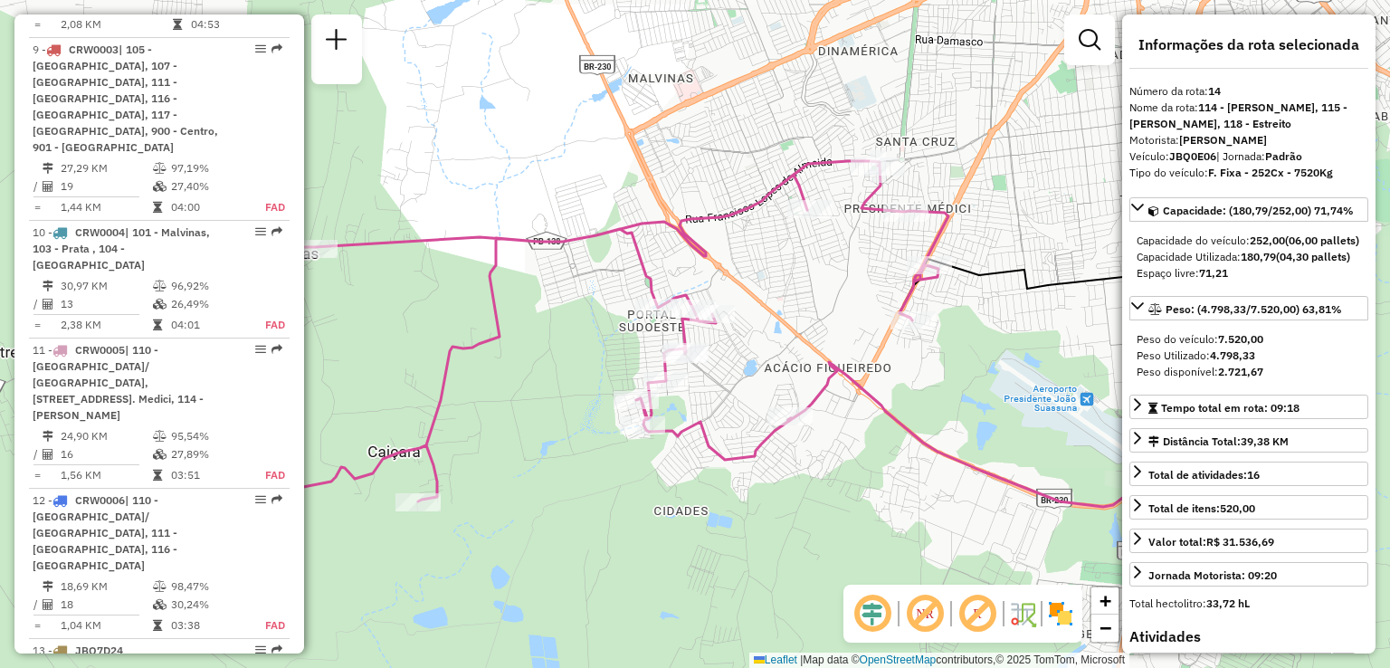
scroll to position [1767, 0]
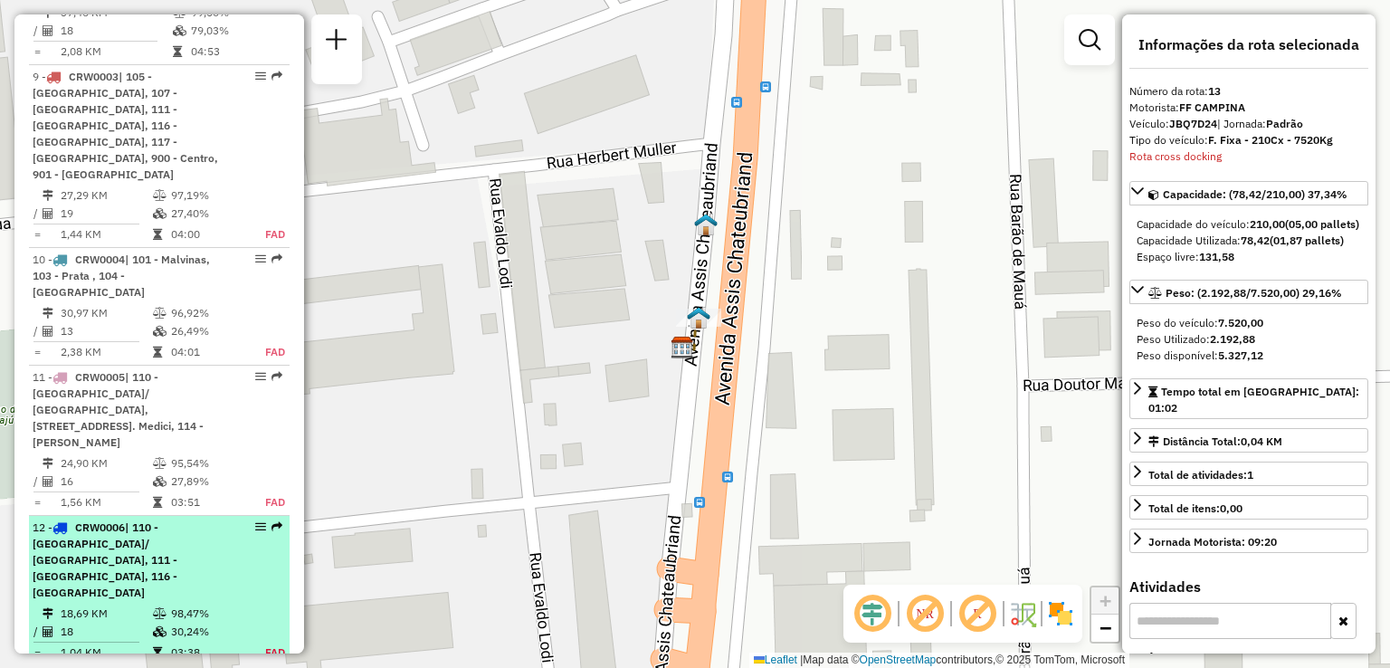
click at [156, 519] on div "12 - CRW0006 | 110 - [GEOGRAPHIC_DATA]/ [GEOGRAPHIC_DATA], 111 - [GEOGRAPHIC_DA…" at bounding box center [129, 559] width 192 height 81
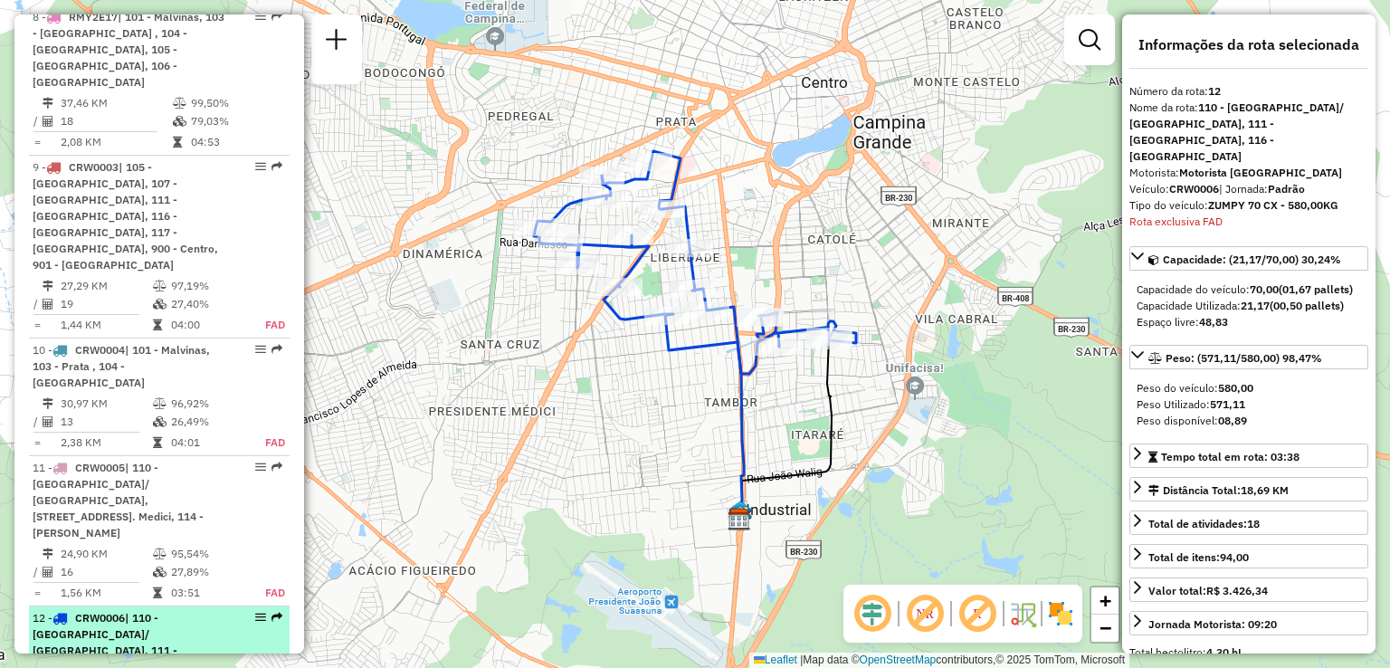
click at [156, 337] on ul "1 - EPP0C71 | 144 - Matinhas, 145 - [GEOGRAPHIC_DATA], 146 - [GEOGRAPHIC_DATA] …" at bounding box center [159, 552] width 261 height 3040
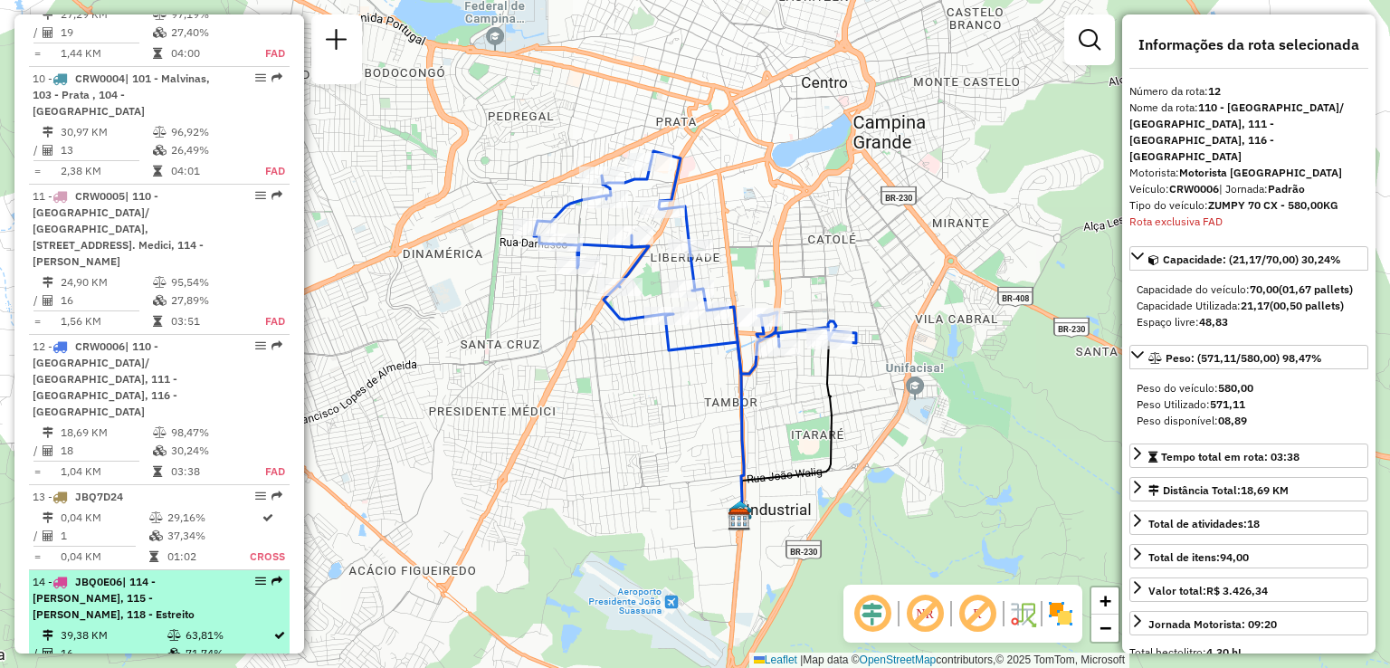
scroll to position [1783, 0]
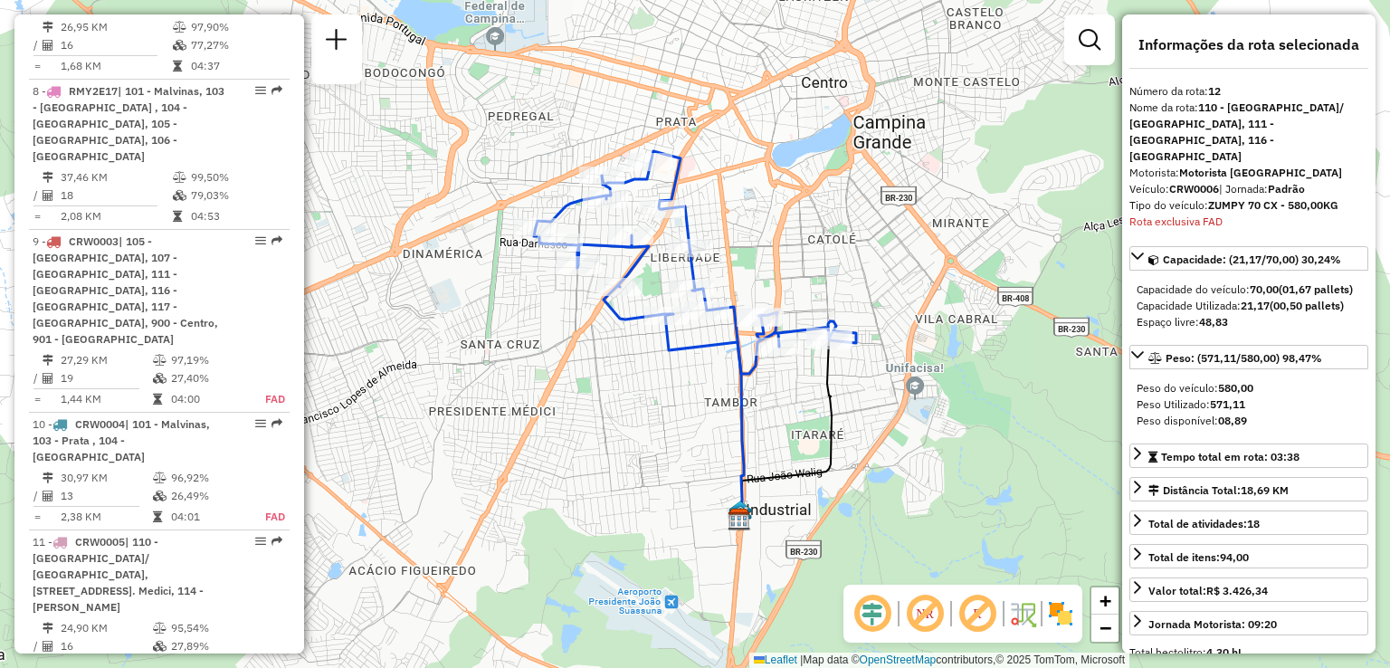
scroll to position [1421, 0]
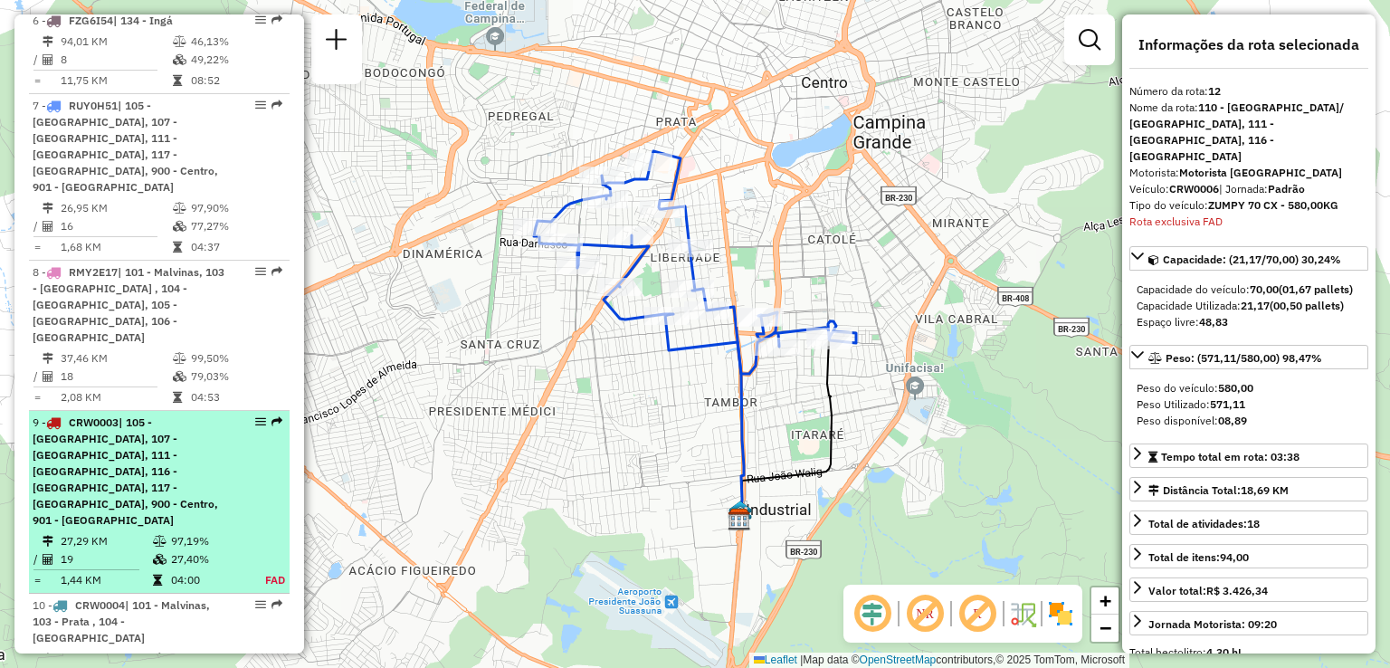
click at [129, 415] on div "9 - CRW0003 | 105 - [GEOGRAPHIC_DATA], 107 - [GEOGRAPHIC_DATA], 111 - [GEOGRAPH…" at bounding box center [129, 472] width 192 height 114
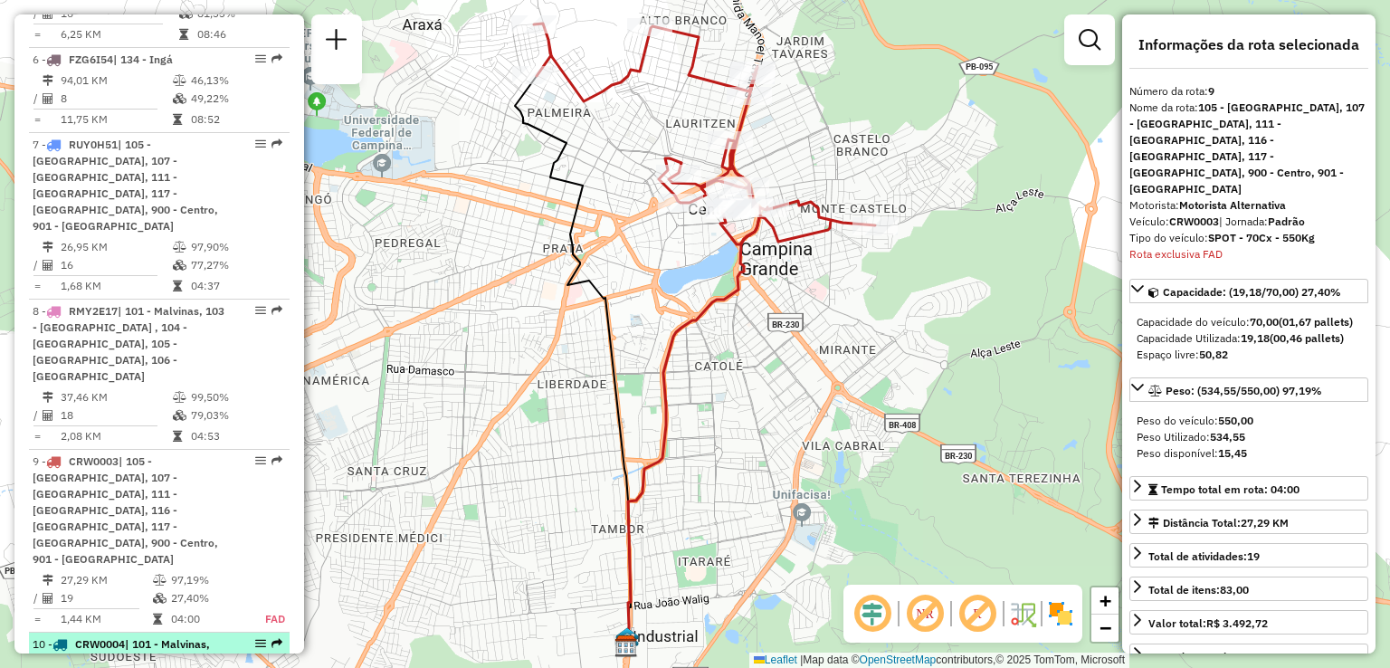
click at [144, 637] on span "| 101 - Malvinas, 103 - Prata , 104 - [GEOGRAPHIC_DATA]" at bounding box center [121, 660] width 177 height 46
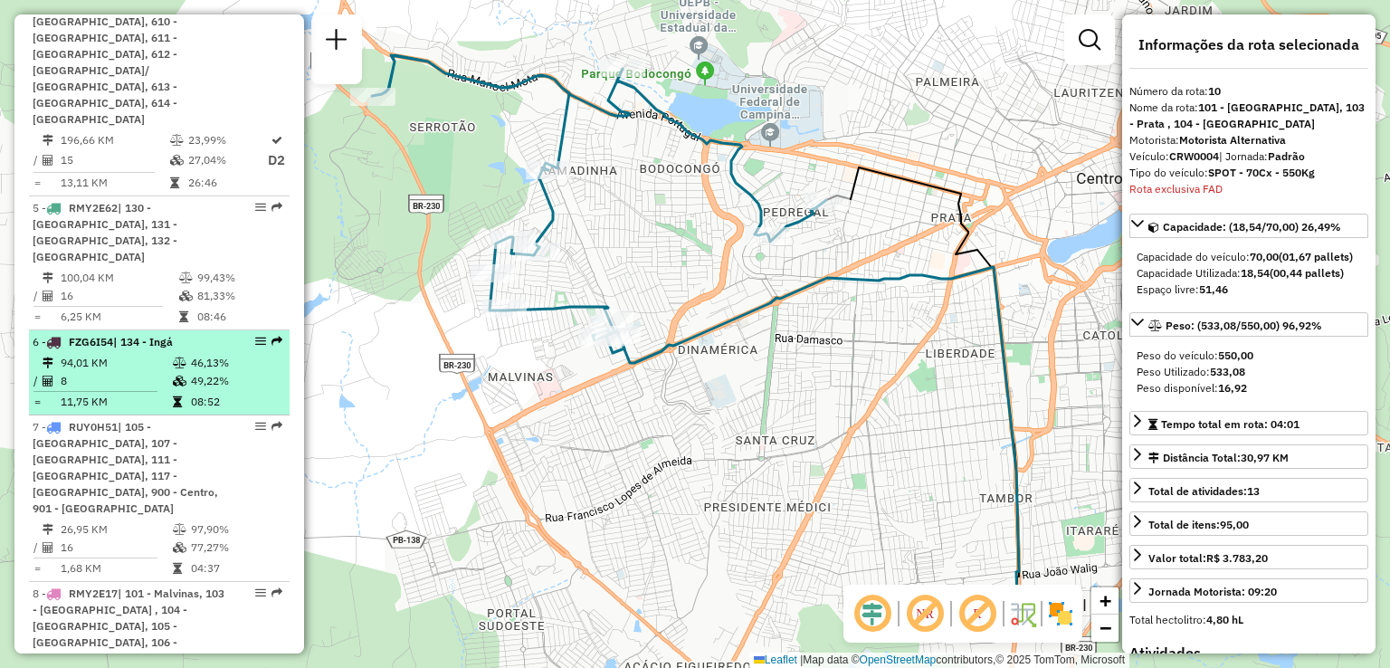
scroll to position [988, 0]
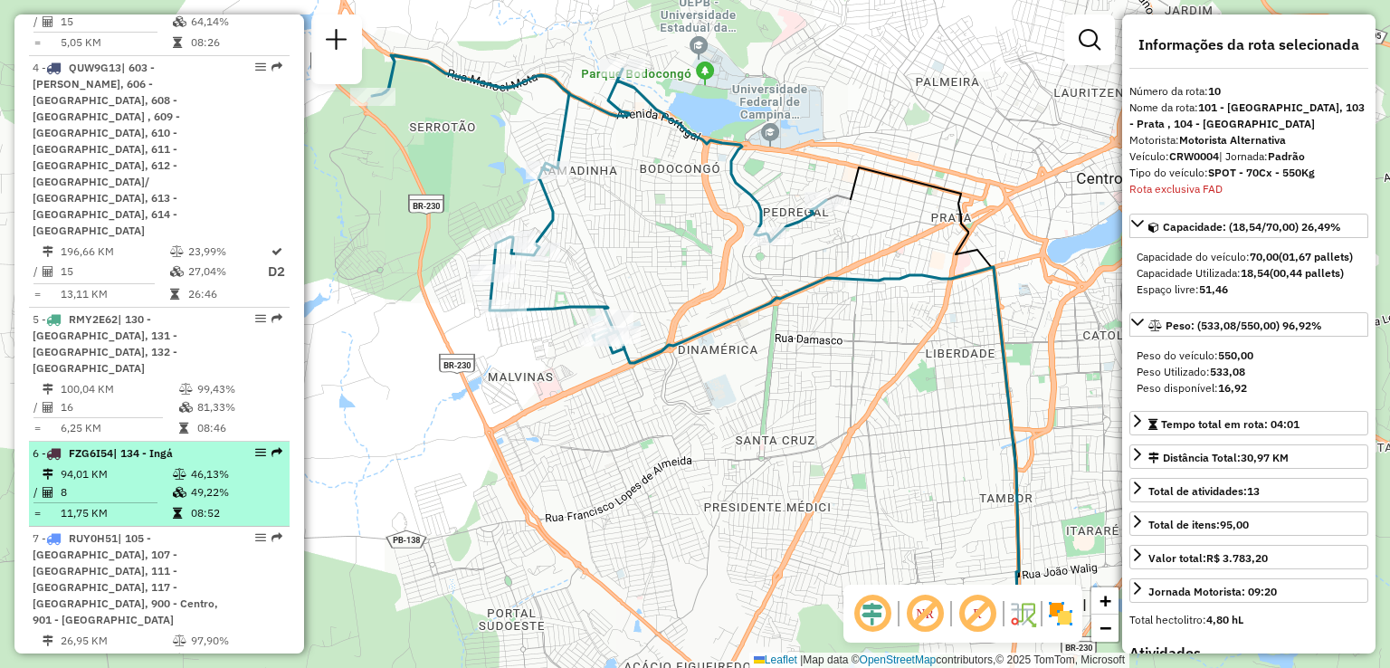
click at [101, 483] on td "8" at bounding box center [116, 492] width 112 height 18
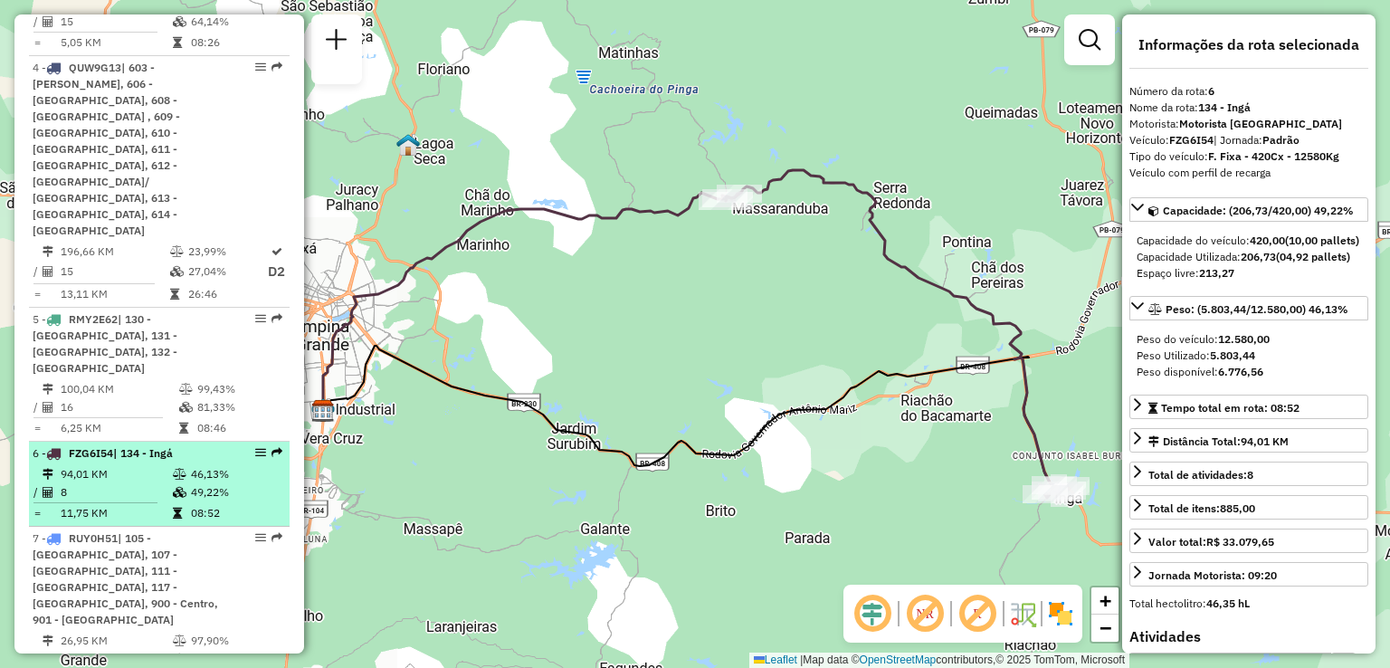
scroll to position [898, 0]
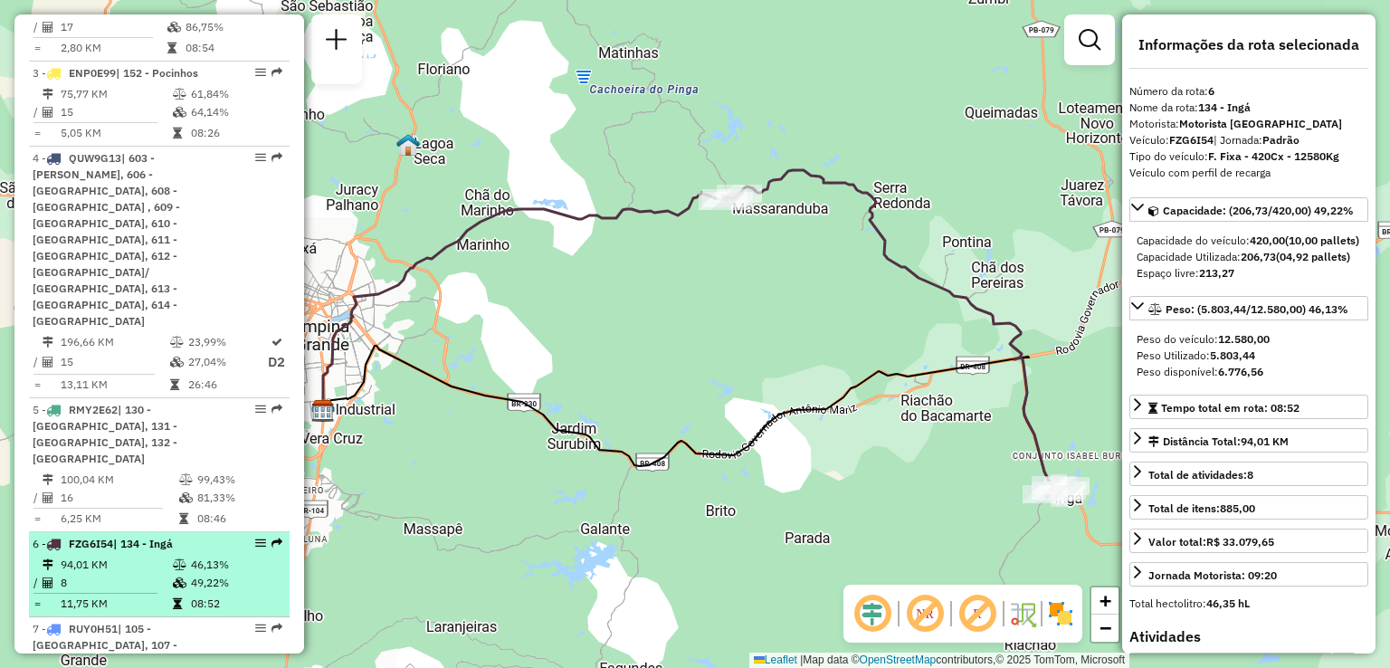
click at [180, 536] on div "6 - FZG6I54 | 134 - Ingá" at bounding box center [129, 544] width 192 height 16
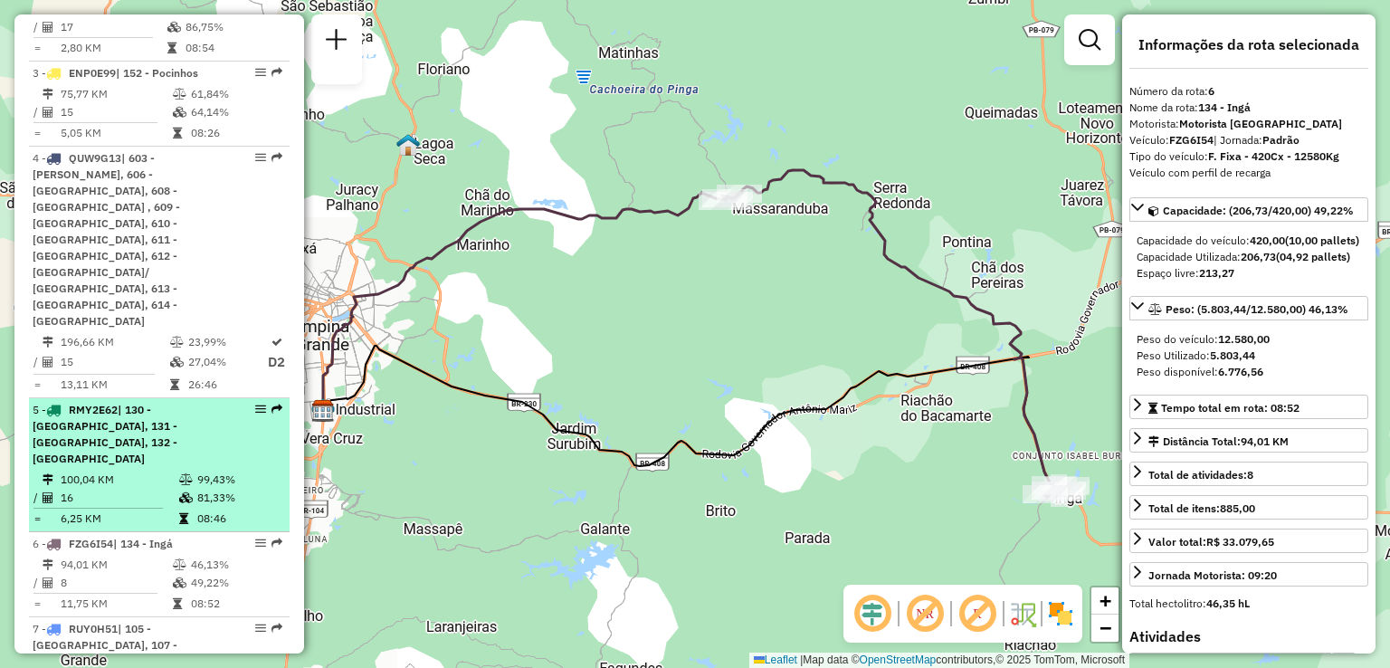
click at [177, 403] on span "| 130 - [GEOGRAPHIC_DATA], 131 - [GEOGRAPHIC_DATA], 132 - [GEOGRAPHIC_DATA]" at bounding box center [105, 434] width 145 height 62
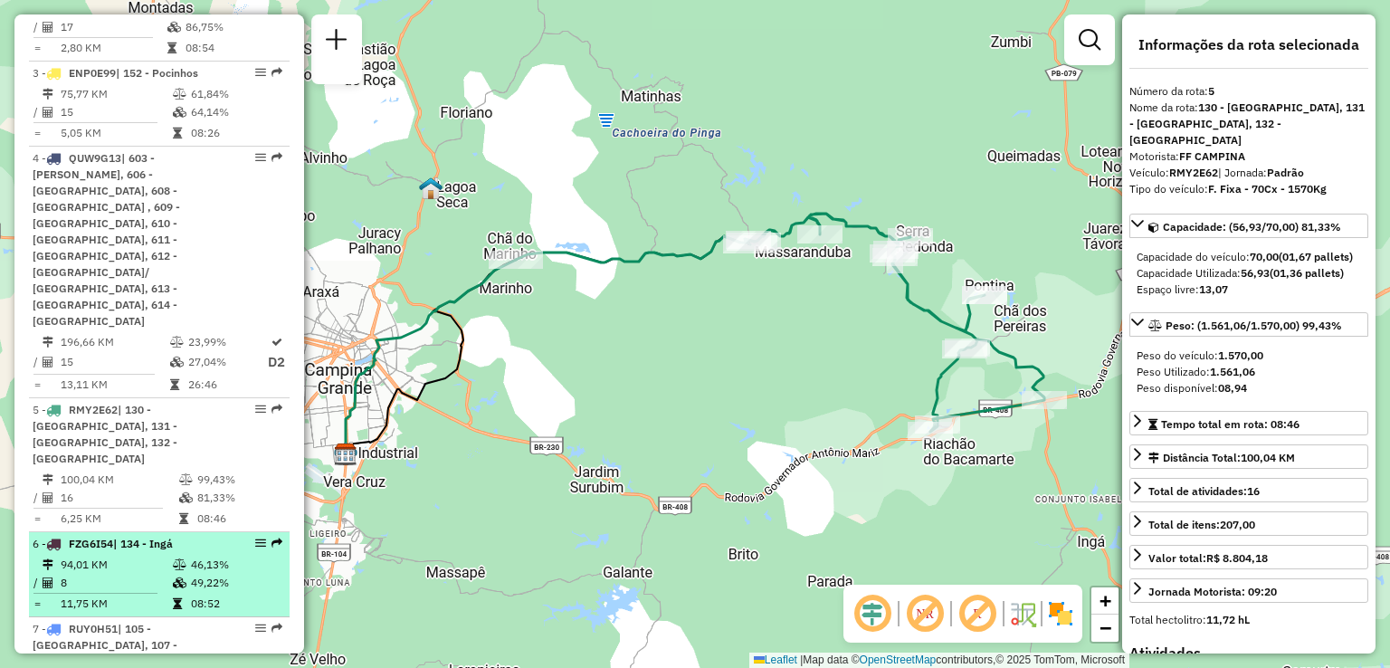
click at [190, 556] on td "46,13%" at bounding box center [235, 565] width 91 height 18
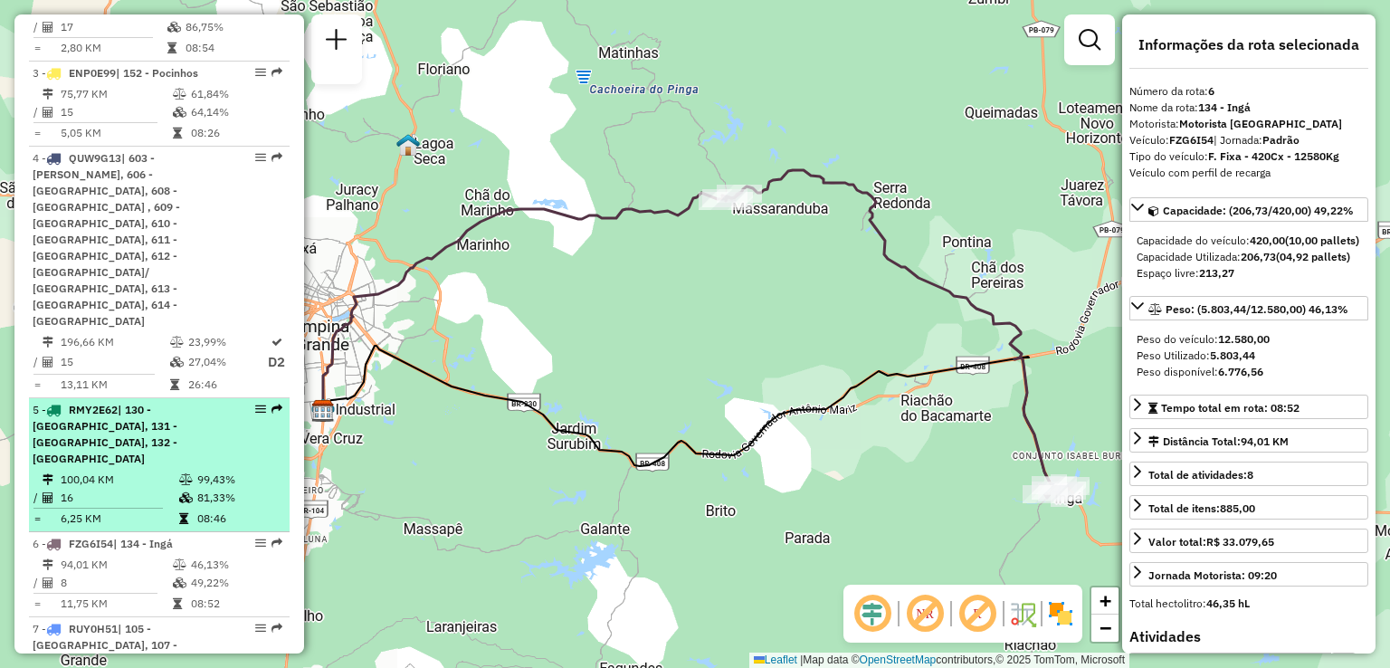
click at [185, 402] on div "5 - RMY2E62 | 130 - [GEOGRAPHIC_DATA], 131 - [GEOGRAPHIC_DATA], 132 - [GEOGRAPH…" at bounding box center [129, 434] width 192 height 65
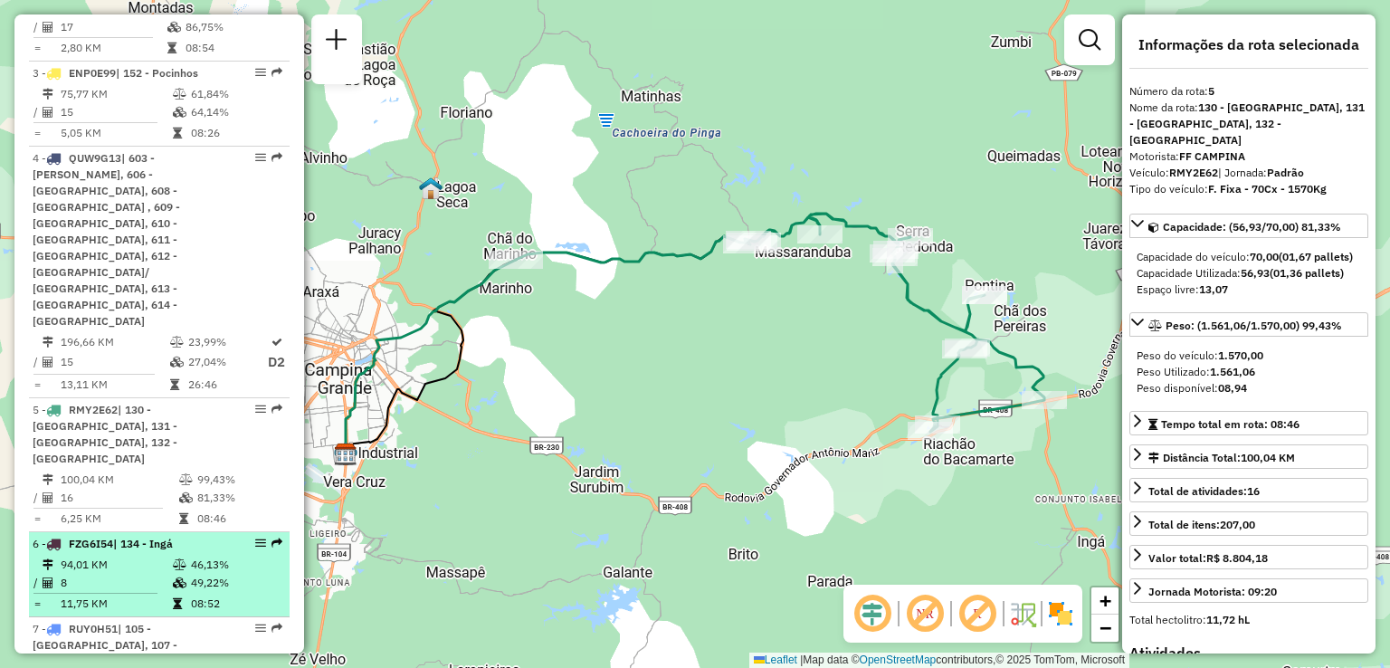
click at [141, 556] on td "94,01 KM" at bounding box center [116, 565] width 112 height 18
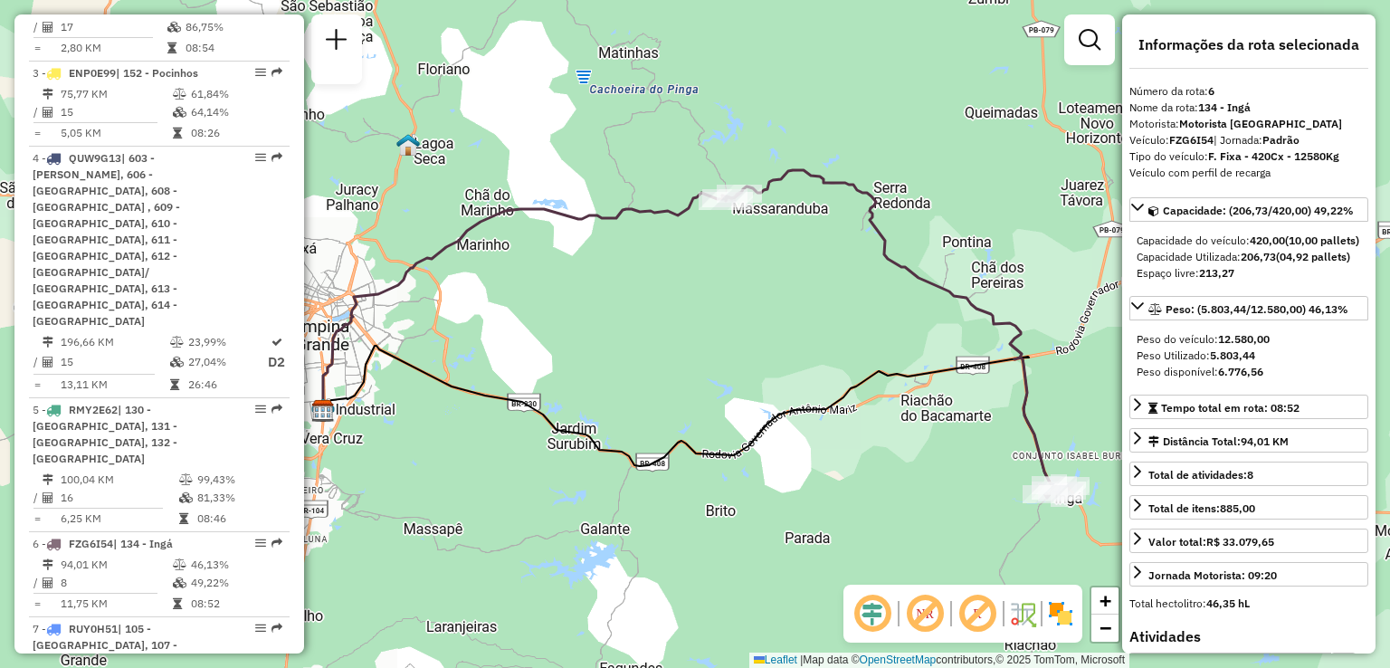
click at [525, 314] on div "Janela de atendimento Grade de atendimento Capacidade Transportadoras Veículos …" at bounding box center [695, 334] width 1390 height 668
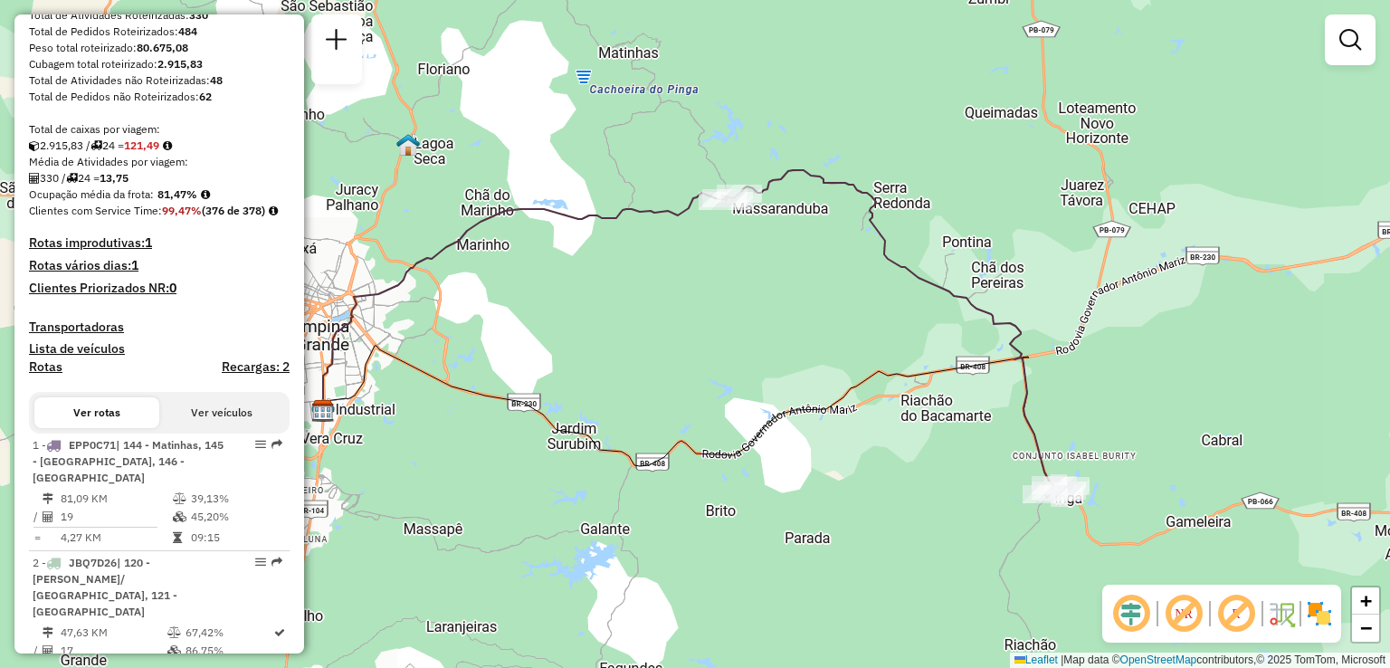
scroll to position [355, 0]
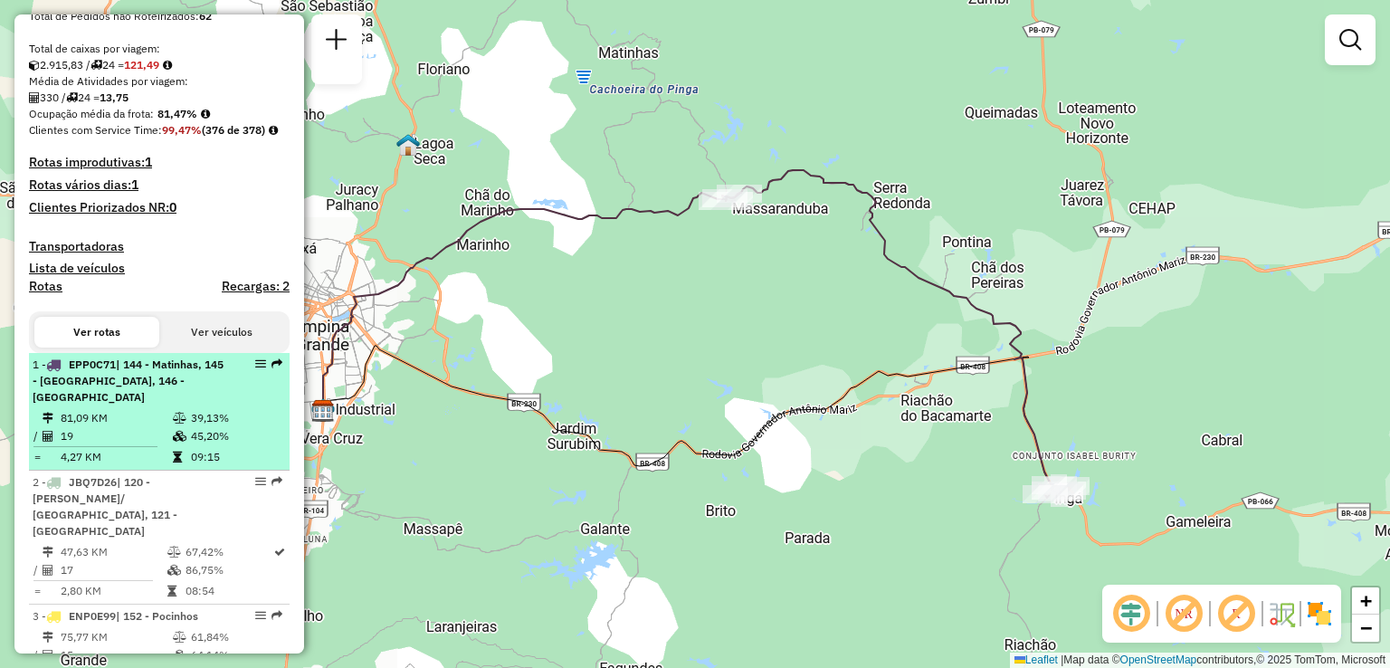
click at [119, 427] on td "81,09 KM" at bounding box center [116, 418] width 112 height 18
select select "**********"
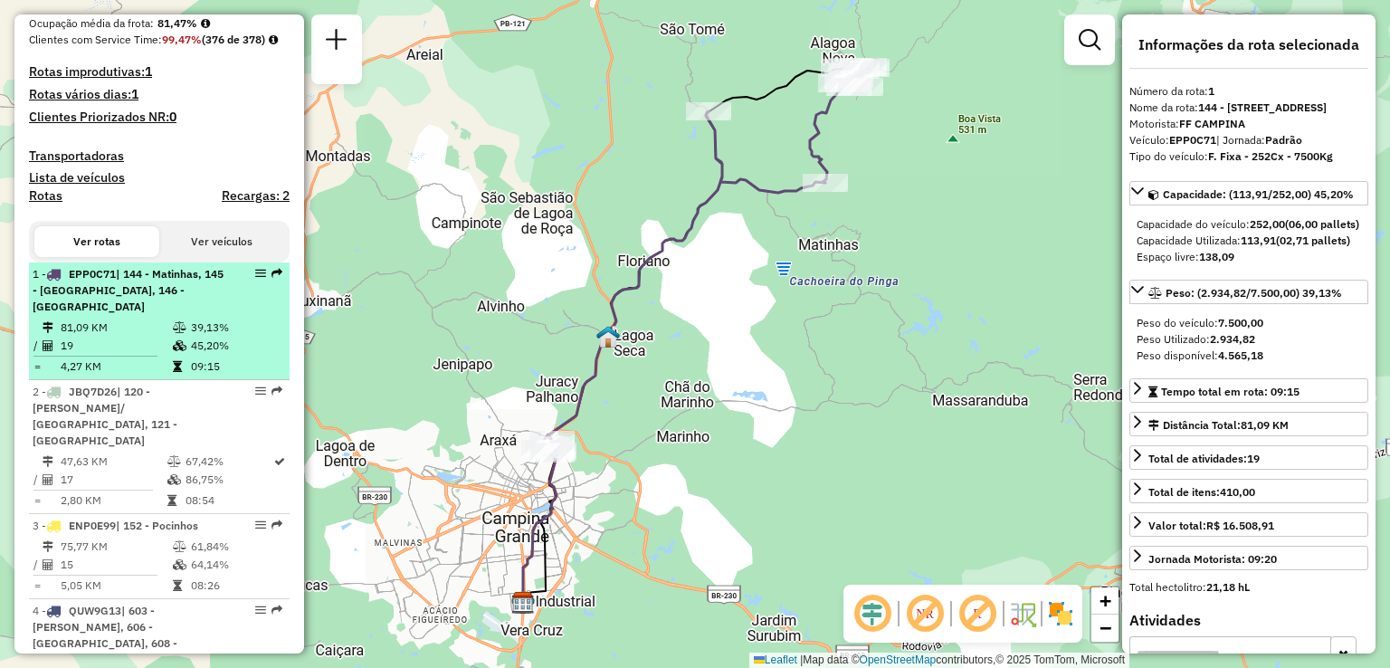
click at [119, 453] on td "47,63 KM" at bounding box center [113, 462] width 107 height 18
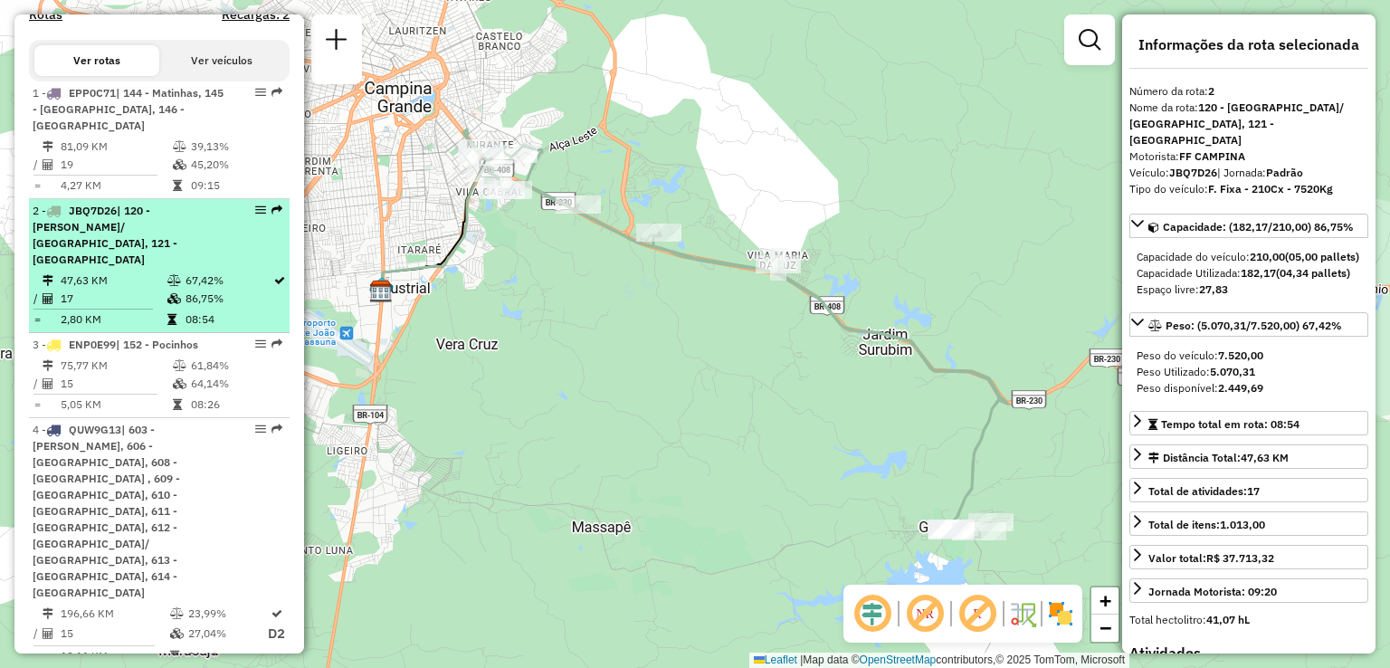
scroll to position [445, 0]
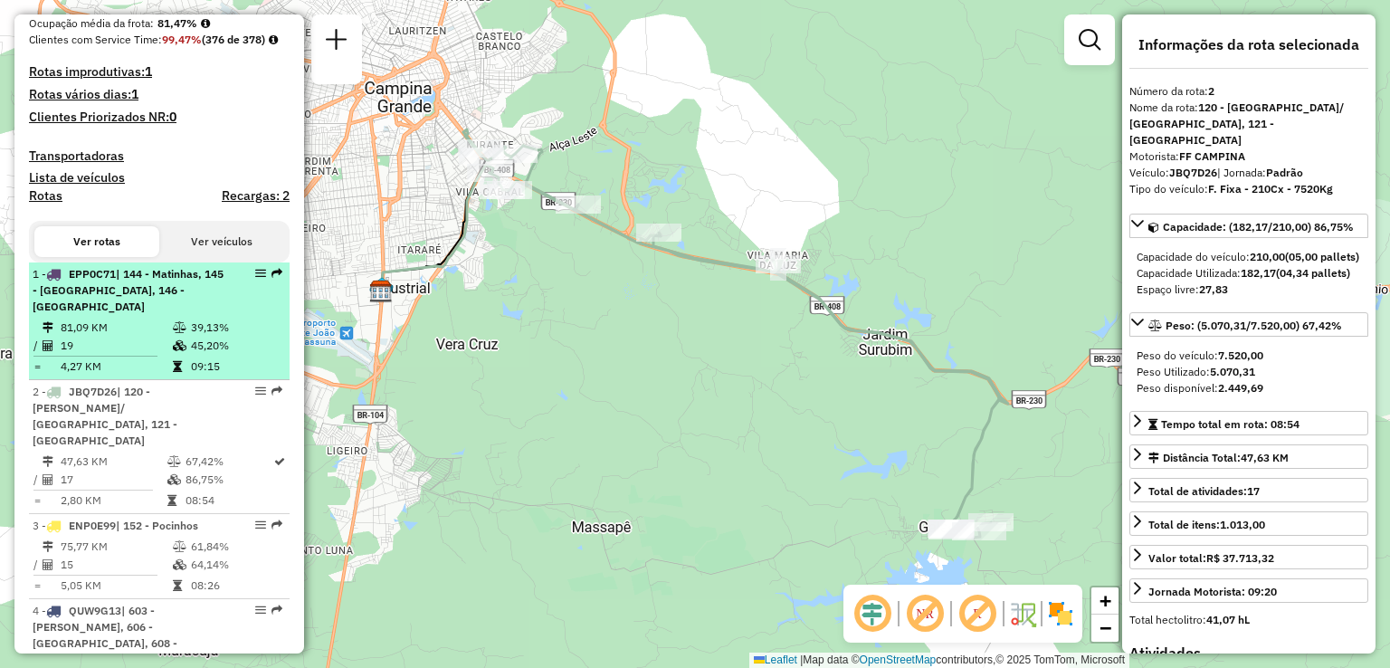
click at [157, 306] on span "| 144 - Matinhas, 145 - [GEOGRAPHIC_DATA], 146 - [GEOGRAPHIC_DATA]" at bounding box center [128, 290] width 191 height 46
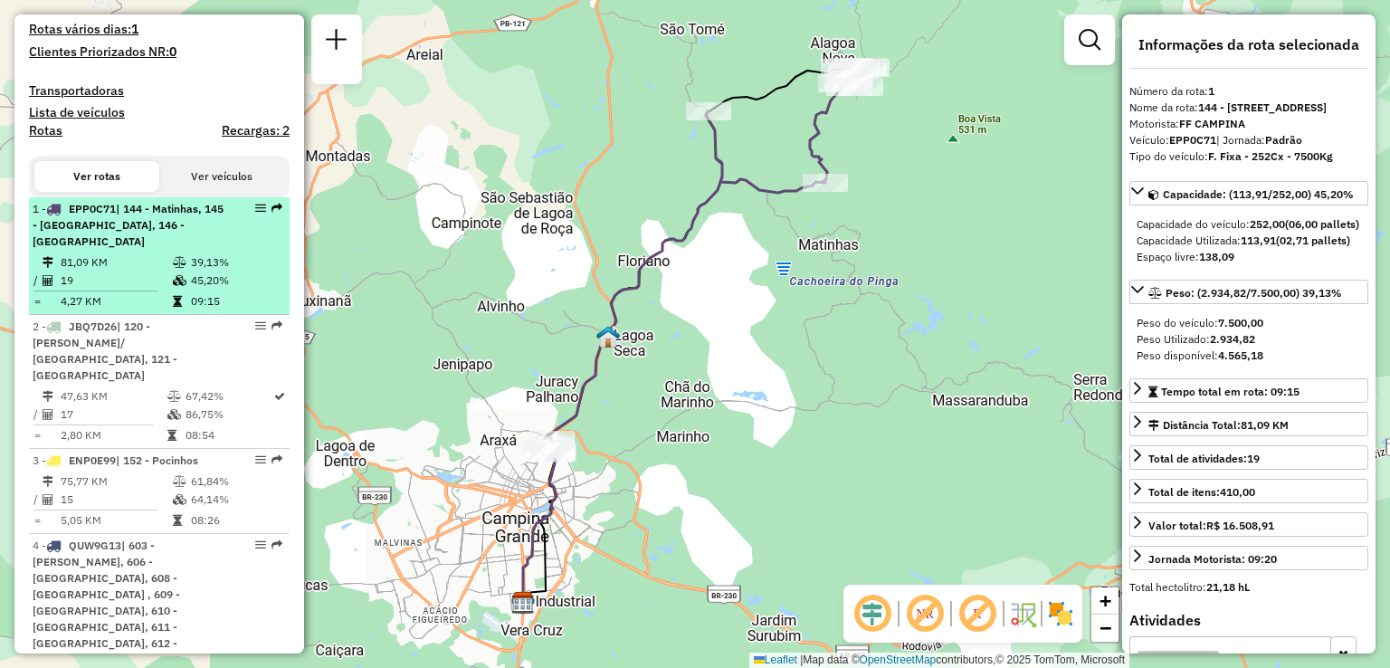
scroll to position [536, 0]
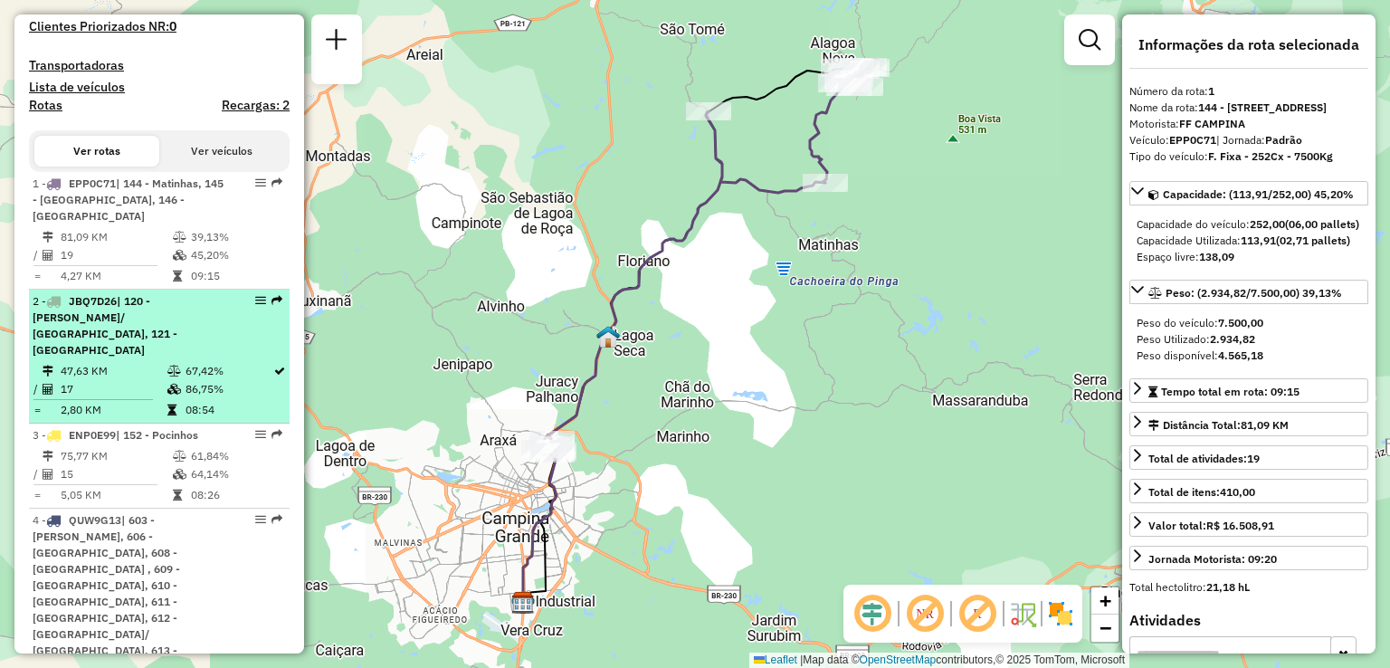
click at [136, 323] on span "| 120 - [PERSON_NAME]/ [GEOGRAPHIC_DATA], 121 - [GEOGRAPHIC_DATA]" at bounding box center [105, 325] width 145 height 62
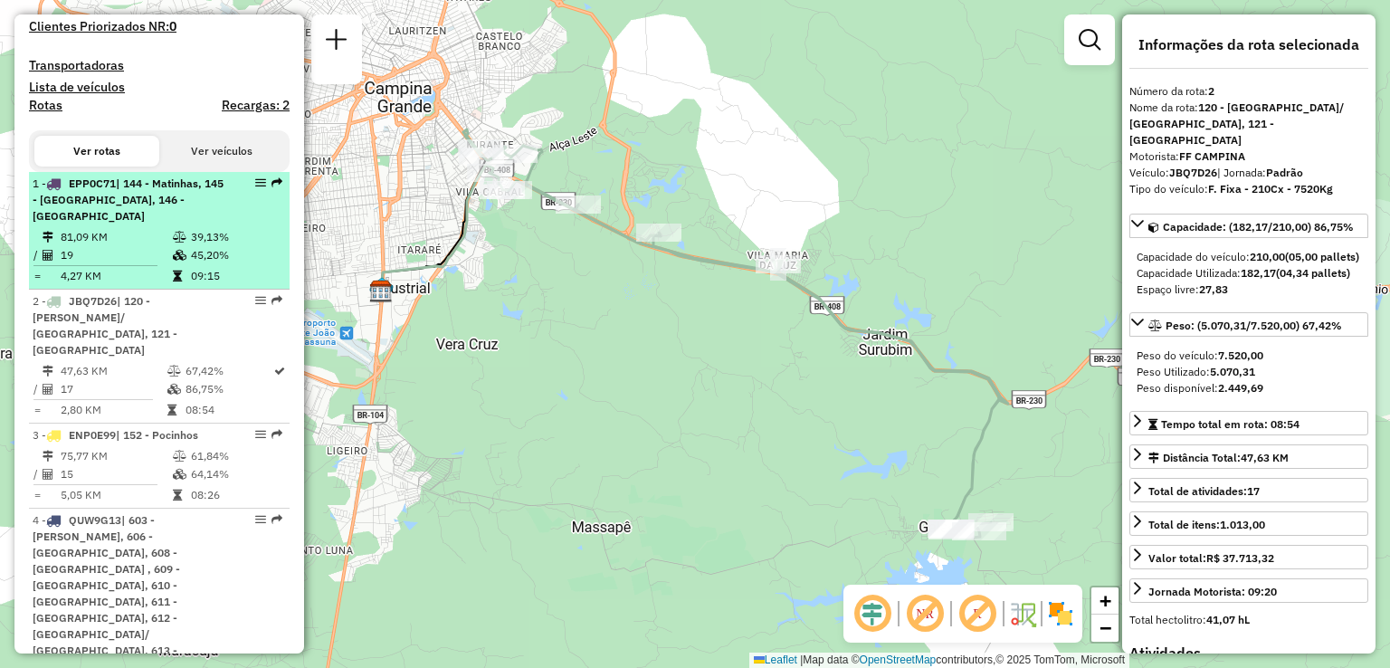
click at [136, 213] on span "| 144 - Matinhas, 145 - [GEOGRAPHIC_DATA], 146 - [GEOGRAPHIC_DATA]" at bounding box center [128, 199] width 191 height 46
